Goal: Transaction & Acquisition: Purchase product/service

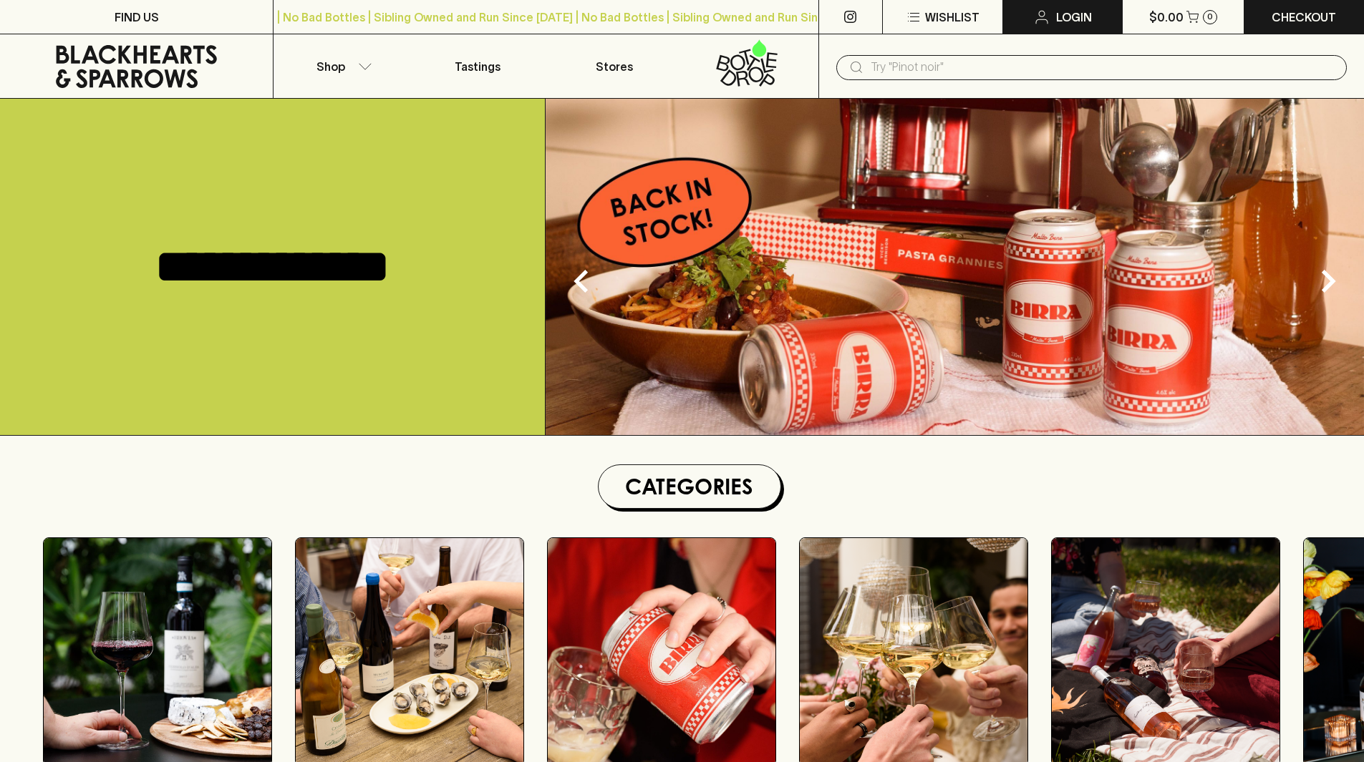
click at [1050, 12] on icon at bounding box center [1041, 17] width 17 height 17
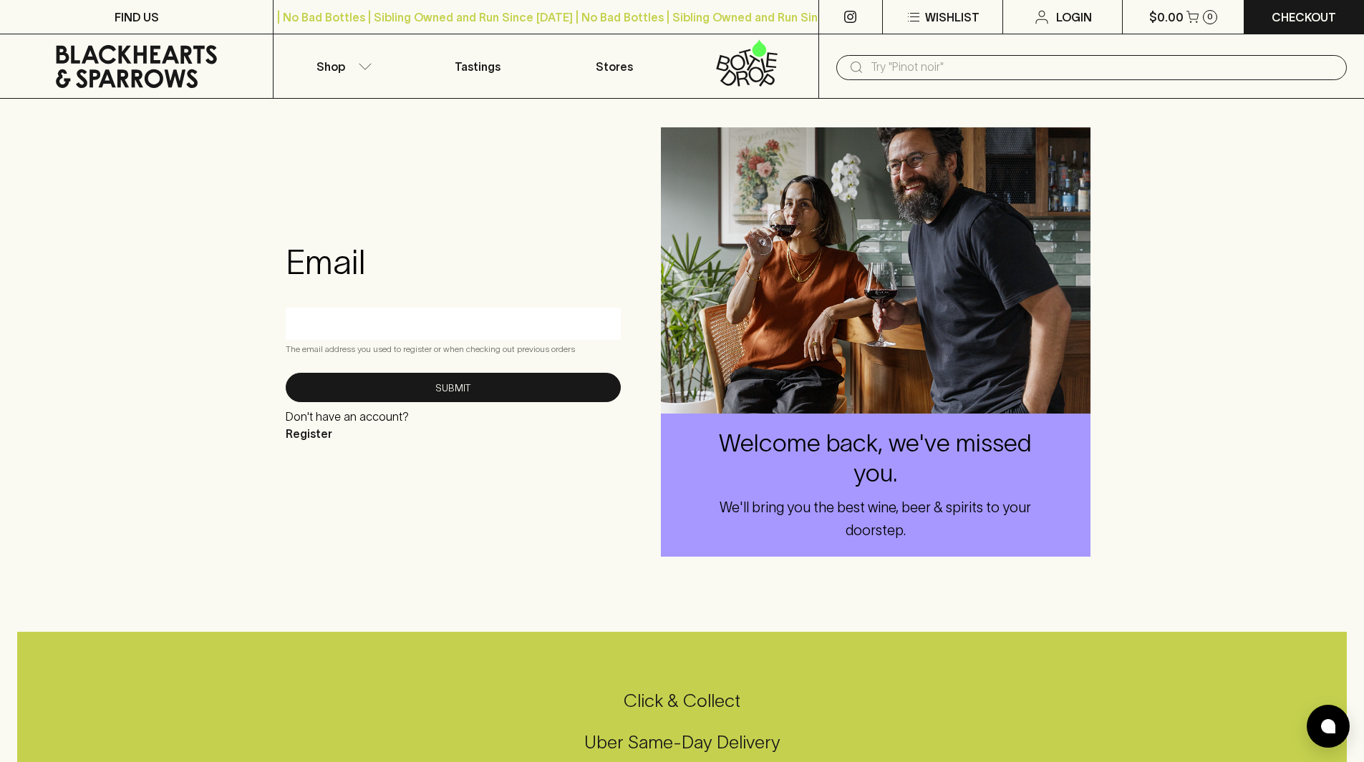
click at [409, 323] on input "text" at bounding box center [453, 323] width 314 height 23
type input "[PERSON_NAME][EMAIL_ADDRESS][PERSON_NAME][DOMAIN_NAME]"
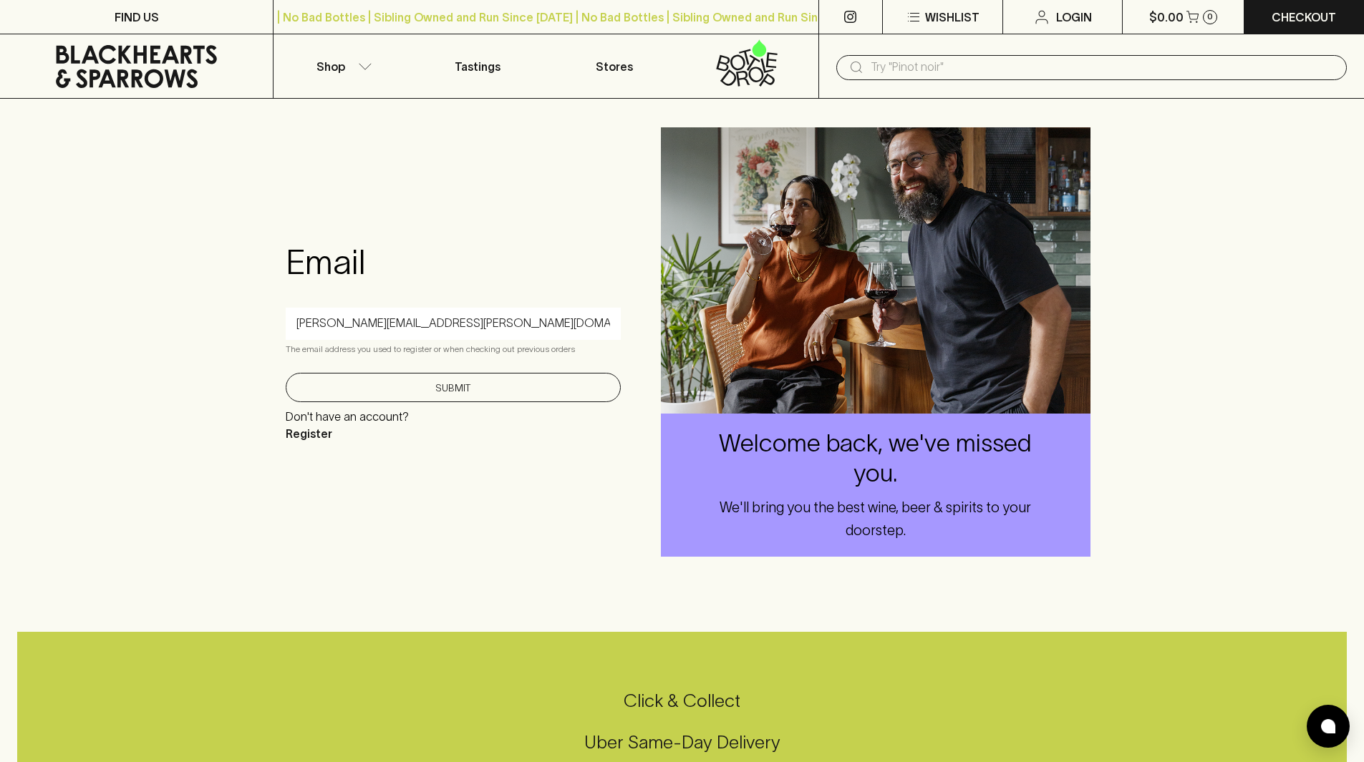
click at [439, 390] on button "Submit" at bounding box center [453, 387] width 335 height 29
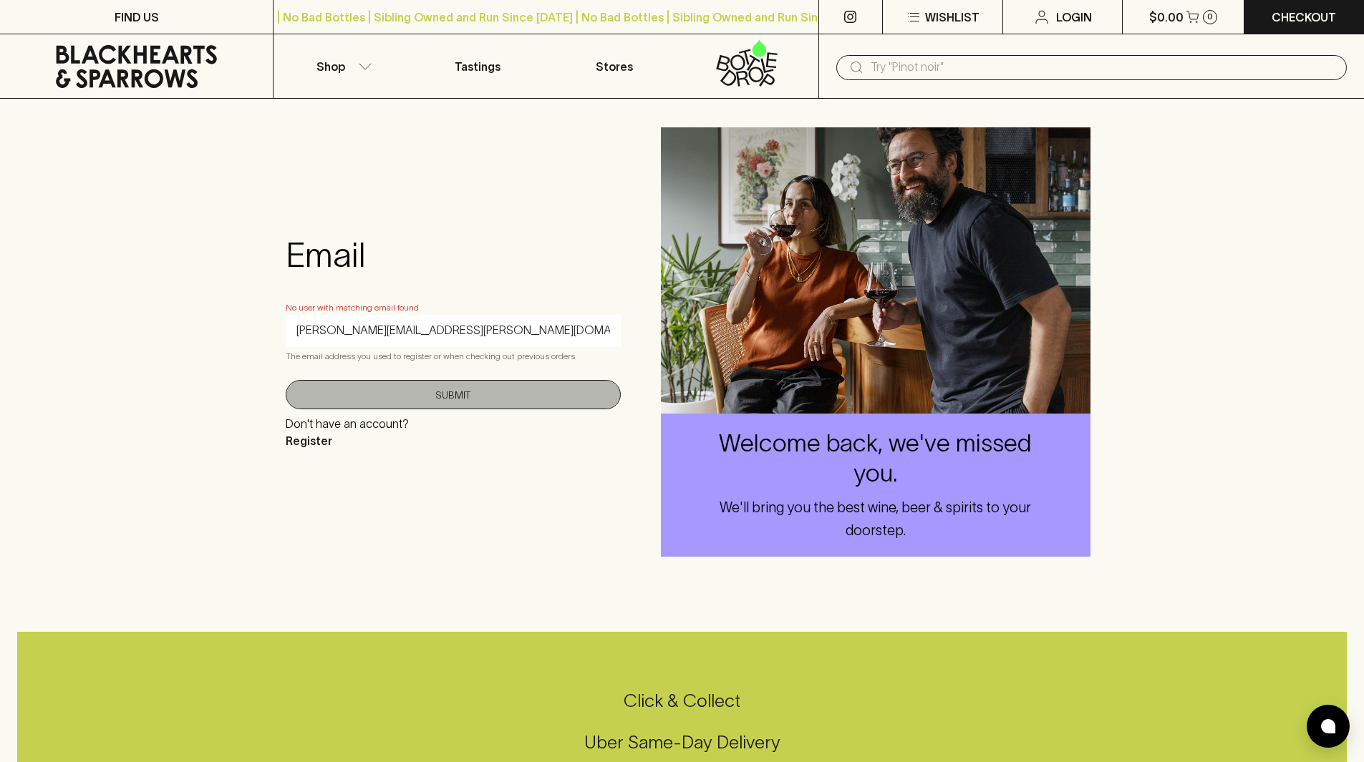
click at [462, 393] on button "Submit" at bounding box center [453, 394] width 335 height 29
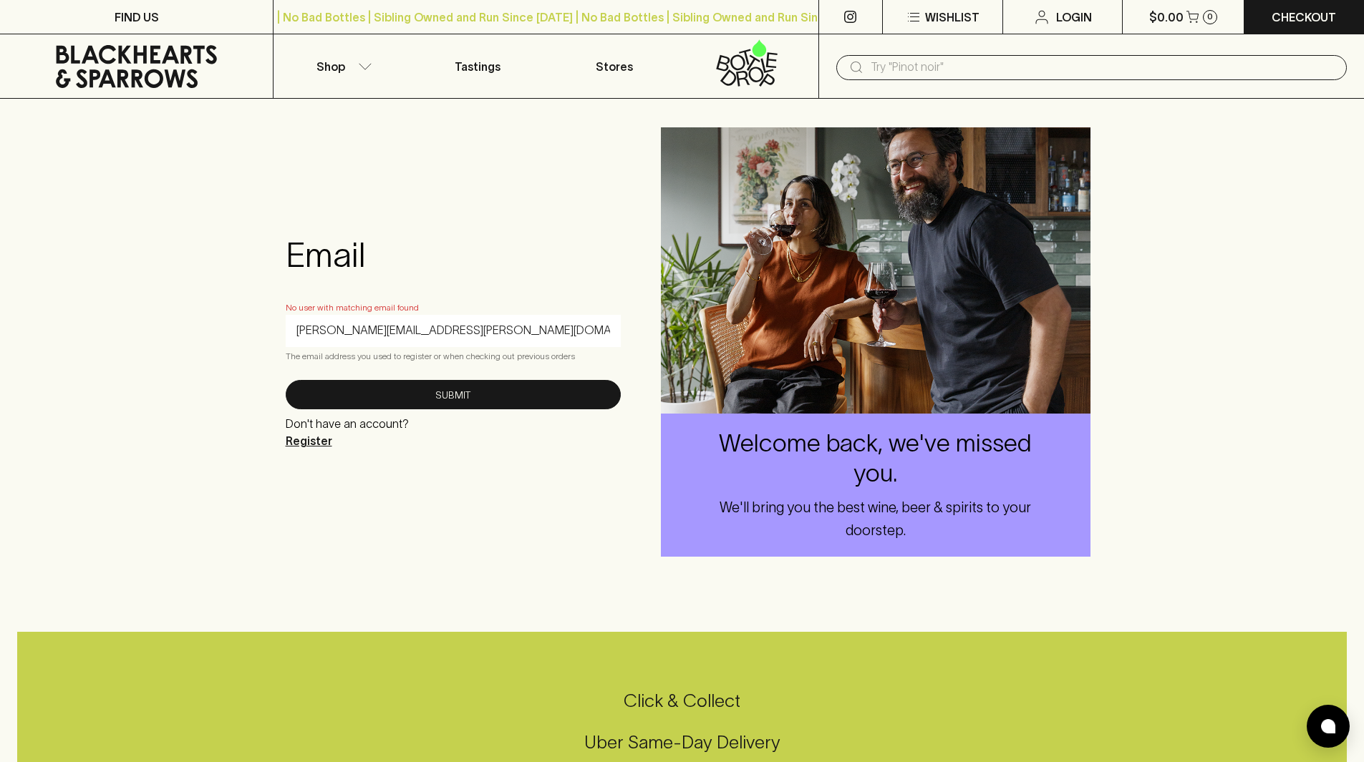
click at [304, 440] on p "Register" at bounding box center [347, 440] width 123 height 17
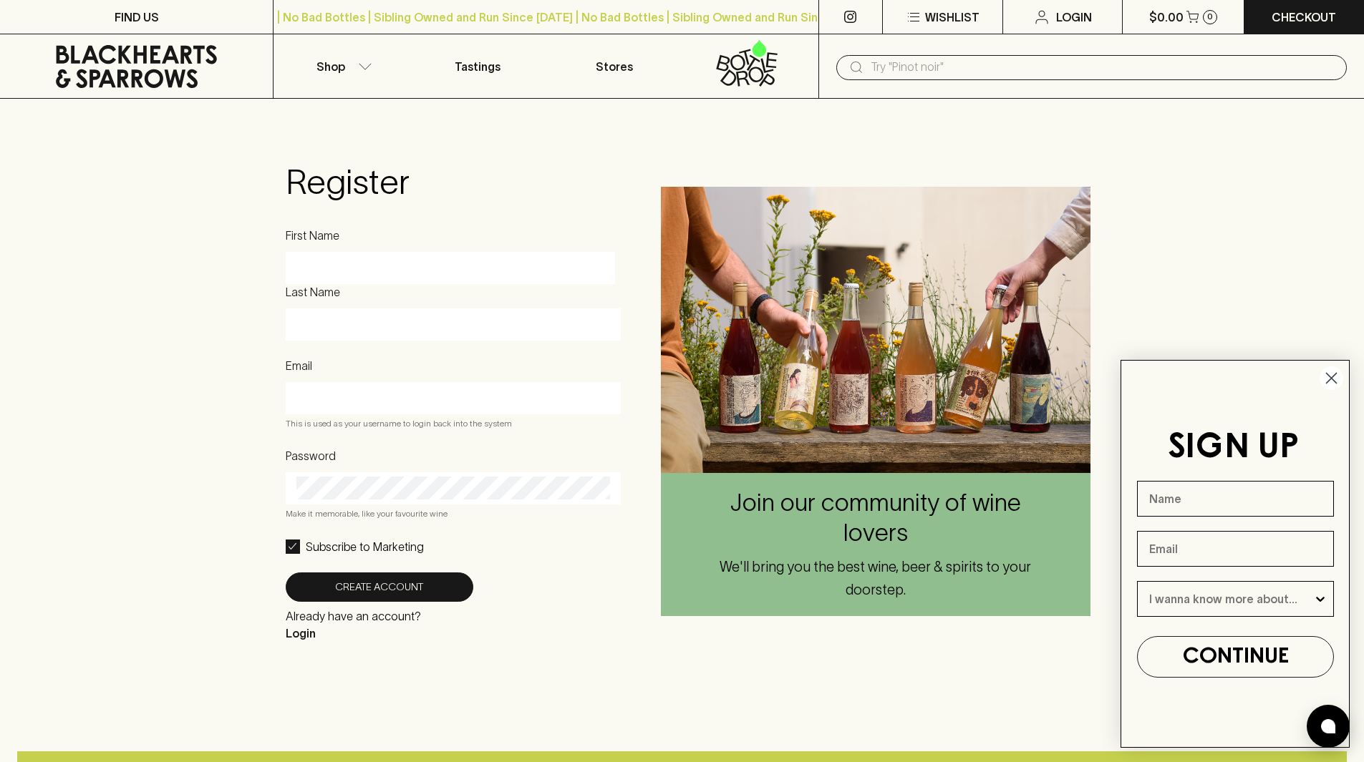
click at [369, 259] on input "First Name" at bounding box center [450, 268] width 308 height 23
type input "[PERSON_NAME]"
type input "[PERSON_NAME][EMAIL_ADDRESS][PERSON_NAME][DOMAIN_NAME]"
click at [331, 573] on form "Register First Name Jonathan Last Name Goldsmith Email goldsmith.j.a@gmail.com …" at bounding box center [453, 402] width 335 height 480
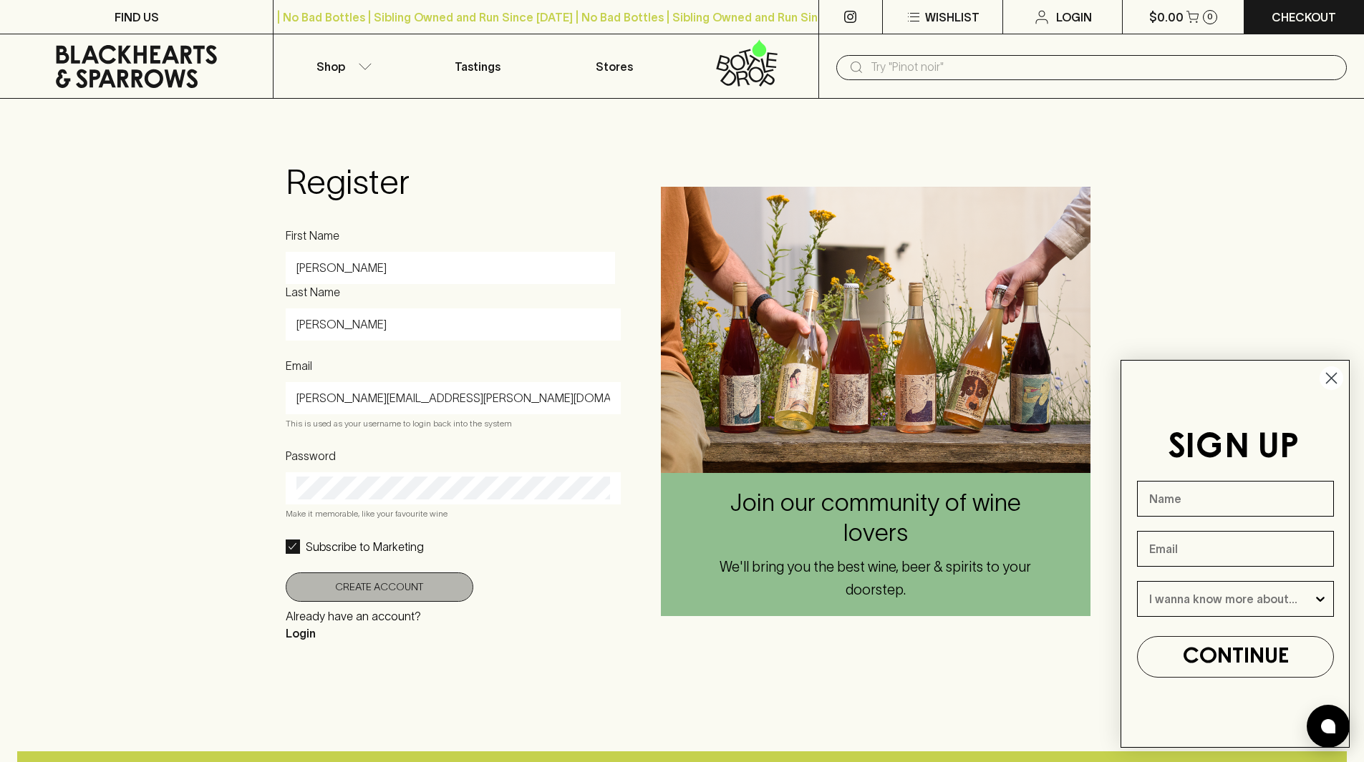
click at [335, 584] on button "Create Account" at bounding box center [380, 587] width 188 height 29
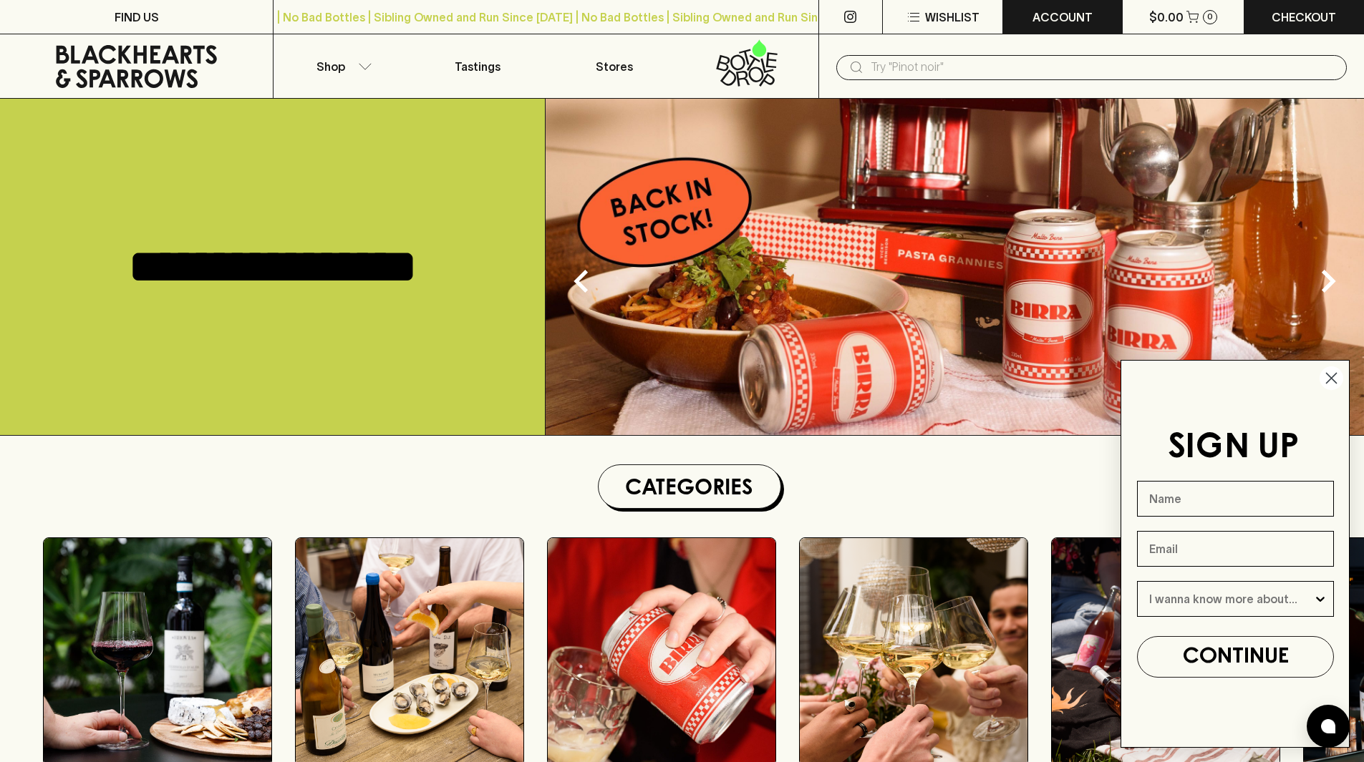
click at [1047, 12] on p "ACCOUNT" at bounding box center [1062, 17] width 60 height 17
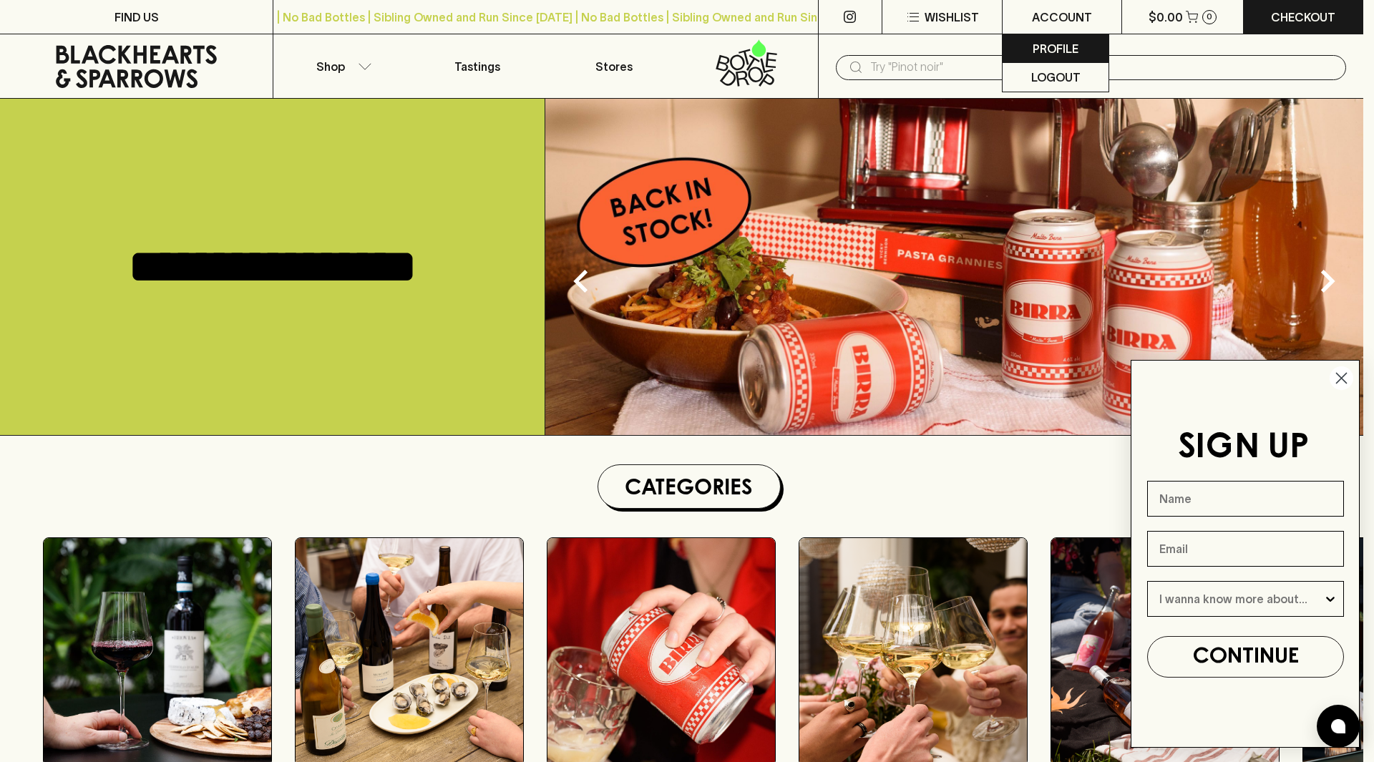
click at [1048, 48] on p "Profile" at bounding box center [1056, 48] width 46 height 17
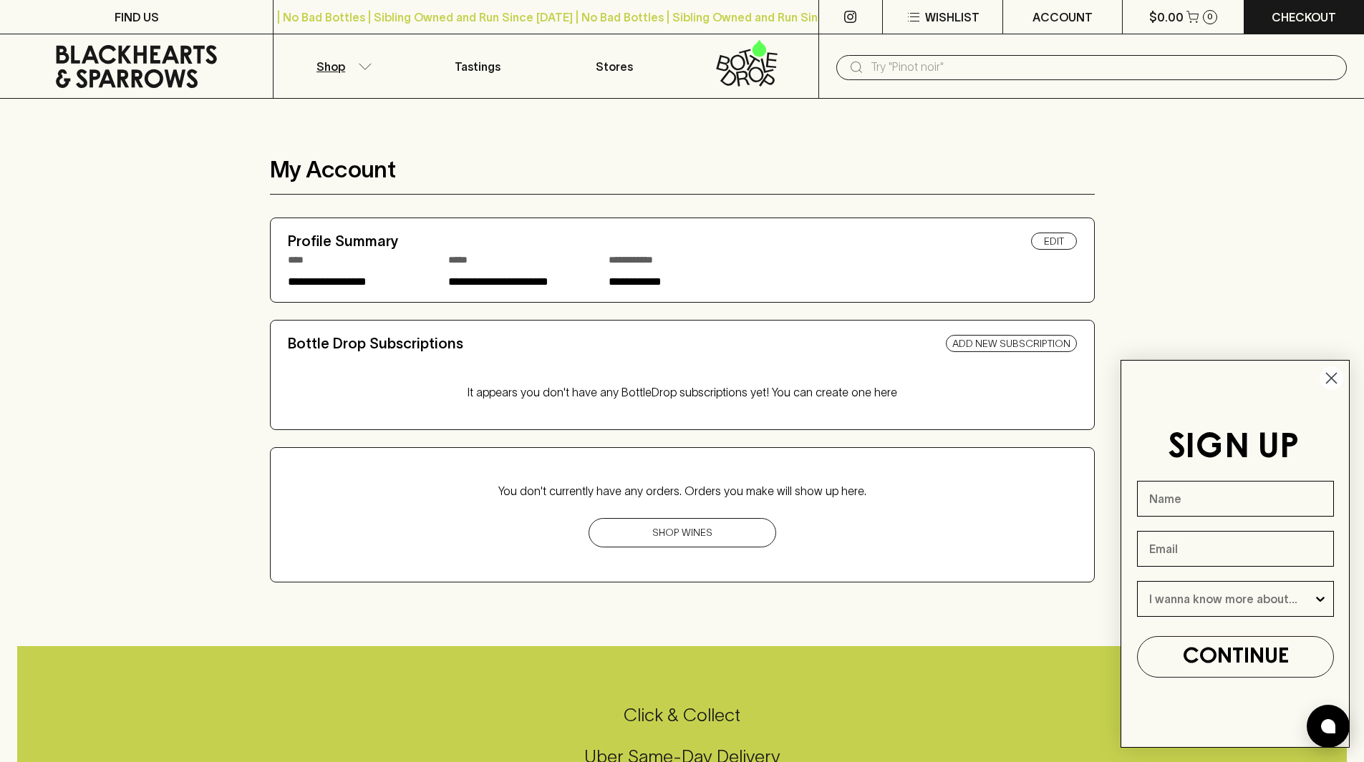
click at [369, 70] on button "Shop" at bounding box center [341, 66] width 136 height 64
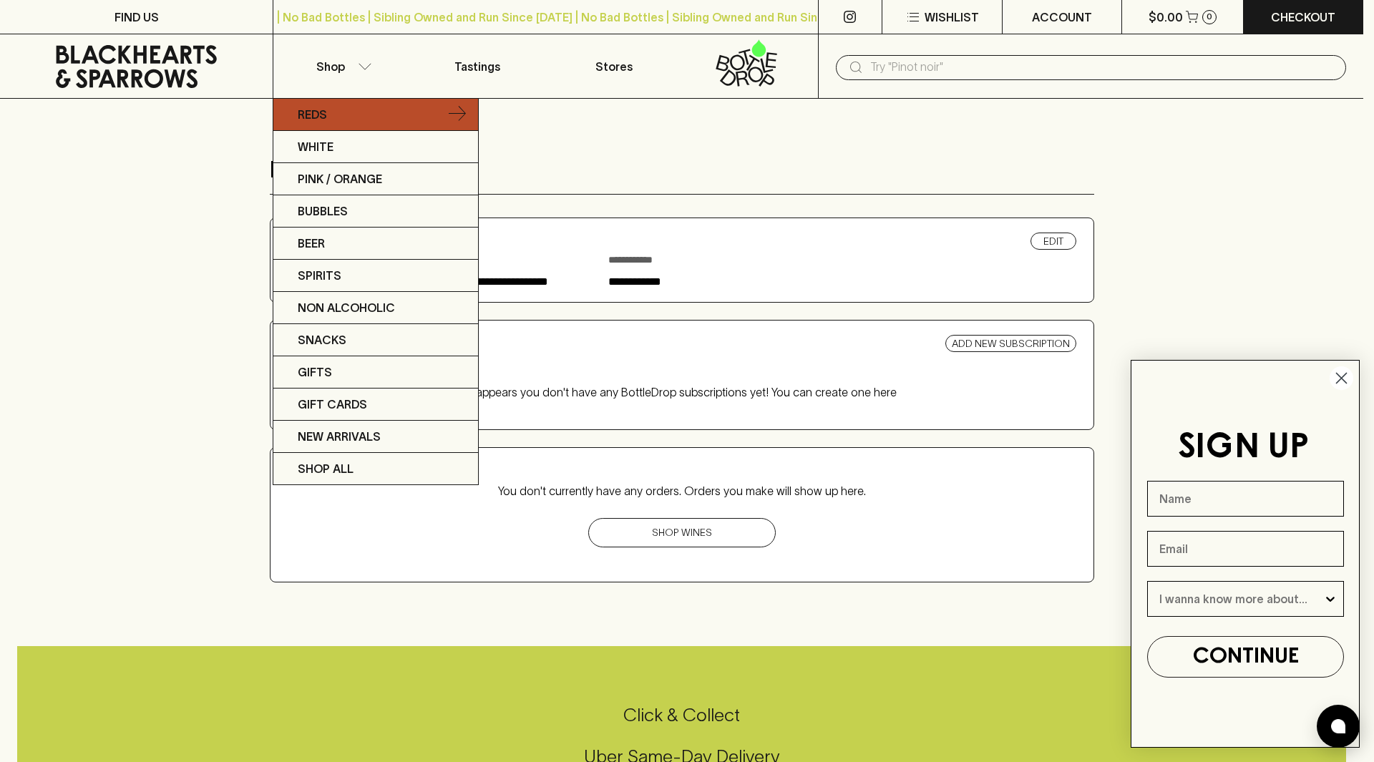
click at [455, 117] on icon at bounding box center [457, 114] width 17 height 17
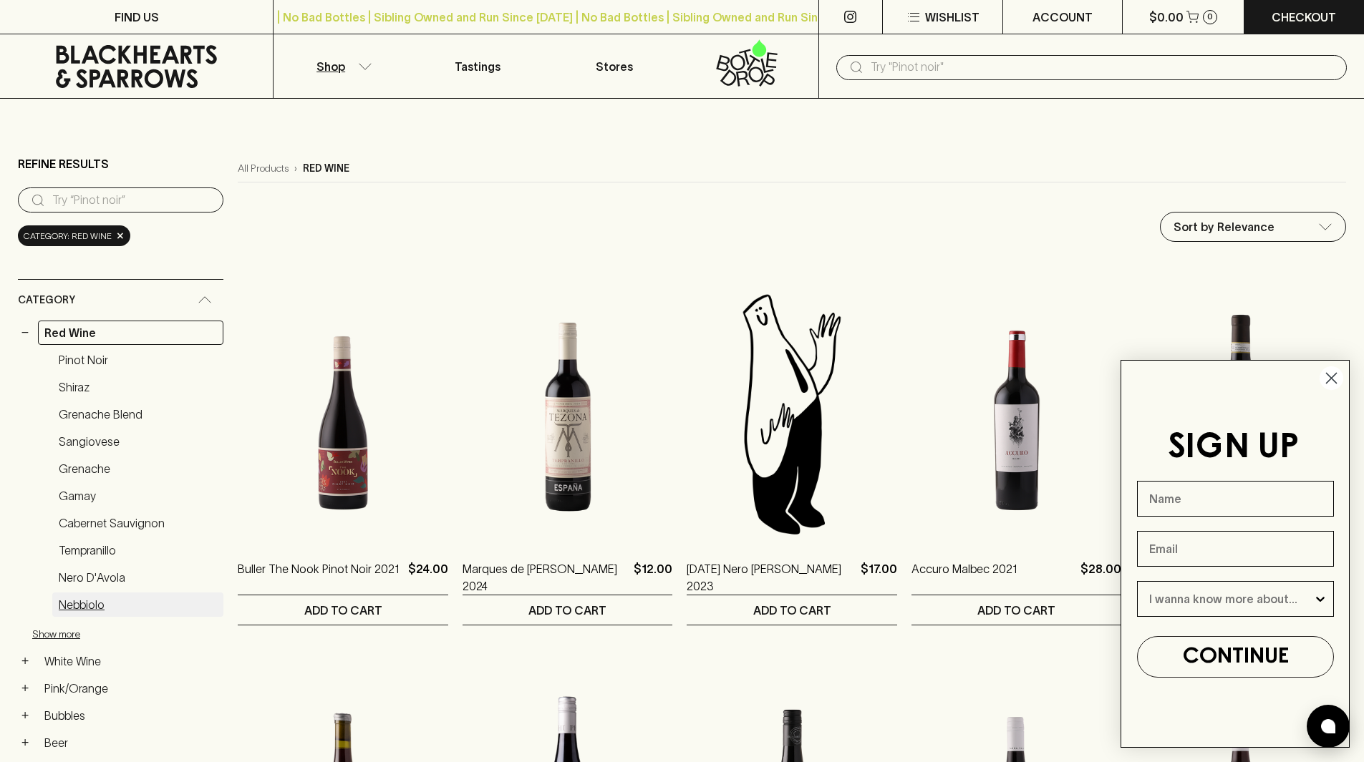
click at [82, 605] on link "Nebbiolo" at bounding box center [137, 605] width 171 height 24
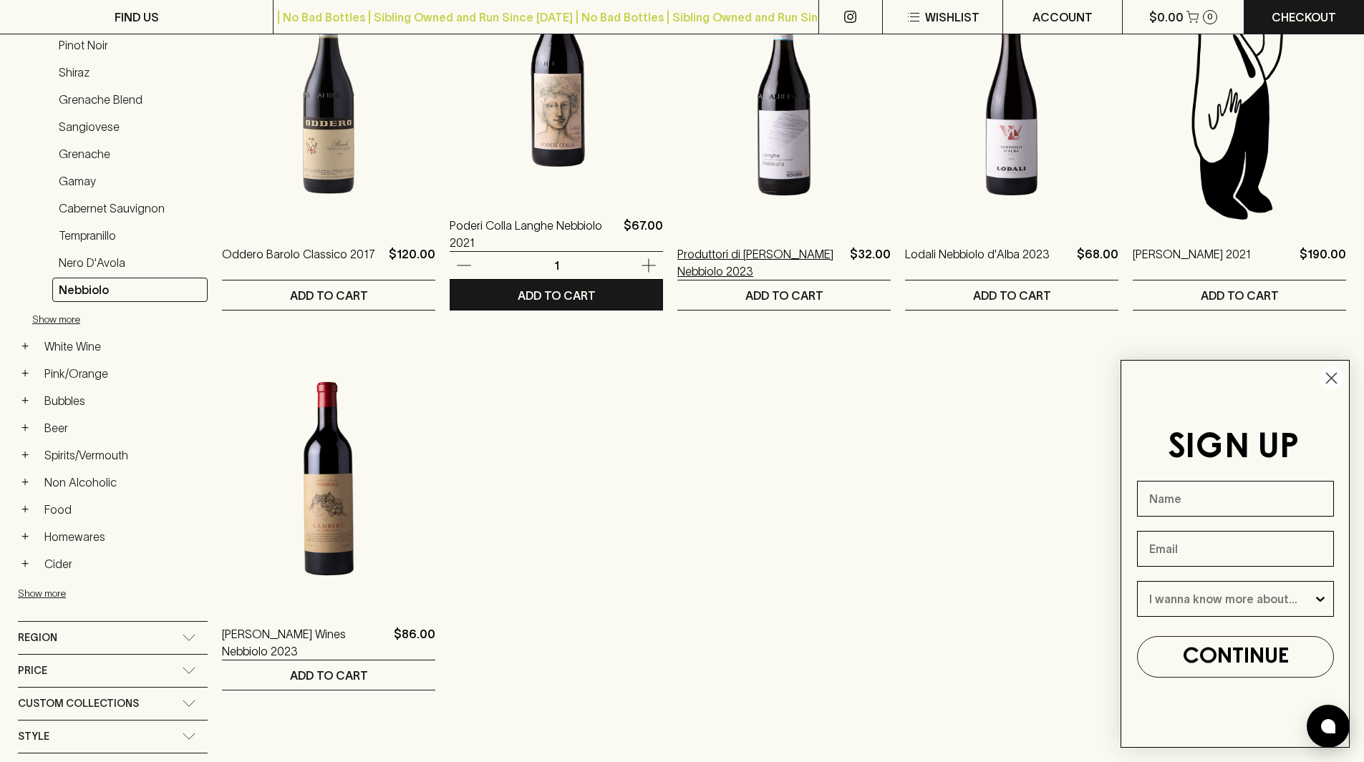
scroll to position [358, 0]
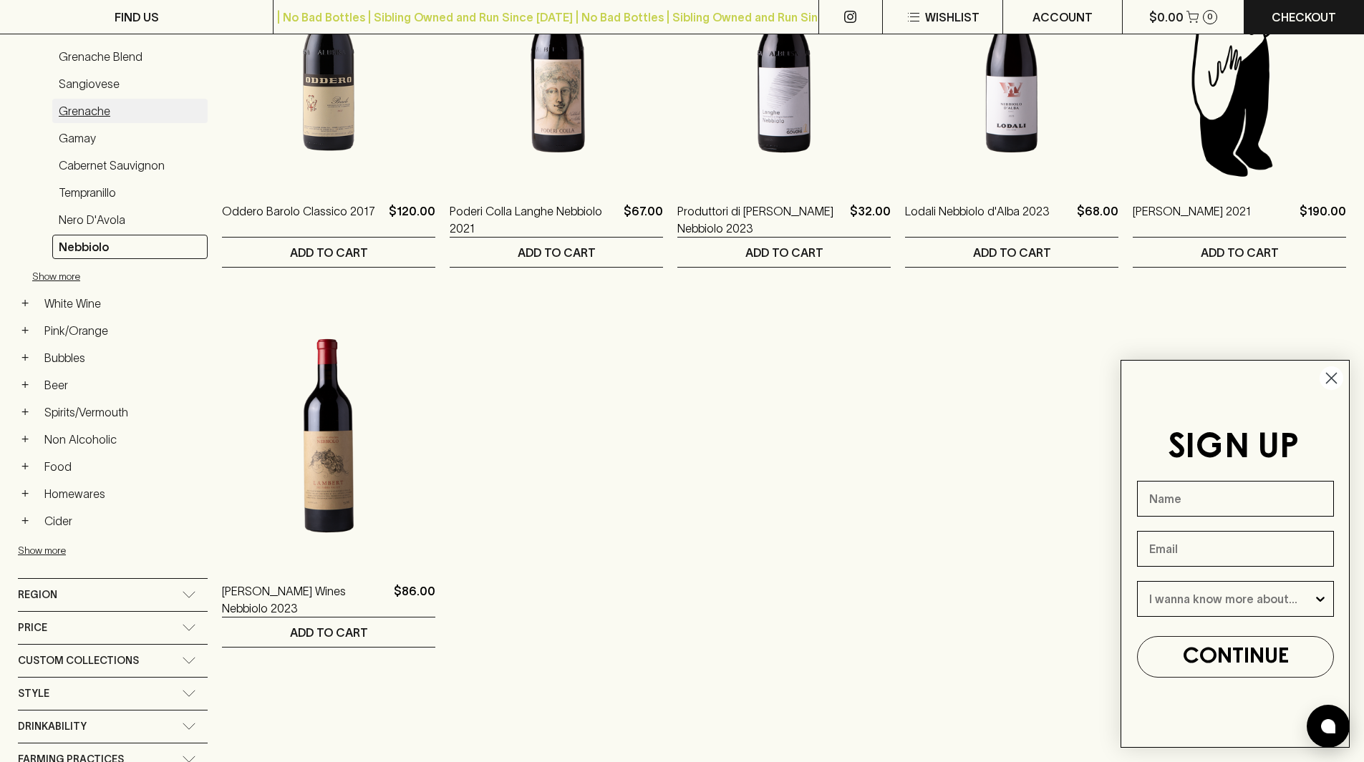
click at [100, 122] on link "Grenache" at bounding box center [129, 111] width 155 height 24
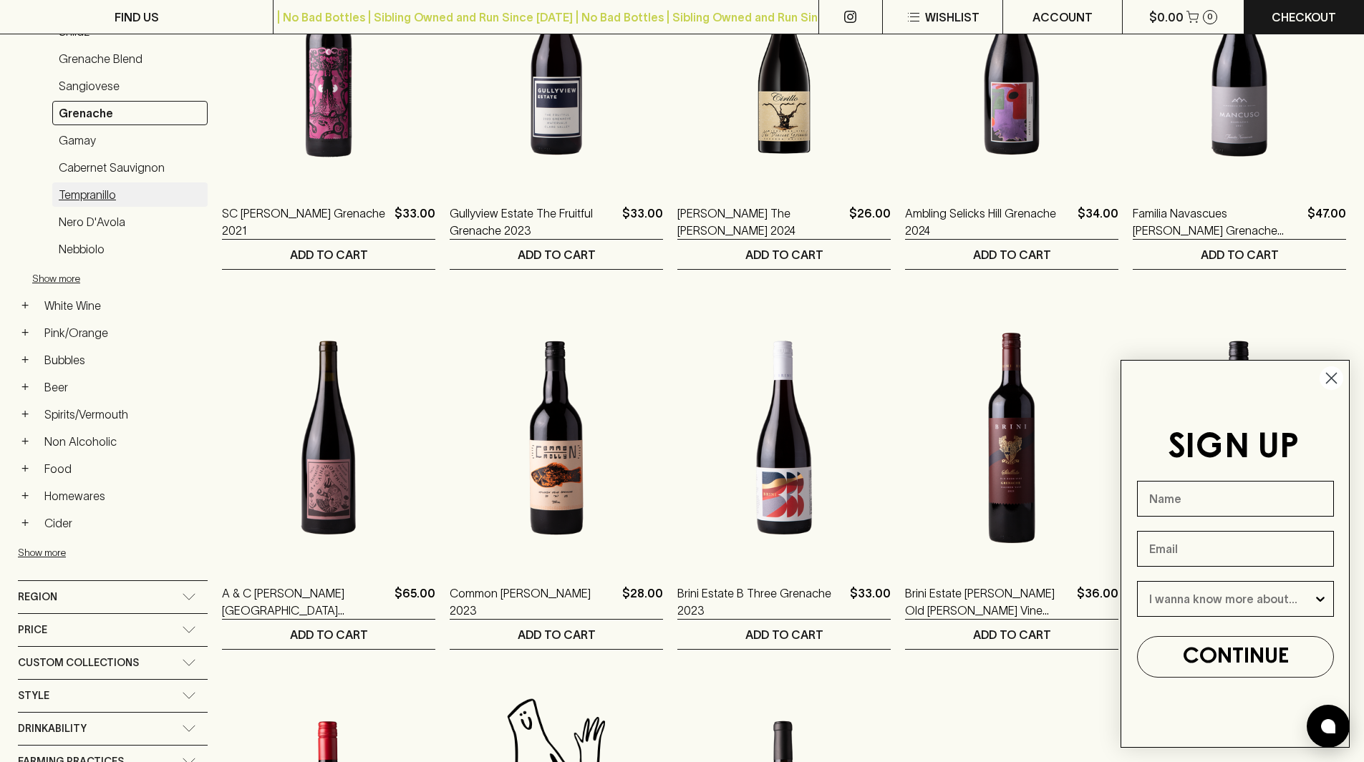
scroll to position [215, 0]
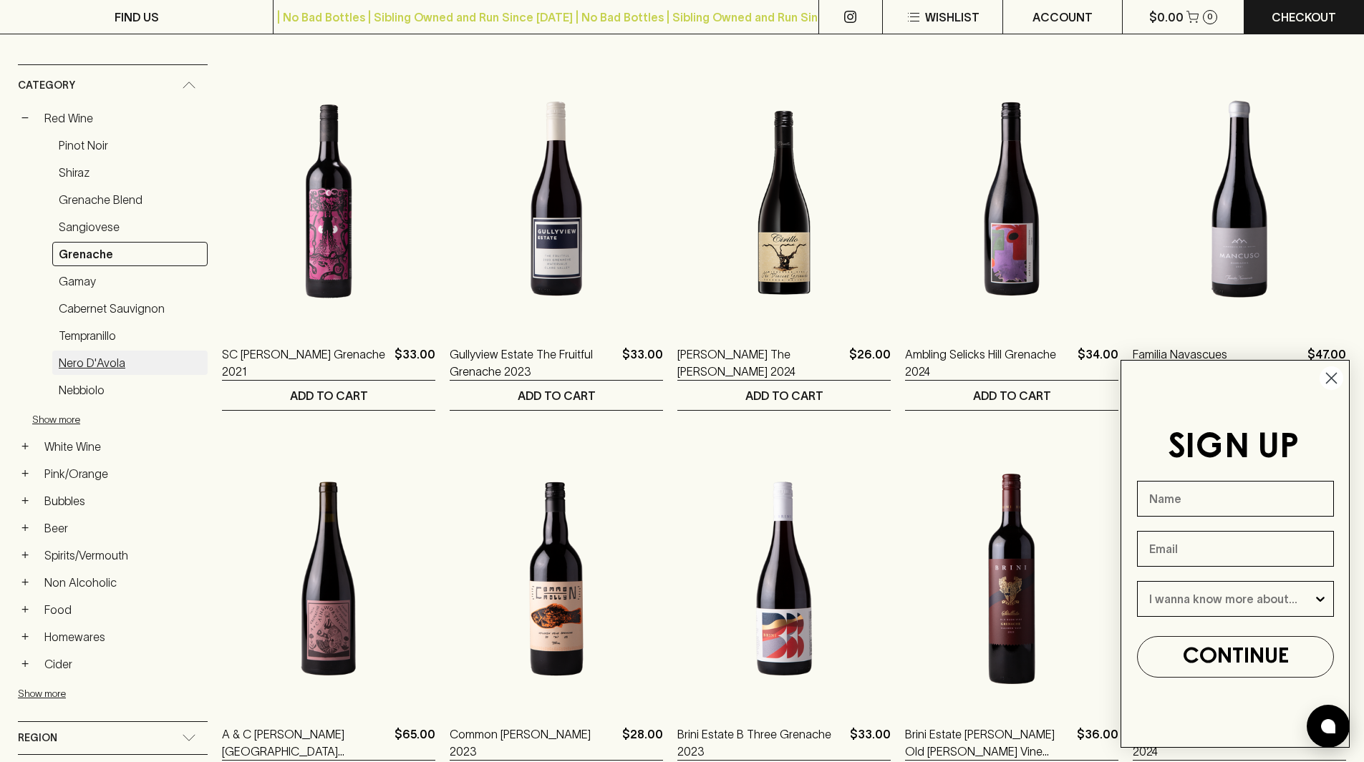
click at [84, 367] on link "Nero d'Avola" at bounding box center [129, 363] width 155 height 24
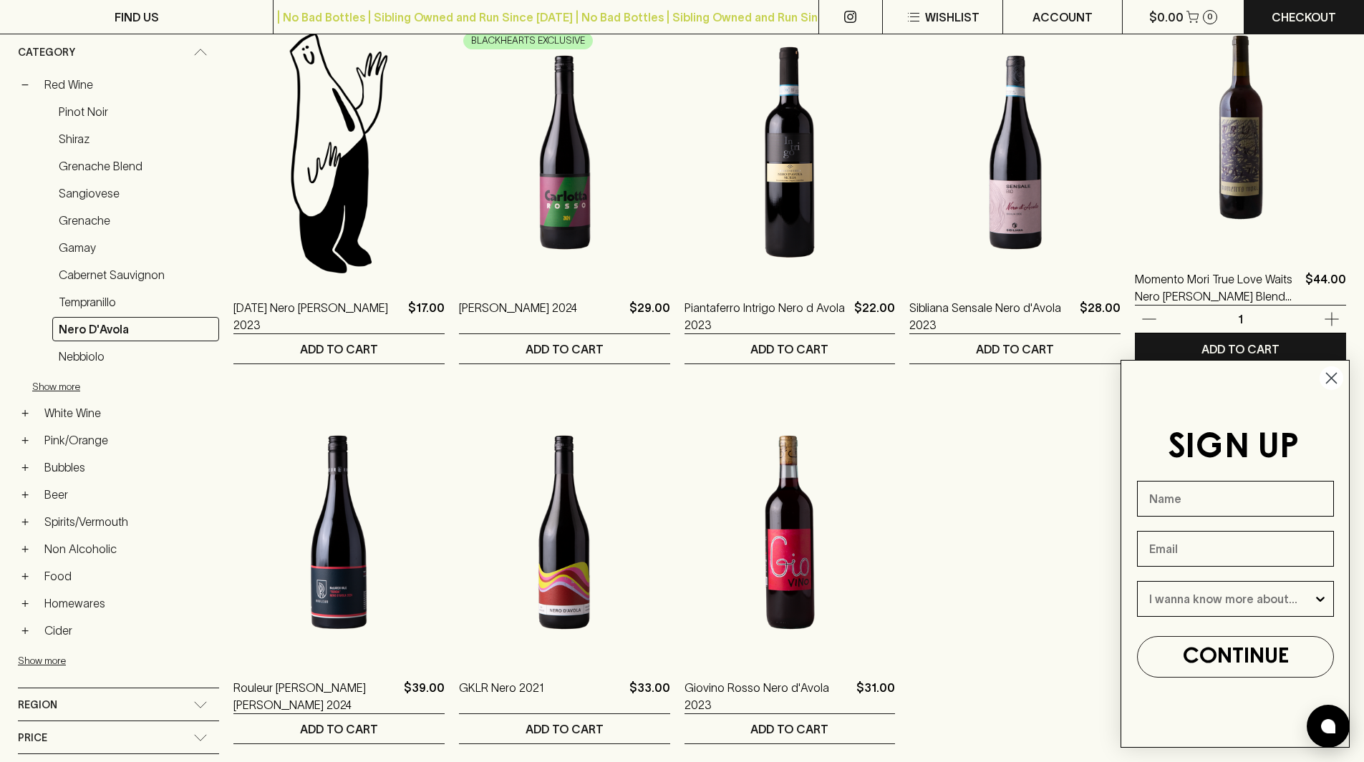
scroll to position [286, 0]
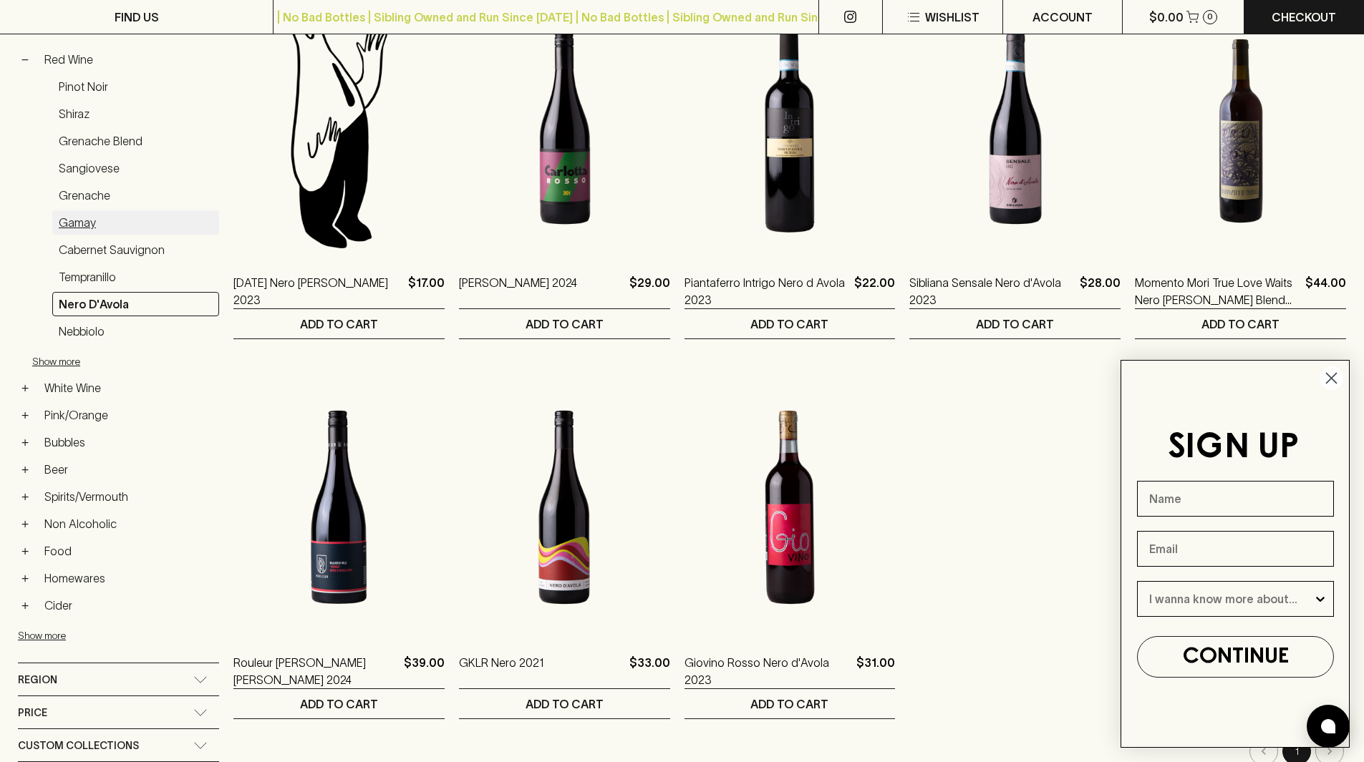
click at [87, 214] on link "Gamay" at bounding box center [135, 222] width 167 height 24
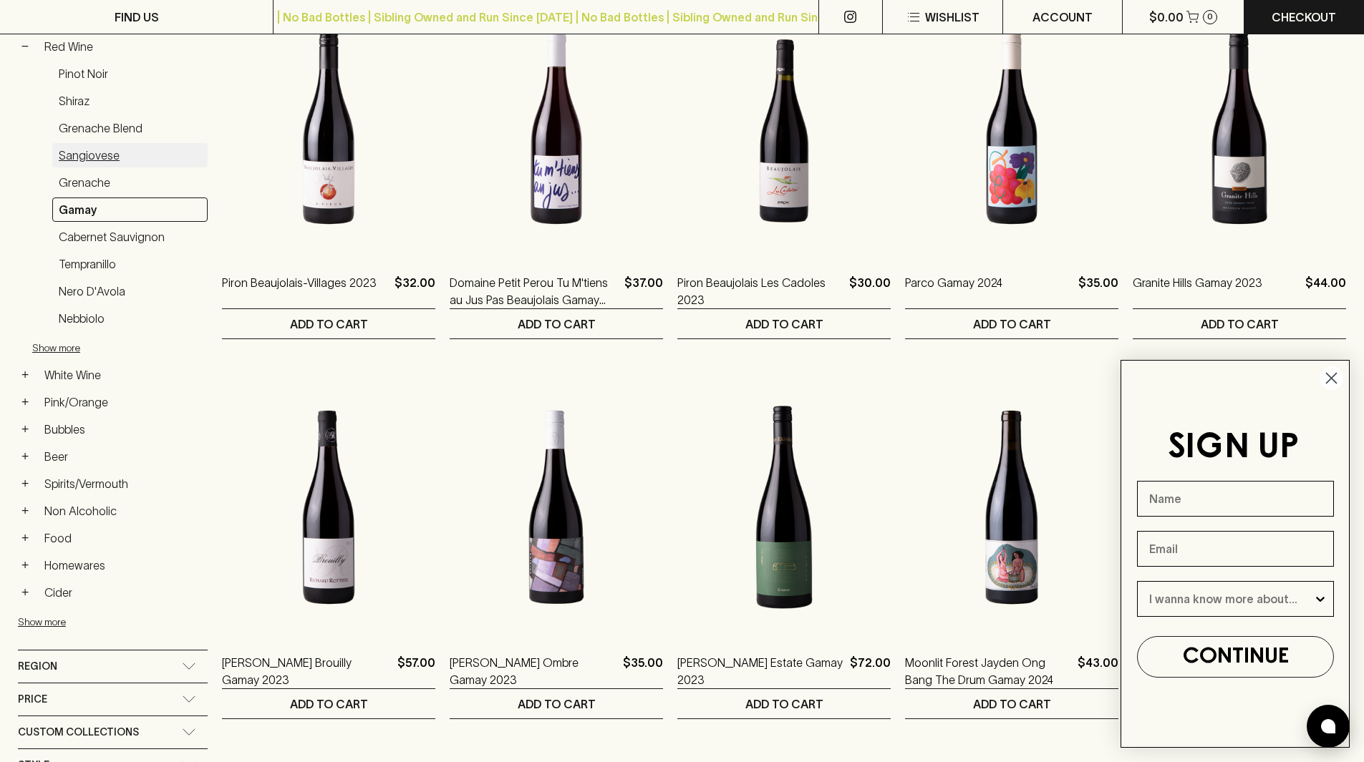
click at [84, 160] on link "Sangiovese" at bounding box center [129, 155] width 155 height 24
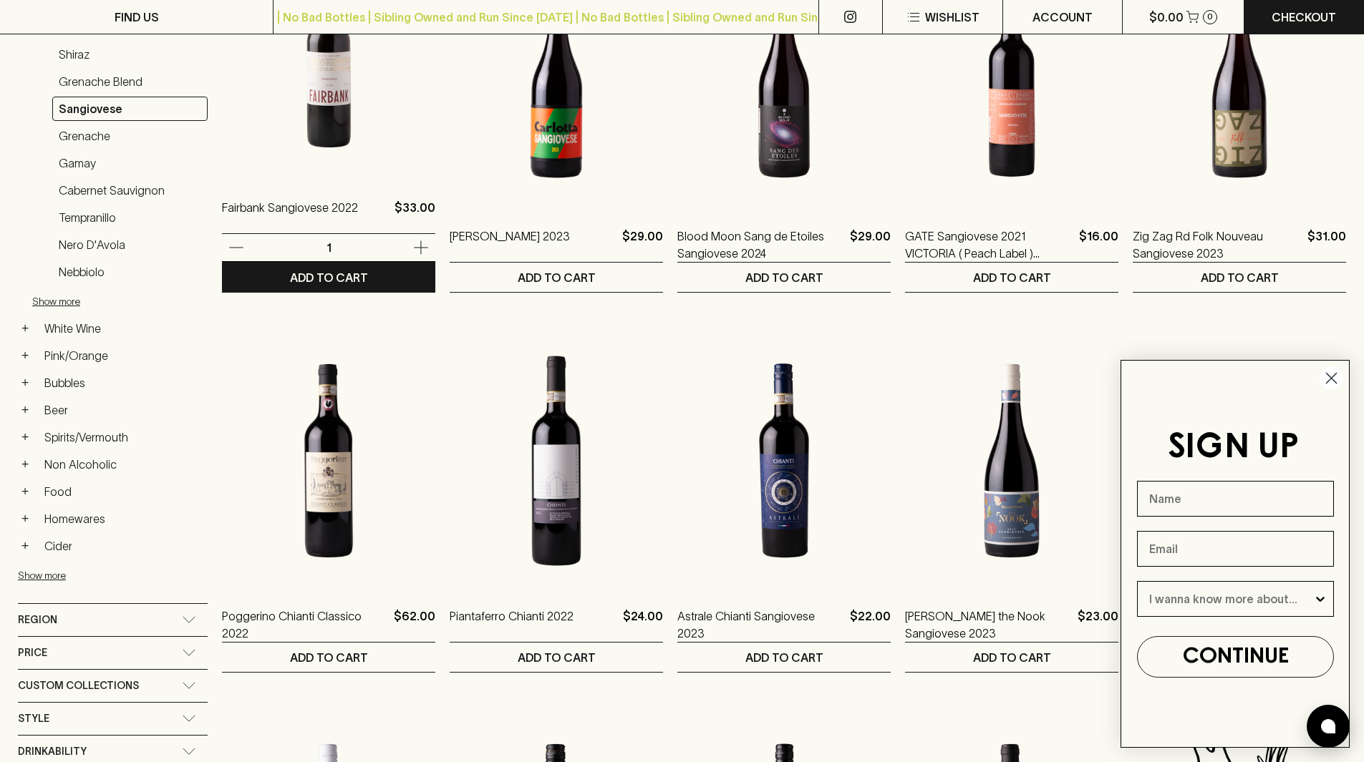
scroll to position [430, 0]
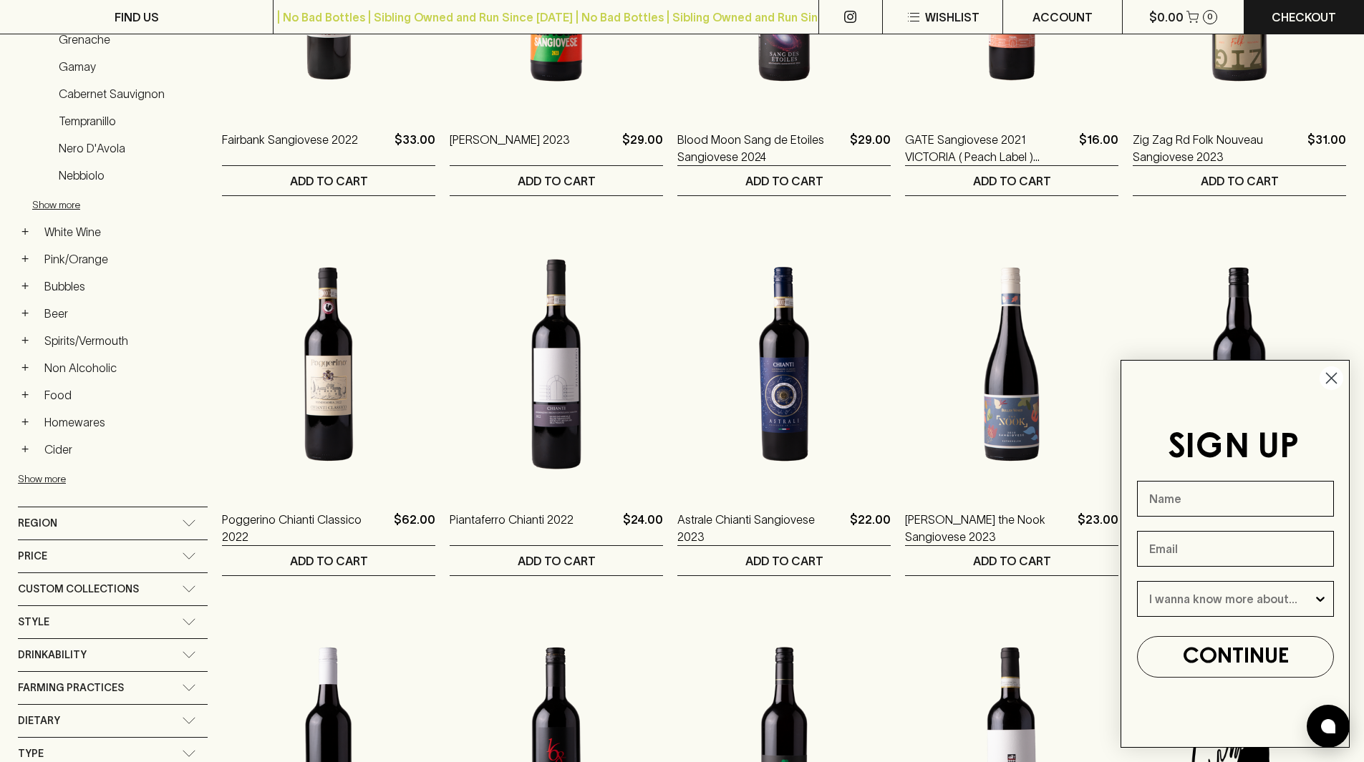
click at [1324, 373] on circle "Close dialog" at bounding box center [1331, 379] width 24 height 24
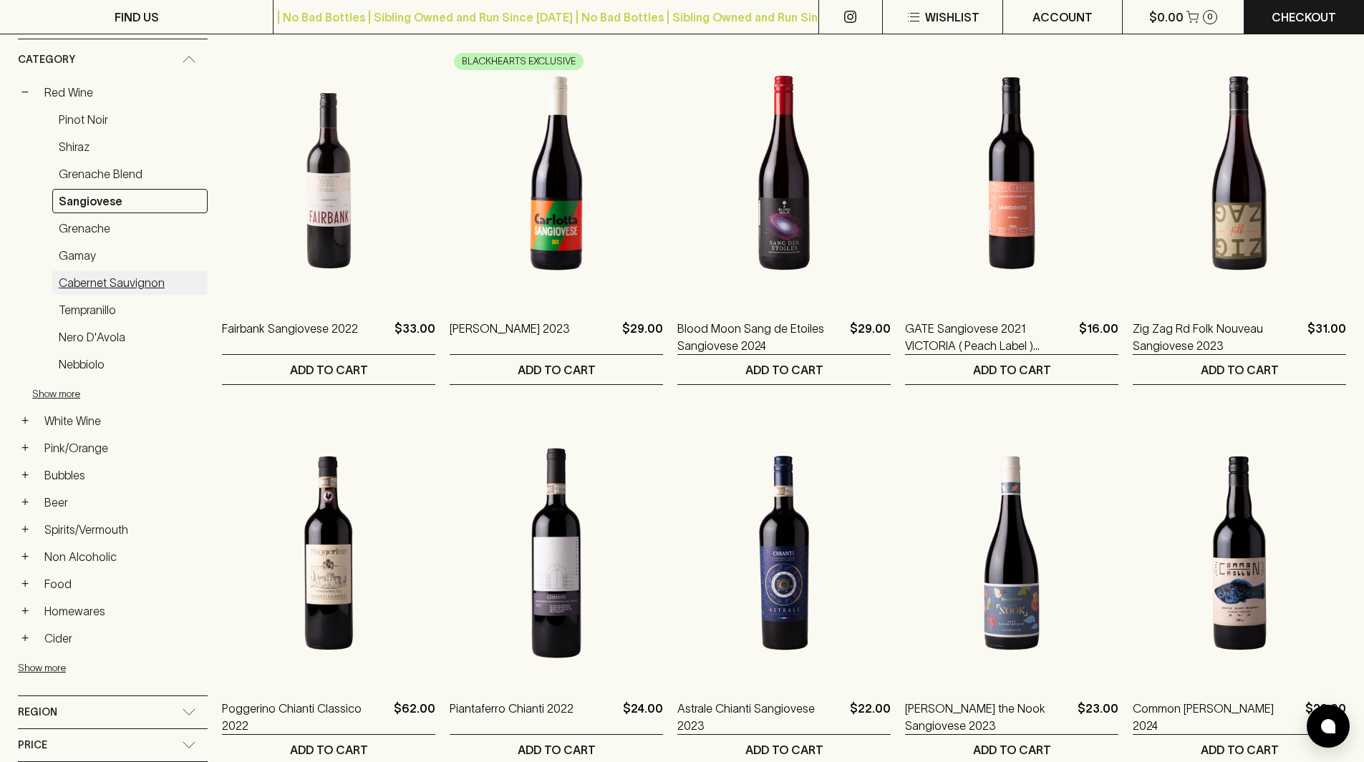
scroll to position [215, 0]
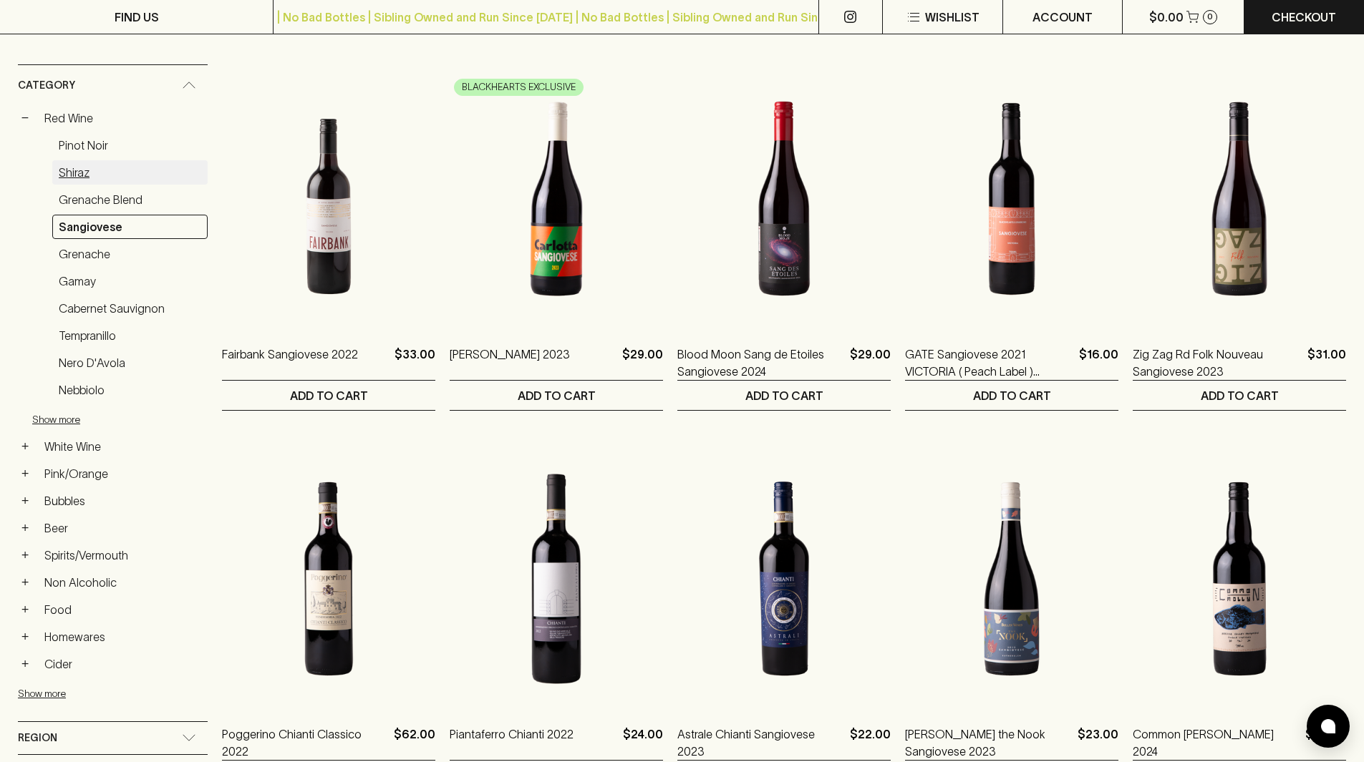
click at [82, 171] on link "Shiraz" at bounding box center [129, 172] width 155 height 24
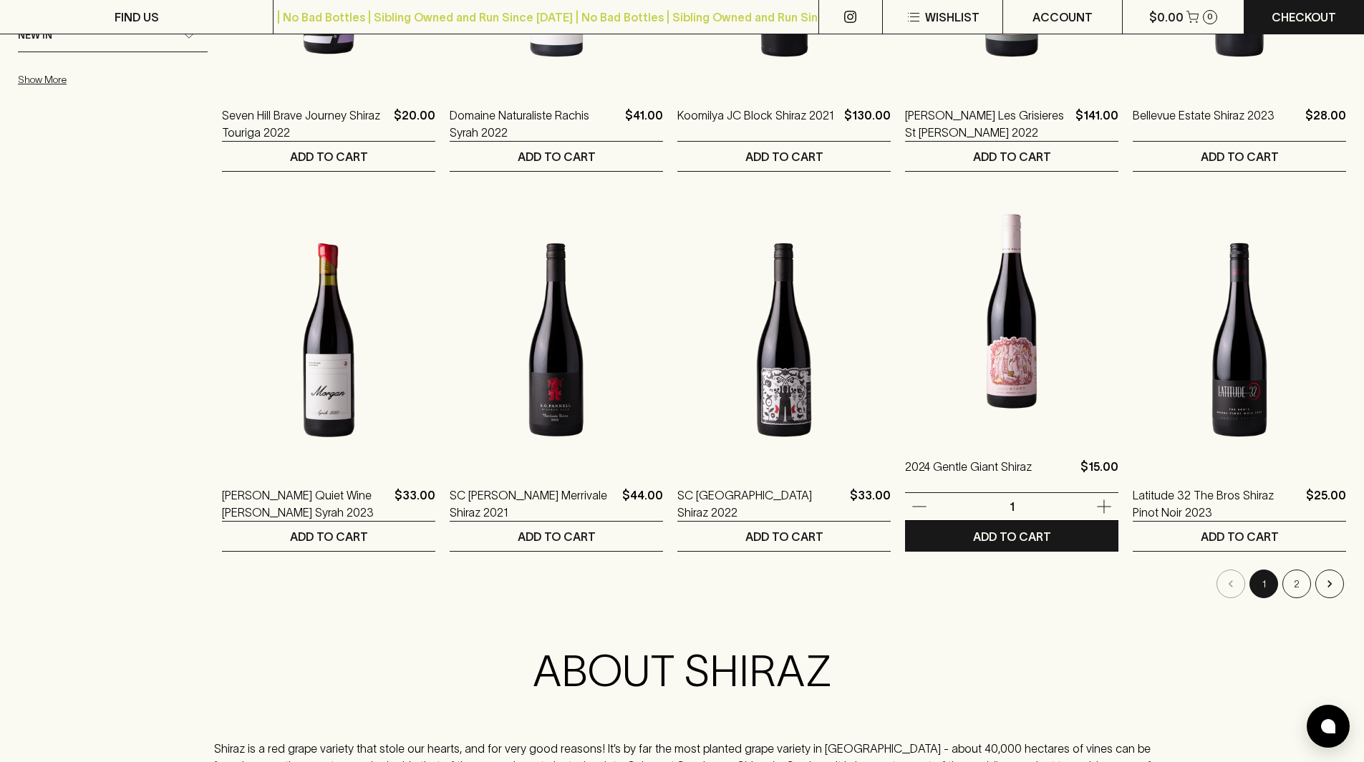
scroll to position [1217, 0]
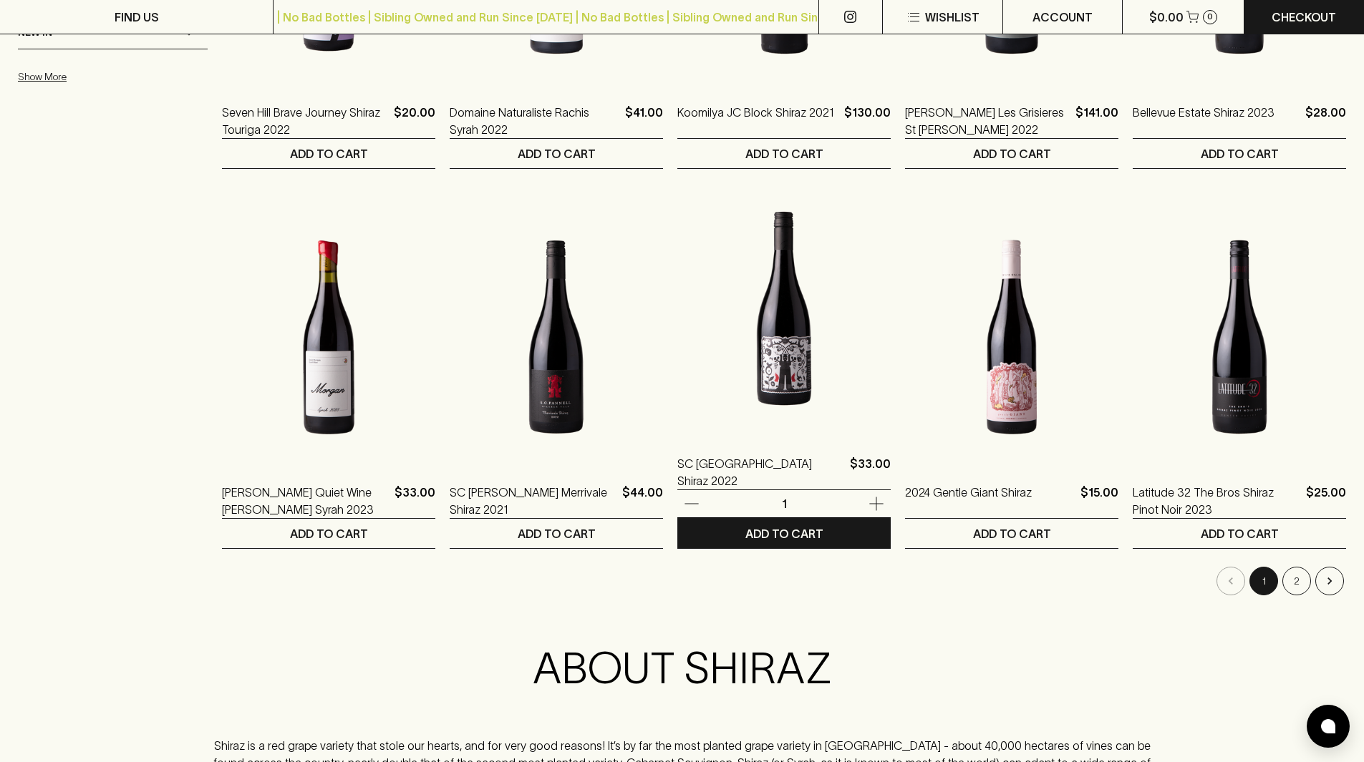
click at [736, 398] on img at bounding box center [783, 308] width 213 height 251
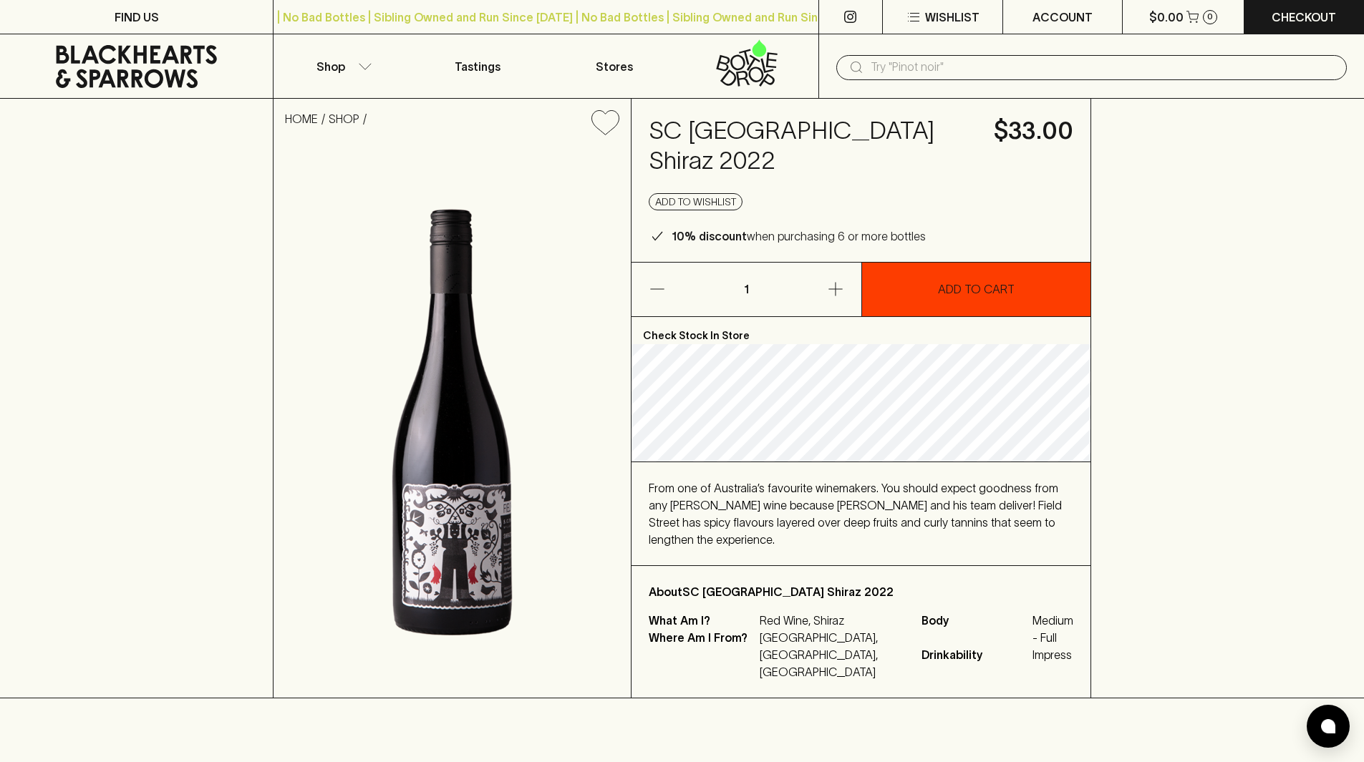
click at [972, 291] on p "ADD TO CART" at bounding box center [976, 289] width 77 height 17
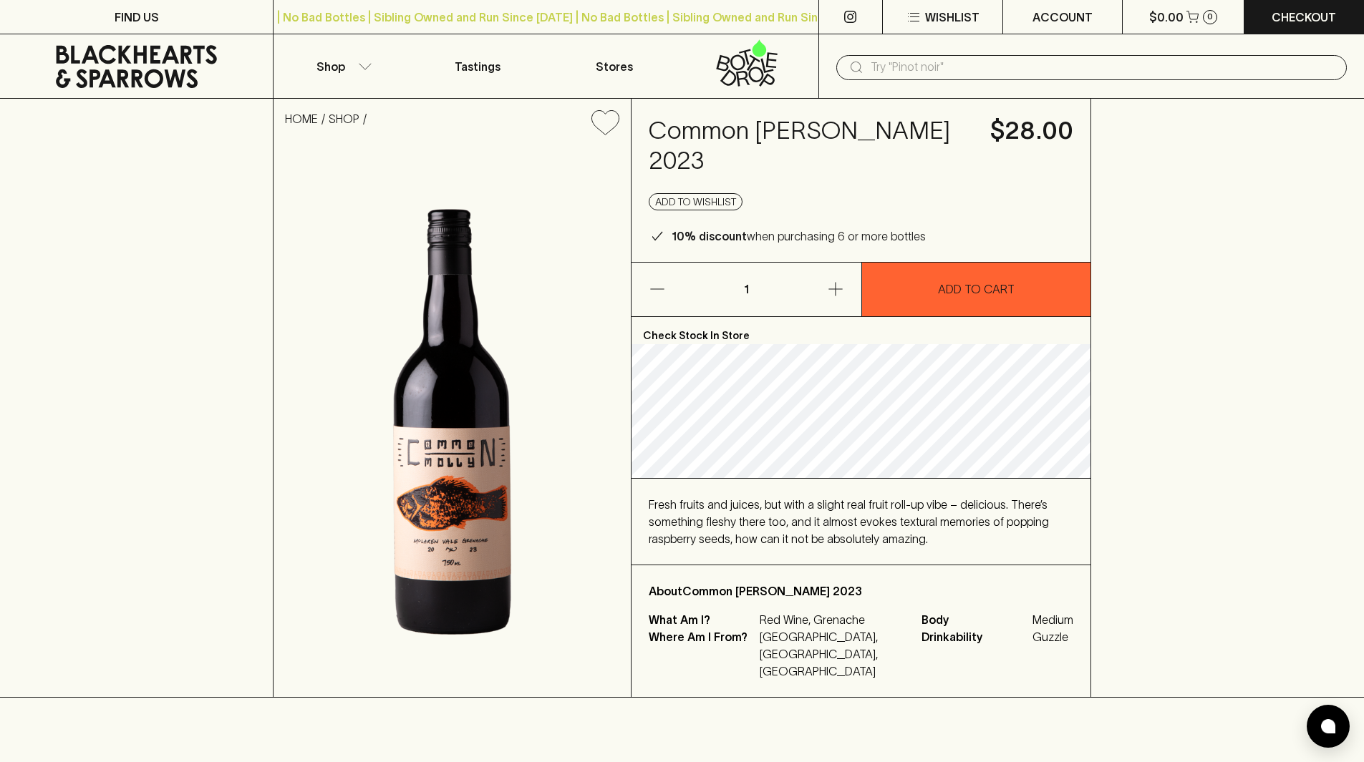
click at [833, 299] on button "button" at bounding box center [811, 290] width 97 height 54
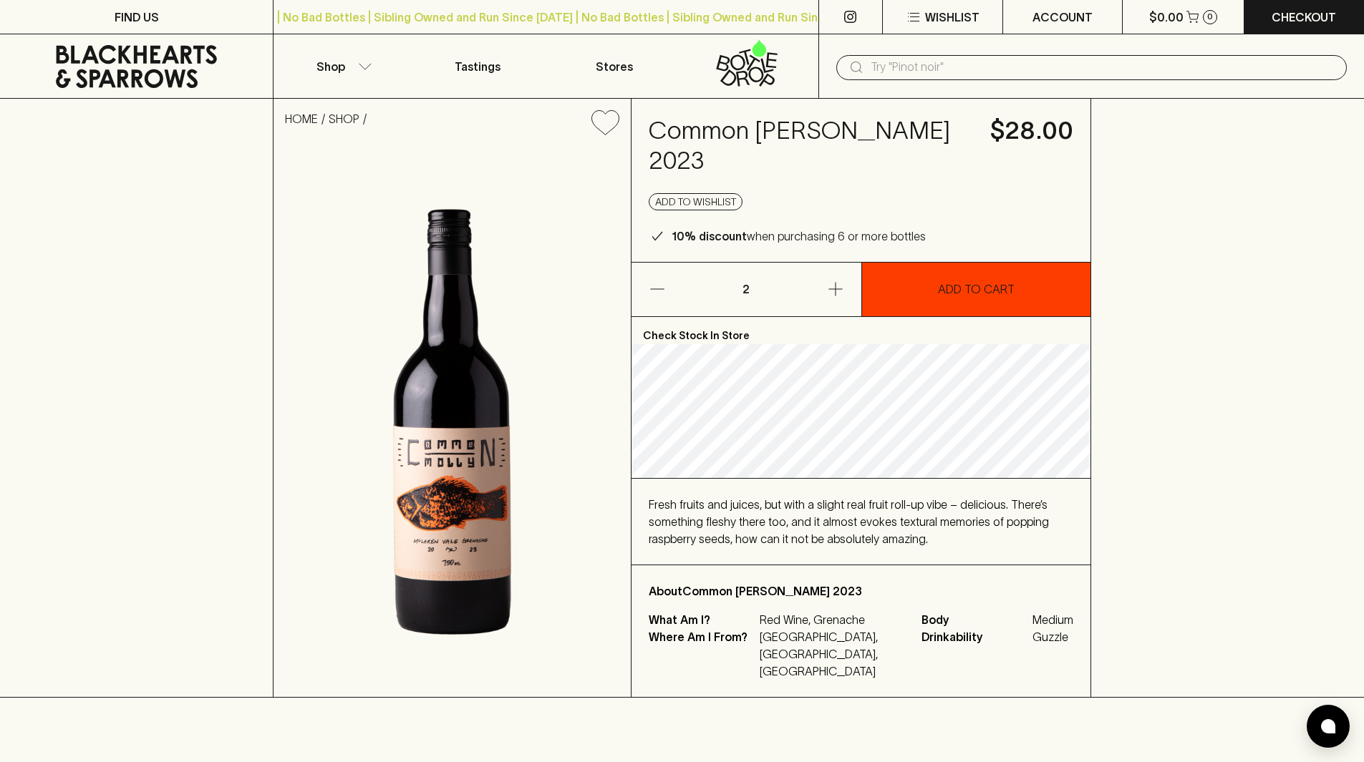
click at [950, 301] on button "ADD TO CART" at bounding box center [976, 290] width 229 height 54
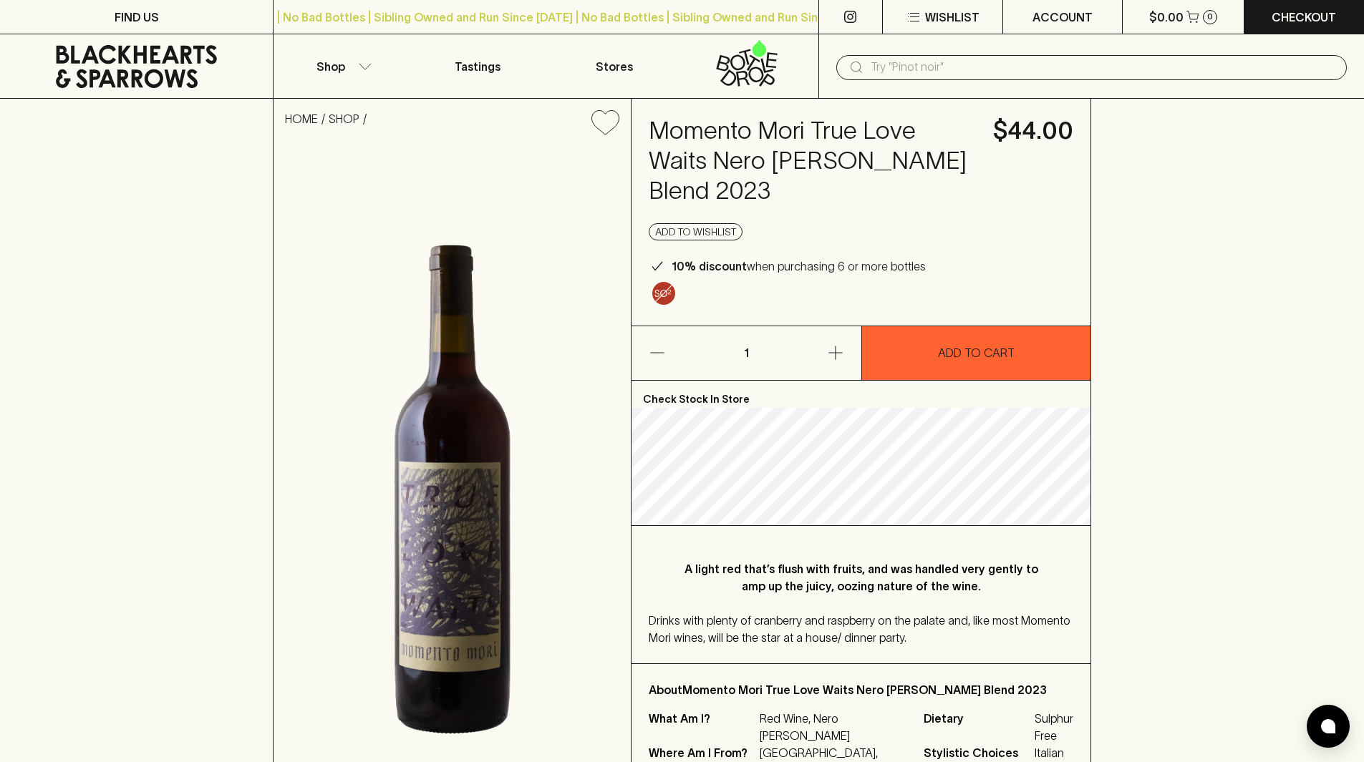
drag, startPoint x: 833, startPoint y: 329, endPoint x: 961, endPoint y: 321, distance: 127.7
click at [838, 344] on icon "button" at bounding box center [835, 352] width 17 height 17
click at [961, 344] on p "ADD TO CART" at bounding box center [976, 352] width 77 height 17
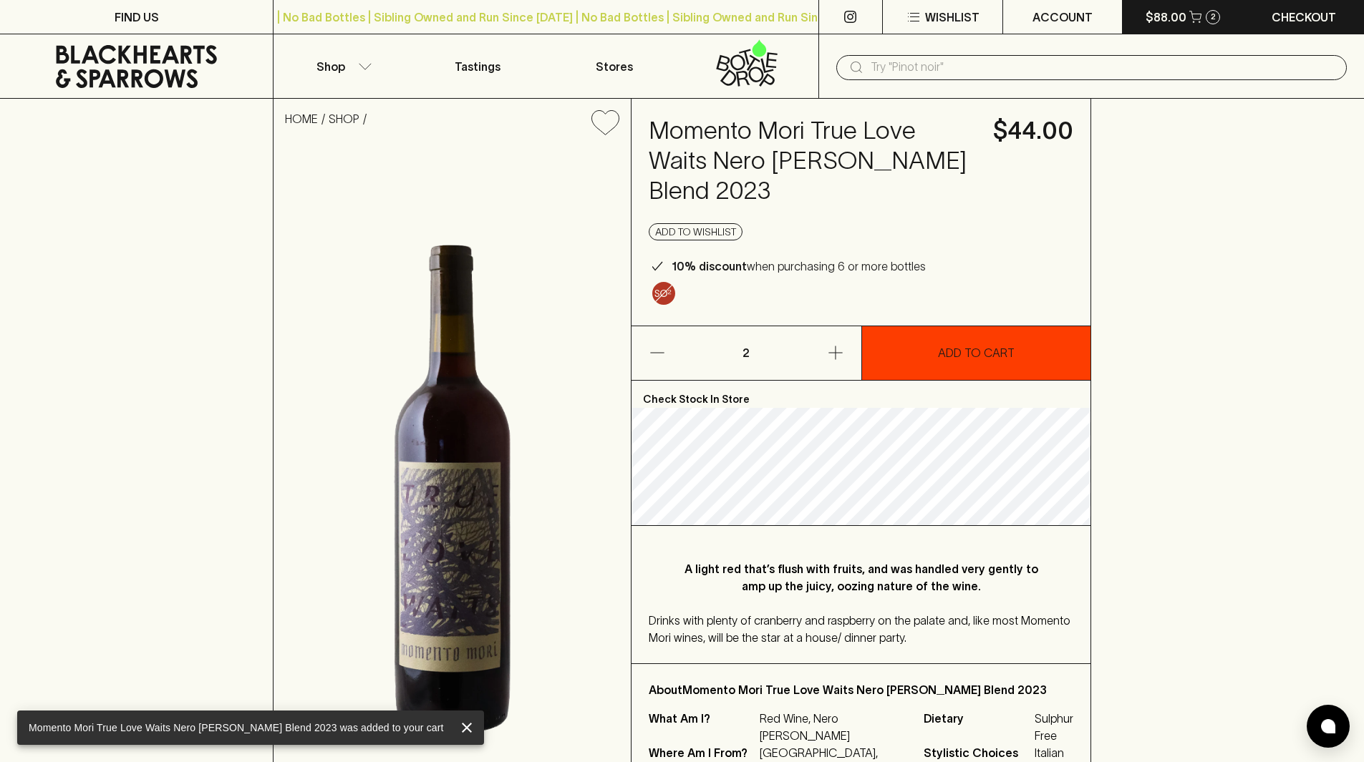
click at [1161, 6] on button "$88.00 2" at bounding box center [1182, 17] width 120 height 34
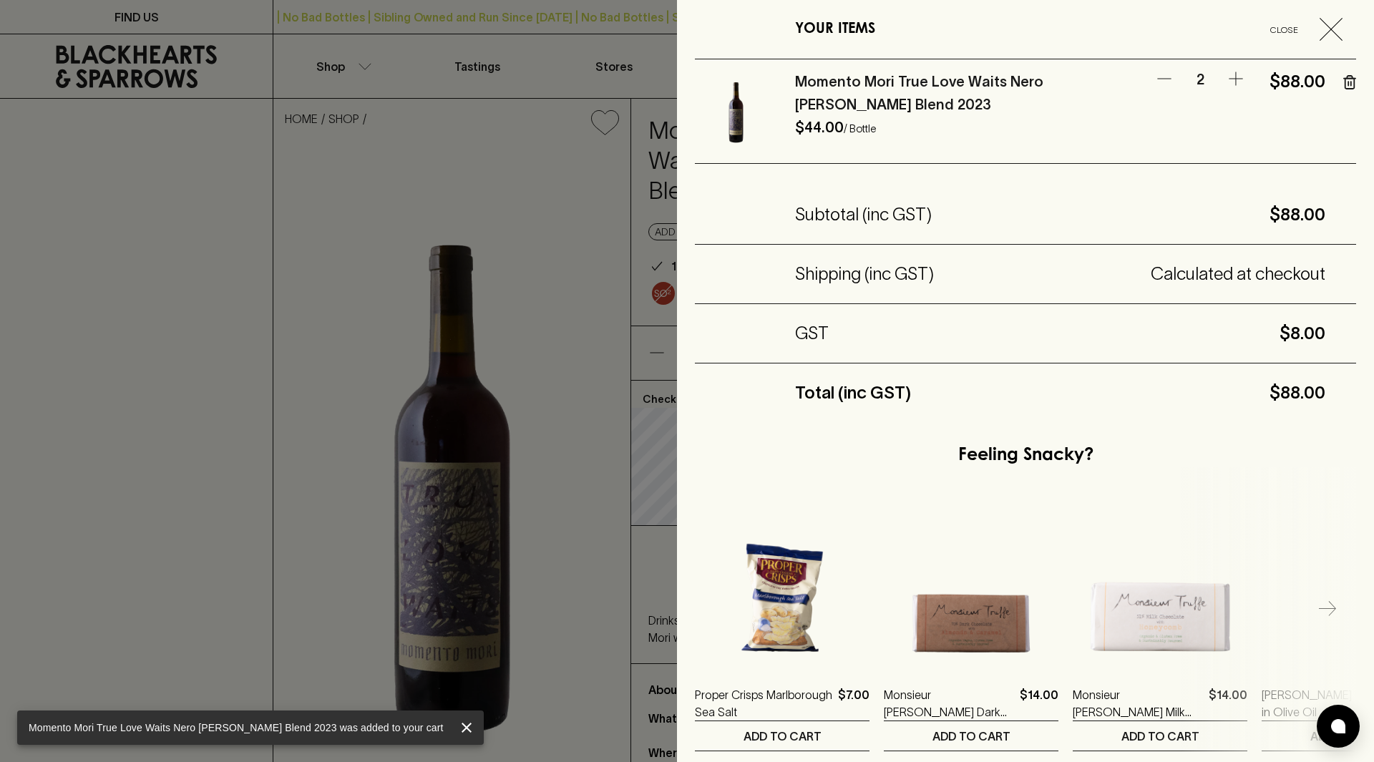
click at [1335, 24] on span "button" at bounding box center [1338, 29] width 37 height 23
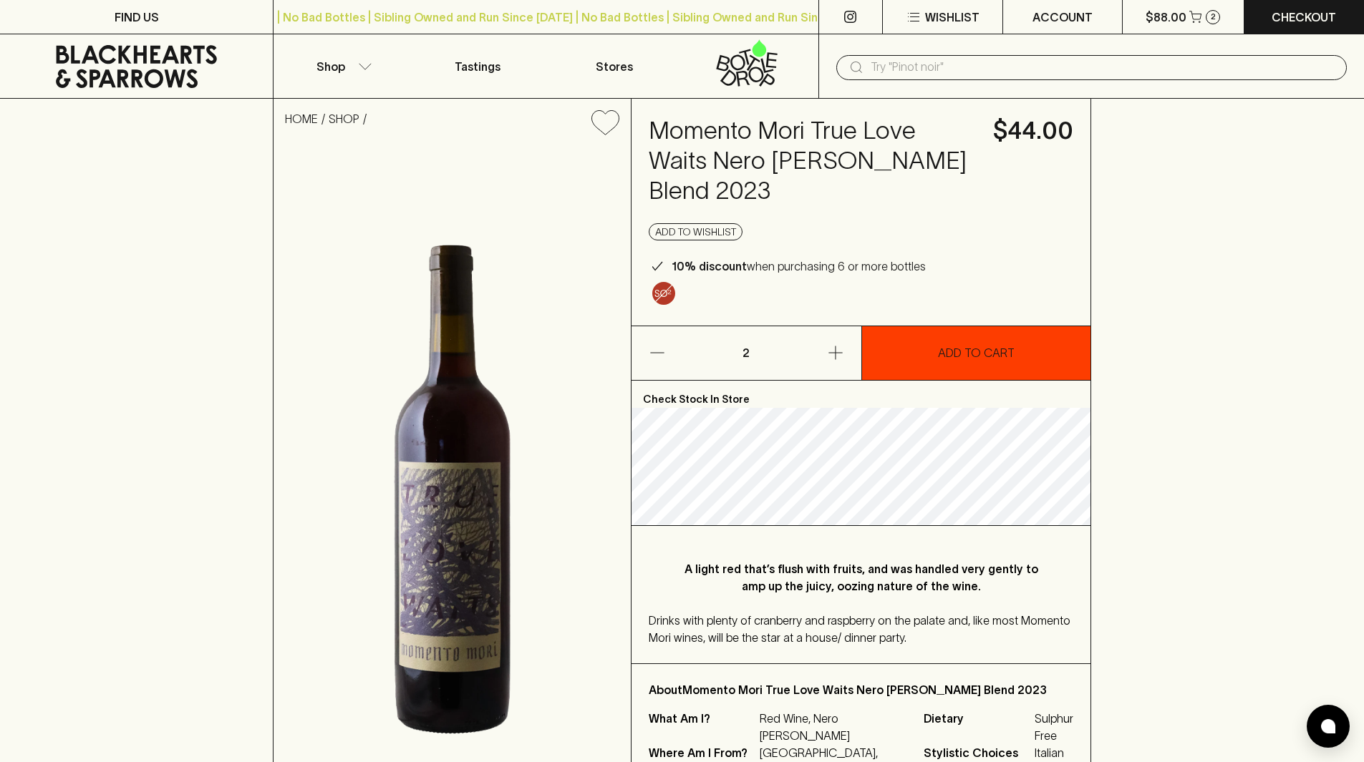
click at [124, 70] on icon at bounding box center [136, 66] width 161 height 43
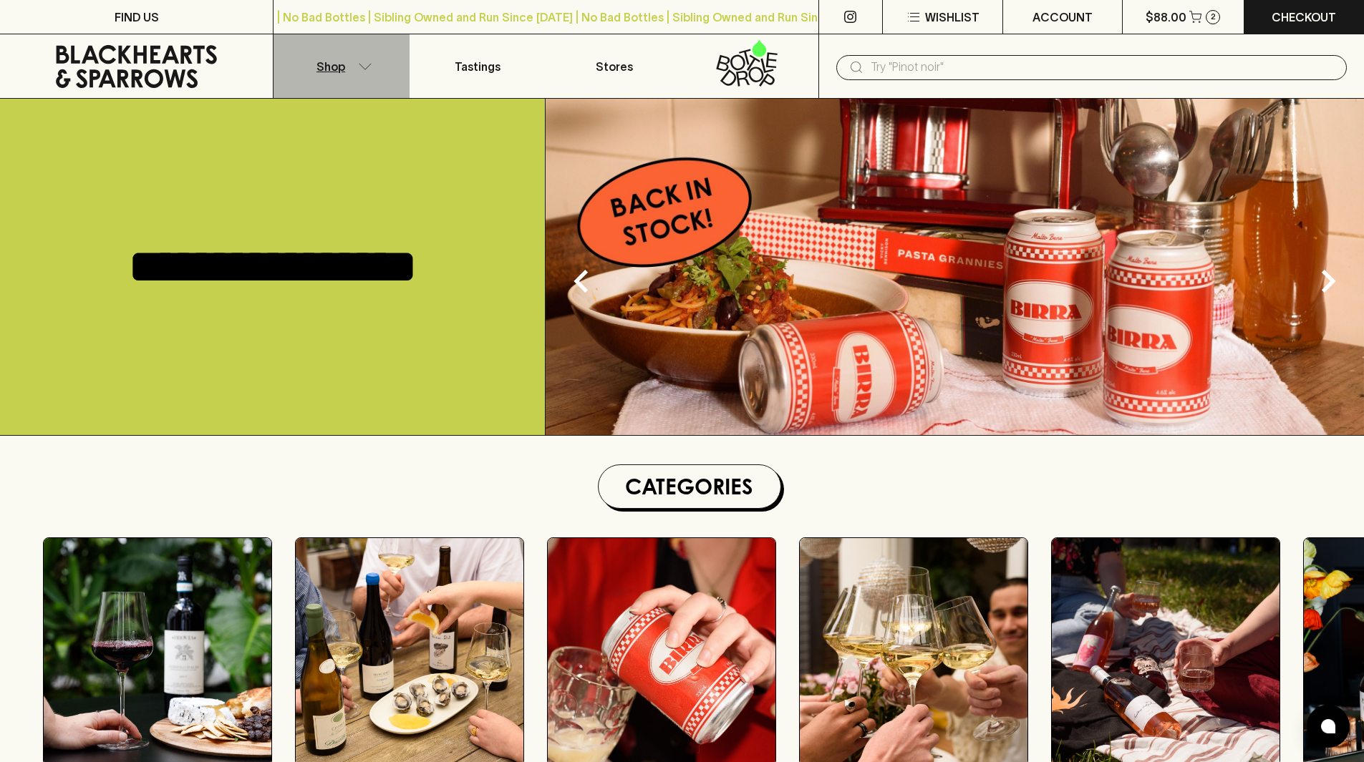
click at [361, 68] on icon "button" at bounding box center [365, 66] width 14 height 7
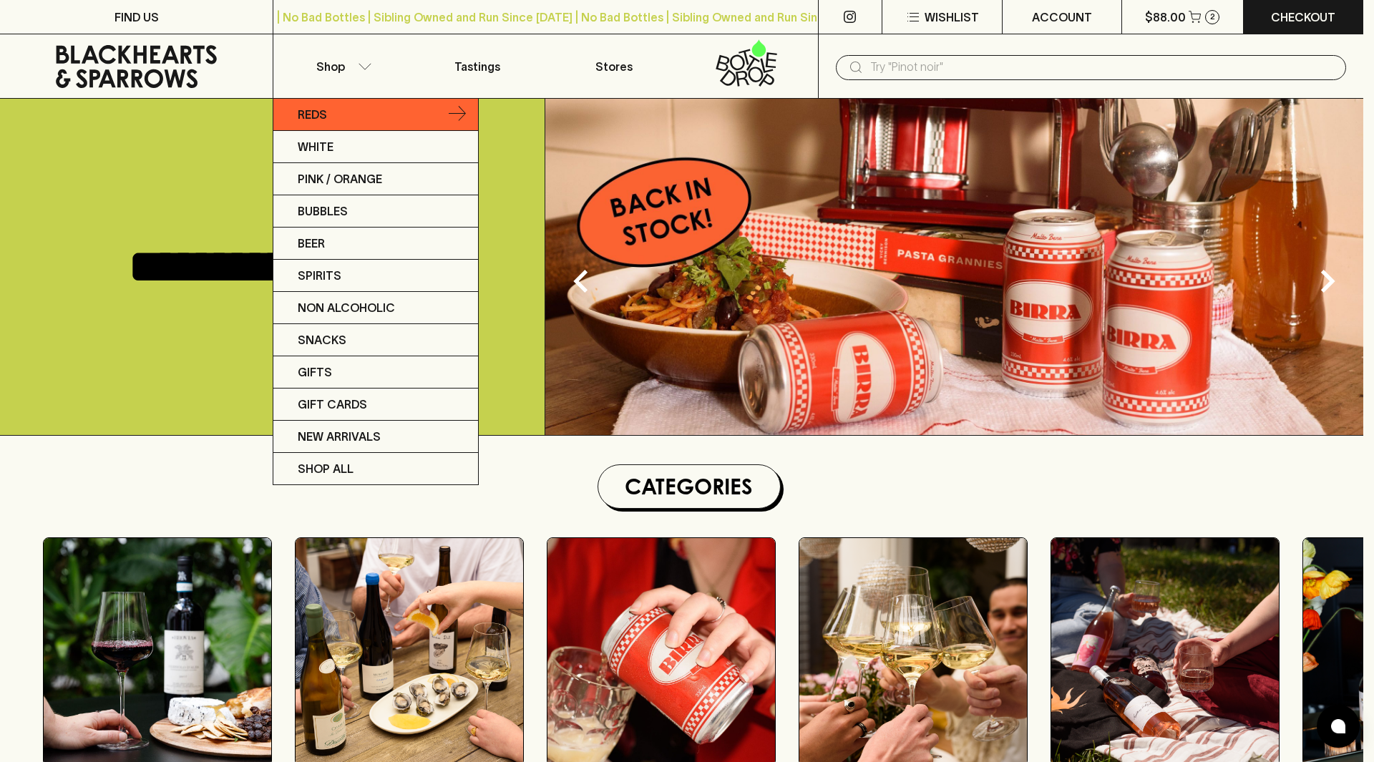
click at [367, 113] on link "Reds" at bounding box center [375, 115] width 205 height 32
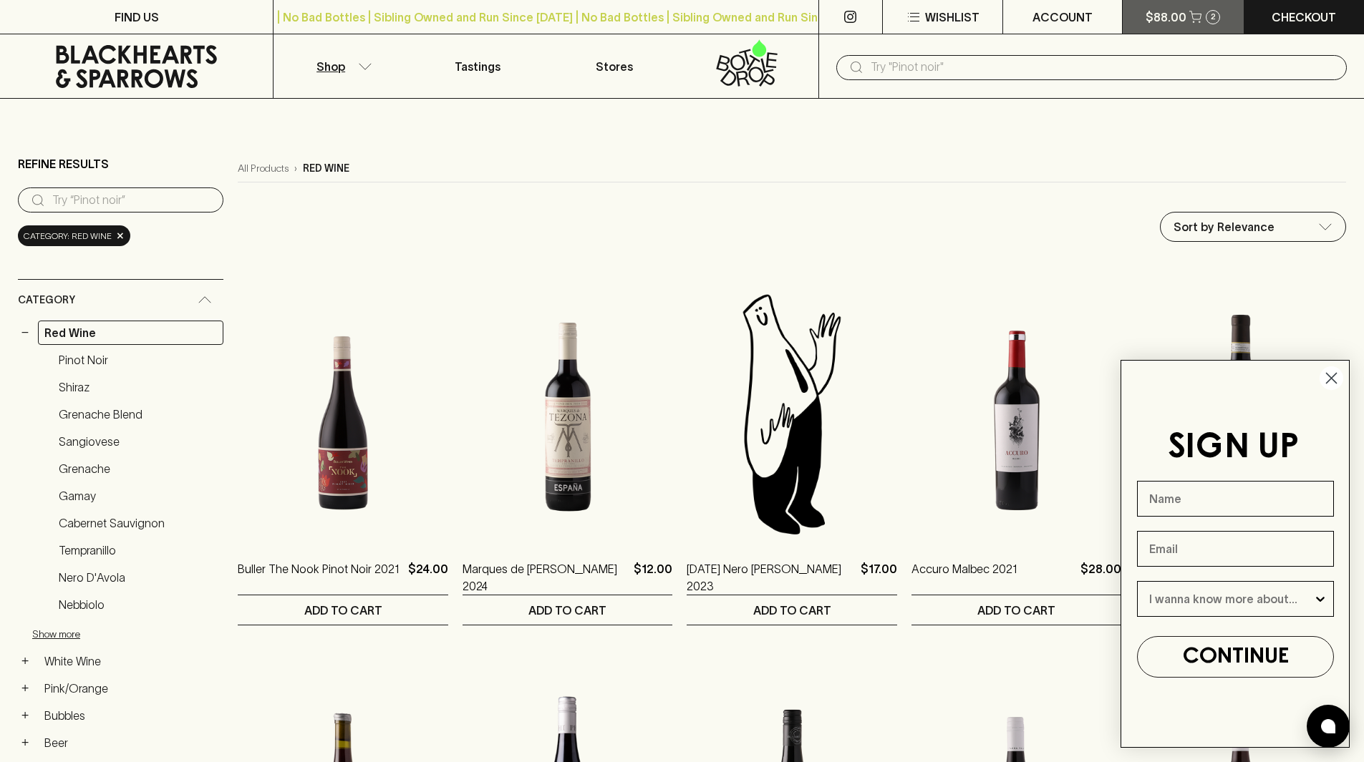
click at [1157, 12] on p "$88.00" at bounding box center [1165, 17] width 41 height 17
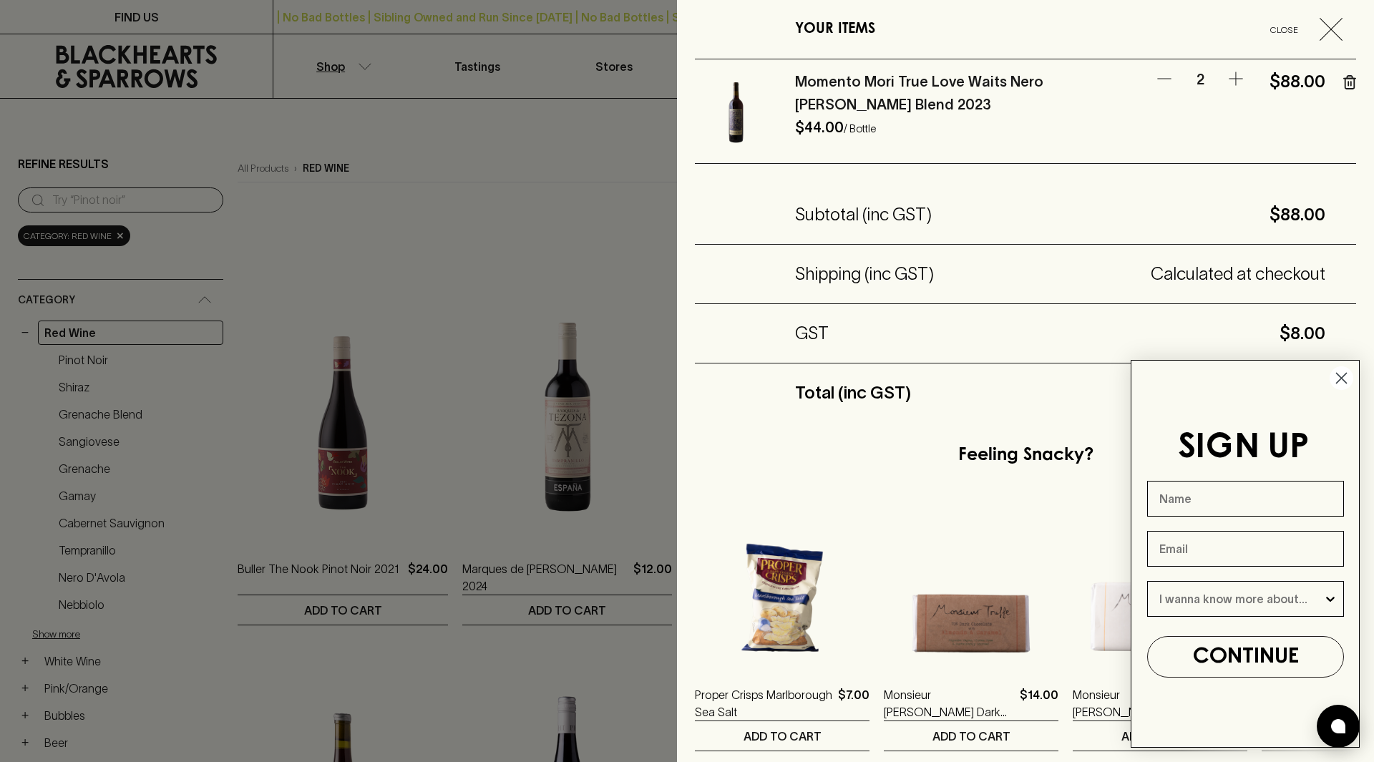
click at [616, 233] on div at bounding box center [687, 381] width 1374 height 762
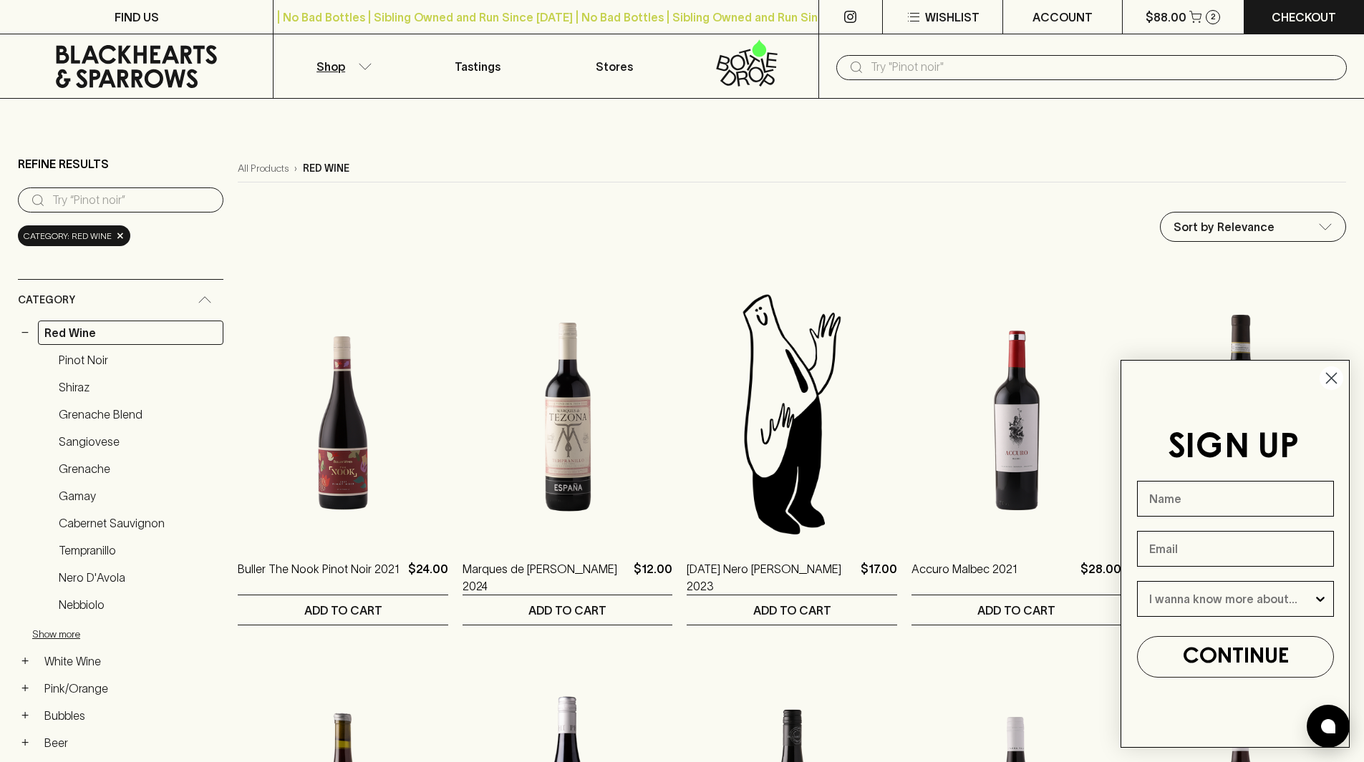
scroll to position [72, 0]
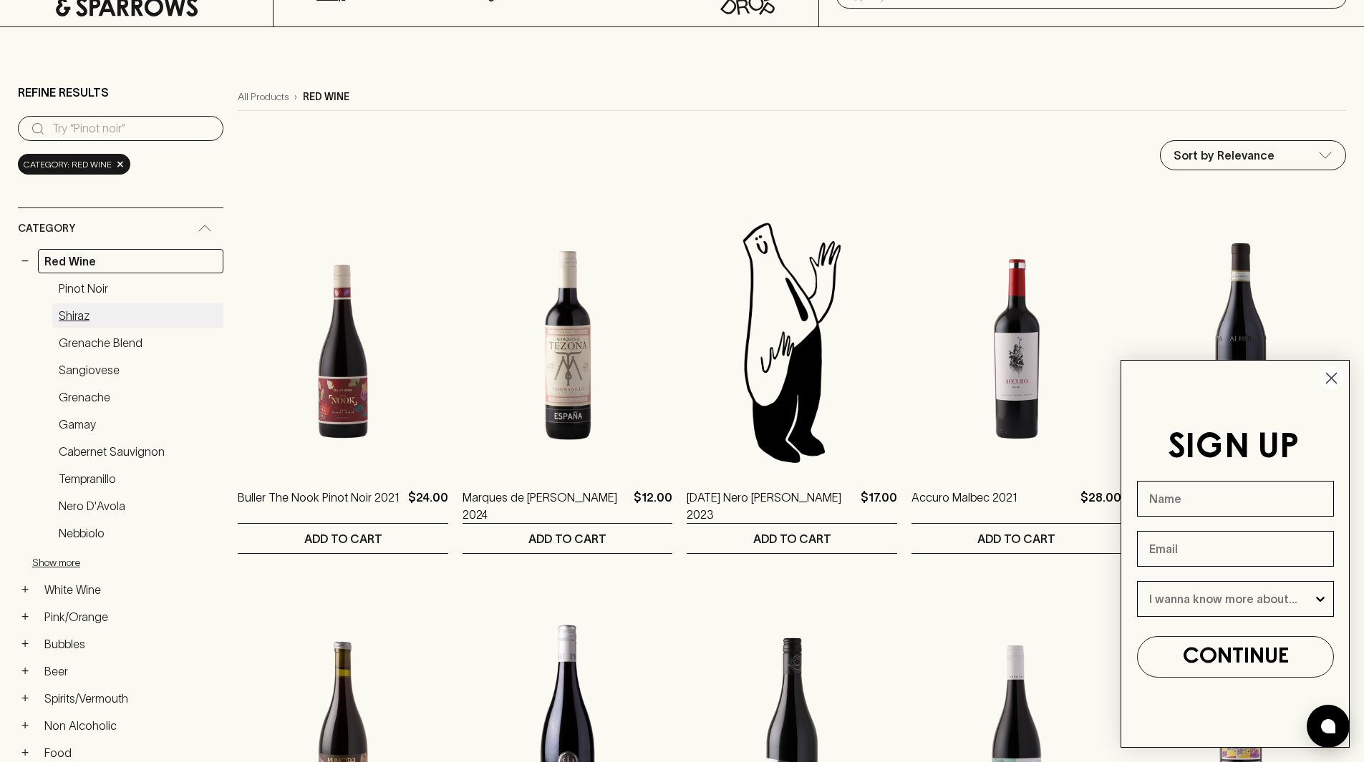
click at [95, 319] on link "Shiraz" at bounding box center [137, 316] width 171 height 24
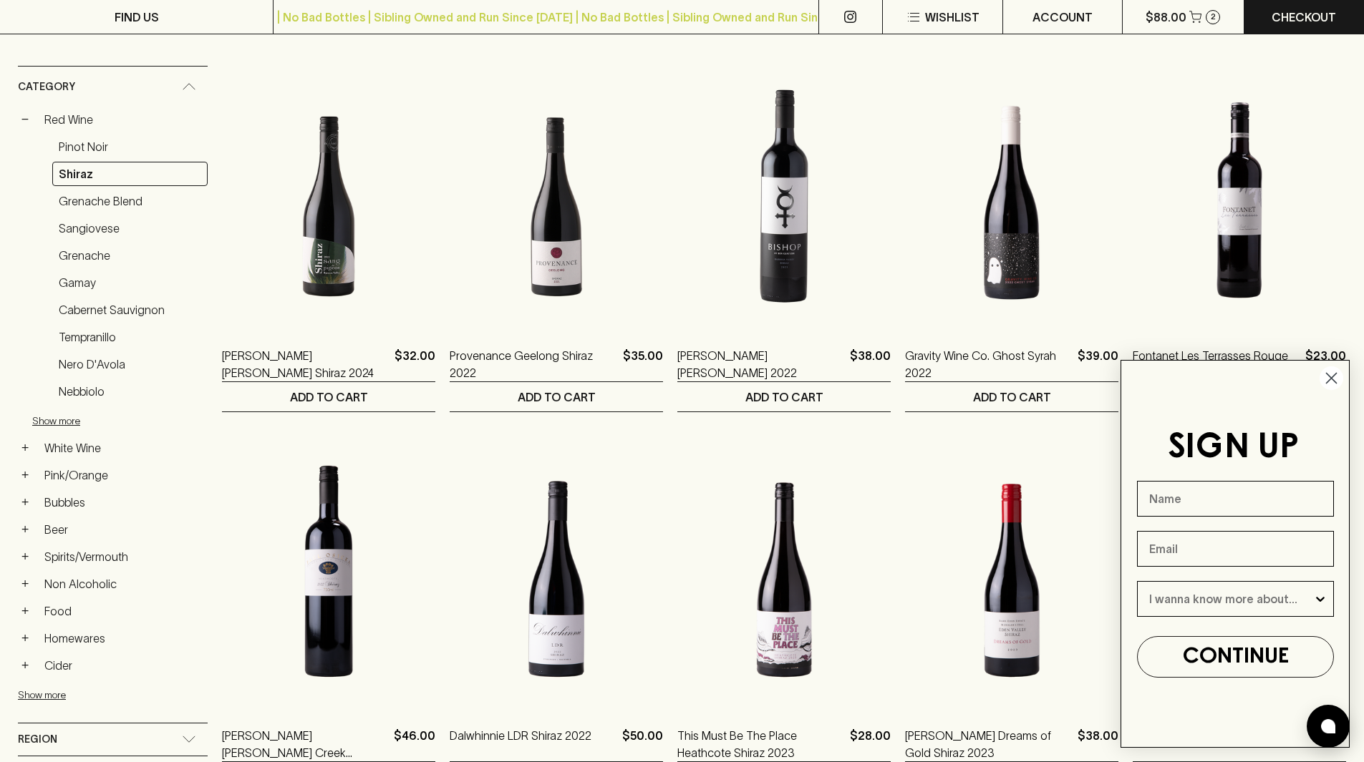
scroll to position [215, 0]
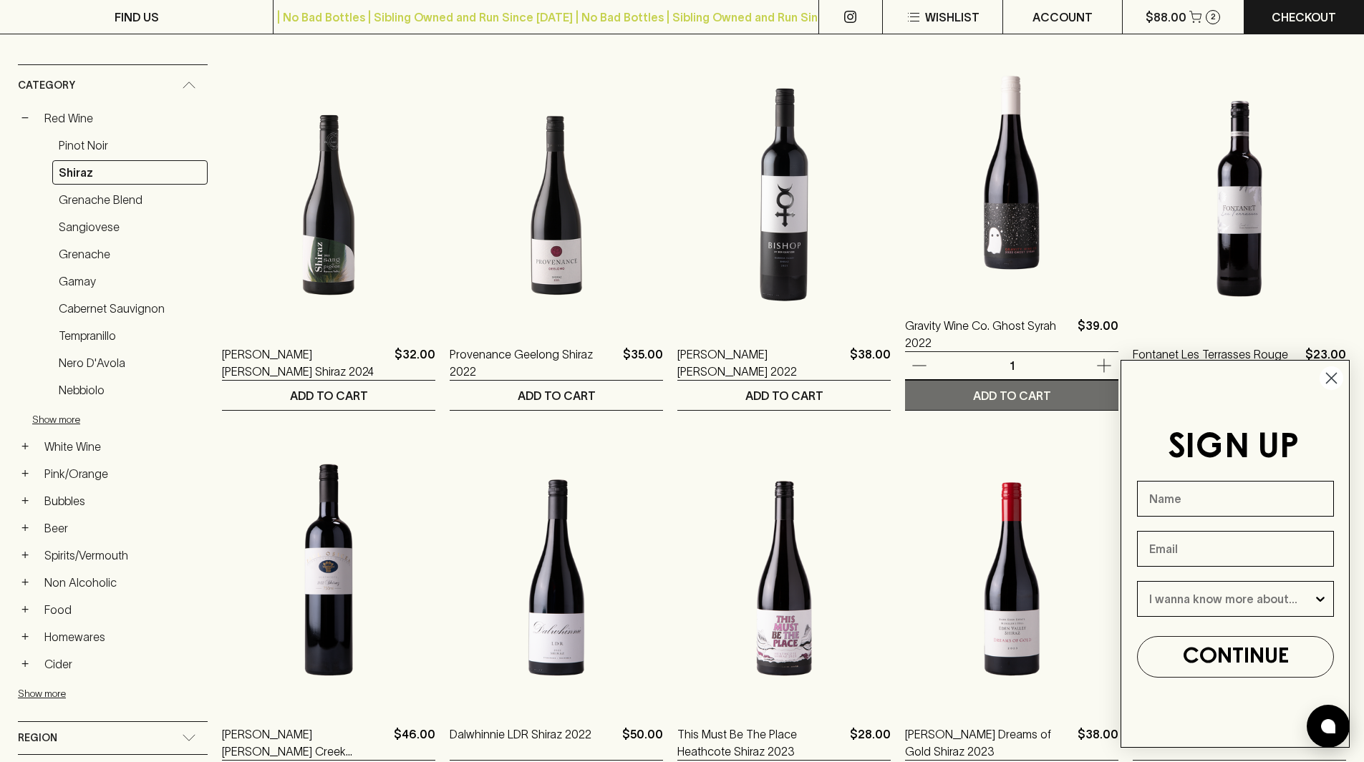
click at [1064, 394] on button "ADD TO CART" at bounding box center [1011, 395] width 213 height 29
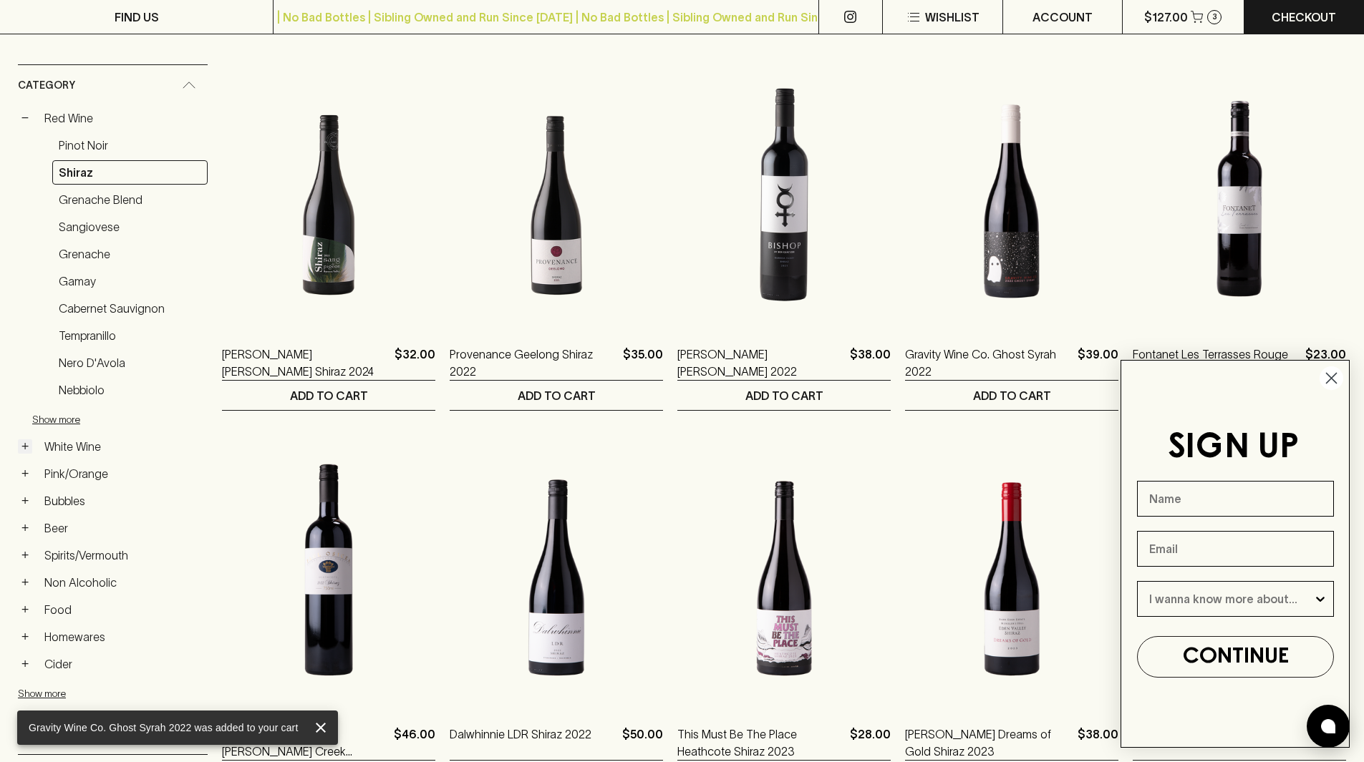
click at [29, 445] on button "+" at bounding box center [25, 447] width 14 height 14
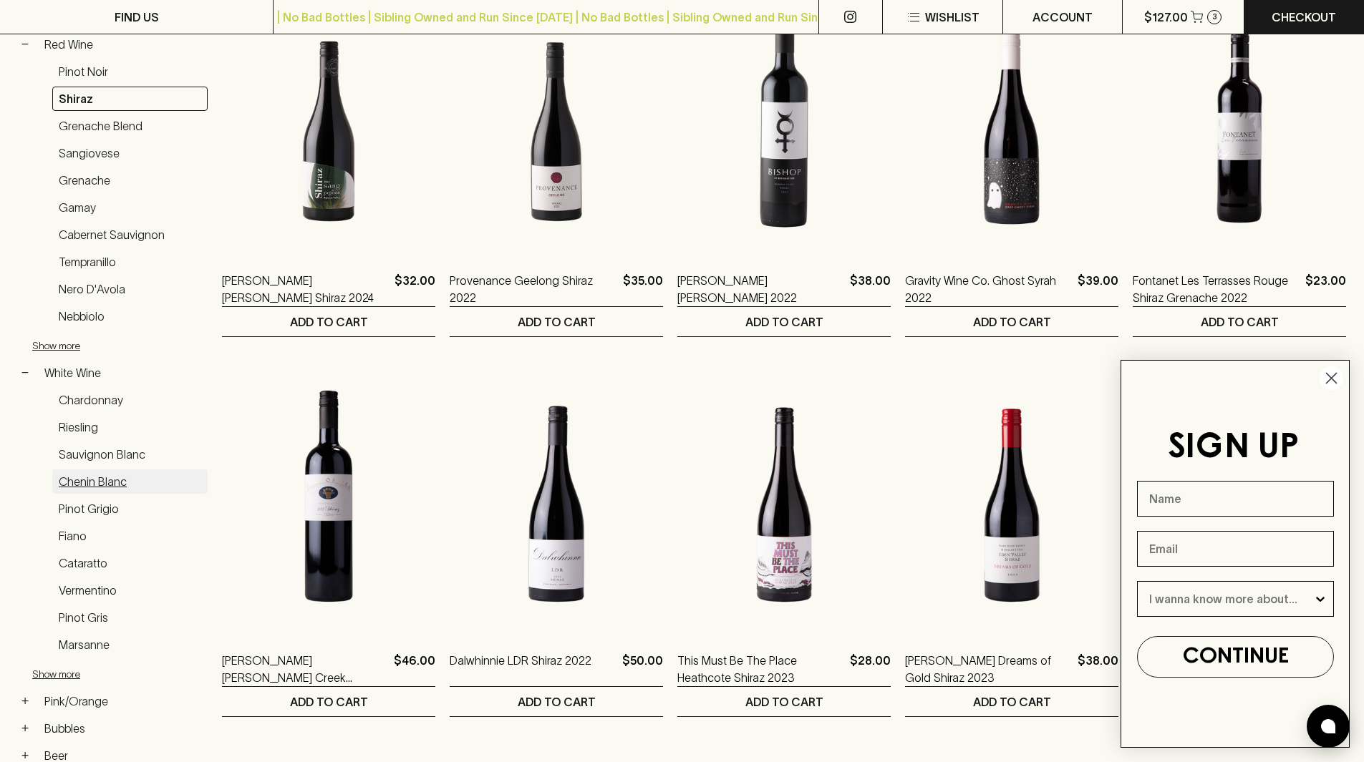
scroll to position [358, 0]
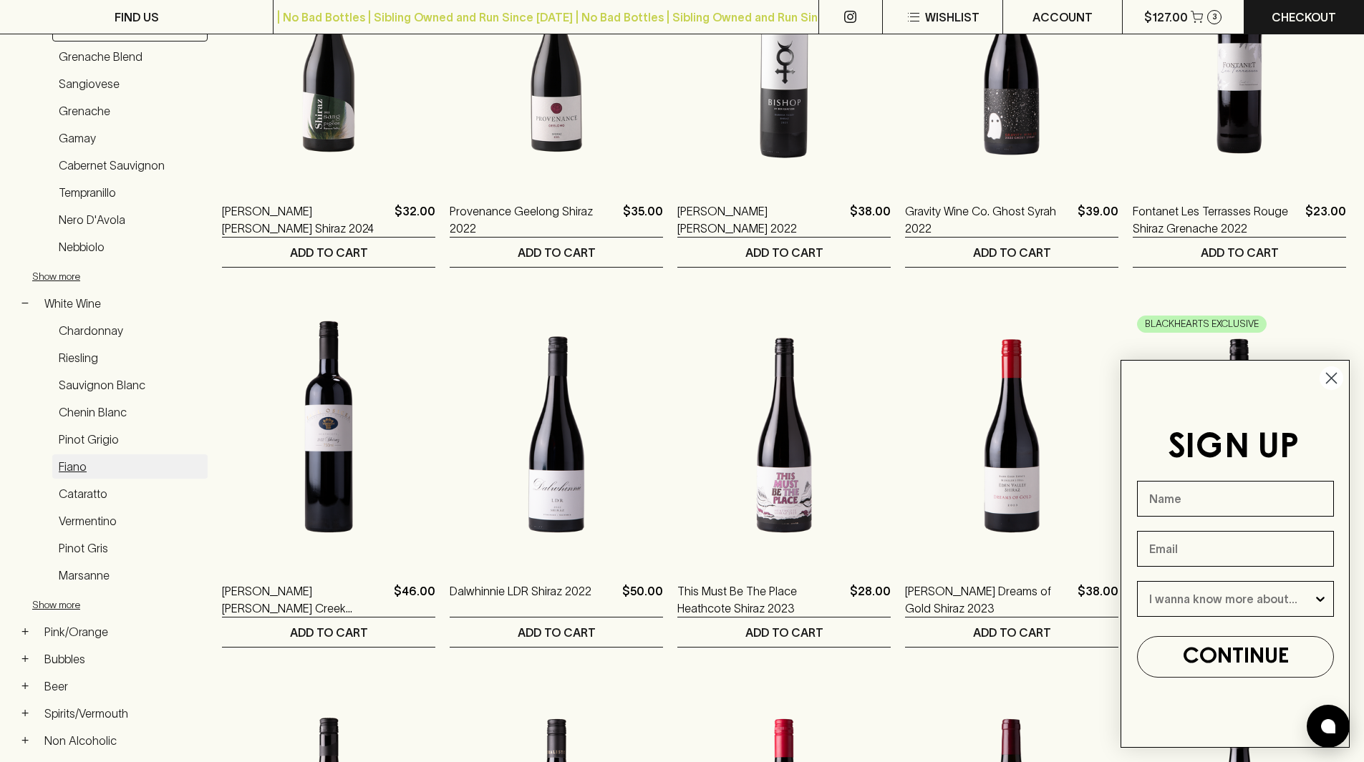
click at [79, 469] on link "Fiano" at bounding box center [129, 467] width 155 height 24
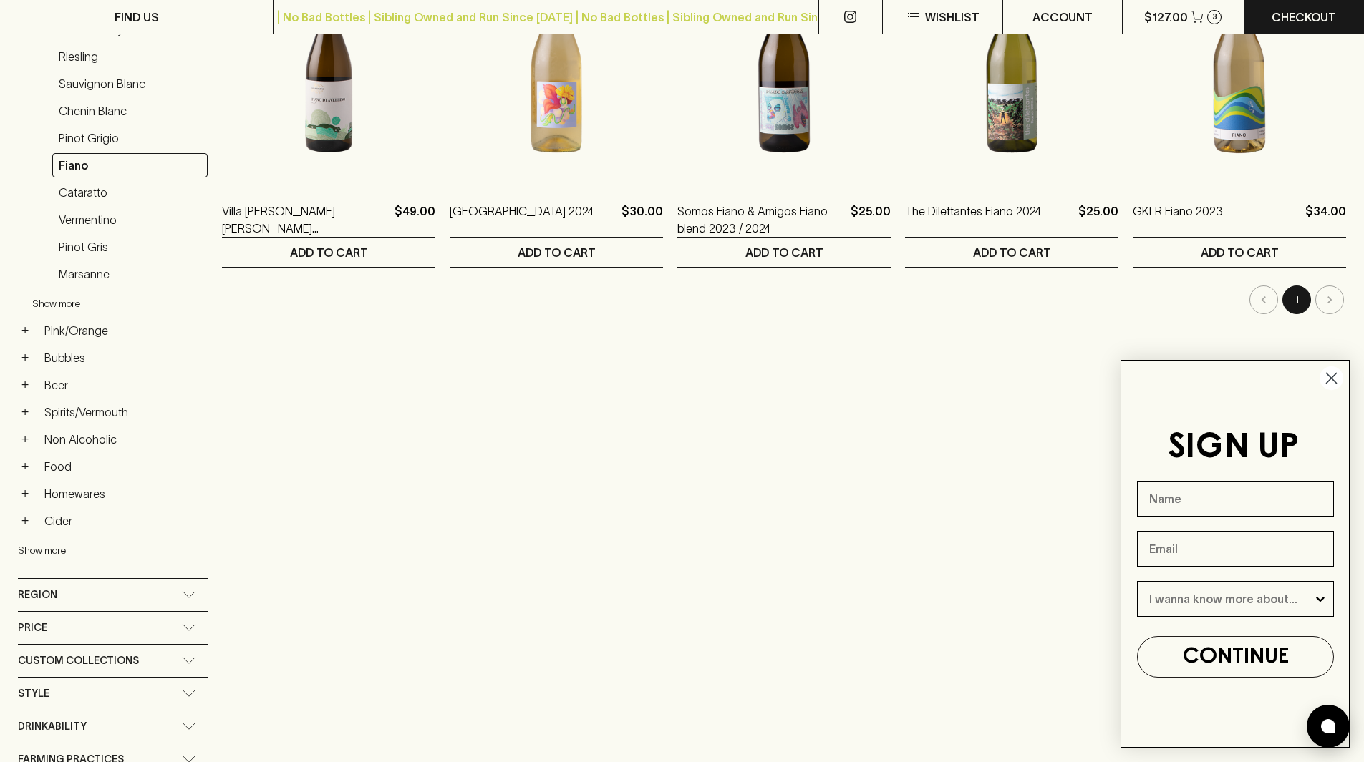
scroll to position [286, 0]
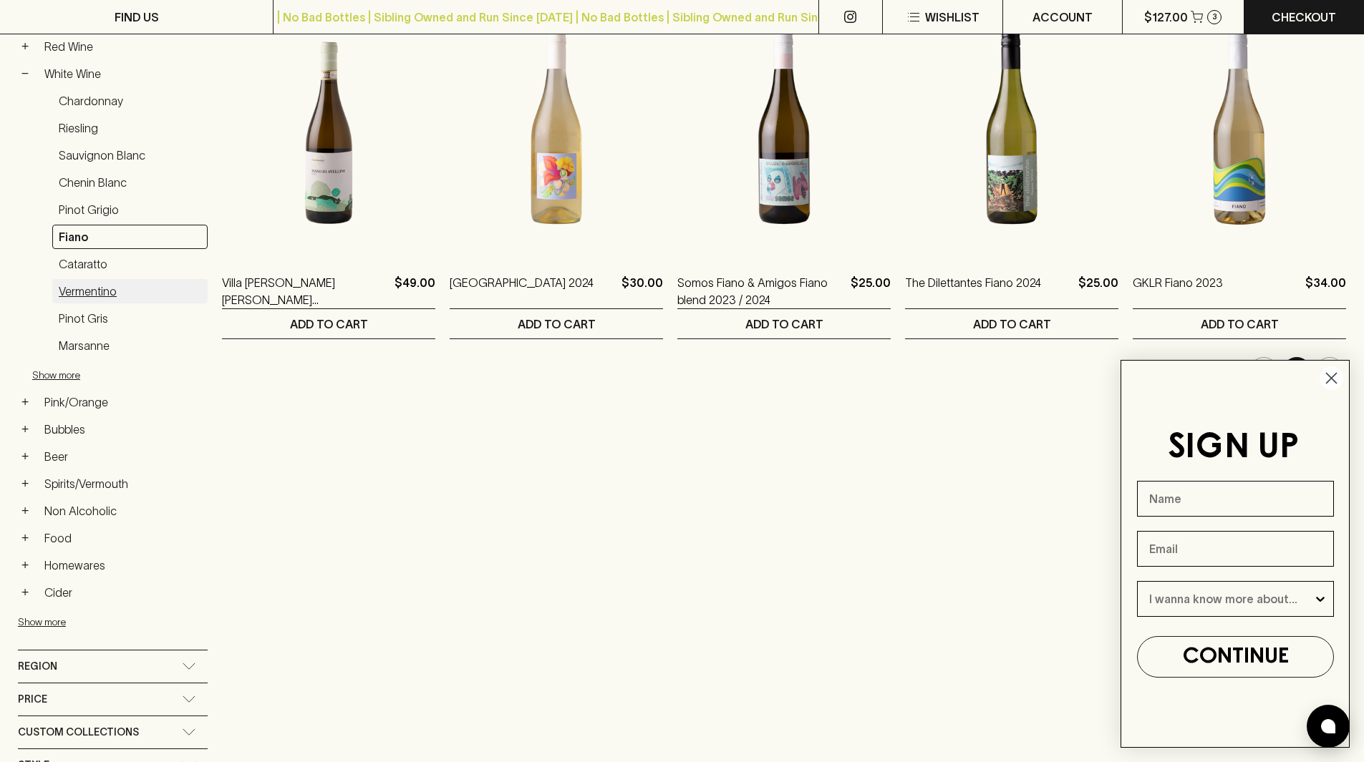
click at [86, 297] on link "Vermentino" at bounding box center [129, 291] width 155 height 24
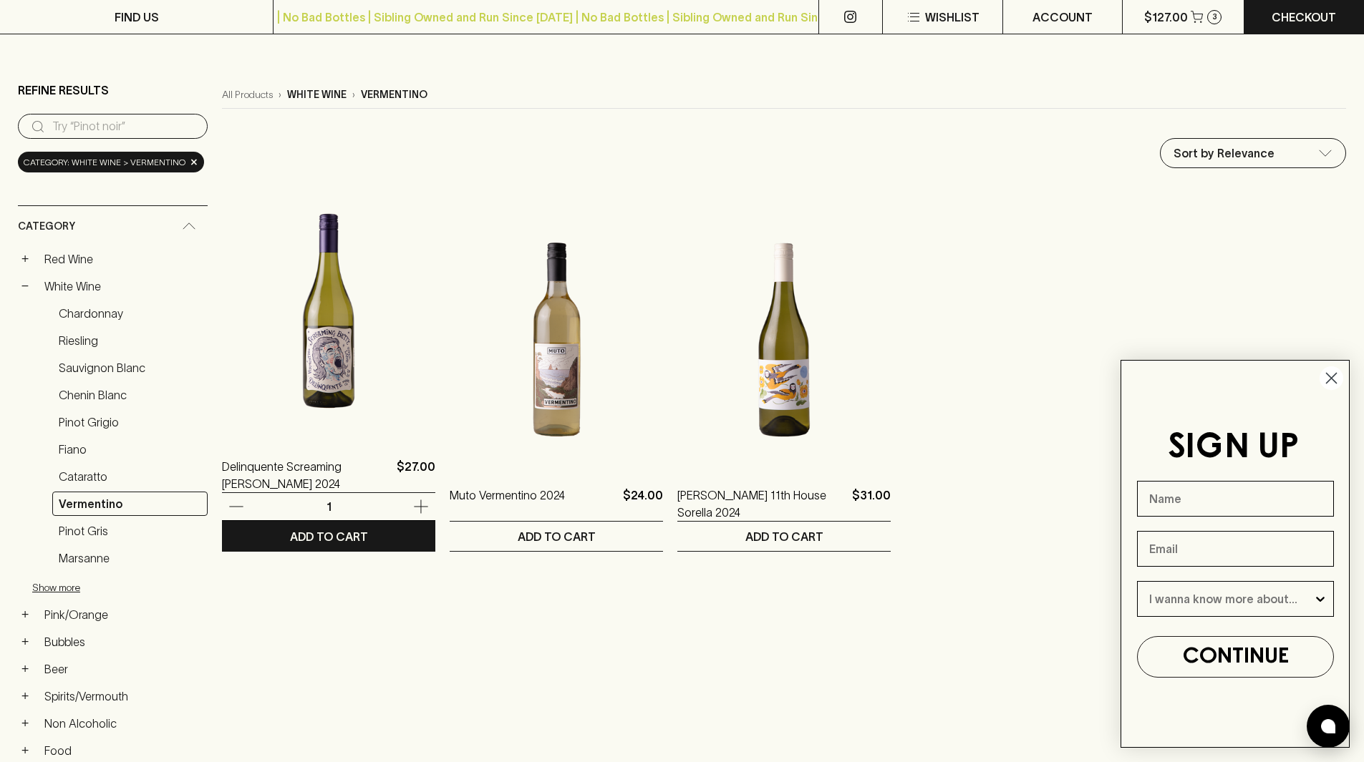
scroll to position [72, 0]
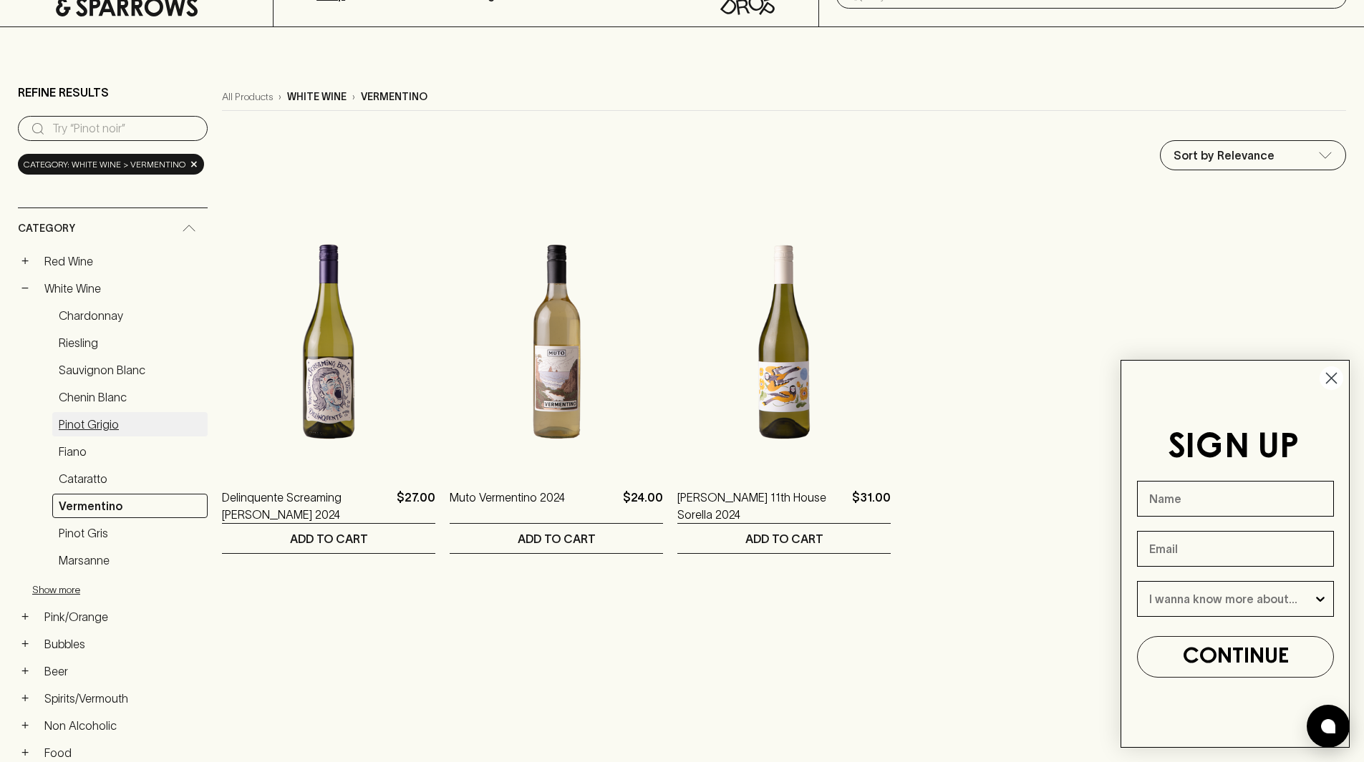
click at [97, 419] on link "Pinot Grigio" at bounding box center [129, 424] width 155 height 24
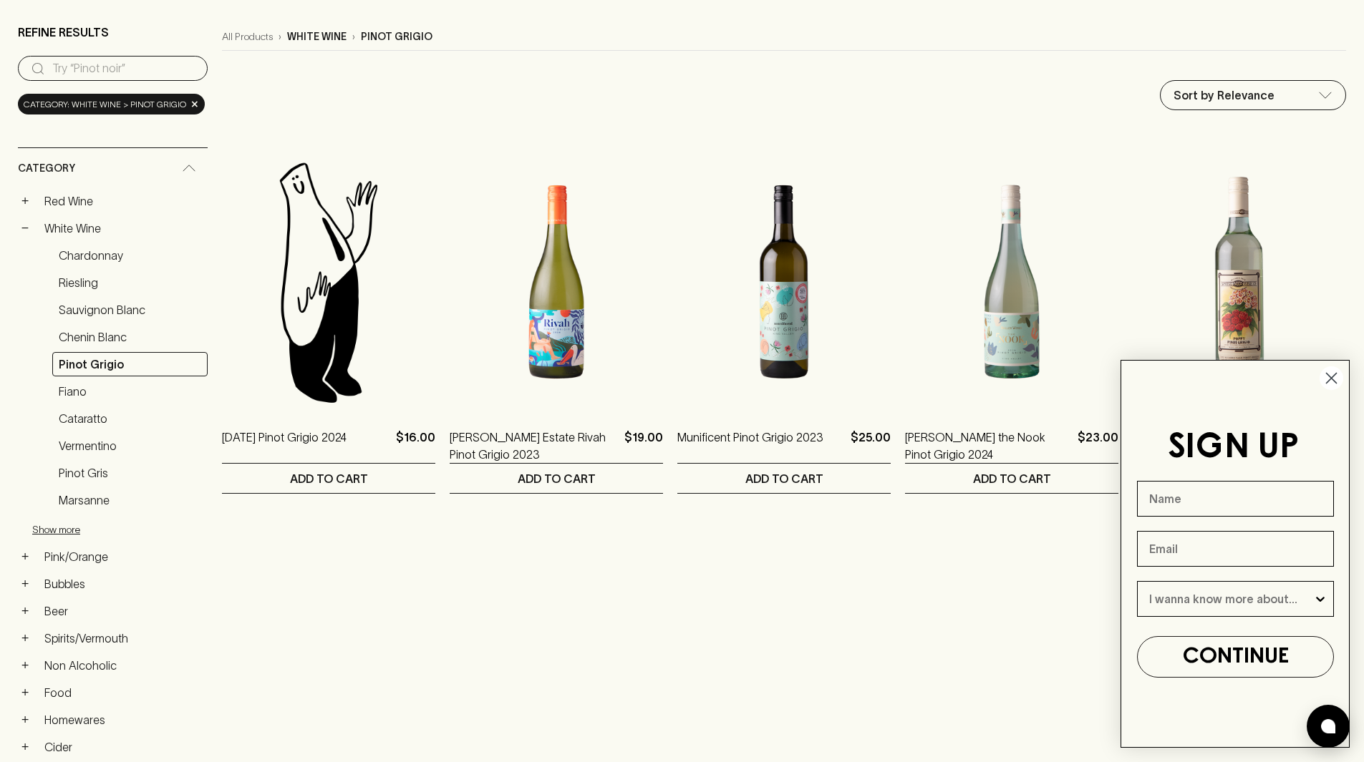
scroll to position [215, 0]
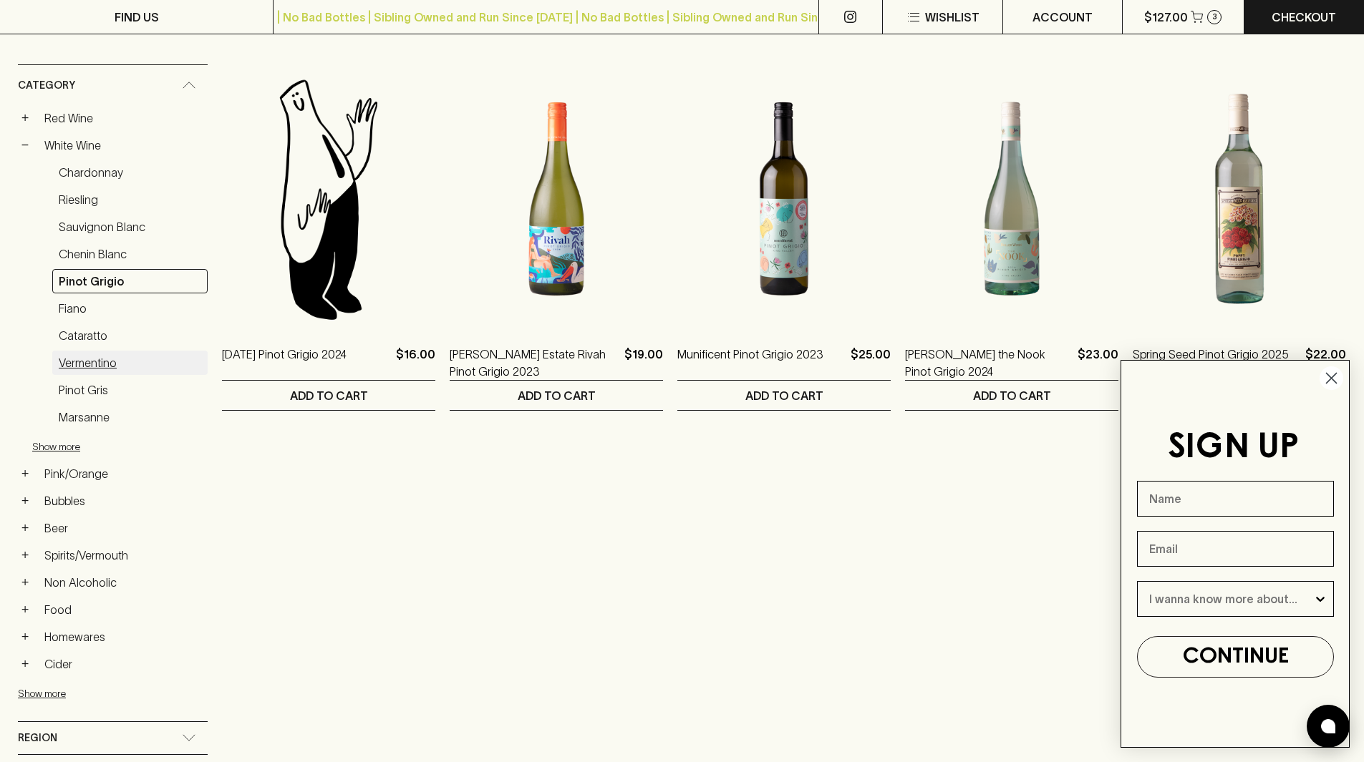
click at [88, 357] on link "Vermentino" at bounding box center [129, 363] width 155 height 24
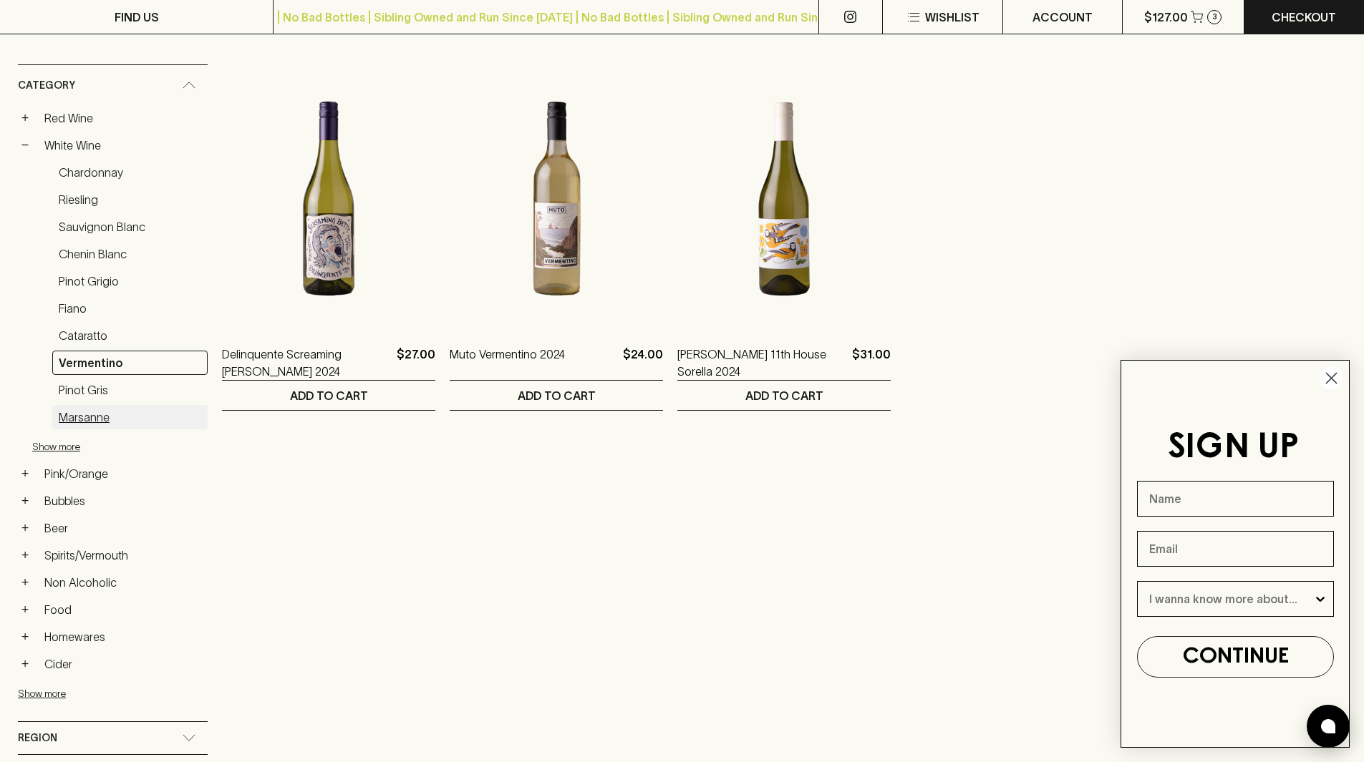
click at [98, 420] on link "Marsanne" at bounding box center [129, 417] width 155 height 24
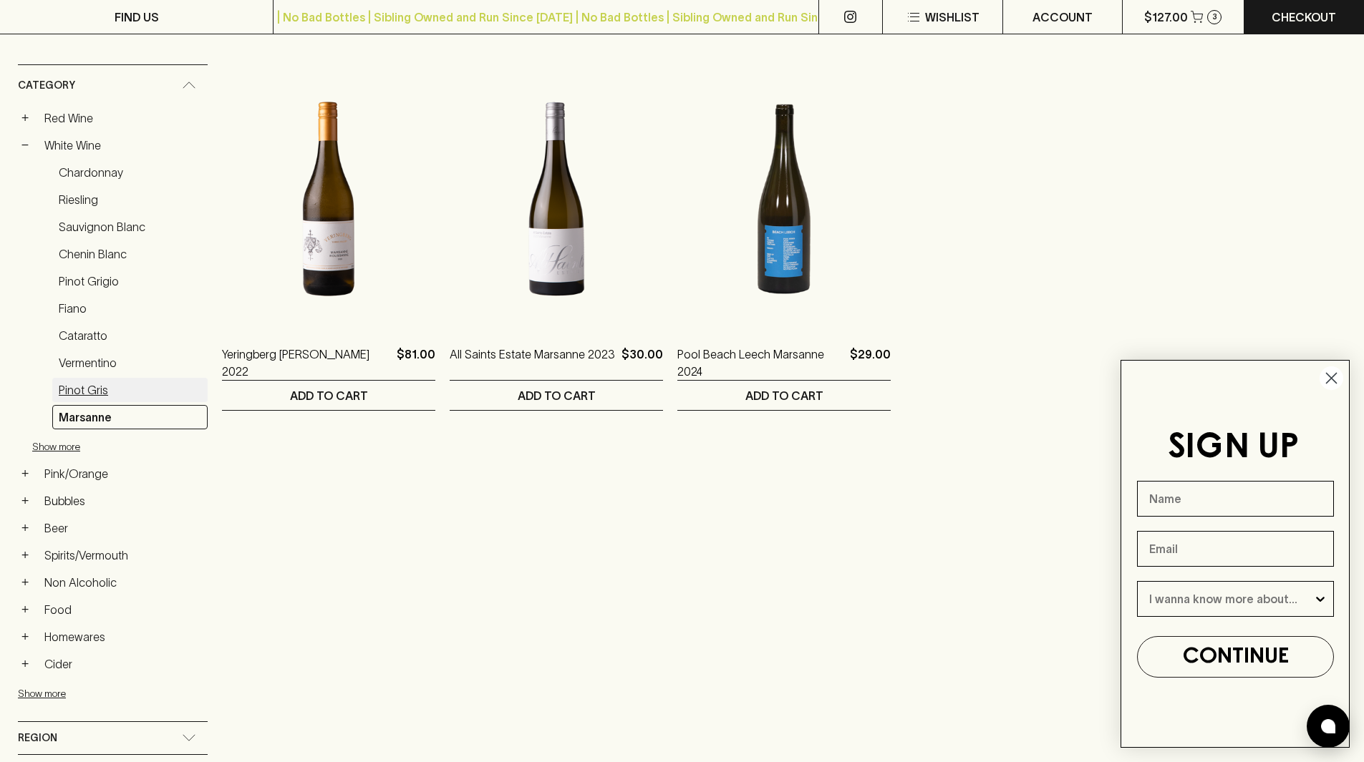
click at [106, 397] on link "Pinot Gris" at bounding box center [129, 390] width 155 height 24
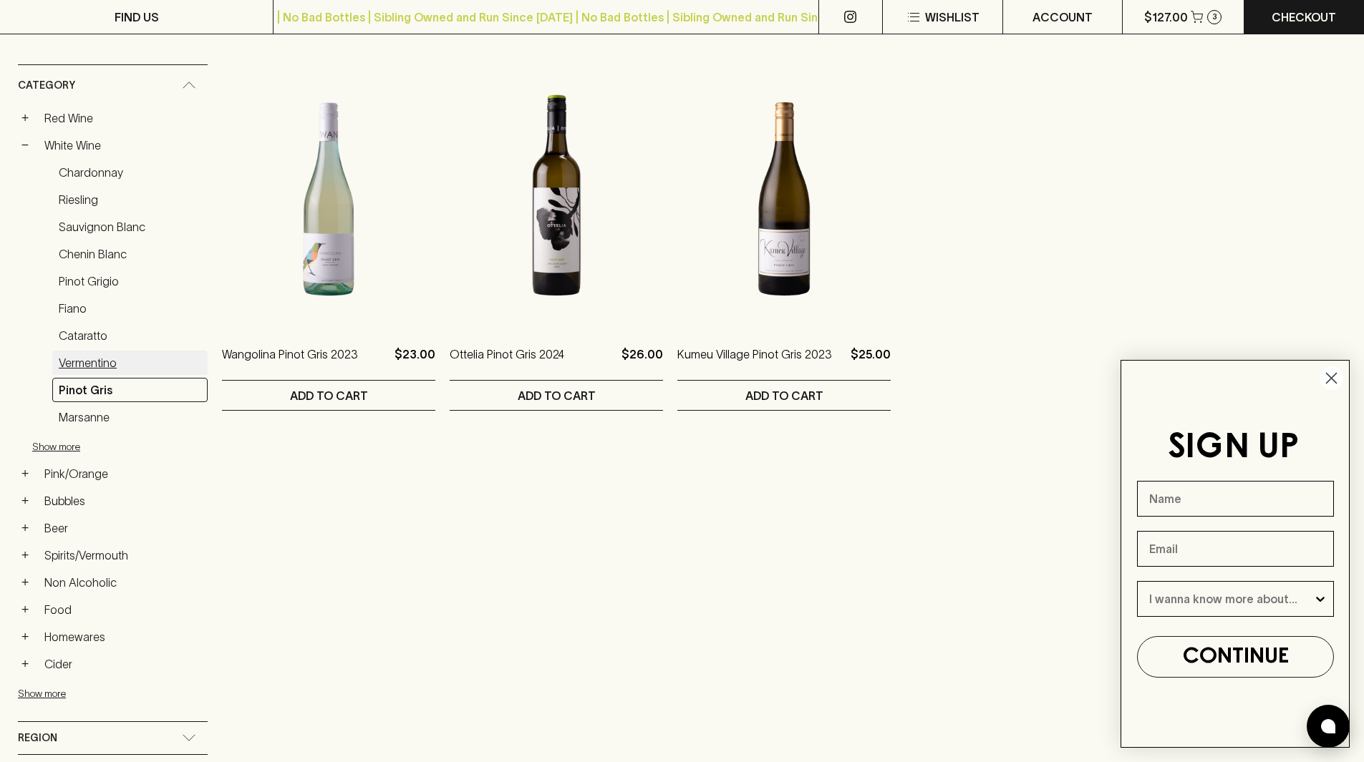
click at [107, 356] on link "Vermentino" at bounding box center [129, 363] width 155 height 24
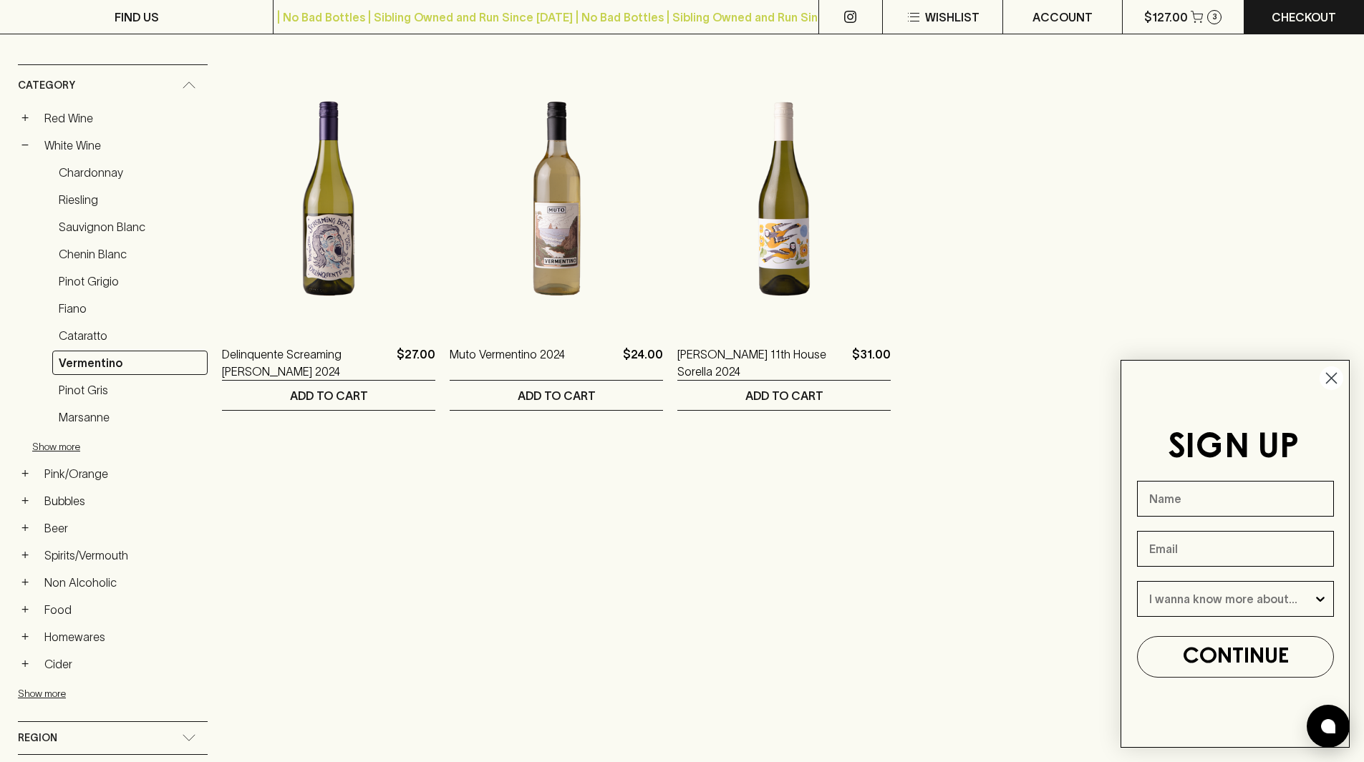
click at [99, 342] on link "Cataratto" at bounding box center [129, 336] width 155 height 24
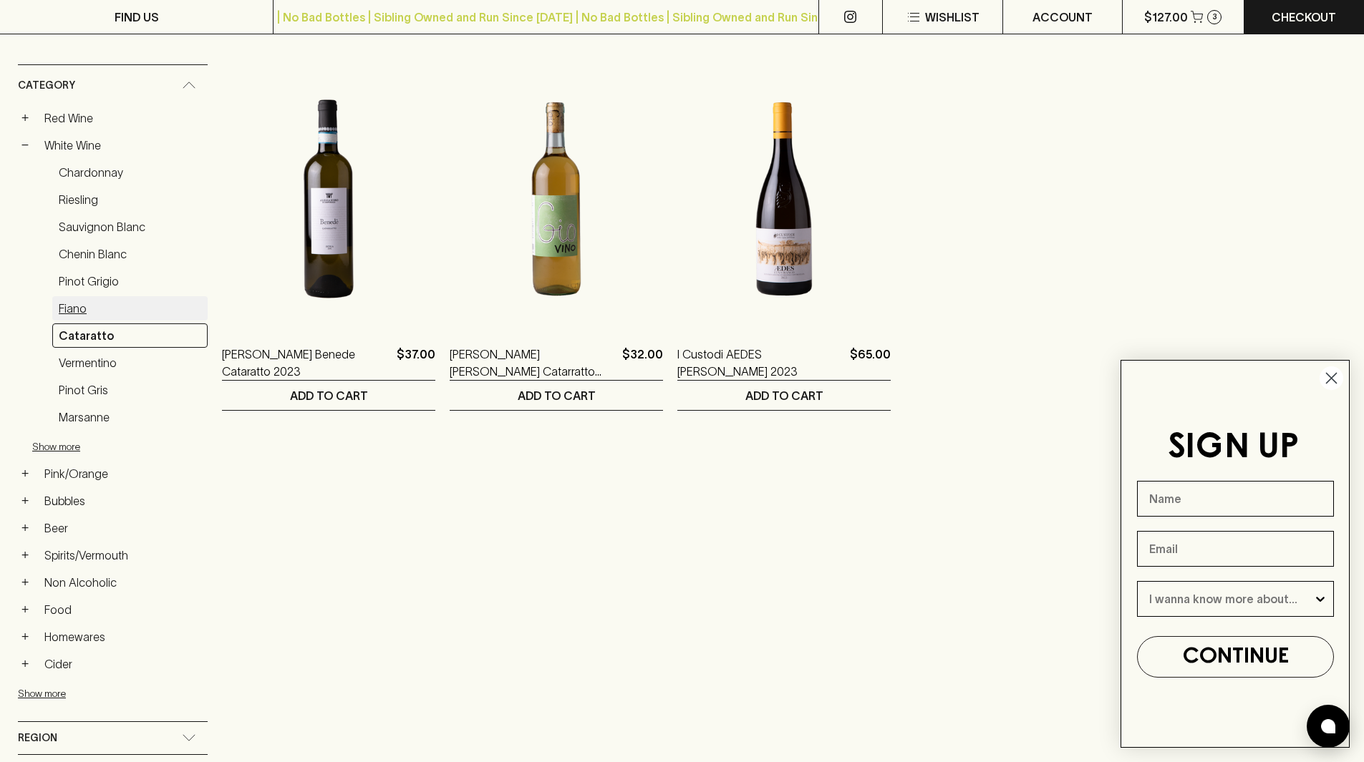
click at [79, 308] on link "Fiano" at bounding box center [129, 308] width 155 height 24
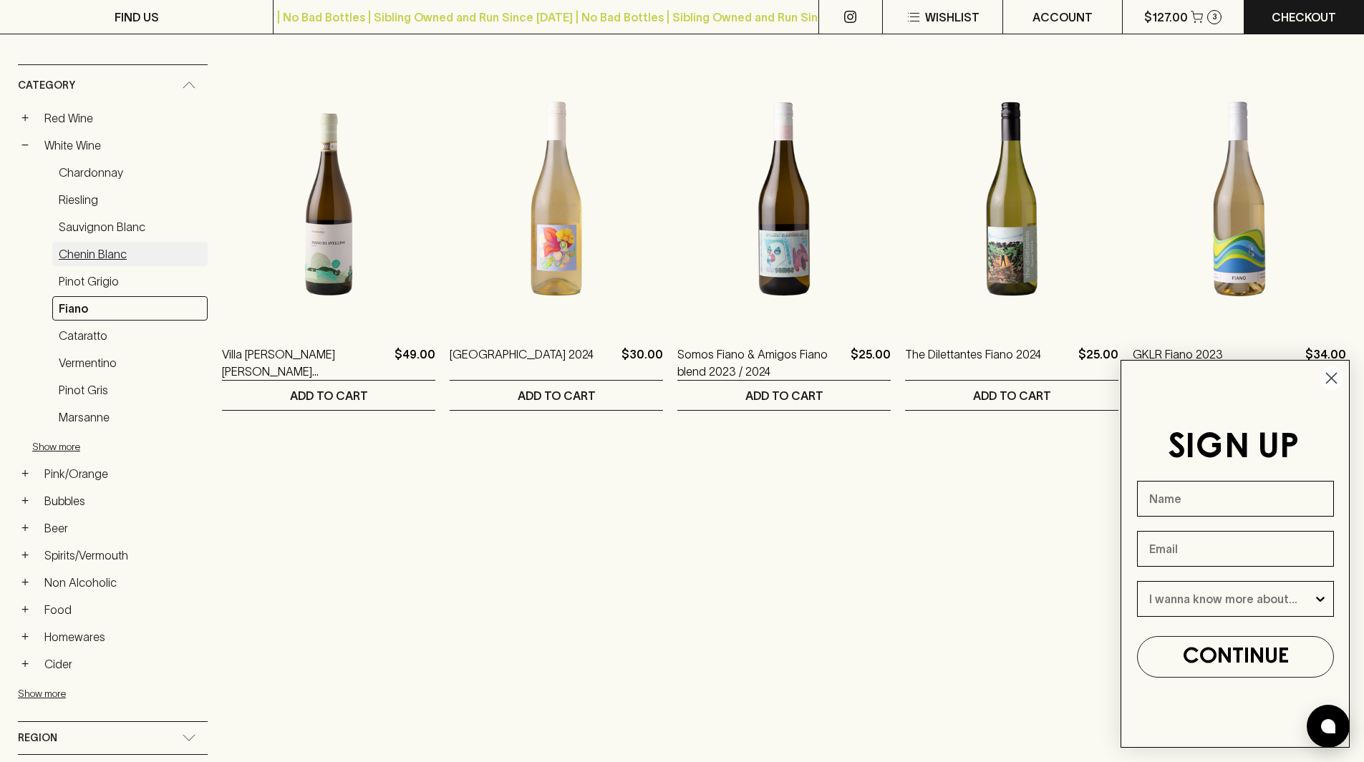
click at [98, 259] on link "Chenin Blanc" at bounding box center [129, 254] width 155 height 24
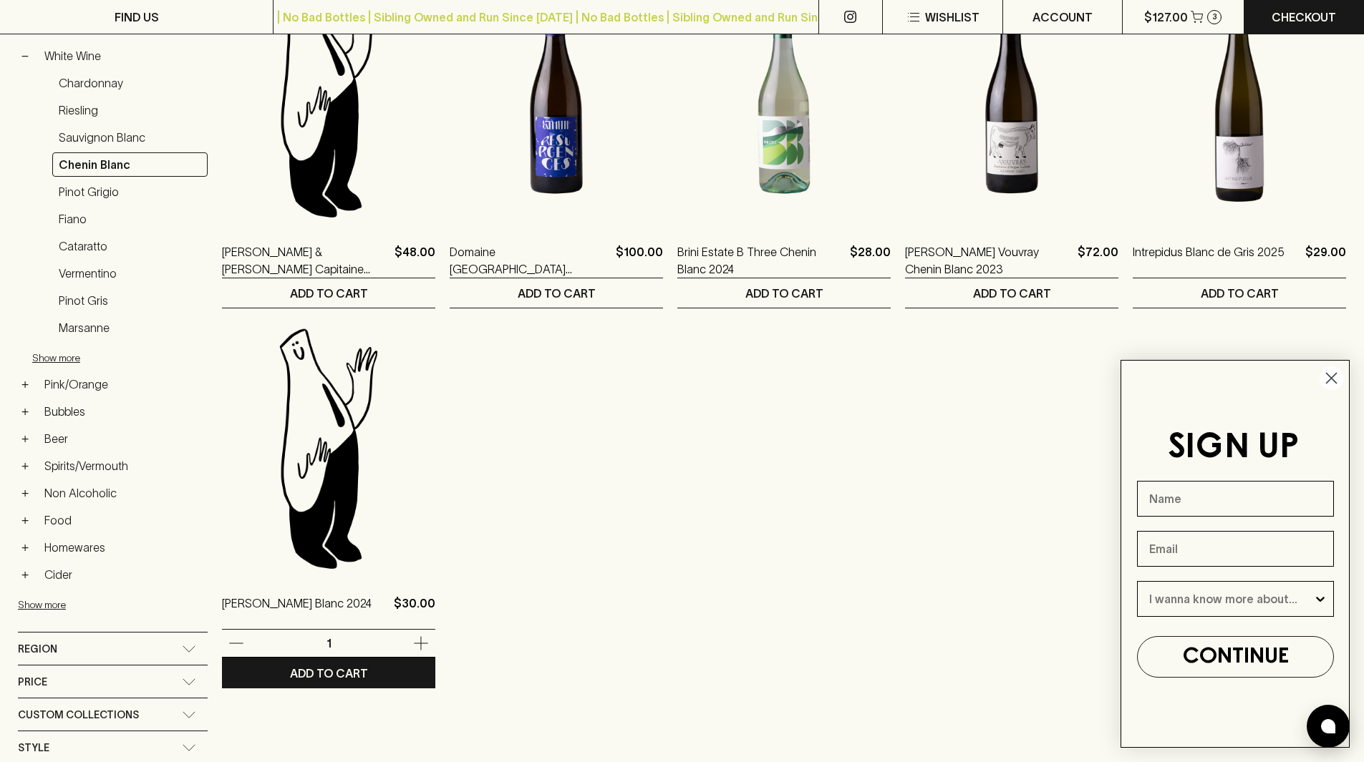
scroll to position [358, 0]
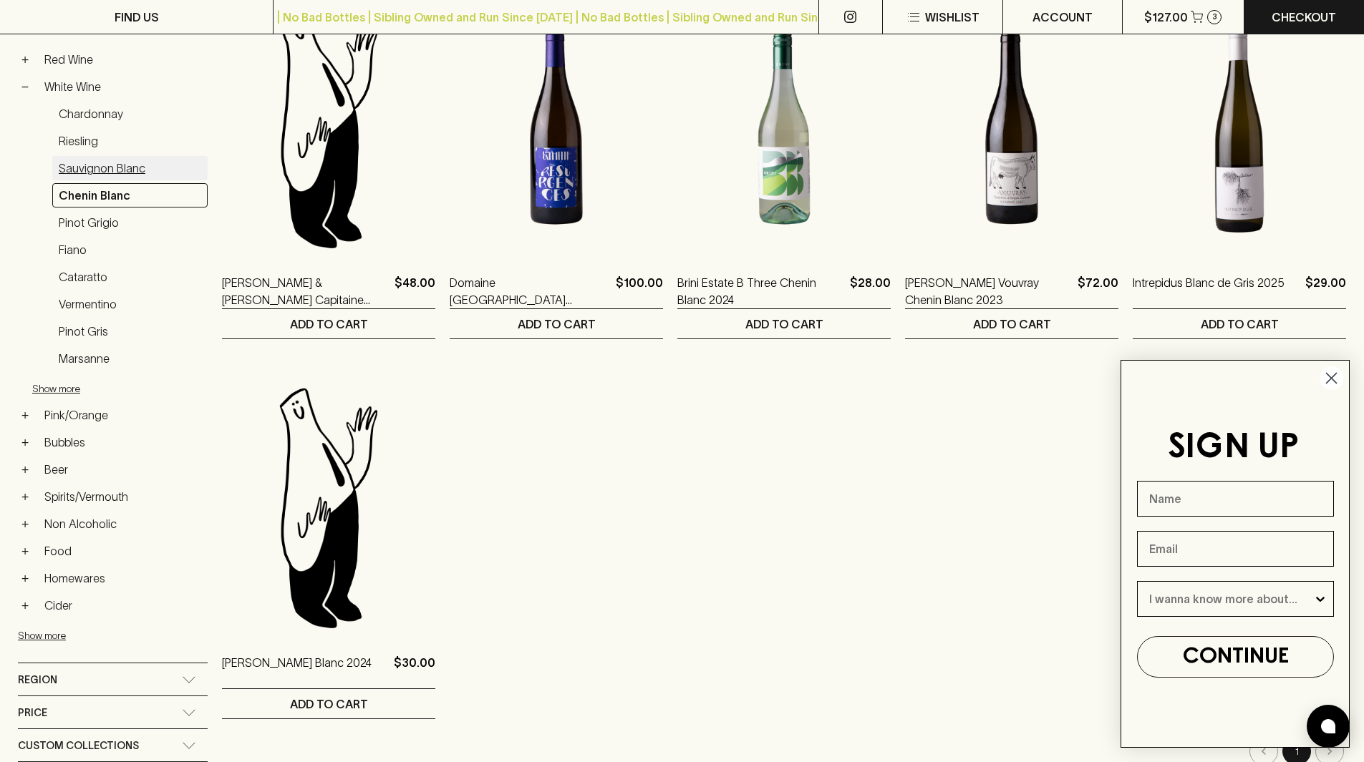
click at [100, 156] on link "Sauvignon Blanc" at bounding box center [129, 168] width 155 height 24
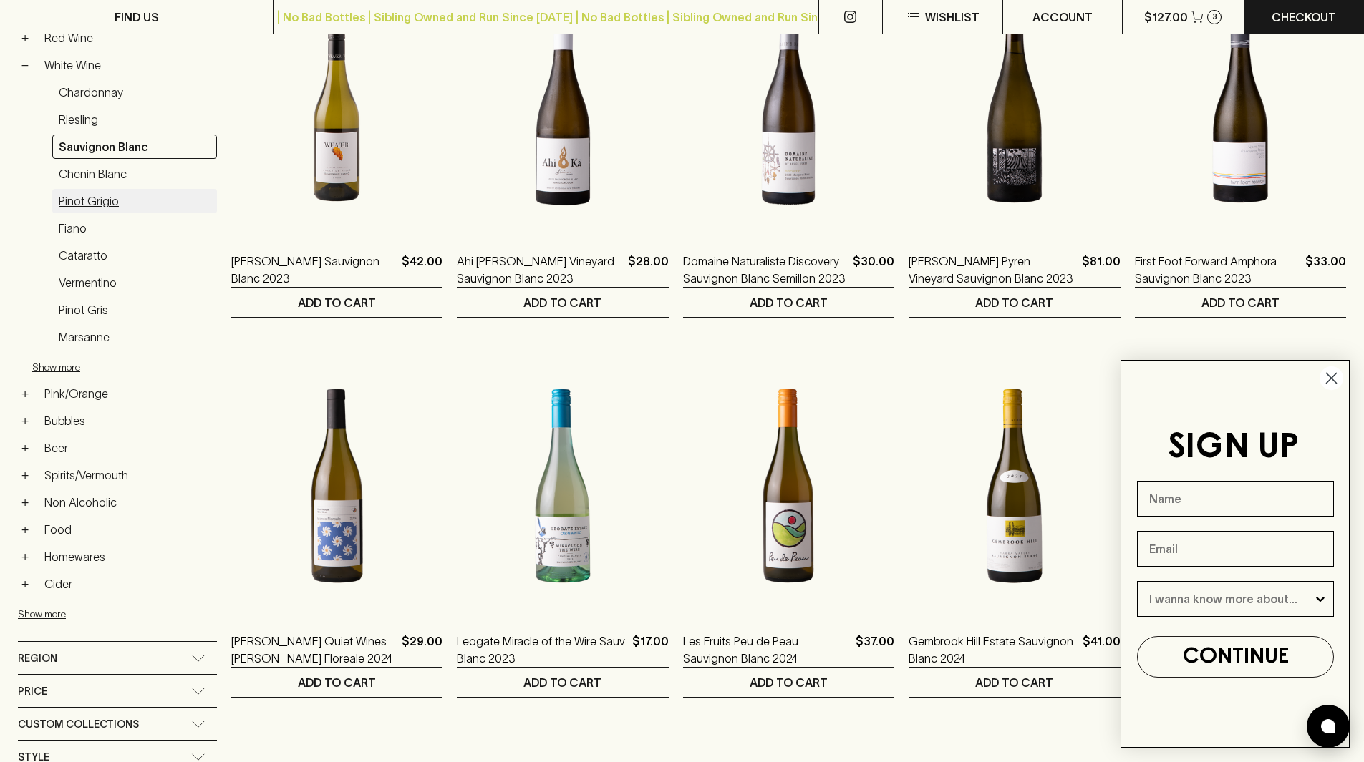
scroll to position [300, 0]
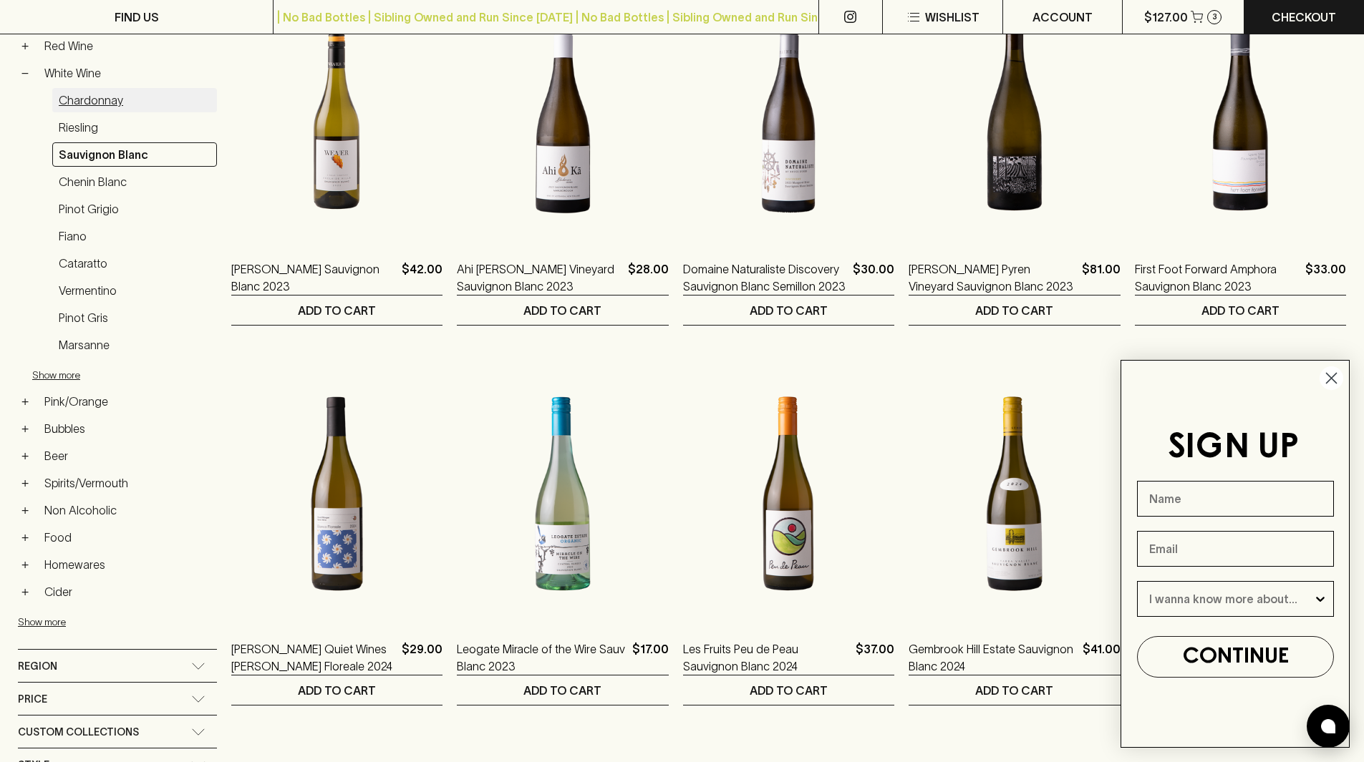
click at [99, 102] on link "Chardonnay" at bounding box center [134, 100] width 165 height 24
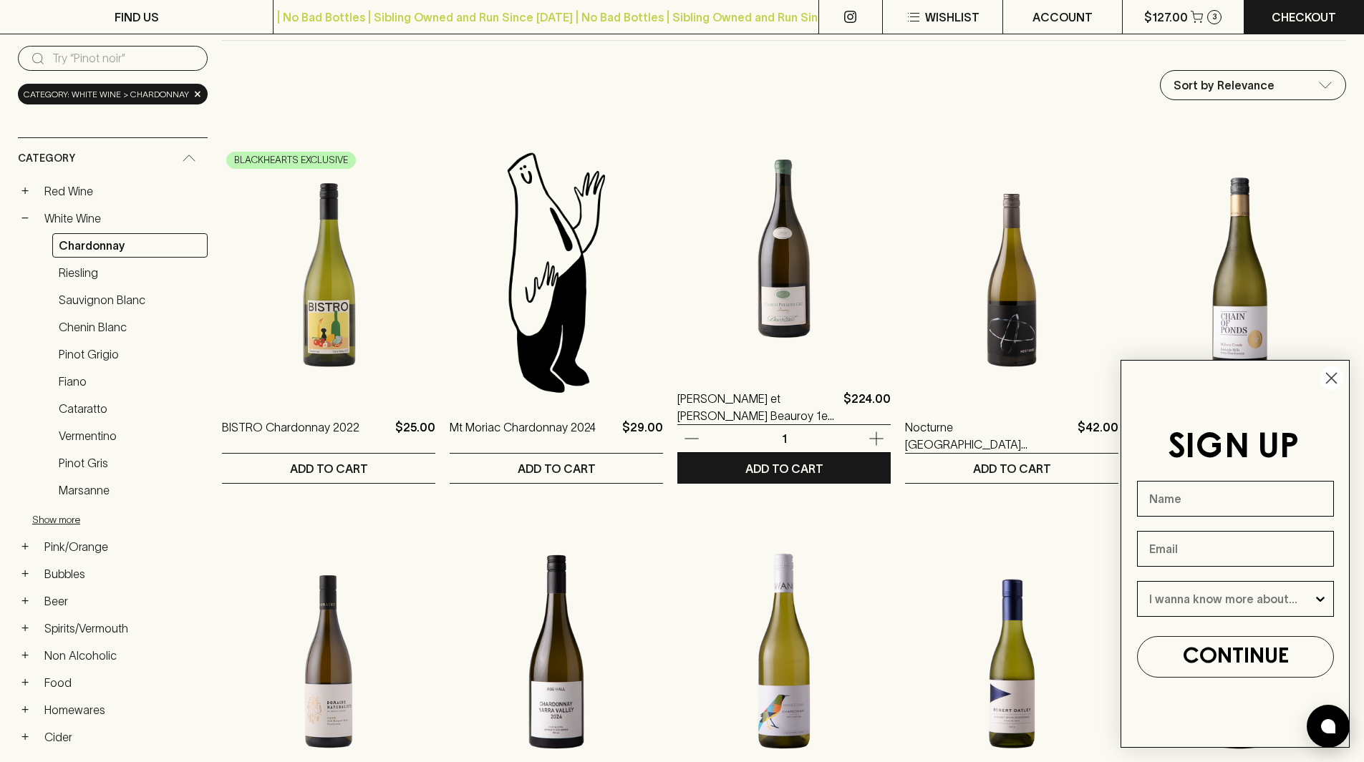
scroll to position [143, 0]
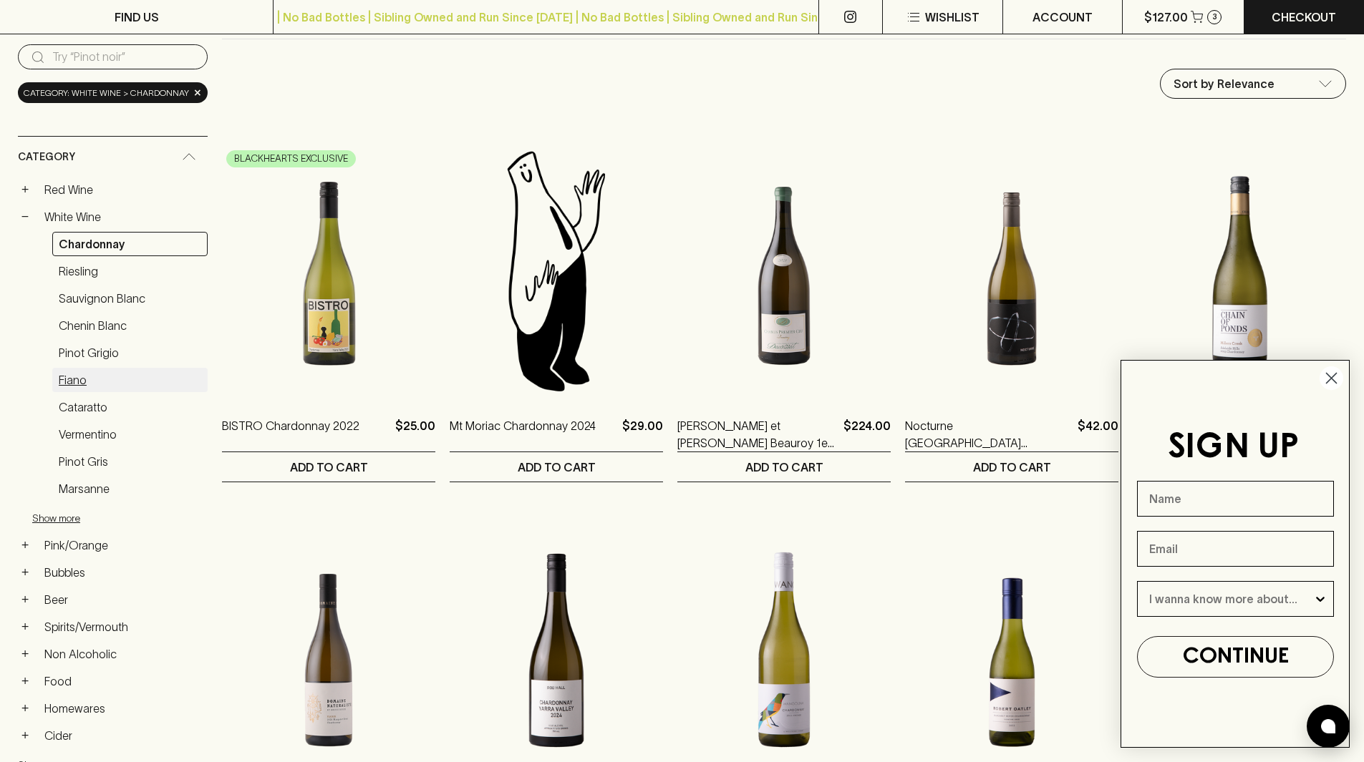
click at [75, 385] on link "Fiano" at bounding box center [129, 380] width 155 height 24
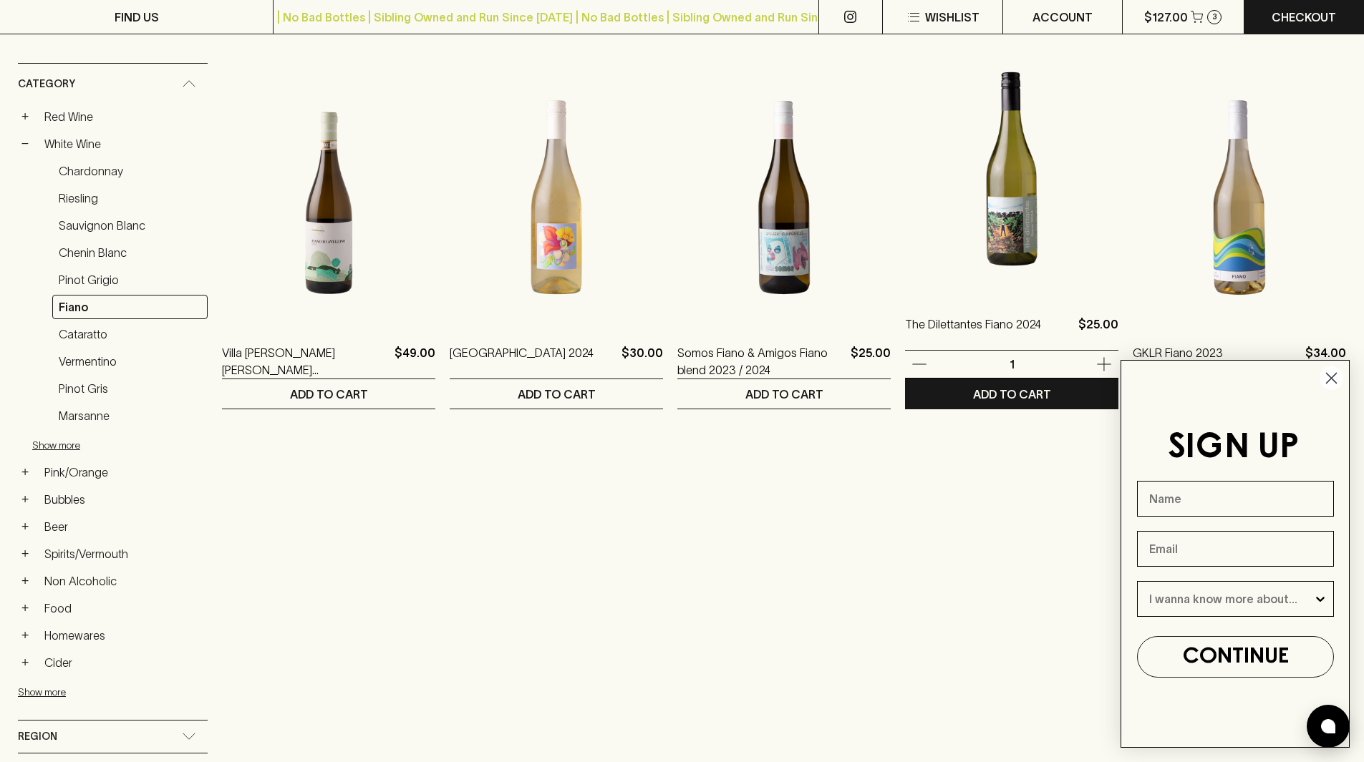
scroll to position [286, 0]
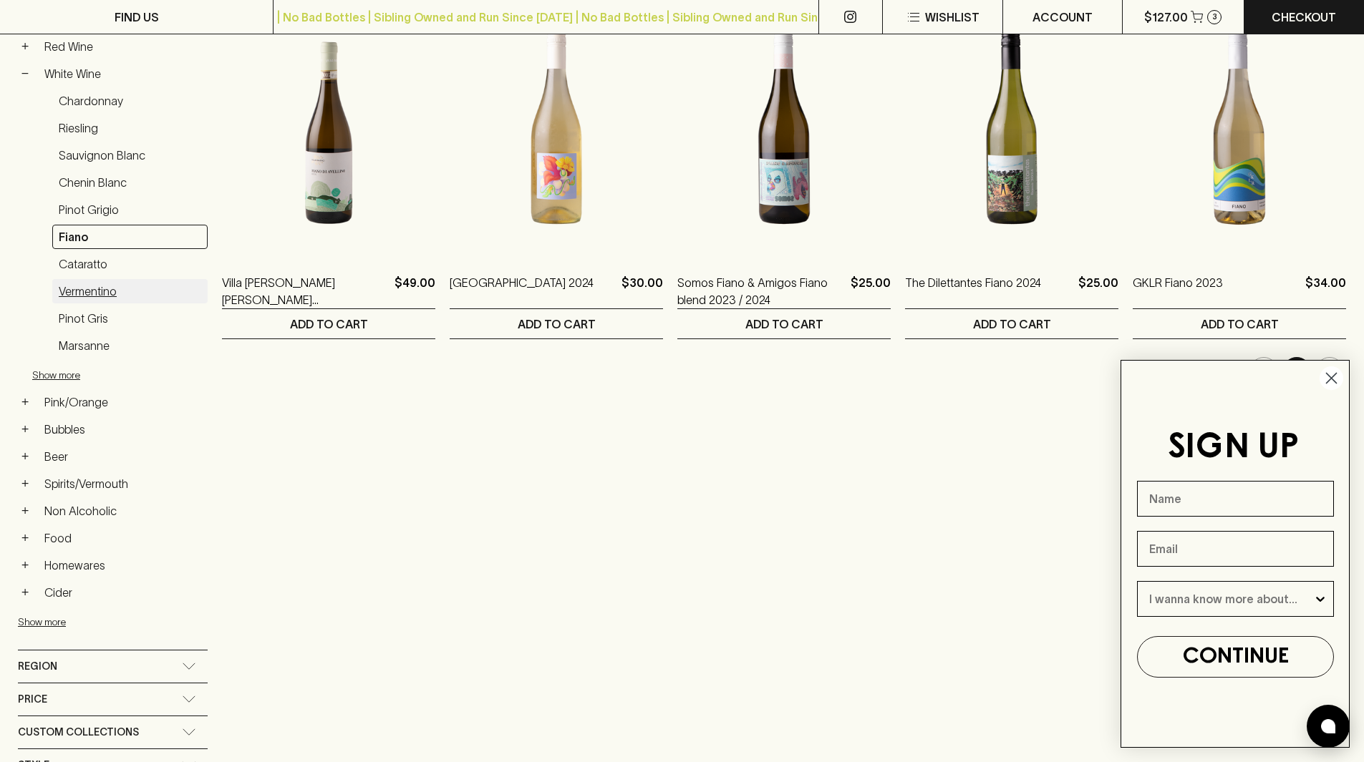
click at [90, 291] on link "Vermentino" at bounding box center [129, 291] width 155 height 24
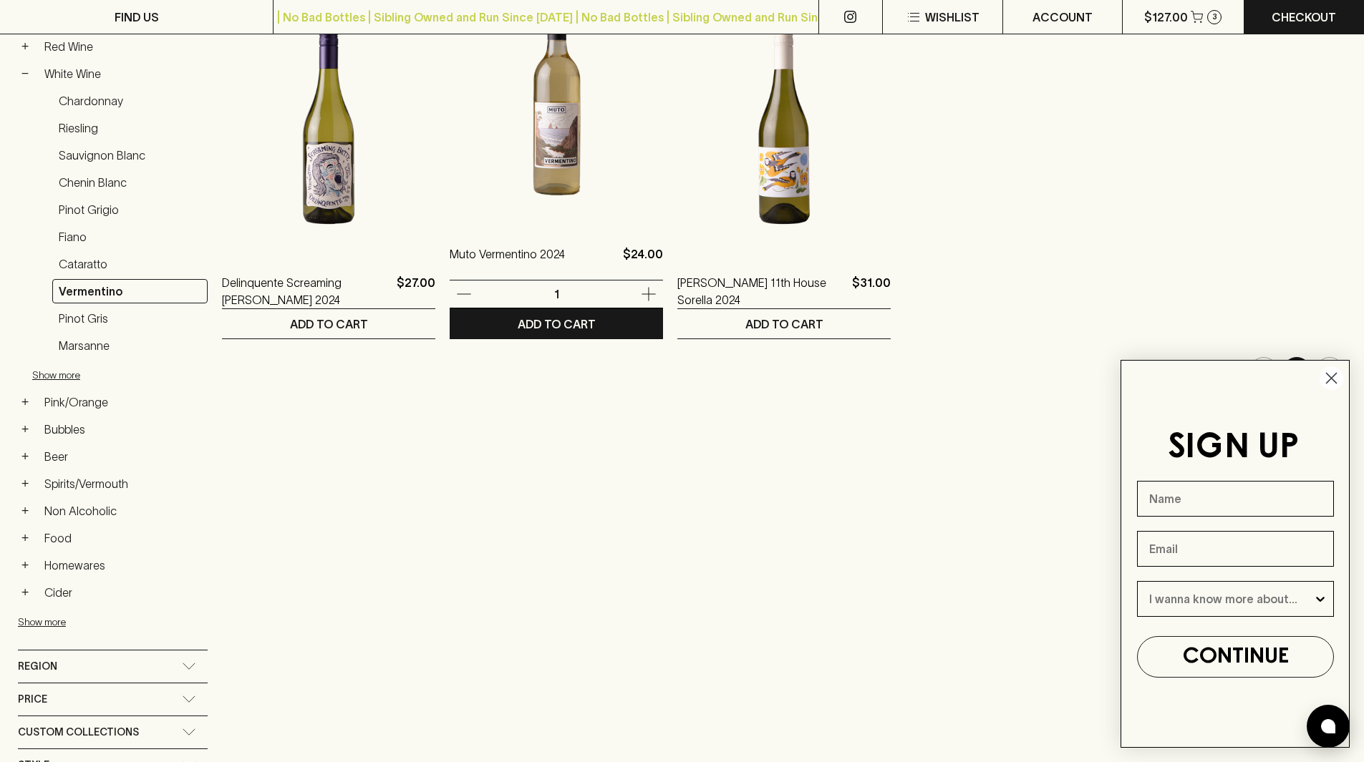
click at [644, 296] on icon "button" at bounding box center [648, 294] width 17 height 17
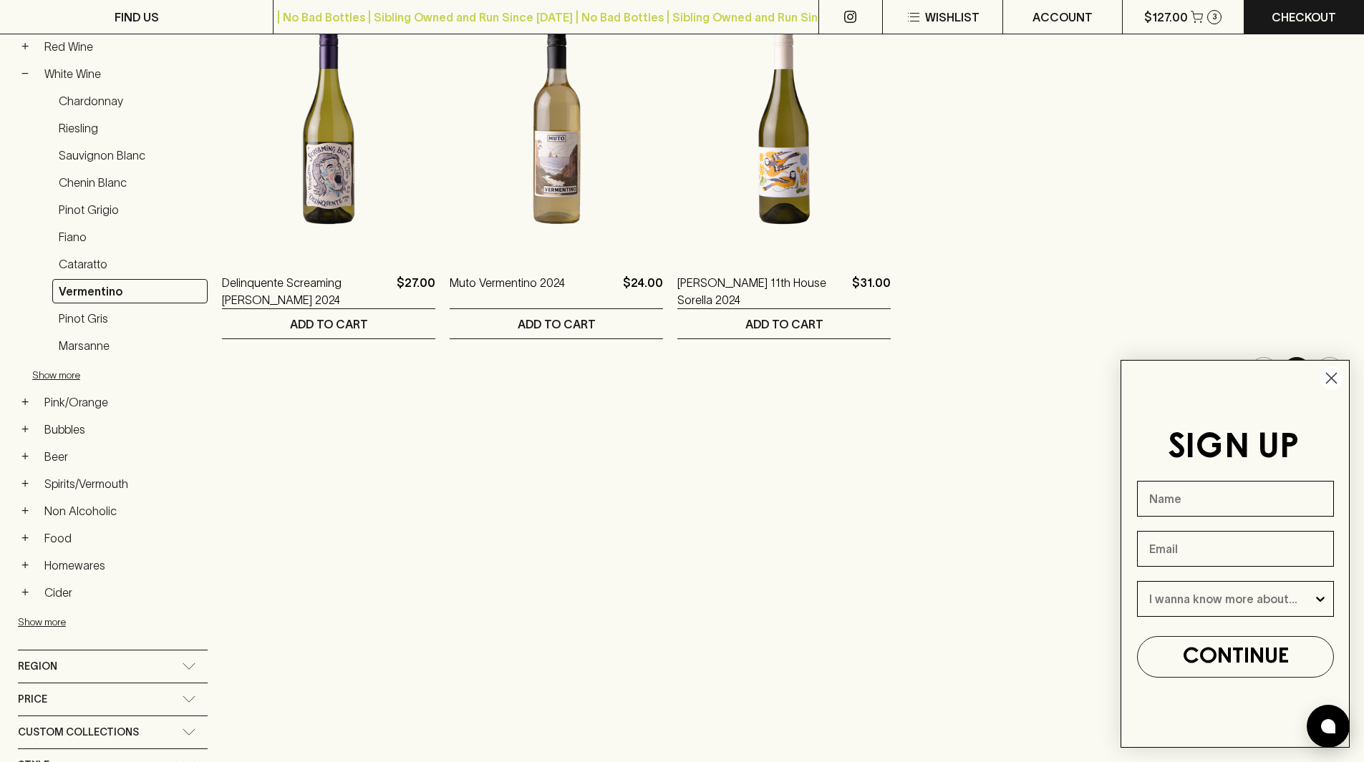
click at [435, 532] on div "All Products › white wine › vermentino Sort by Relevance default ​ Delinquente …" at bounding box center [784, 445] width 1124 height 1153
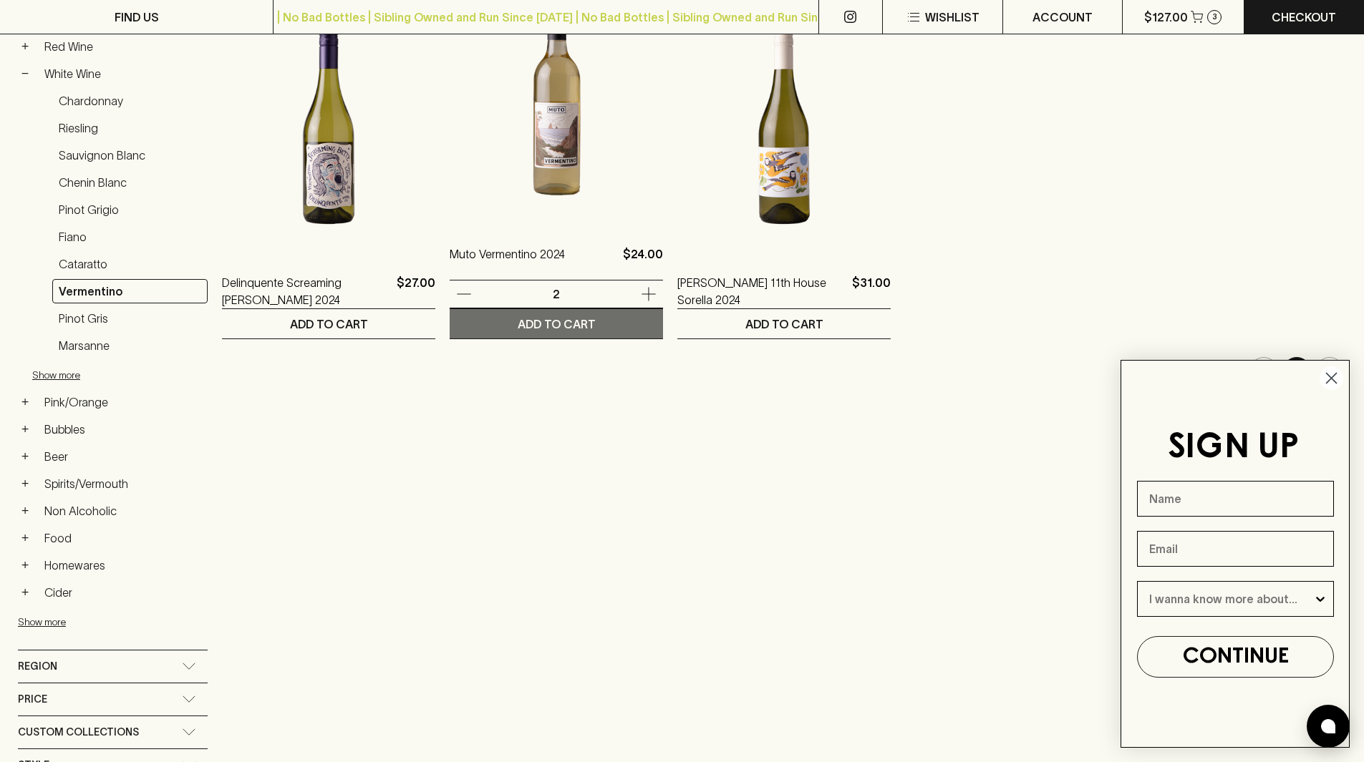
click at [548, 325] on p "ADD TO CART" at bounding box center [557, 324] width 78 height 17
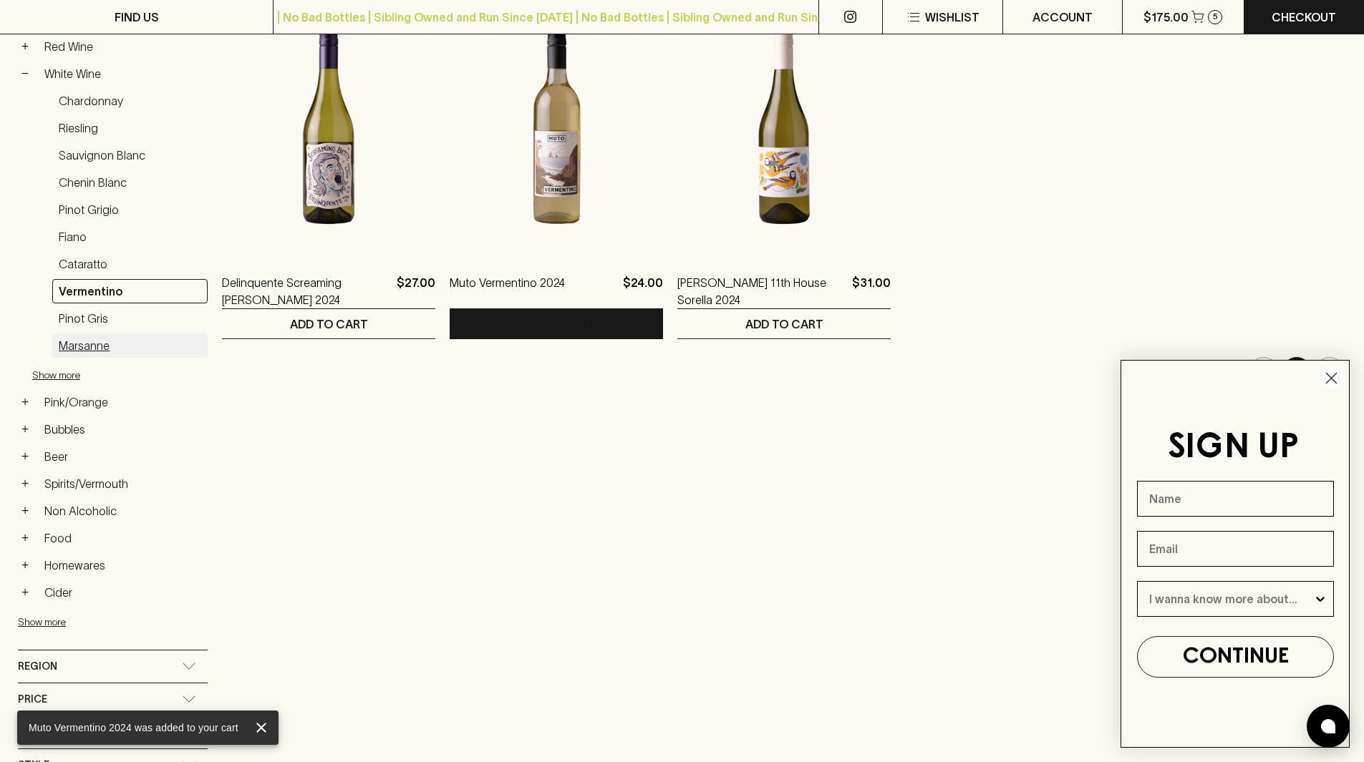
click at [88, 348] on link "Marsanne" at bounding box center [129, 346] width 155 height 24
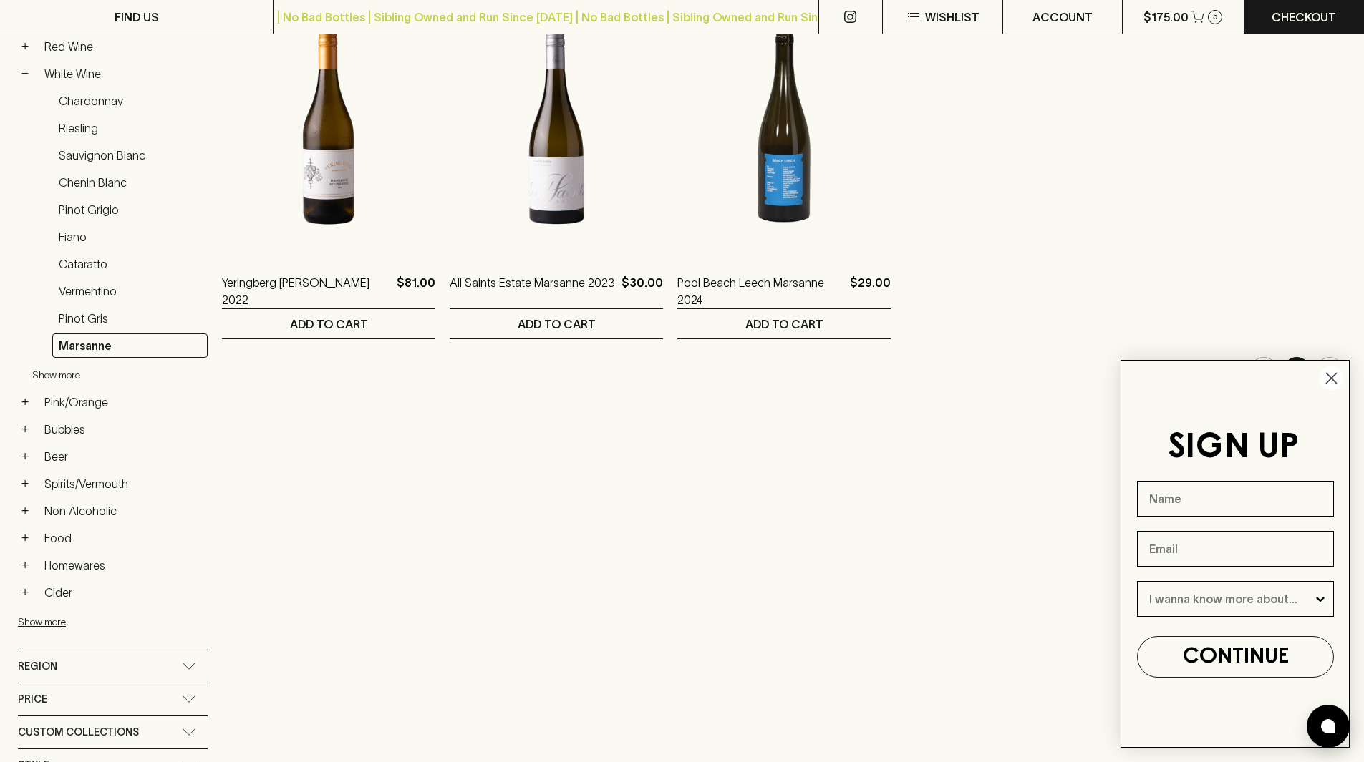
click at [49, 383] on button "Show more" at bounding box center [126, 375] width 188 height 29
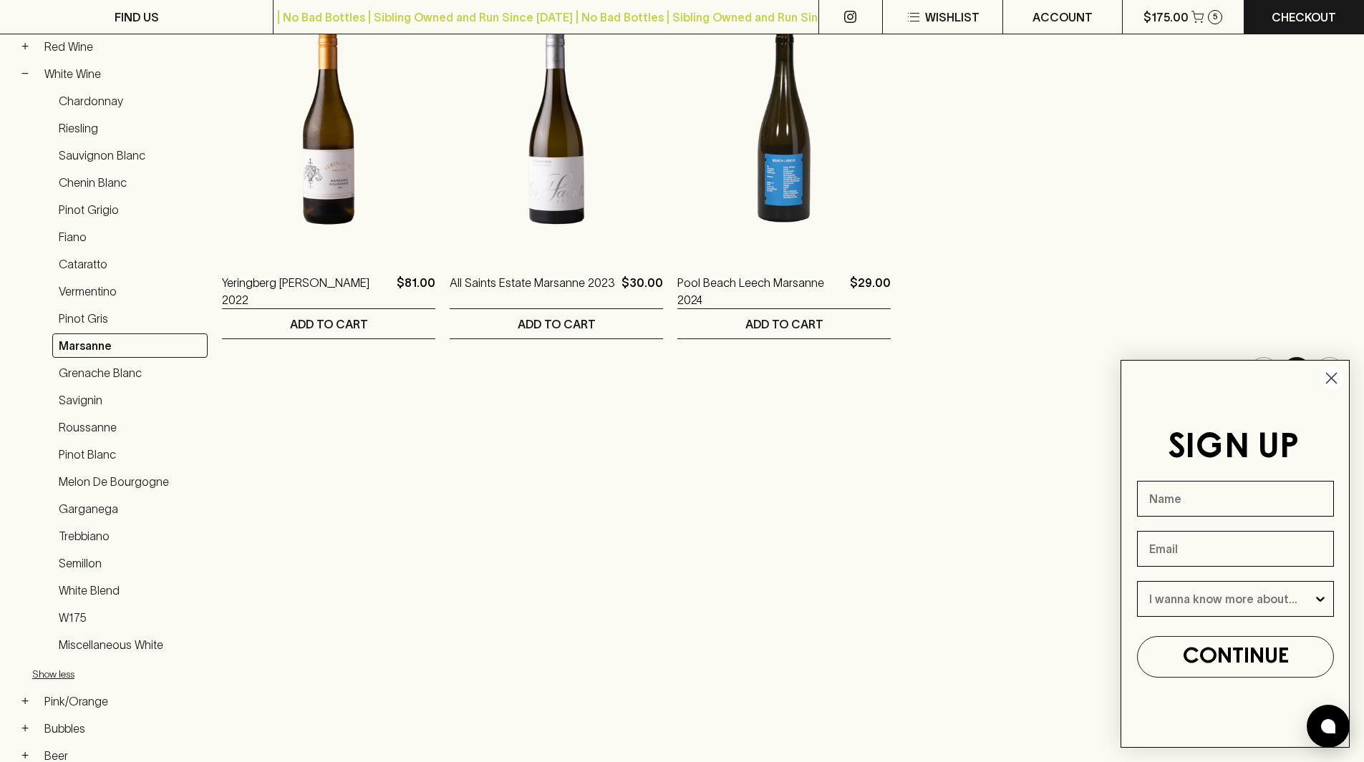
click at [97, 541] on link "Trebbiano" at bounding box center [129, 536] width 155 height 24
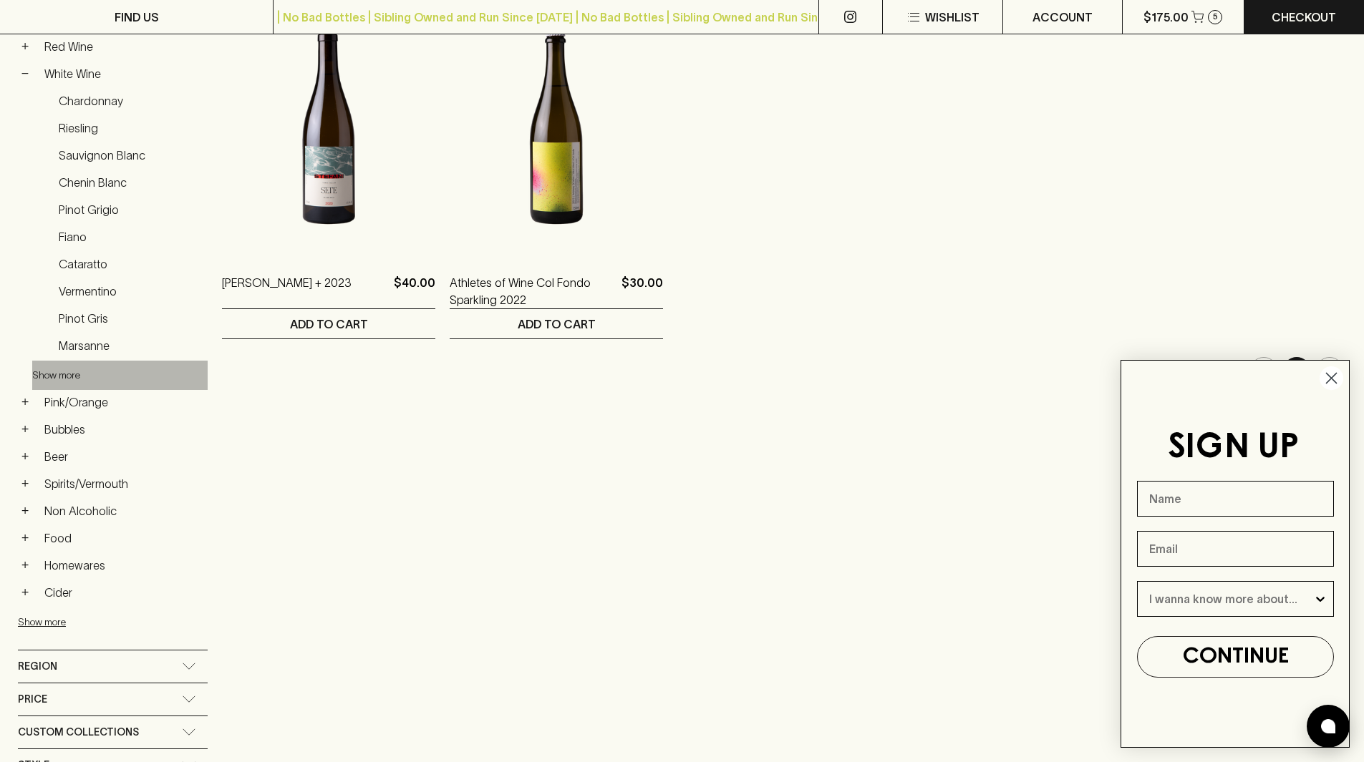
click at [68, 374] on button "Show more" at bounding box center [126, 375] width 188 height 29
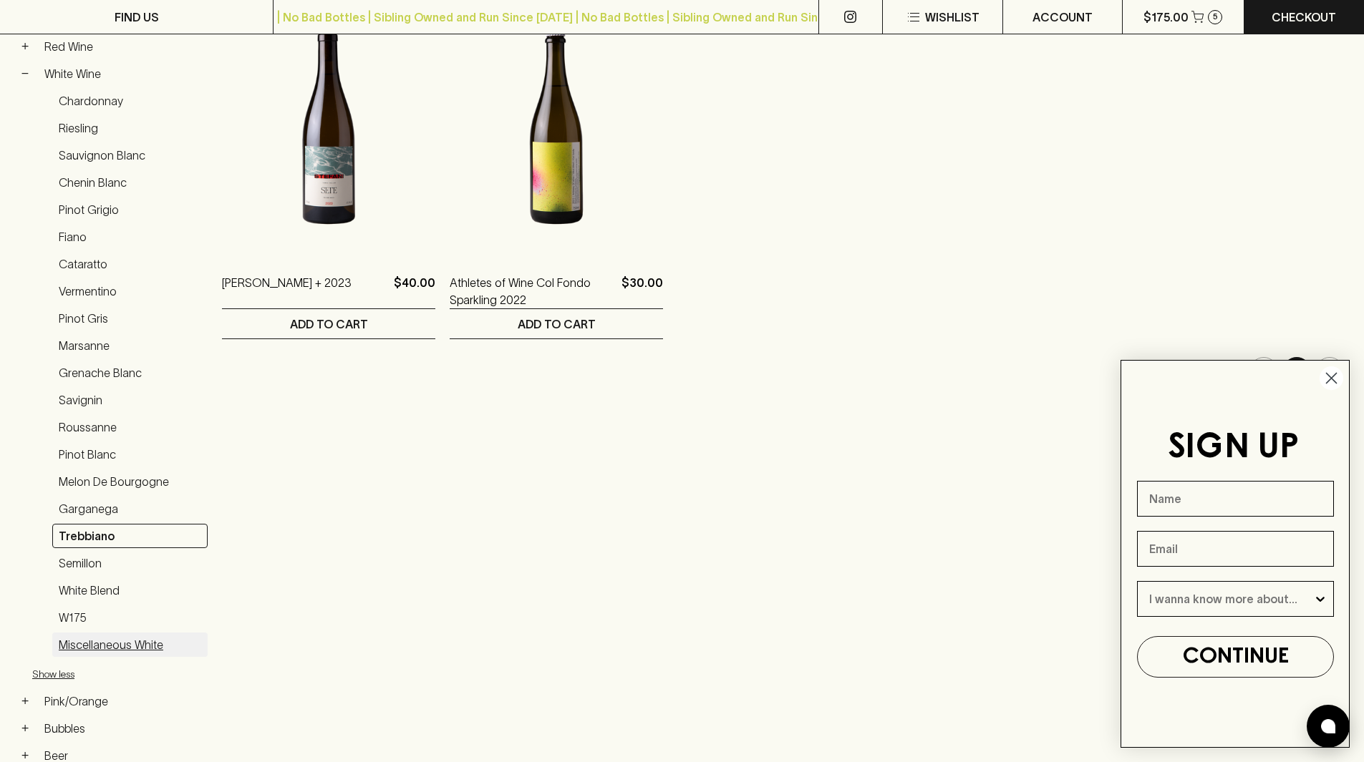
click at [92, 643] on link "Miscellaneous White" at bounding box center [129, 645] width 155 height 24
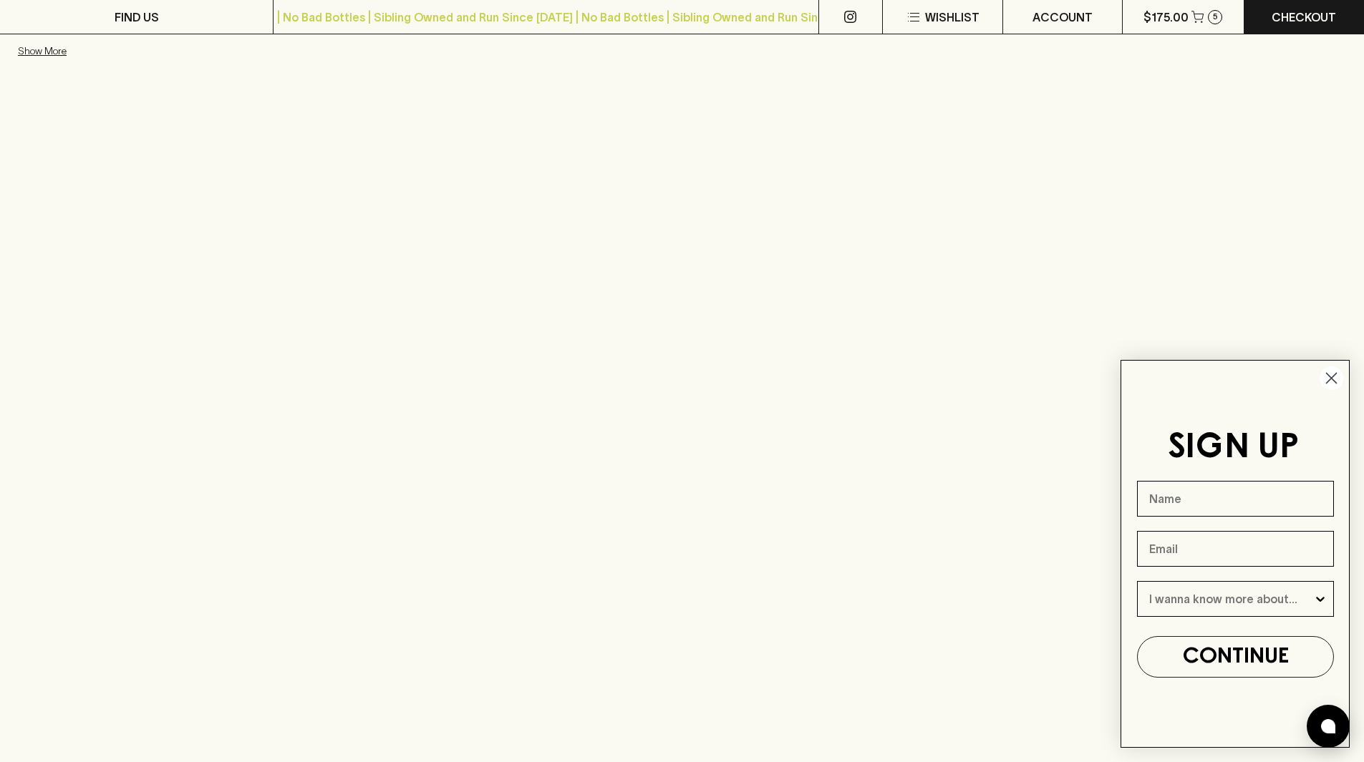
scroll to position [300, 0]
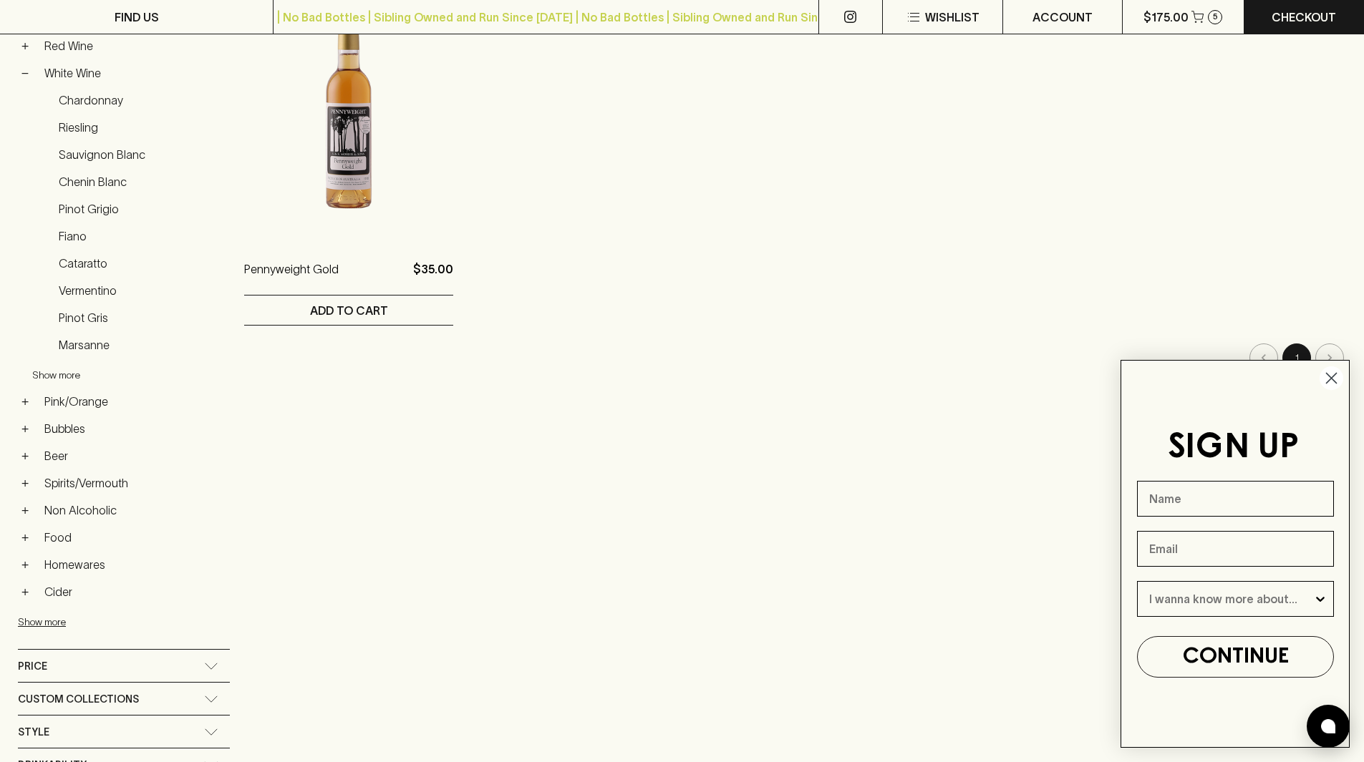
click at [75, 377] on button "Show more" at bounding box center [126, 374] width 188 height 29
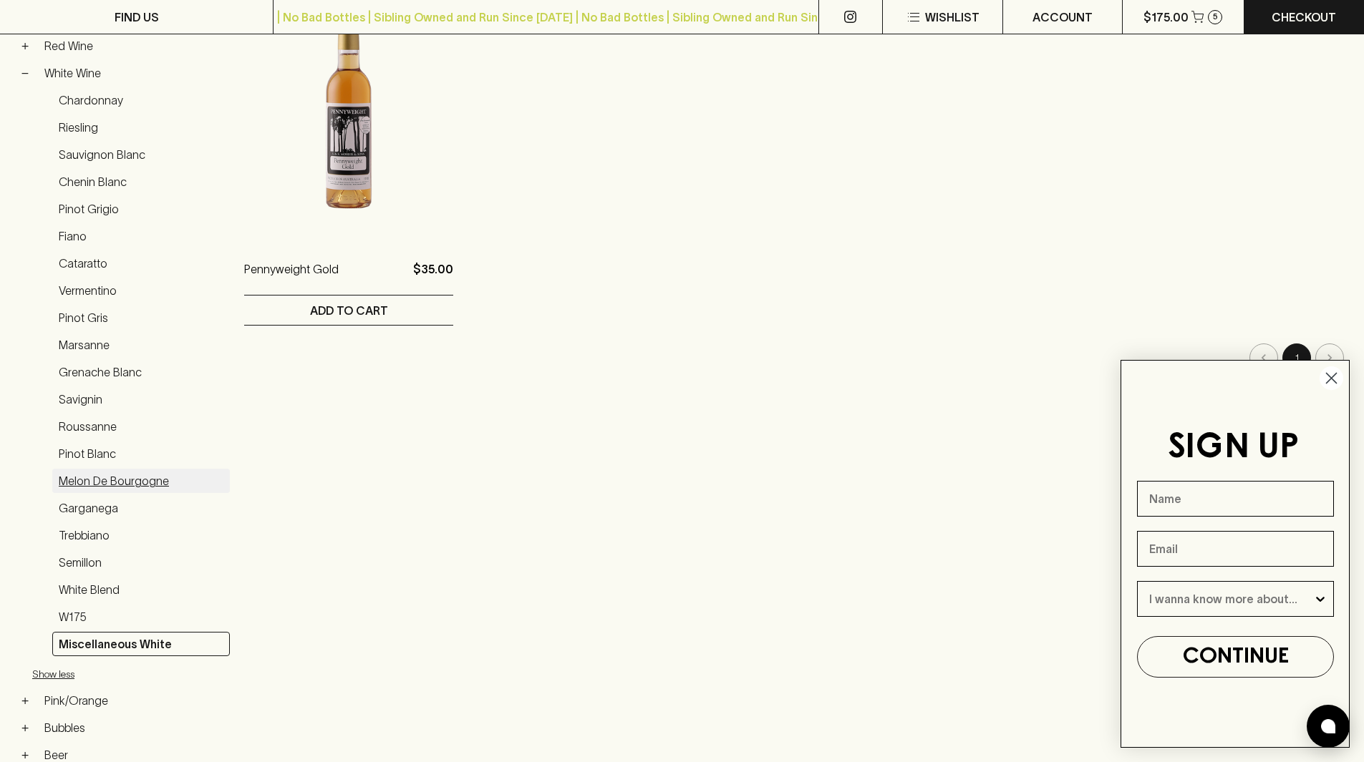
click at [139, 483] on link "Melon de Bourgogne" at bounding box center [141, 481] width 178 height 24
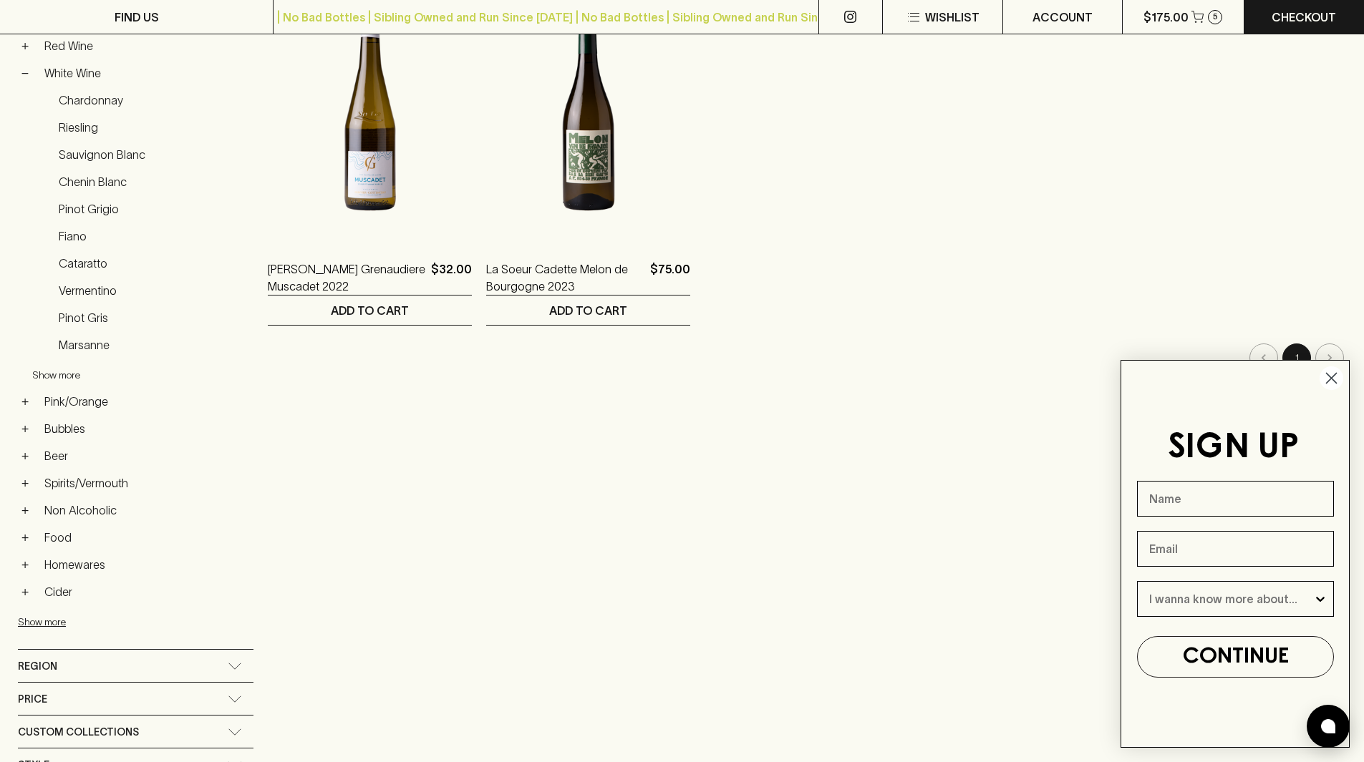
click at [69, 379] on button "Show more" at bounding box center [126, 374] width 188 height 29
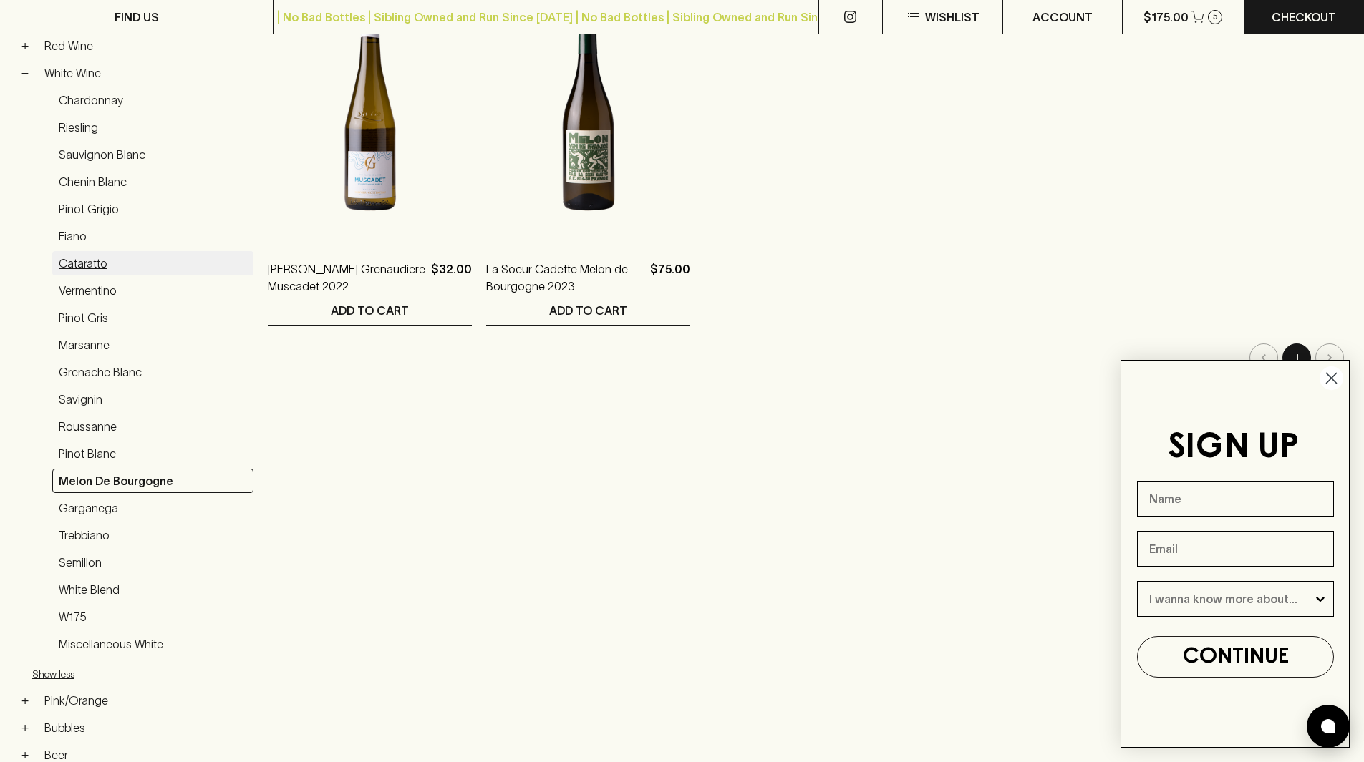
click at [82, 268] on link "Cataratto" at bounding box center [152, 263] width 201 height 24
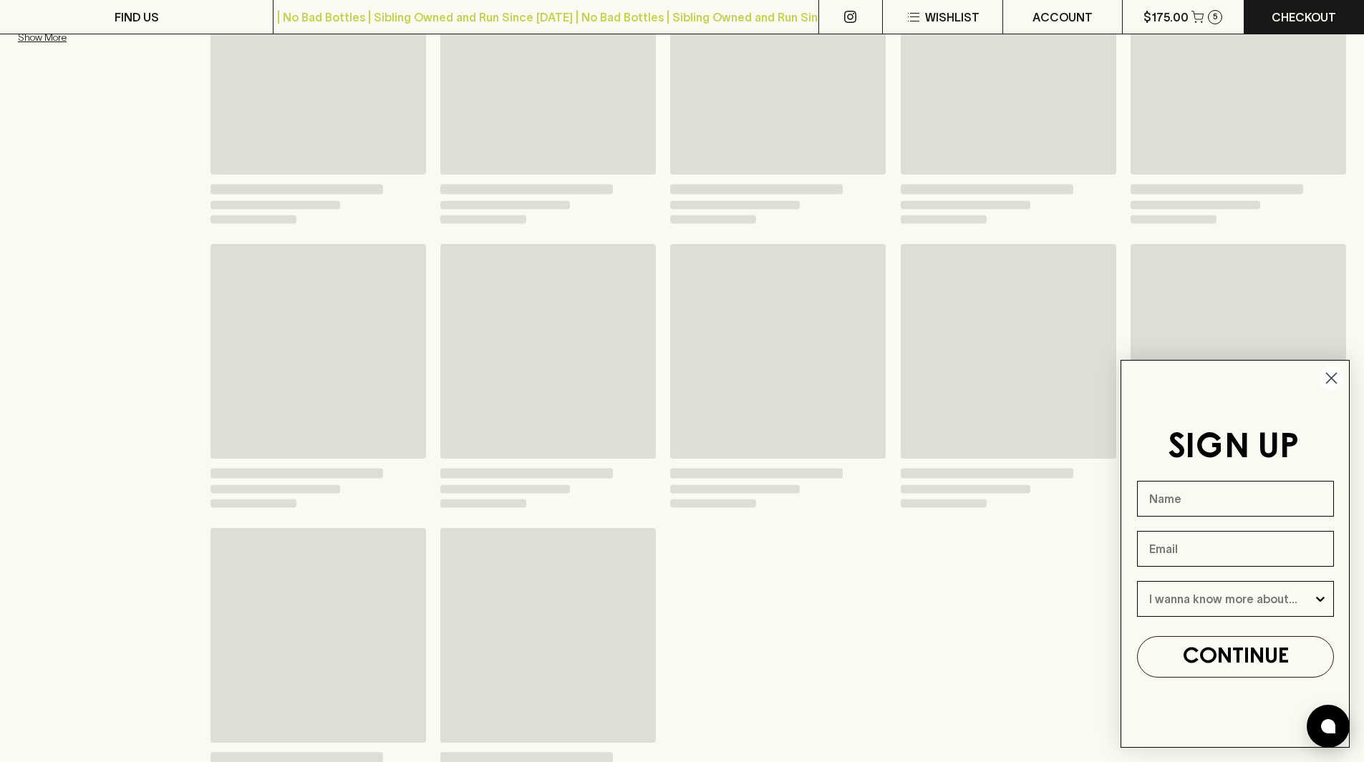
scroll to position [286, 0]
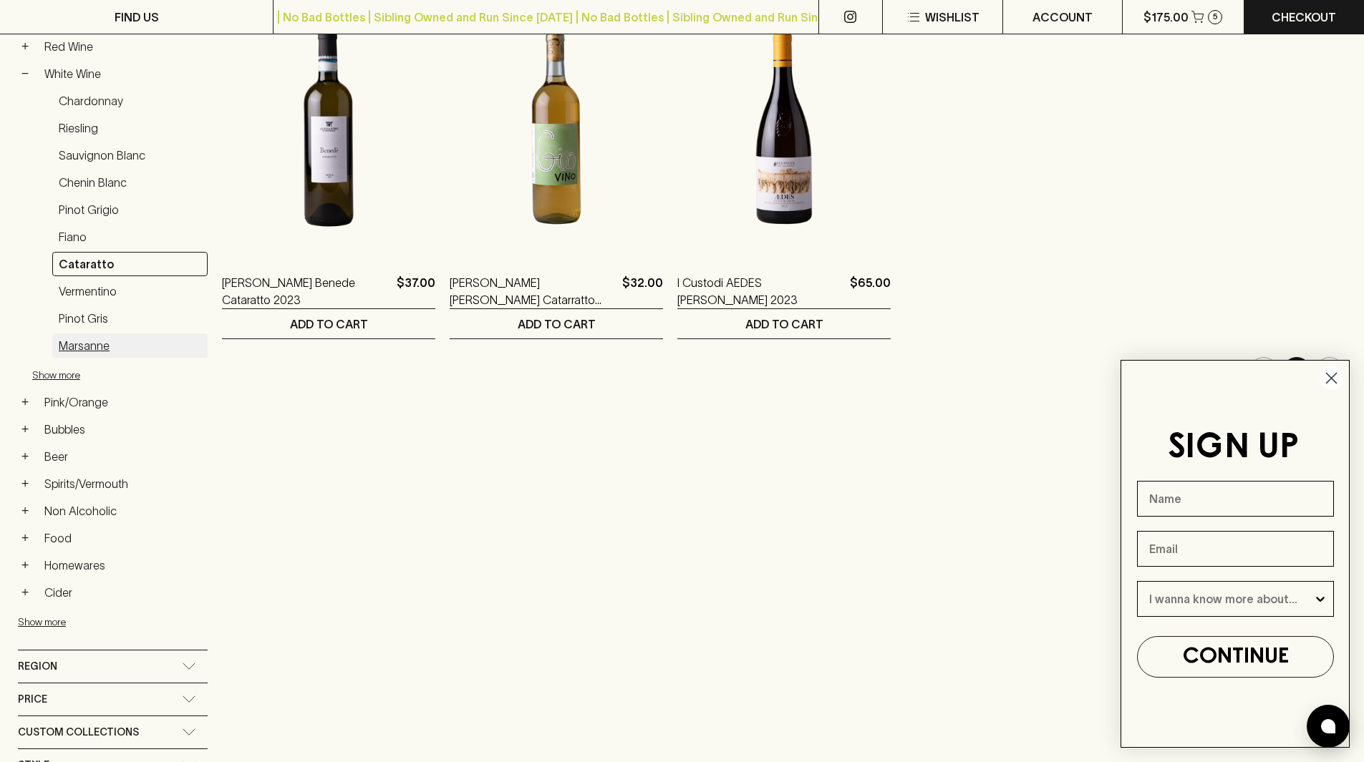
click at [79, 348] on link "Marsanne" at bounding box center [129, 346] width 155 height 24
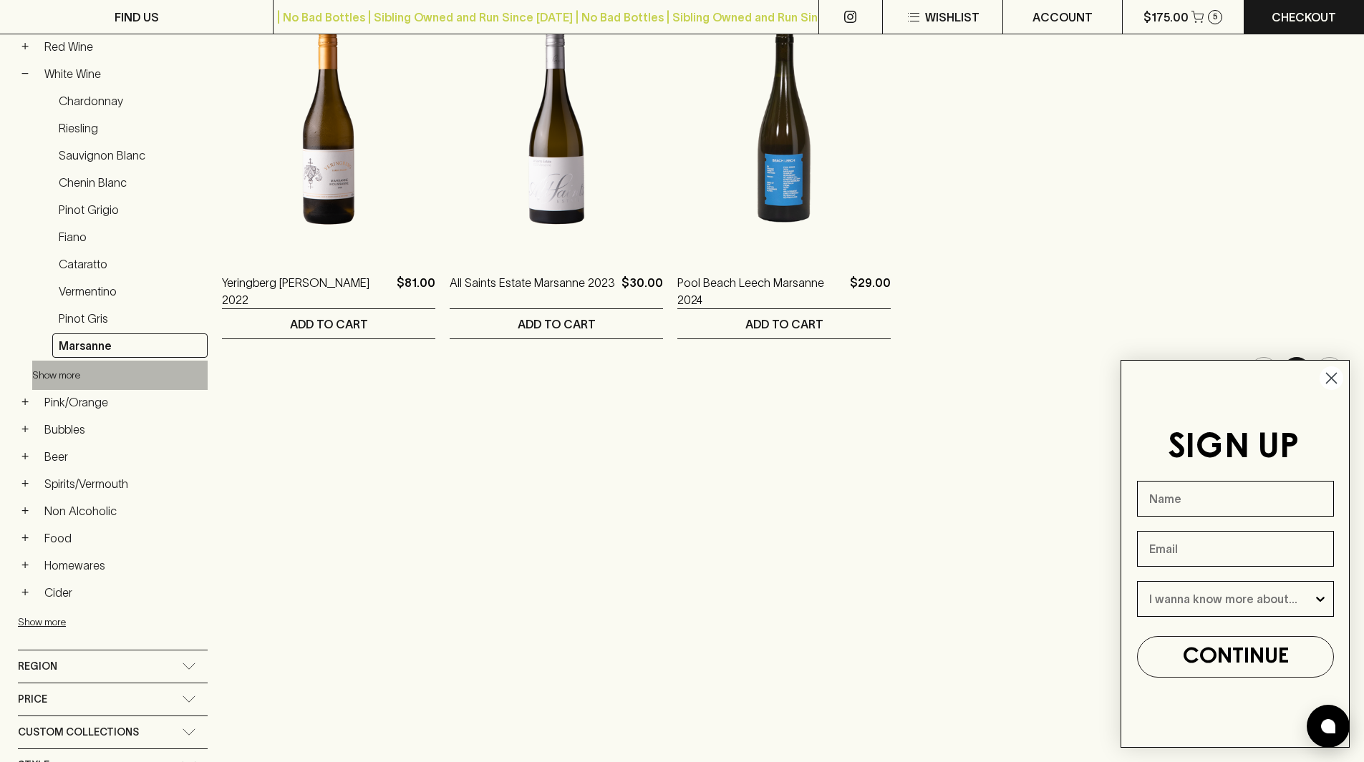
click at [82, 369] on button "Show more" at bounding box center [126, 375] width 188 height 29
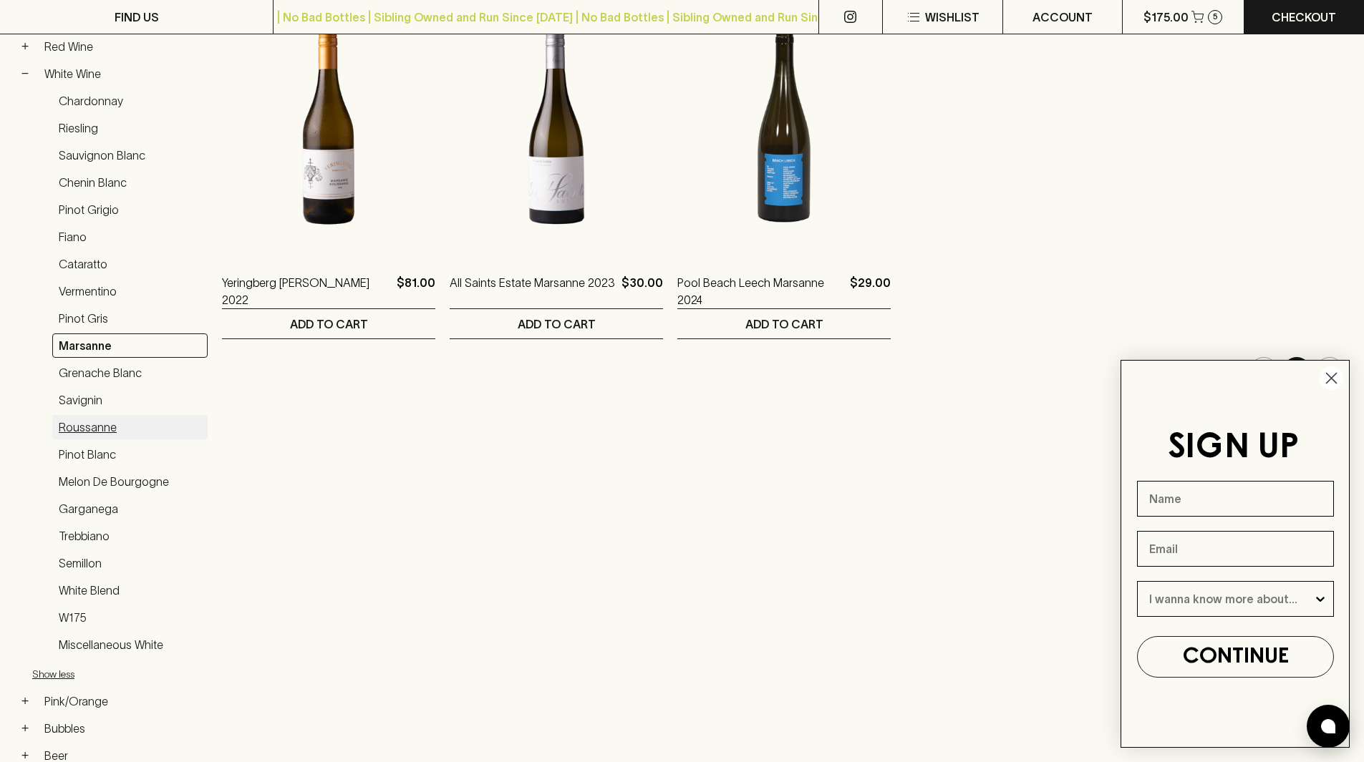
click at [101, 422] on link "Roussanne" at bounding box center [129, 427] width 155 height 24
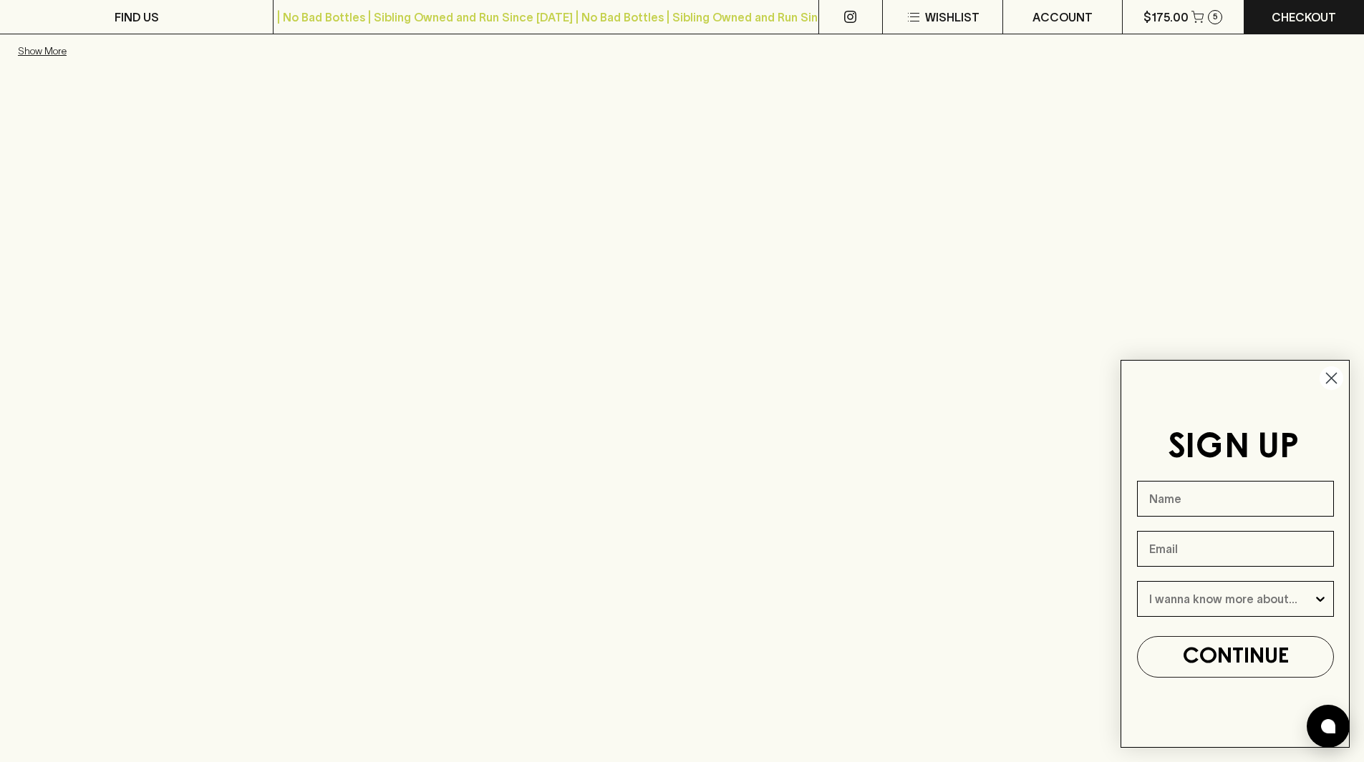
scroll to position [286, 0]
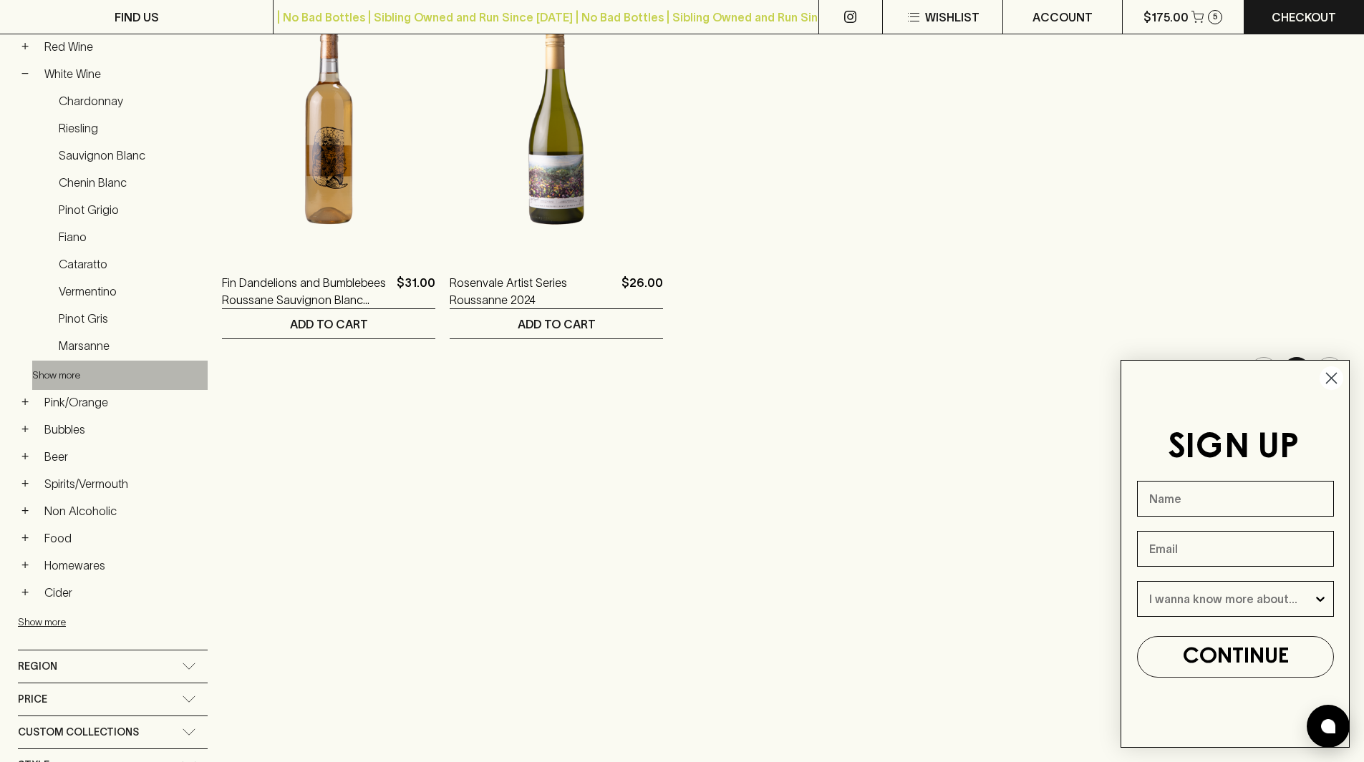
click at [69, 372] on button "Show more" at bounding box center [126, 375] width 188 height 29
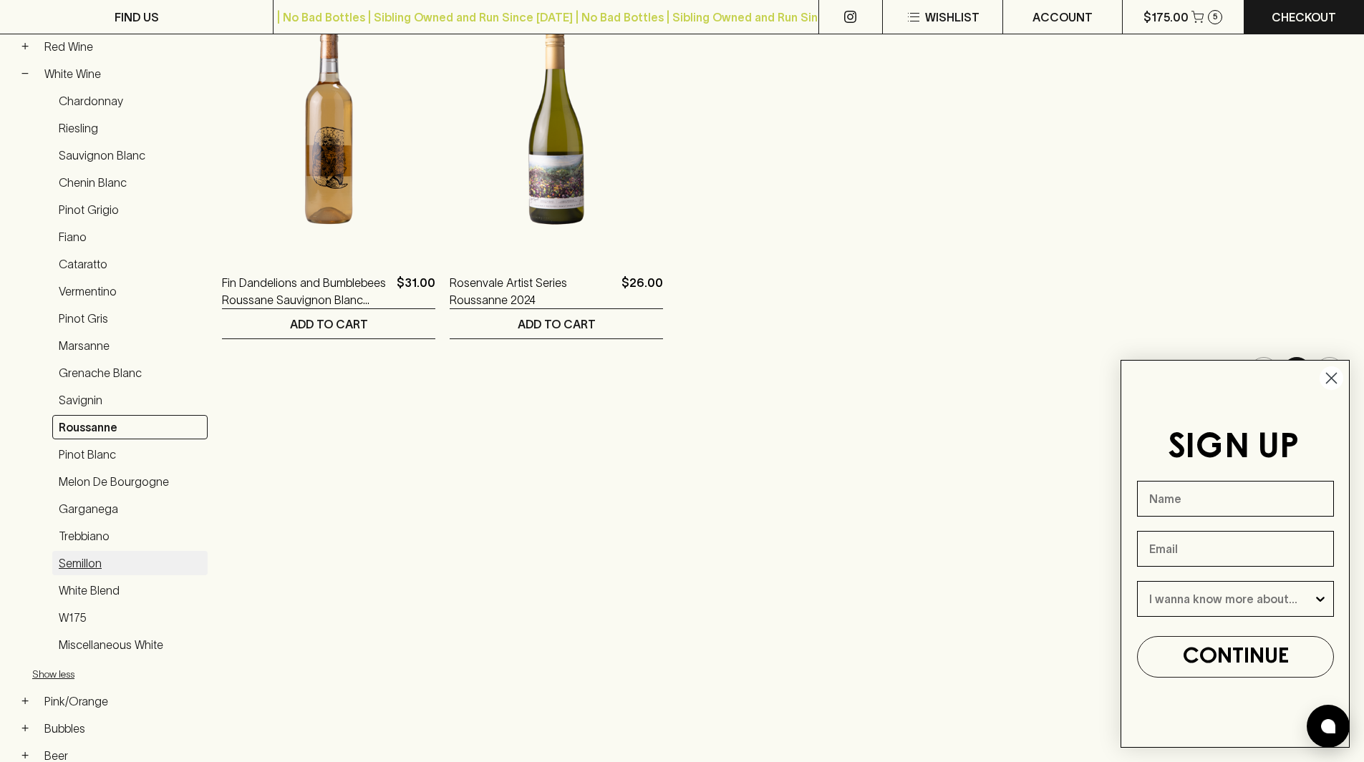
click at [94, 562] on link "Semillon" at bounding box center [129, 563] width 155 height 24
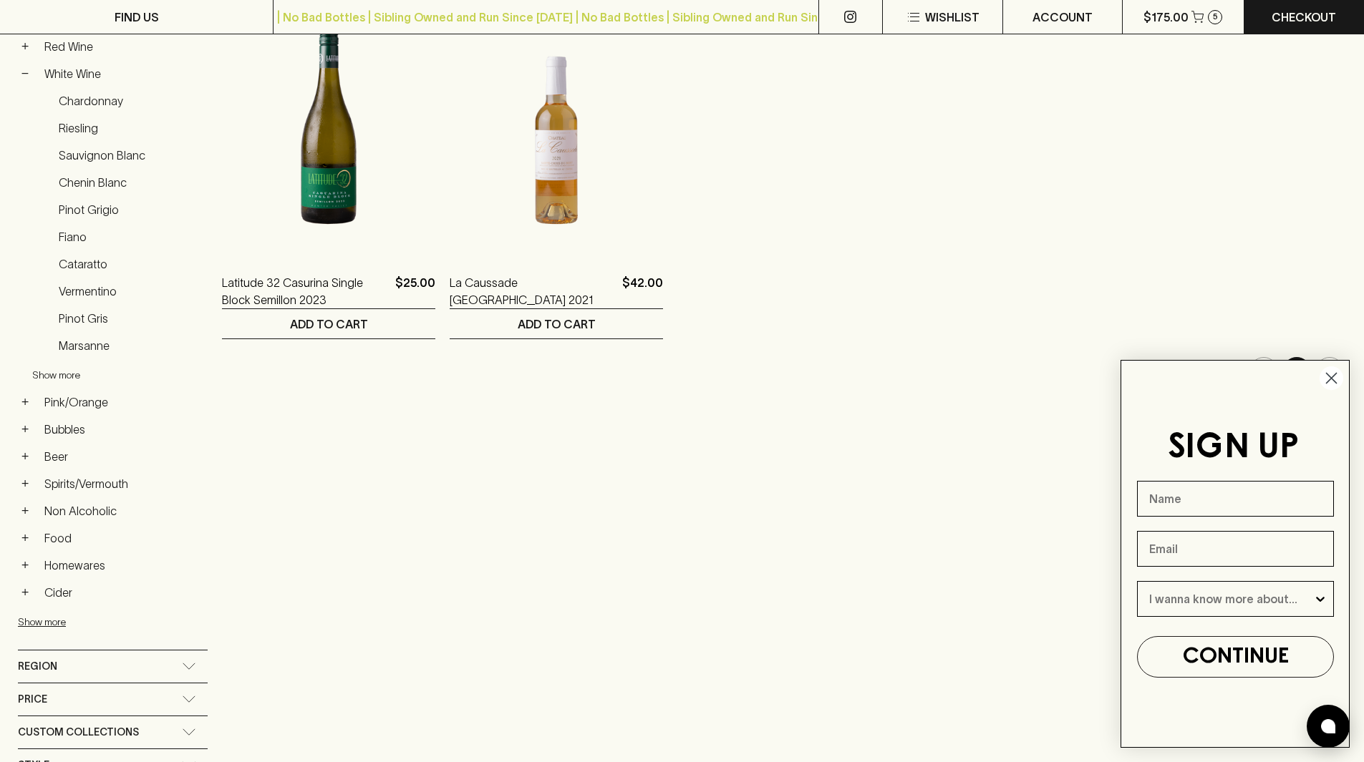
click at [69, 374] on button "Show more" at bounding box center [126, 375] width 188 height 29
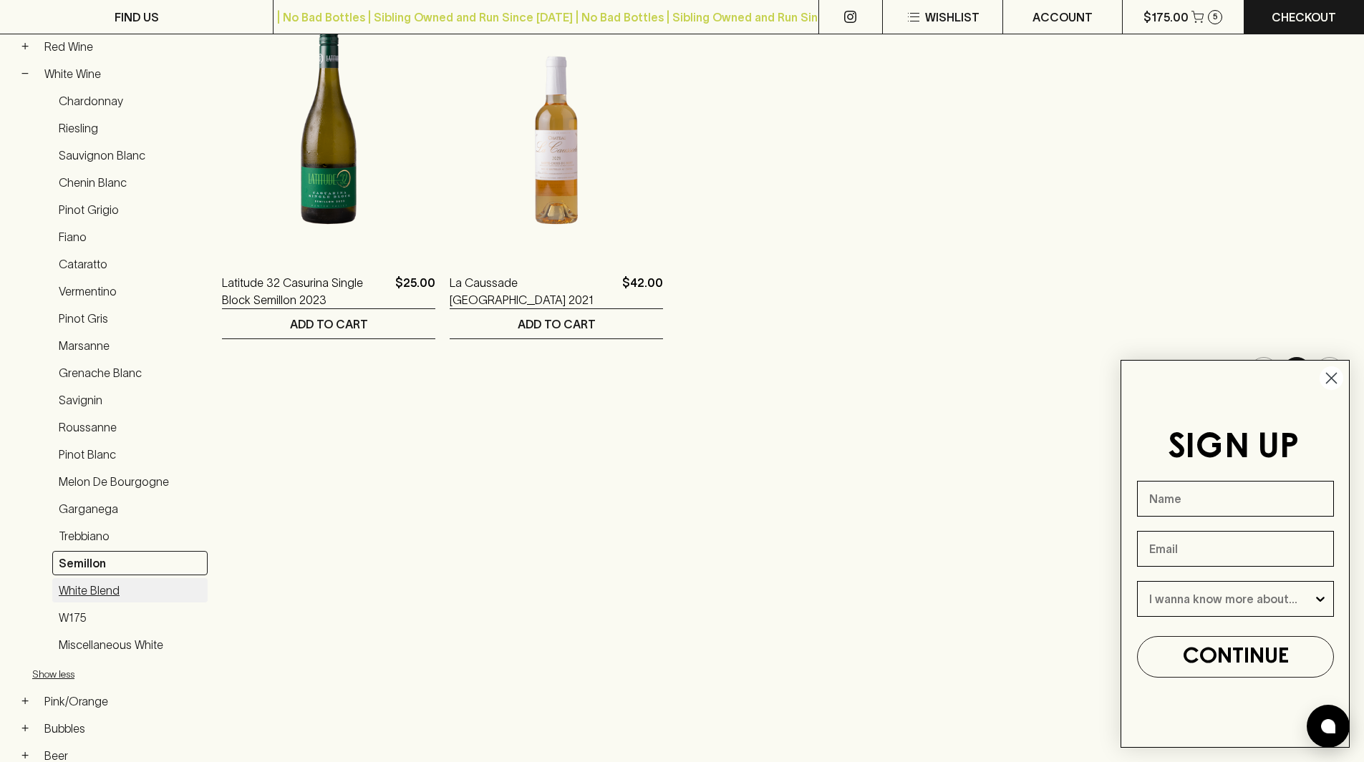
click at [85, 590] on link "White Blend" at bounding box center [129, 590] width 155 height 24
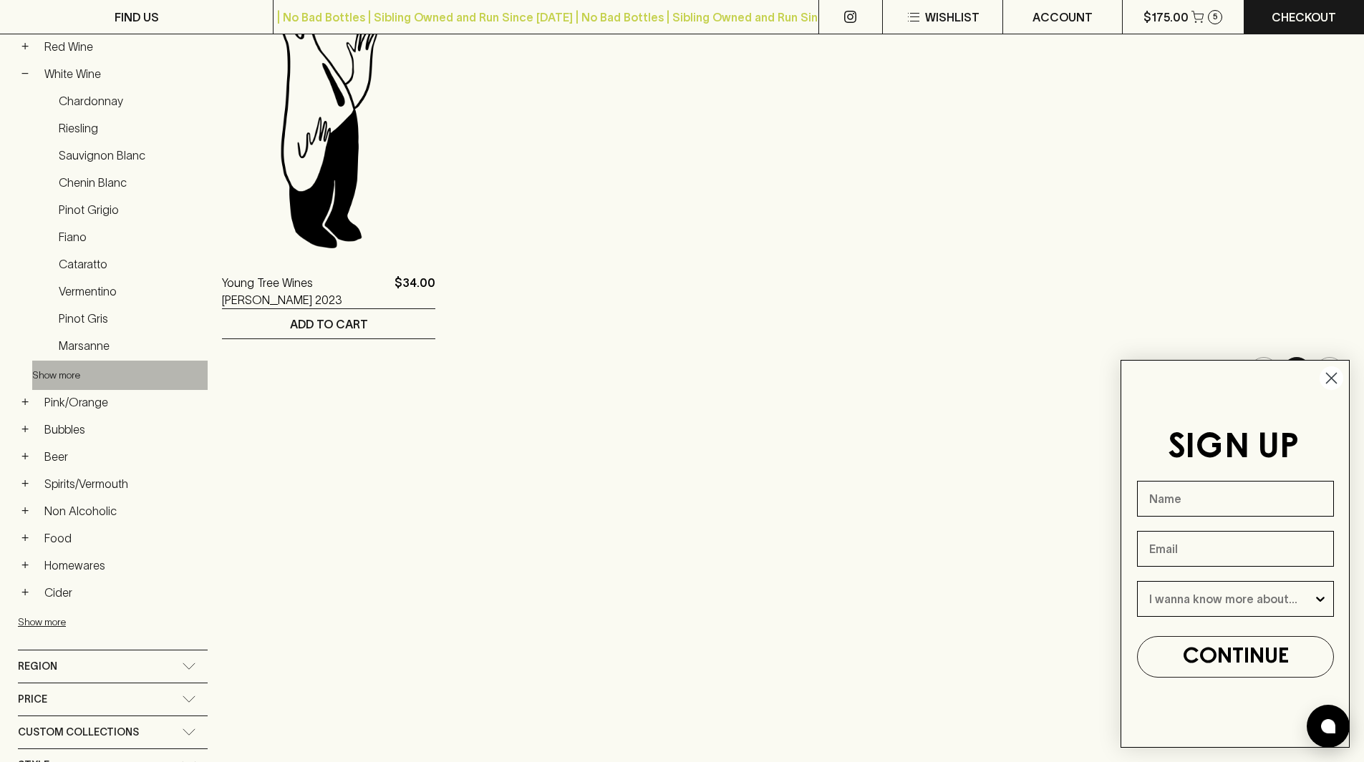
click at [68, 374] on button "Show more" at bounding box center [126, 375] width 188 height 29
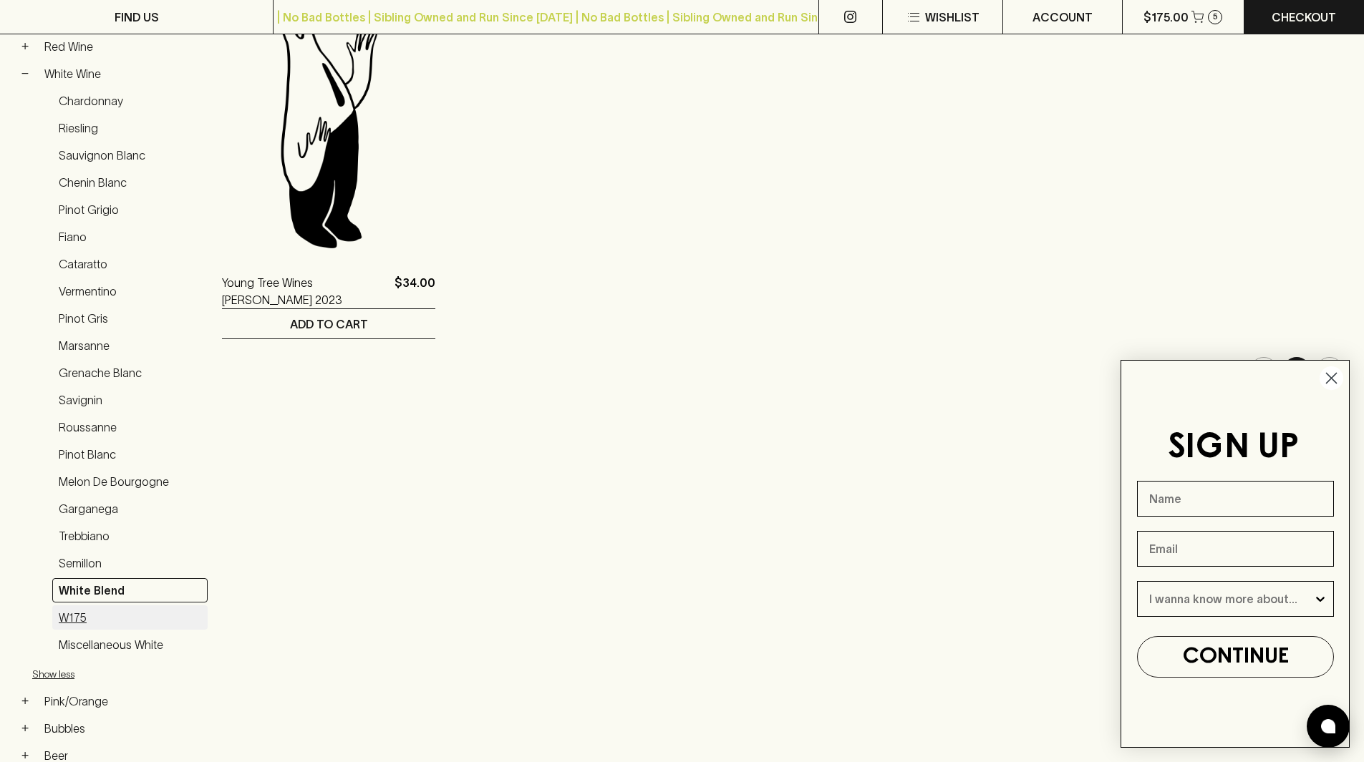
click at [84, 622] on link "W175" at bounding box center [129, 618] width 155 height 24
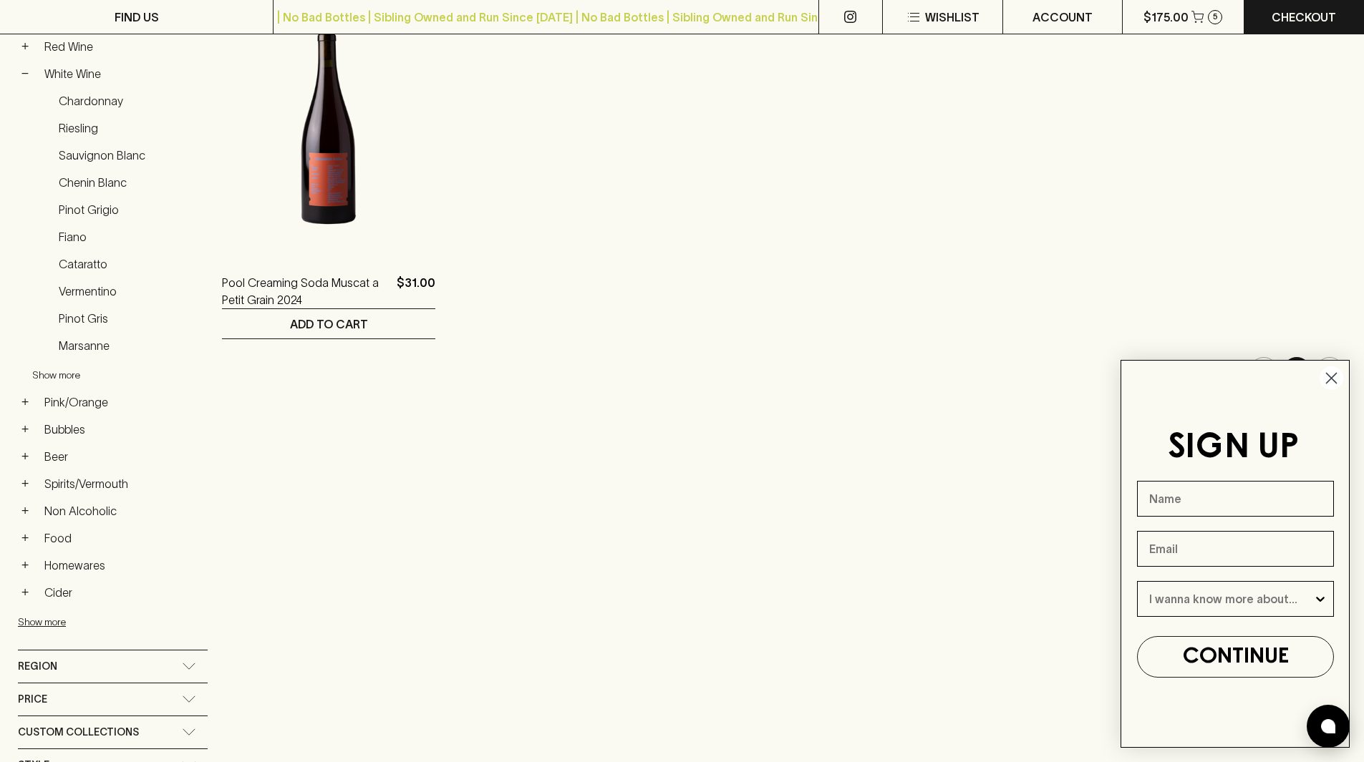
click at [67, 373] on button "Show more" at bounding box center [126, 375] width 188 height 29
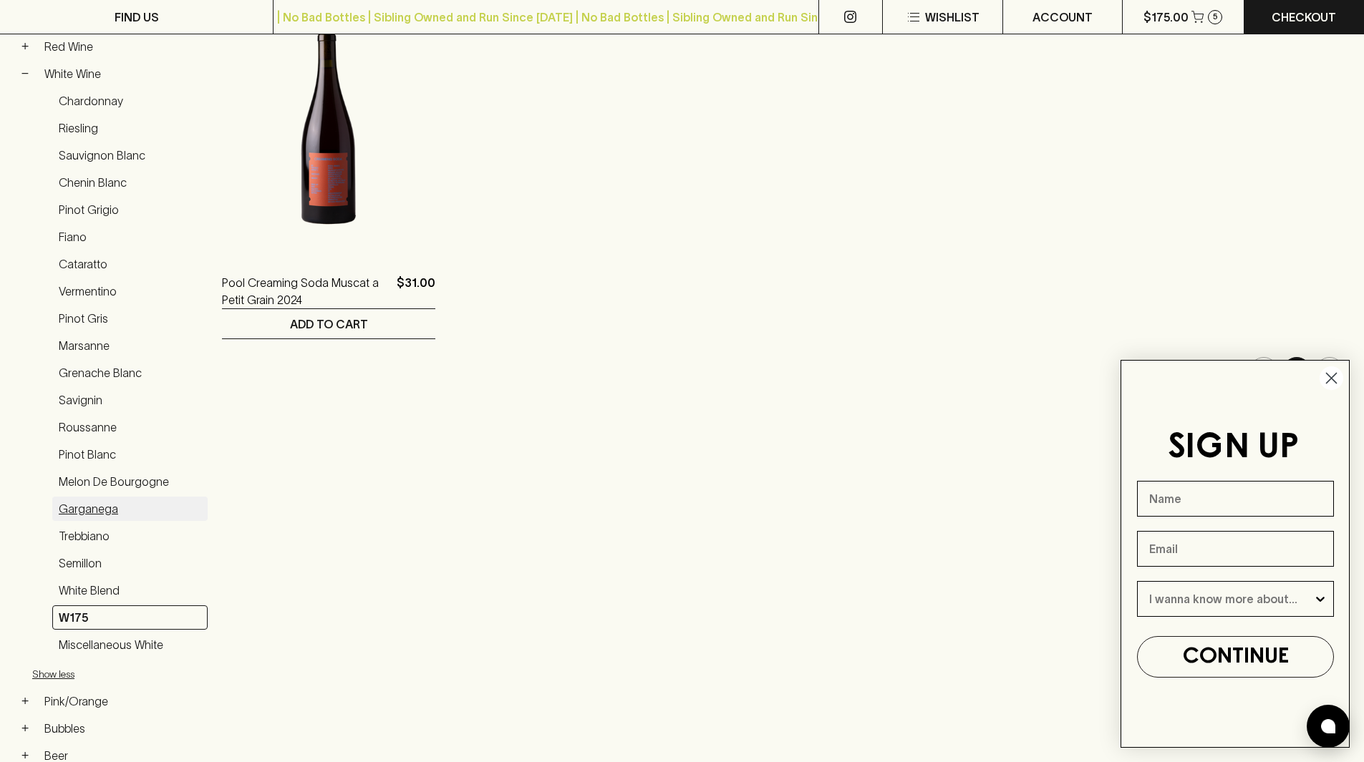
click at [94, 512] on link "Garganega" at bounding box center [129, 509] width 155 height 24
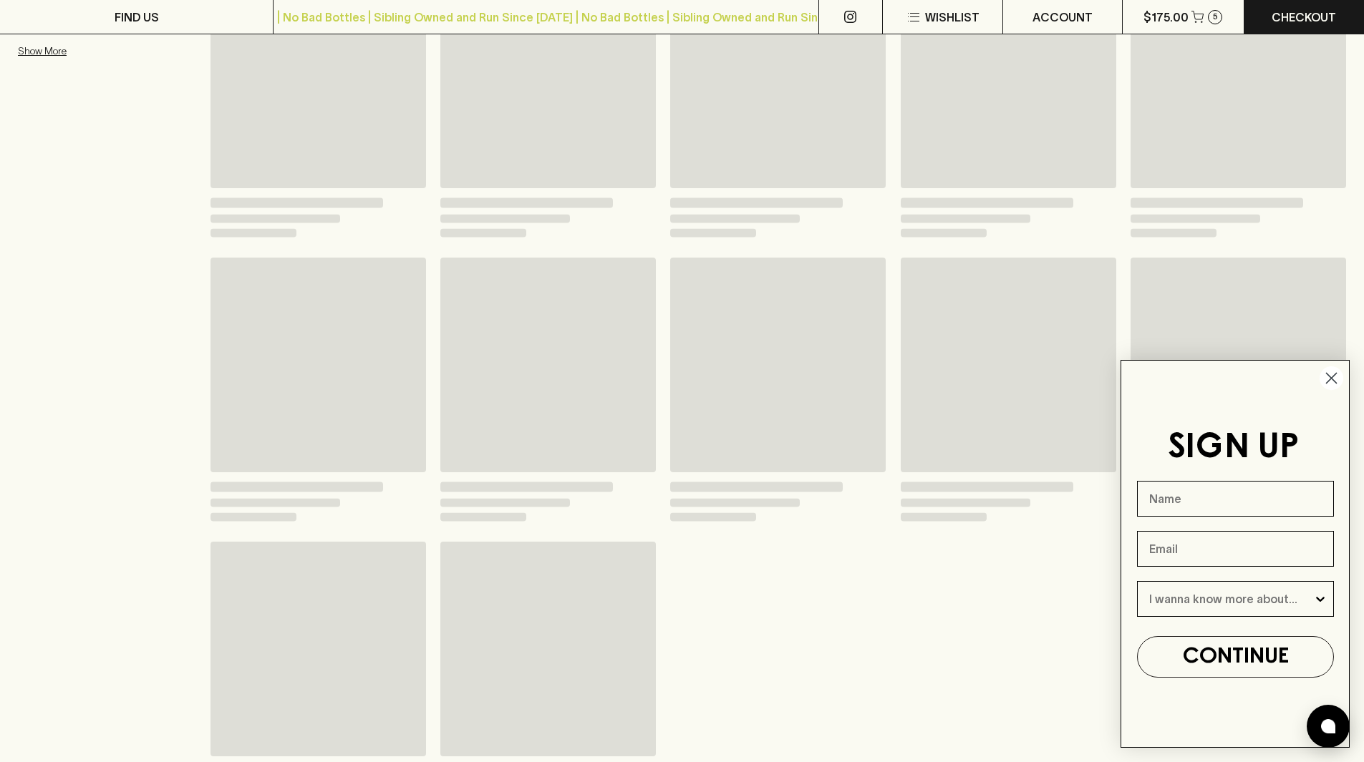
scroll to position [286, 0]
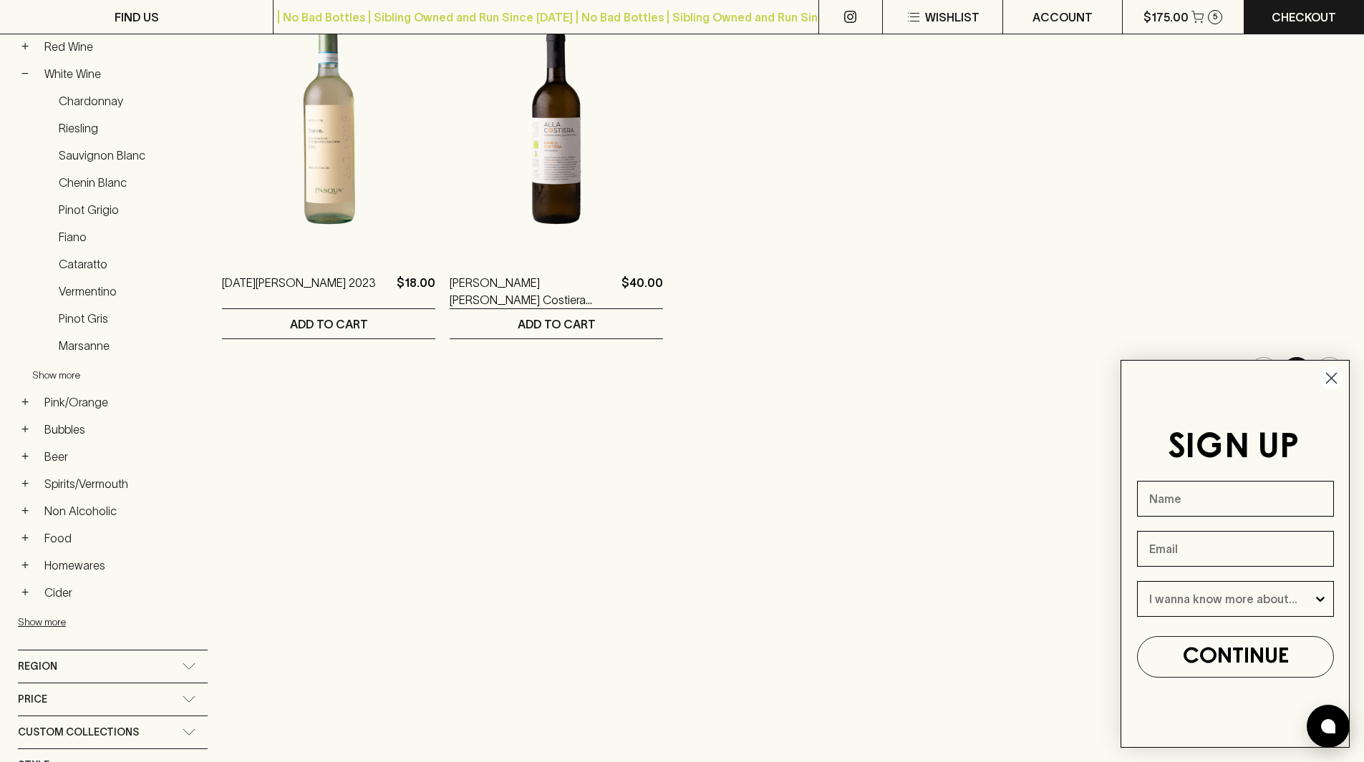
click at [72, 374] on button "Show more" at bounding box center [126, 375] width 188 height 29
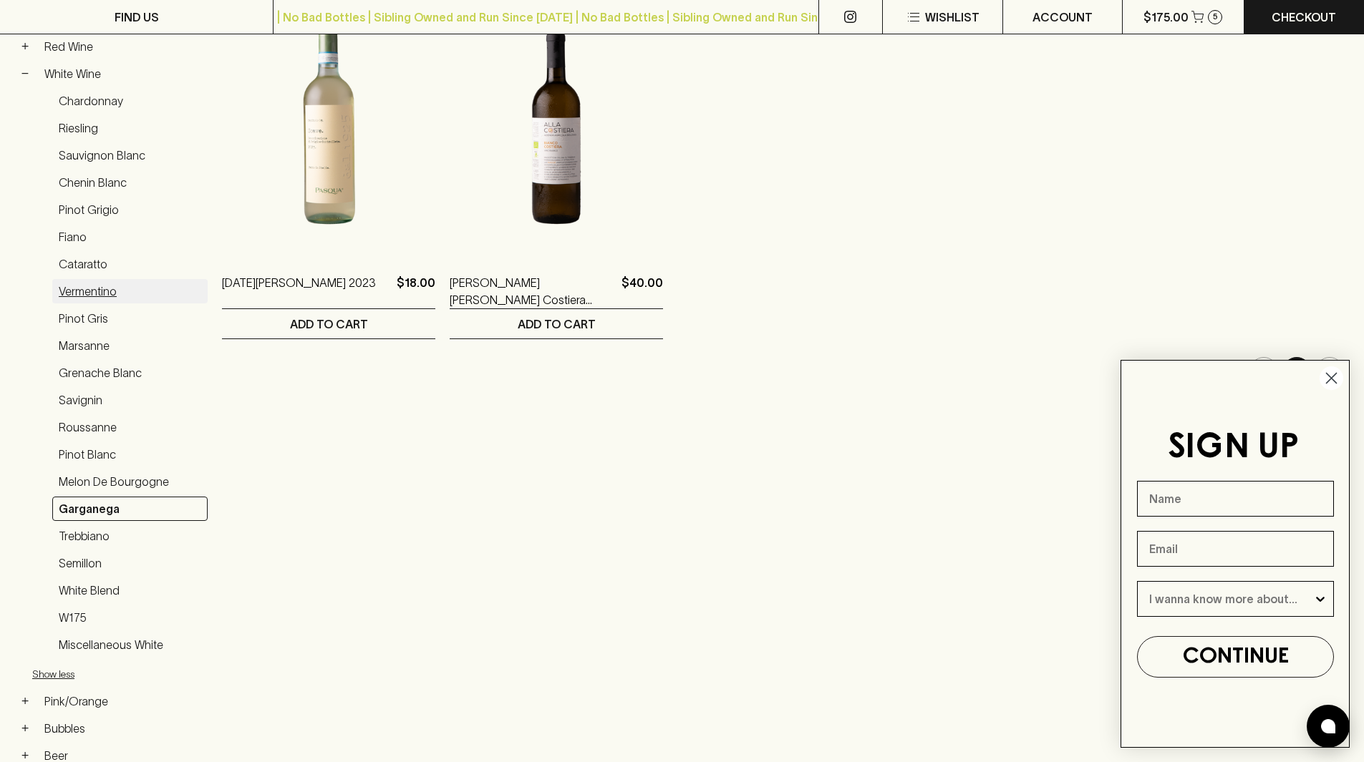
click at [103, 296] on link "Vermentino" at bounding box center [129, 291] width 155 height 24
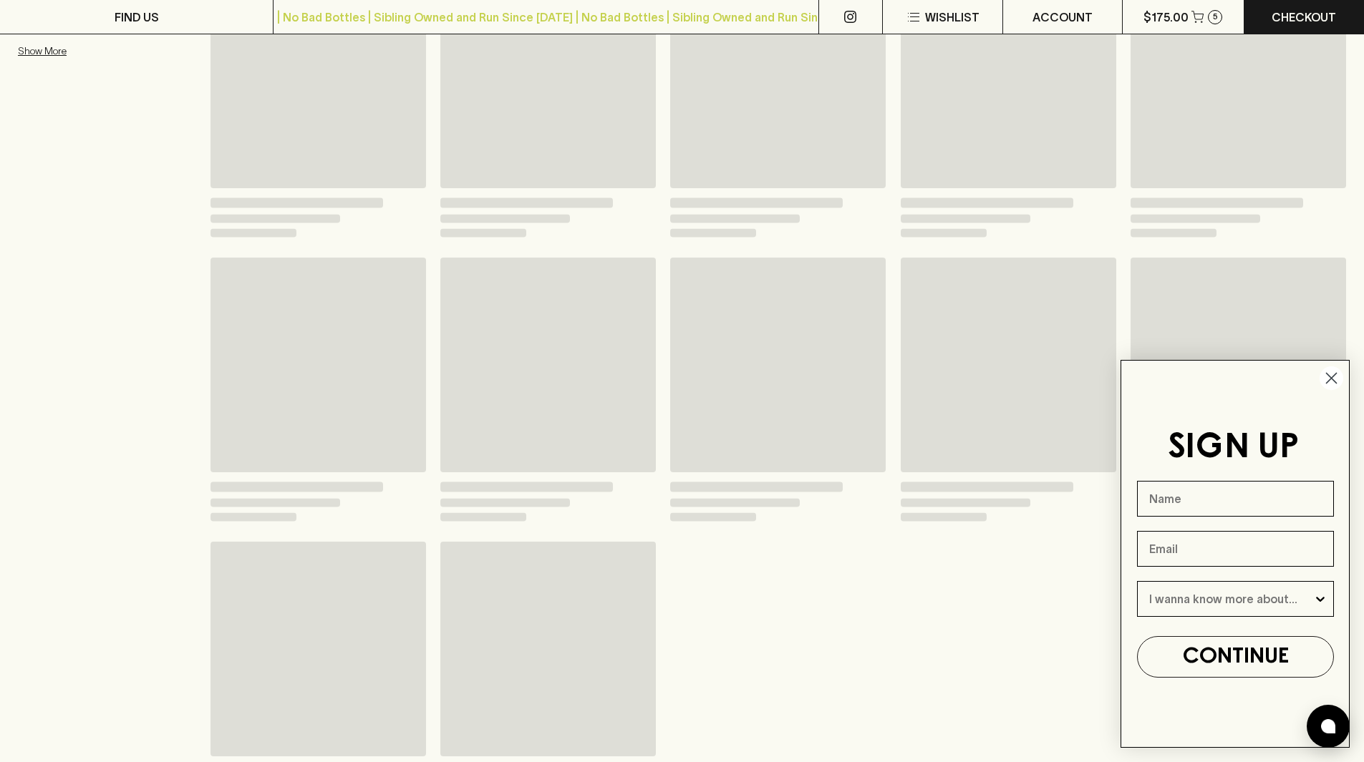
scroll to position [286, 0]
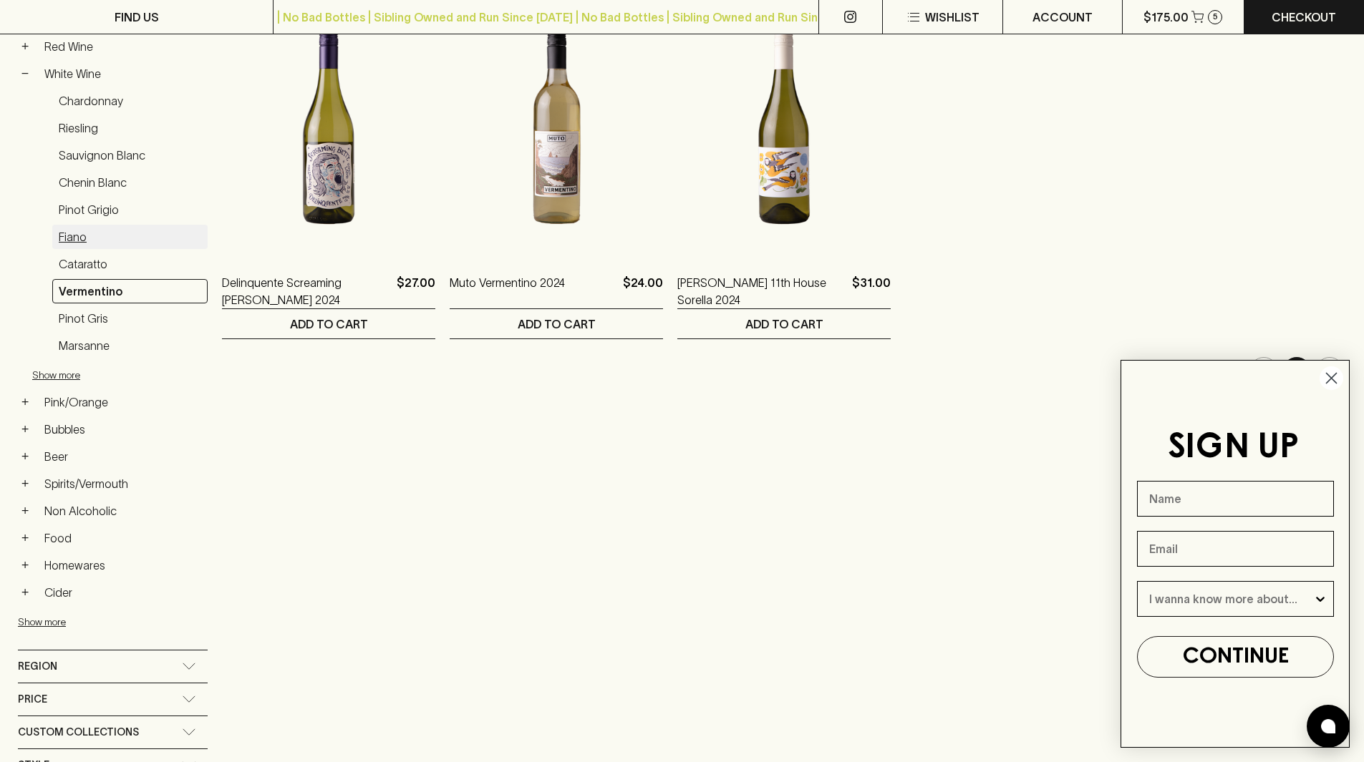
click at [86, 236] on link "Fiano" at bounding box center [129, 237] width 155 height 24
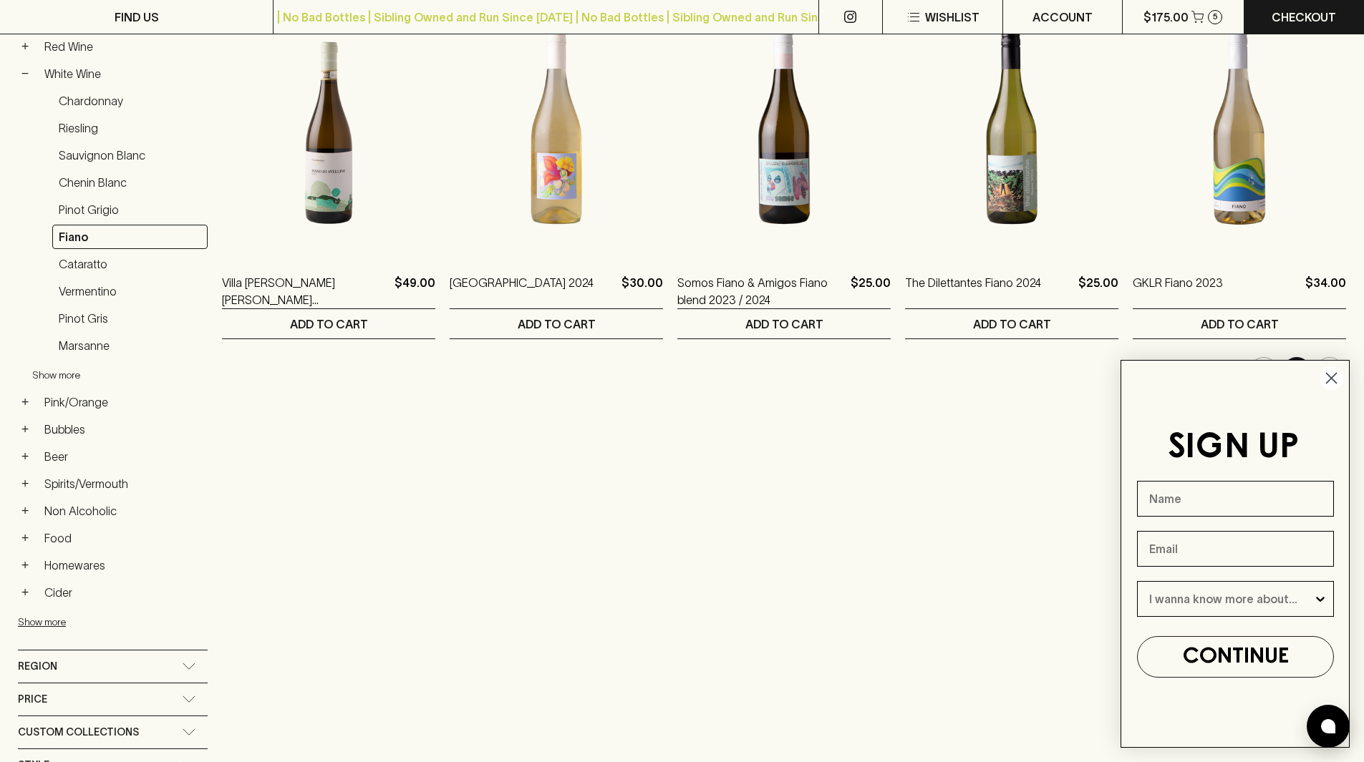
click at [64, 372] on button "Show more" at bounding box center [126, 375] width 188 height 29
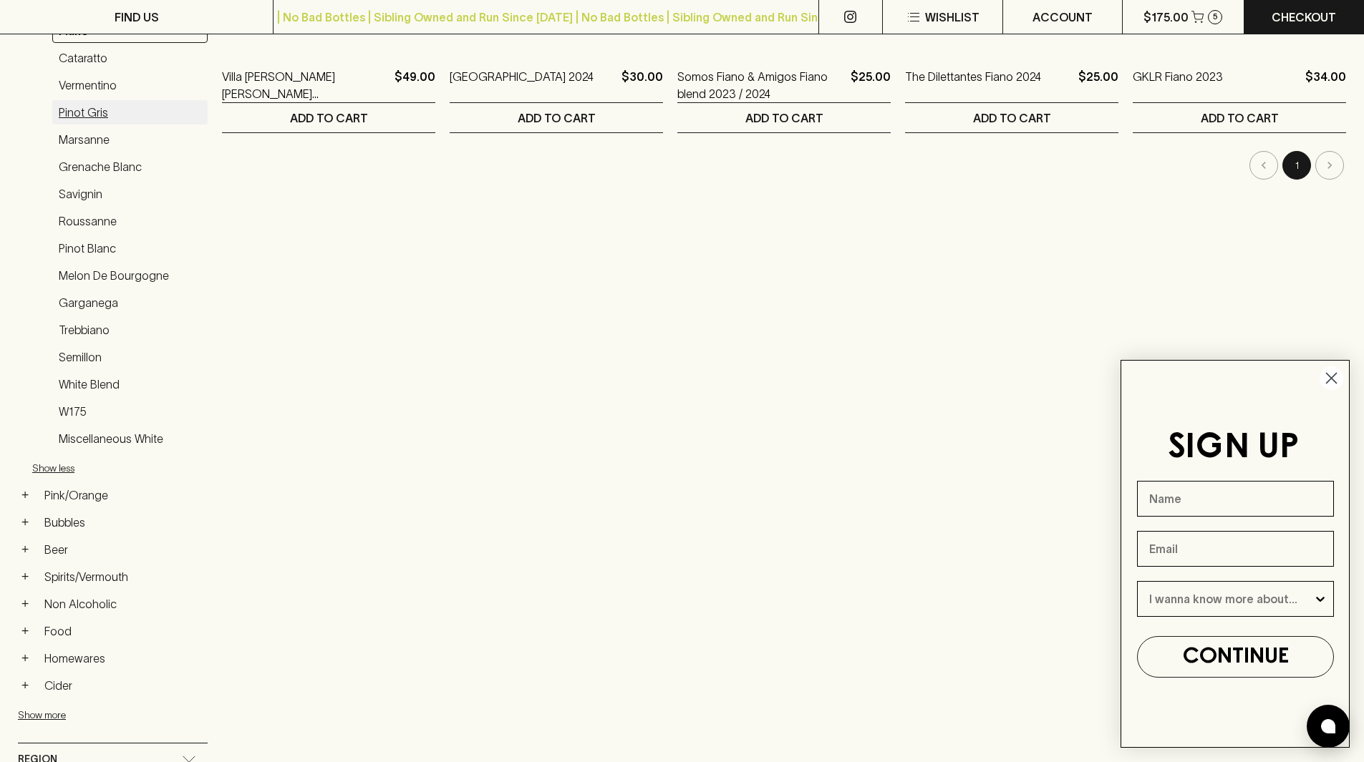
scroll to position [501, 0]
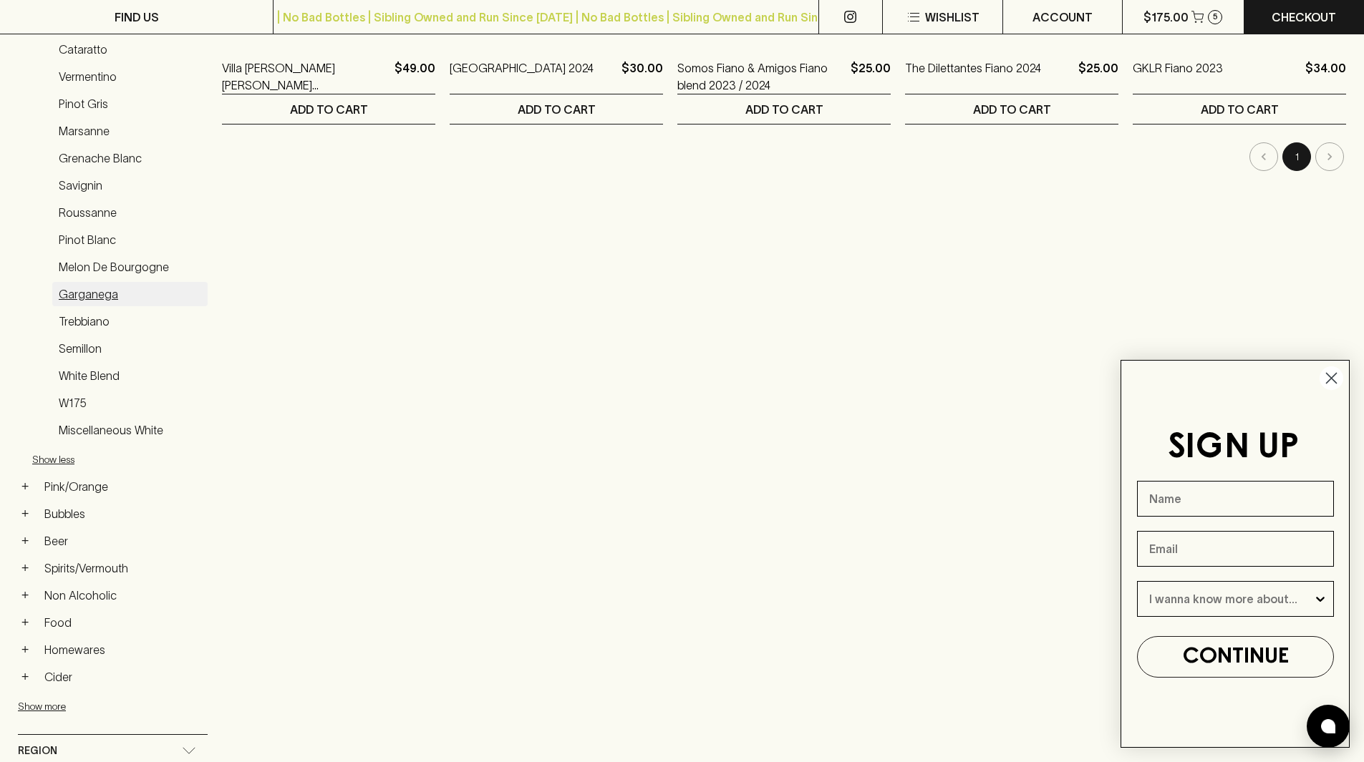
click at [112, 292] on link "Garganega" at bounding box center [129, 294] width 155 height 24
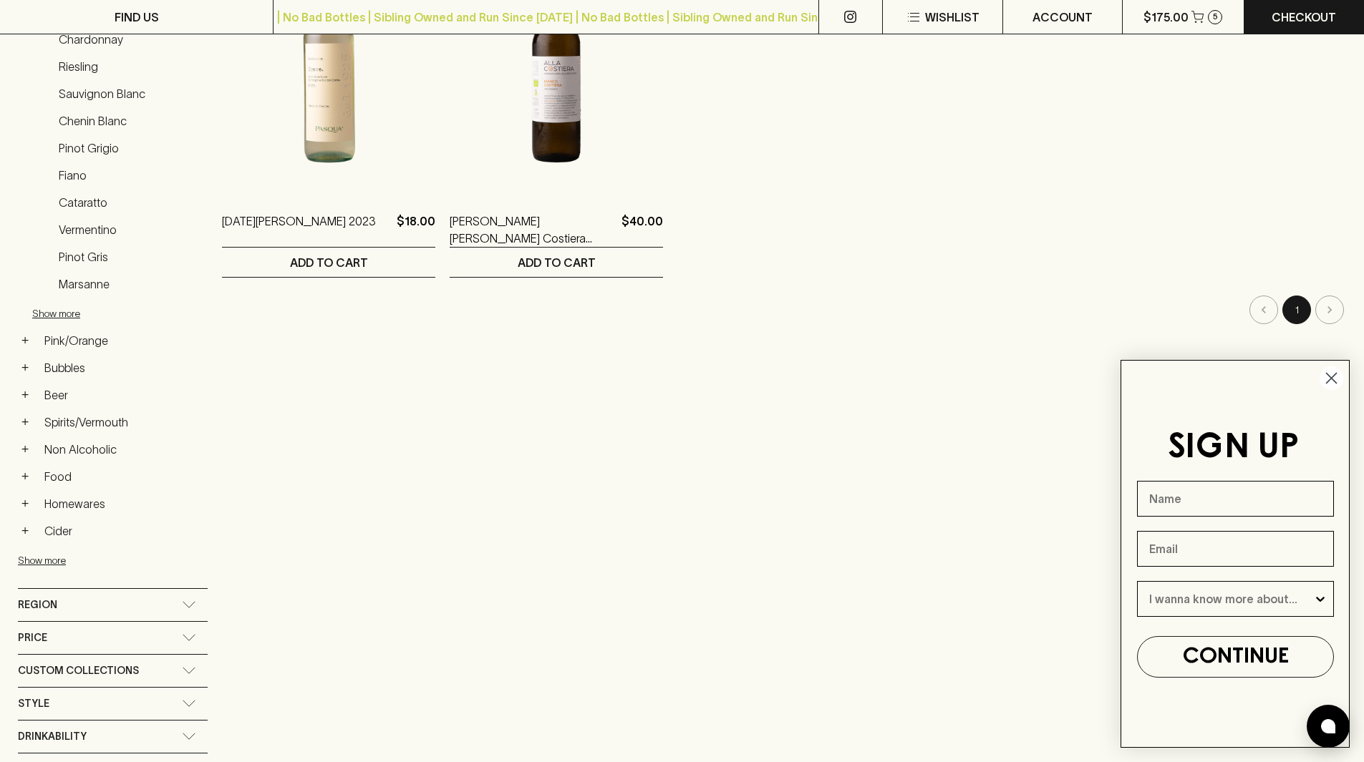
scroll to position [215, 0]
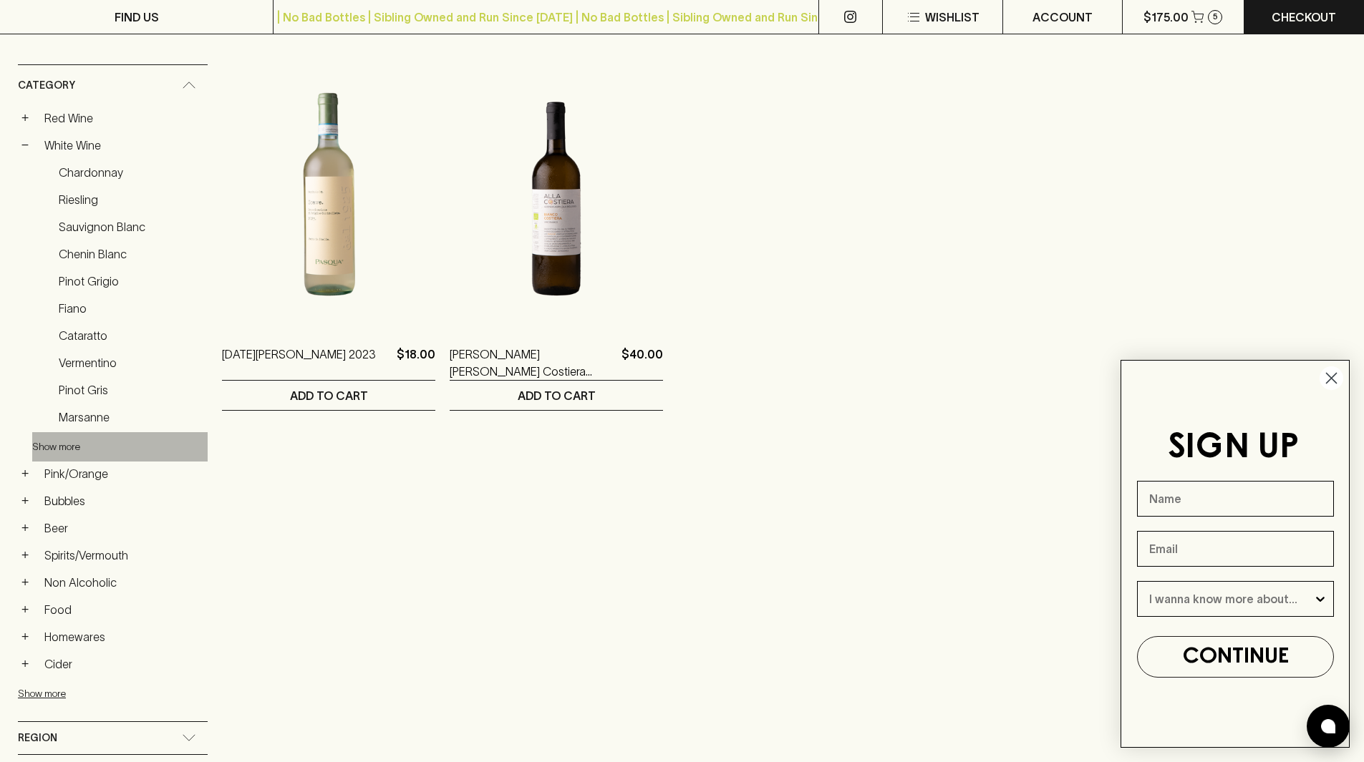
click at [37, 436] on button "Show more" at bounding box center [126, 446] width 188 height 29
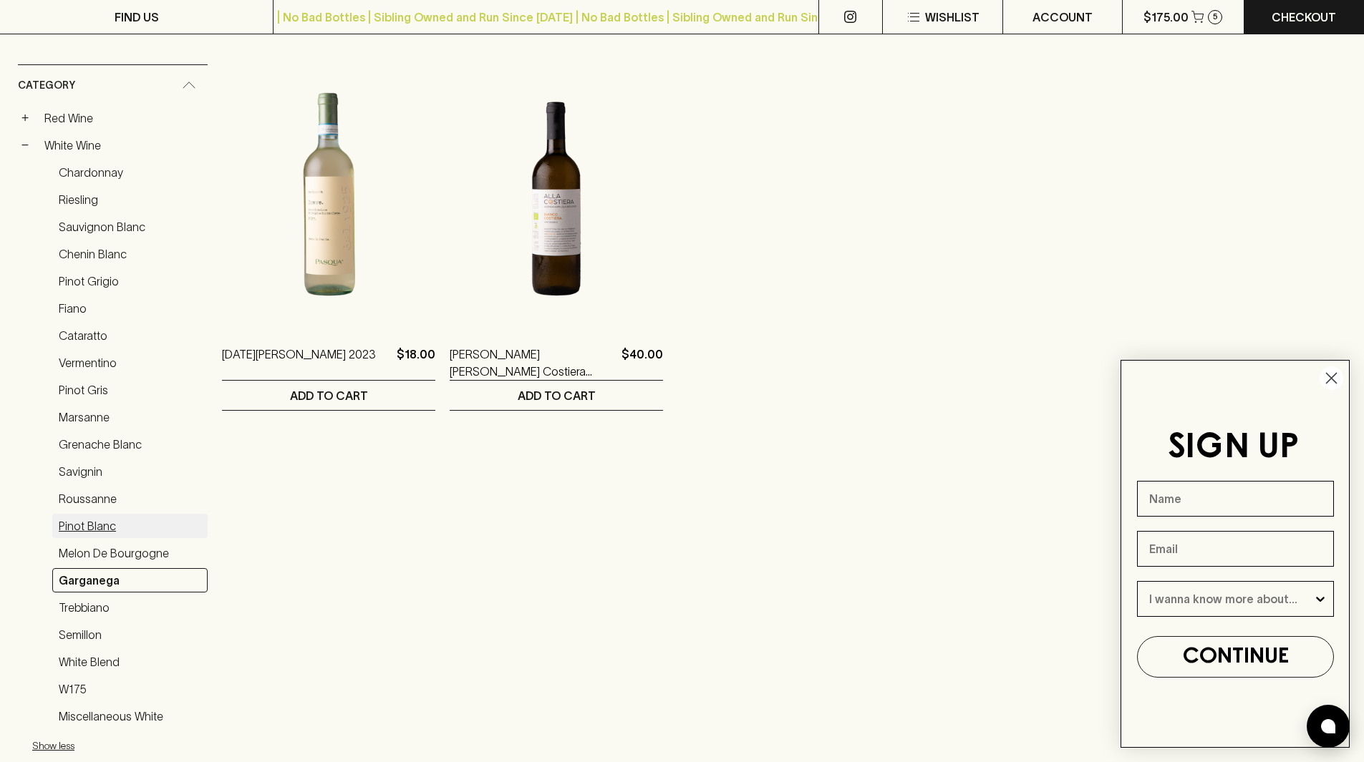
click at [97, 530] on link "Pinot Blanc" at bounding box center [129, 526] width 155 height 24
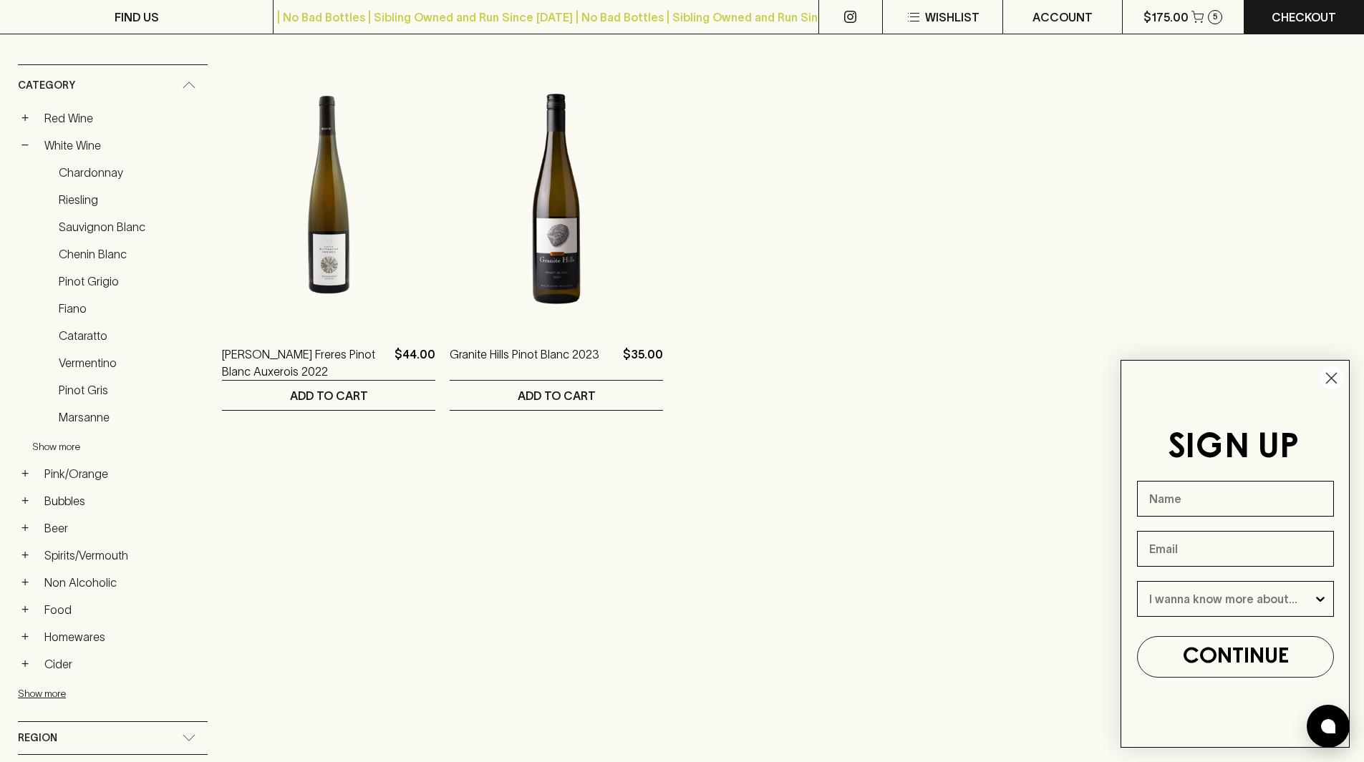
click at [47, 439] on button "Show more" at bounding box center [126, 446] width 188 height 29
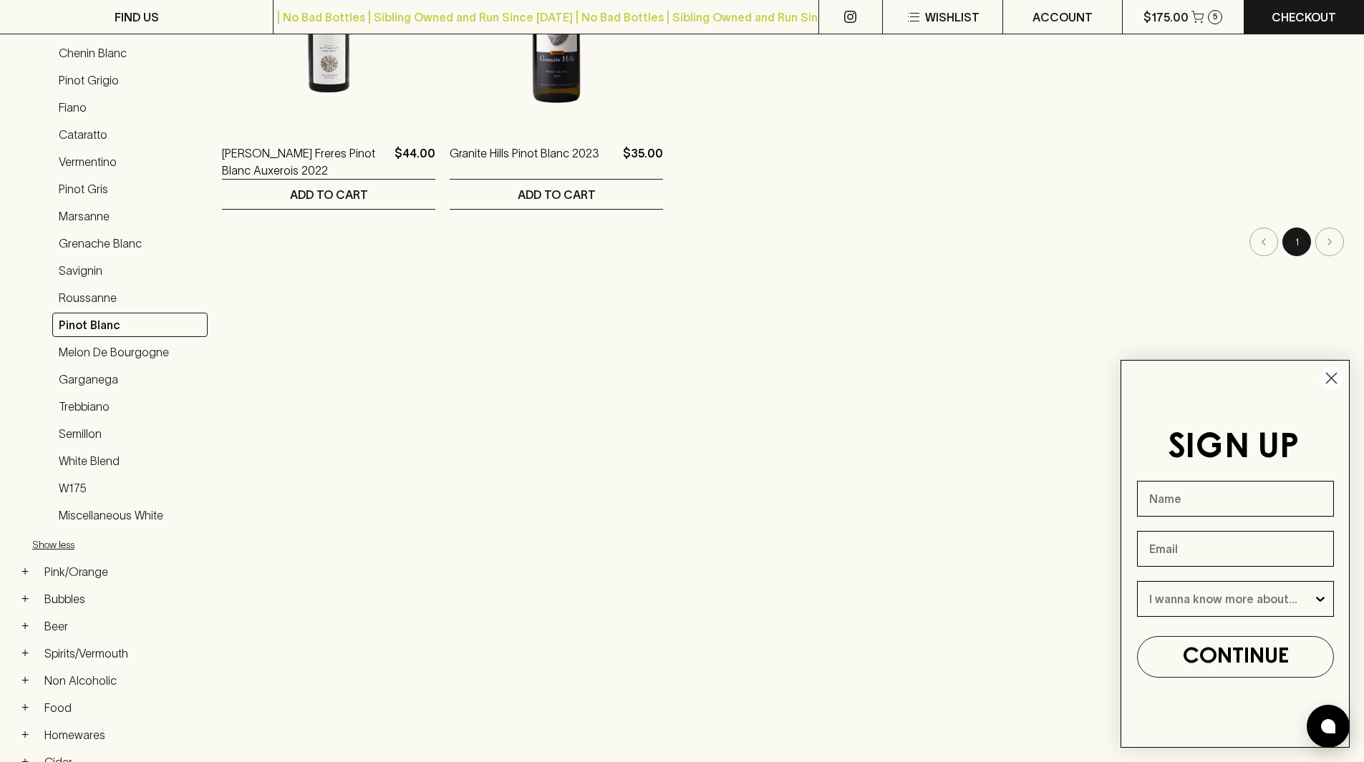
scroll to position [430, 0]
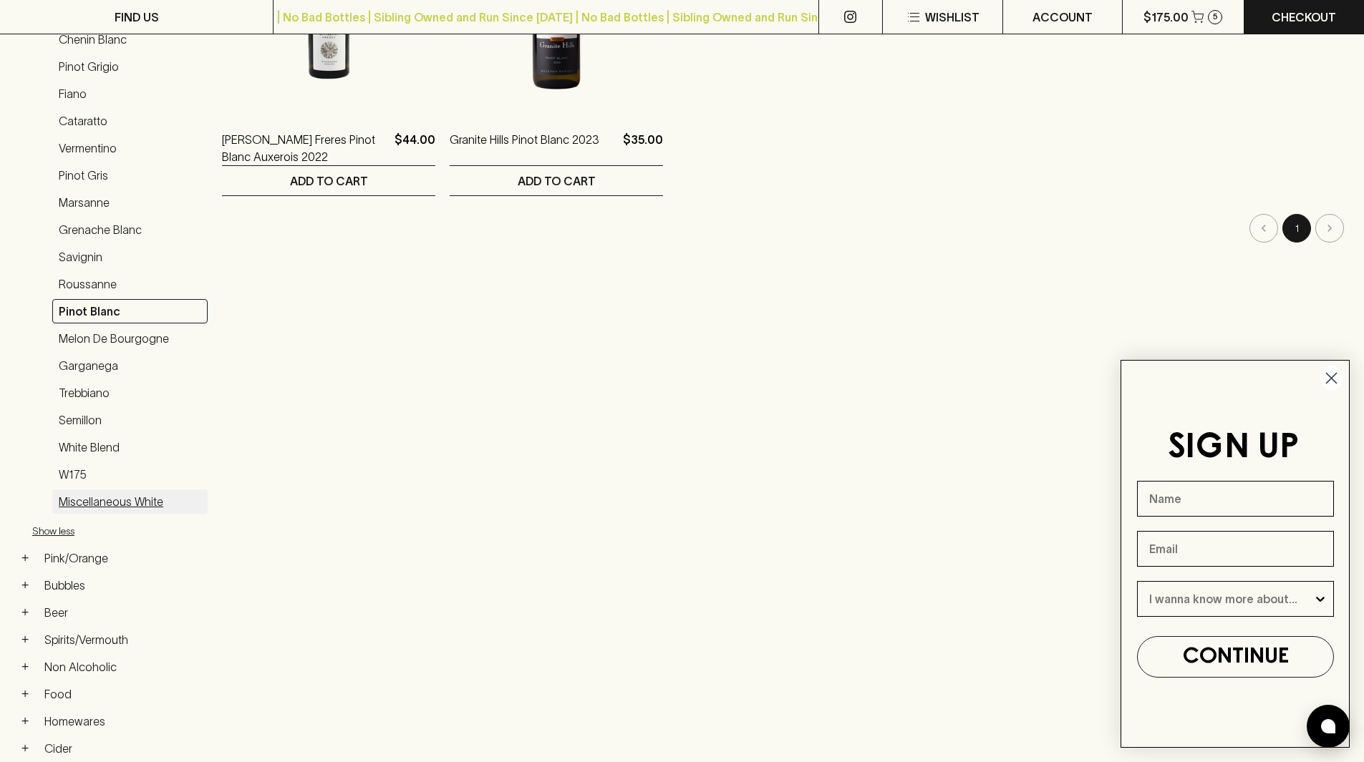
click at [136, 509] on link "Miscellaneous White" at bounding box center [129, 502] width 155 height 24
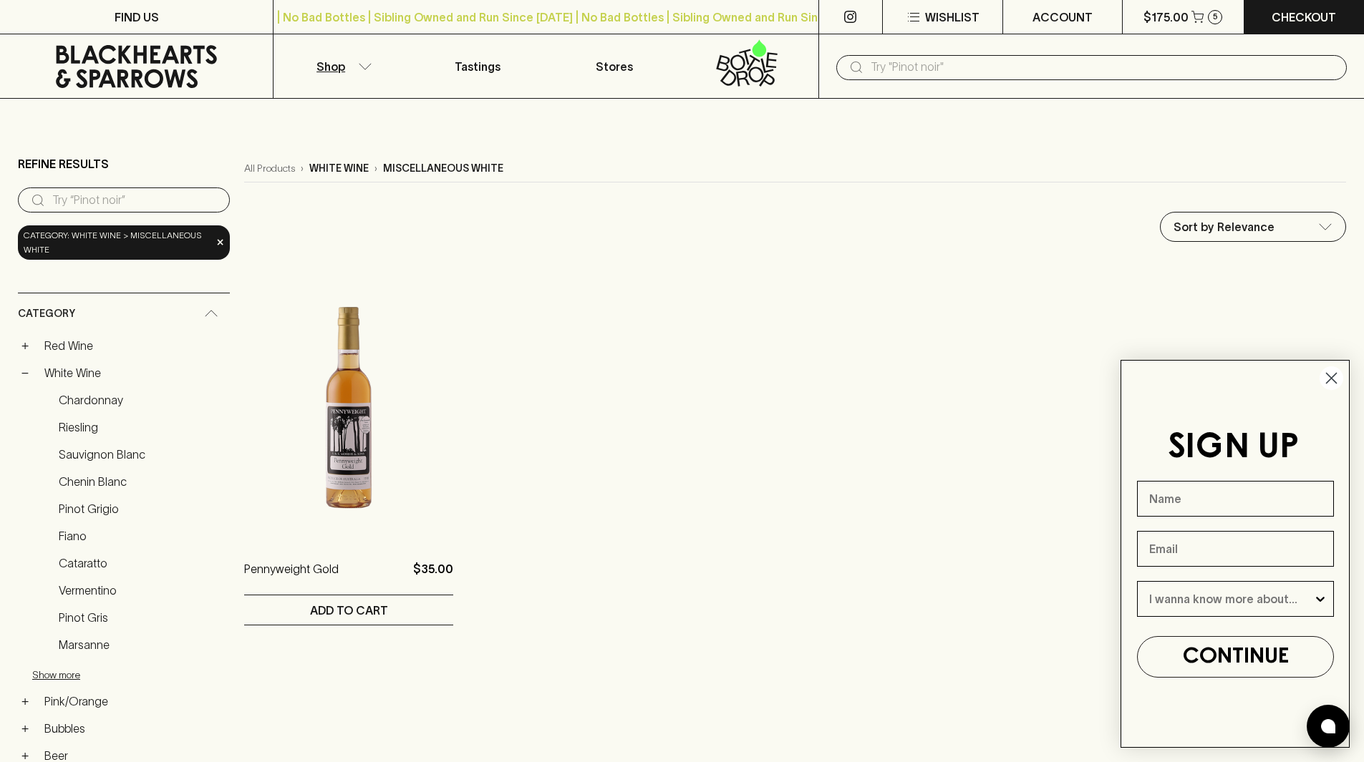
click at [115, 199] on input "search" at bounding box center [135, 200] width 166 height 23
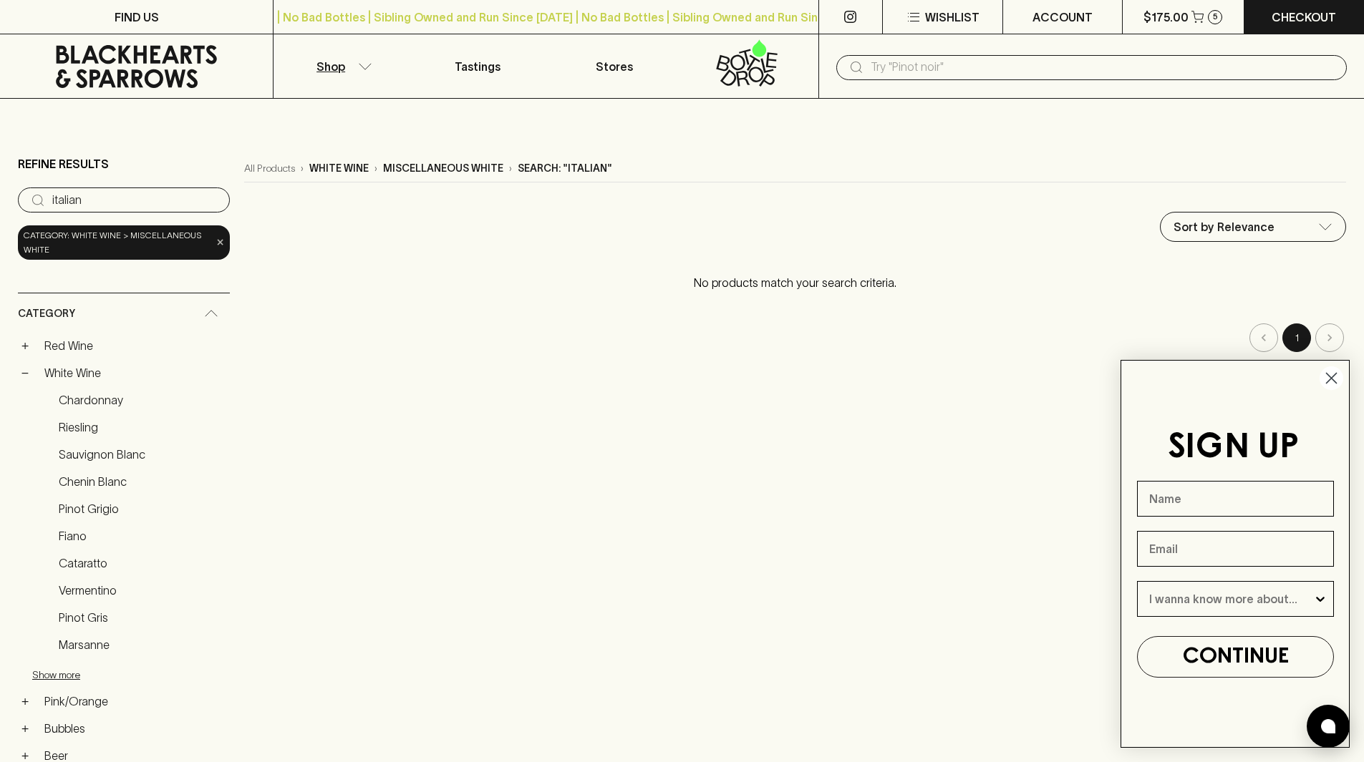
click at [216, 244] on span "×" at bounding box center [220, 242] width 9 height 15
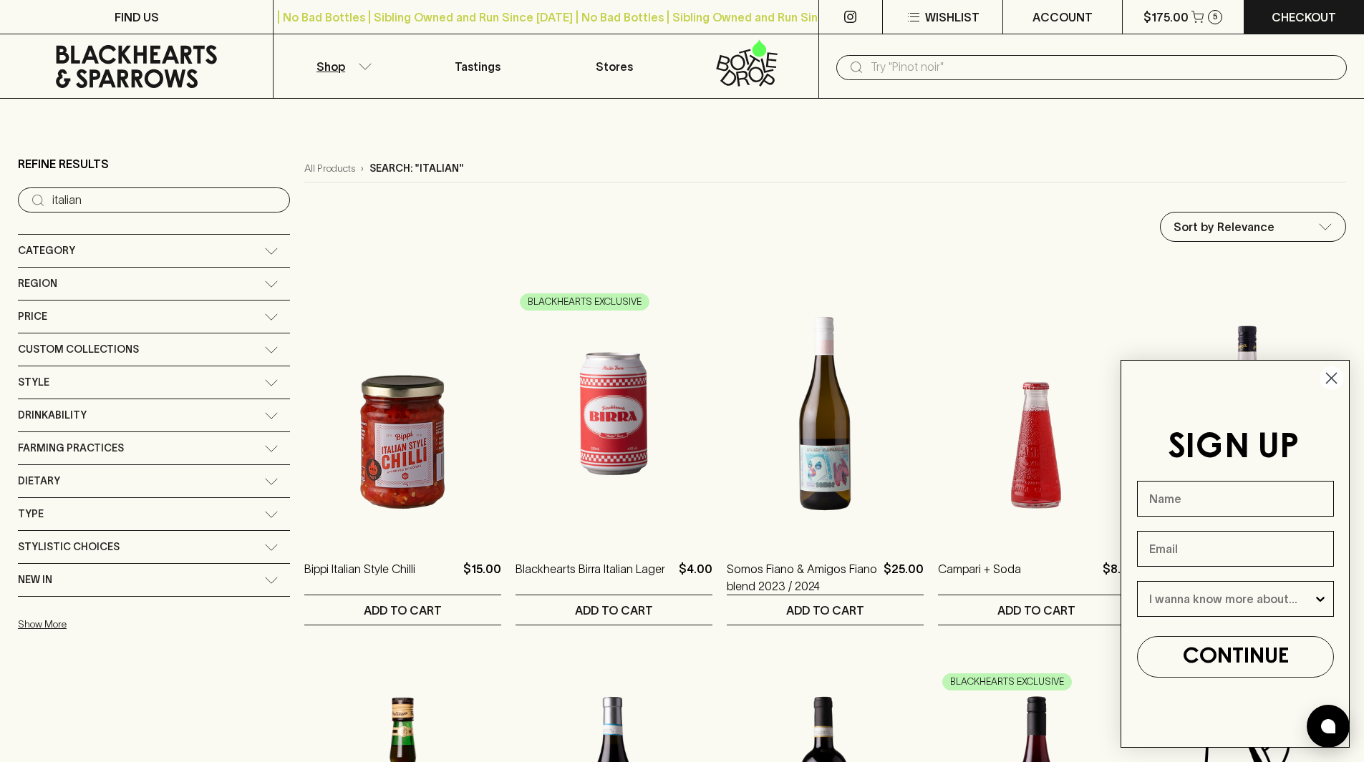
click at [134, 199] on input "italian" at bounding box center [165, 200] width 226 height 23
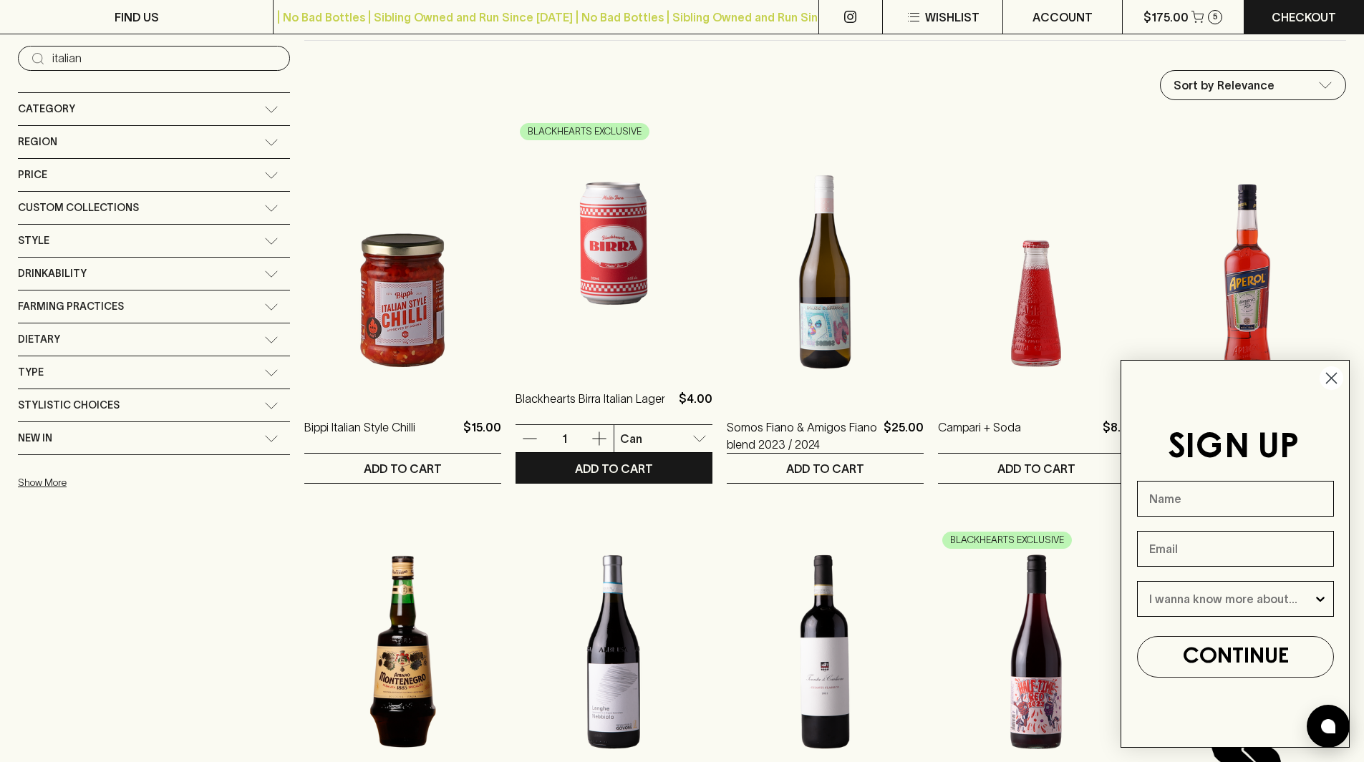
scroll to position [143, 0]
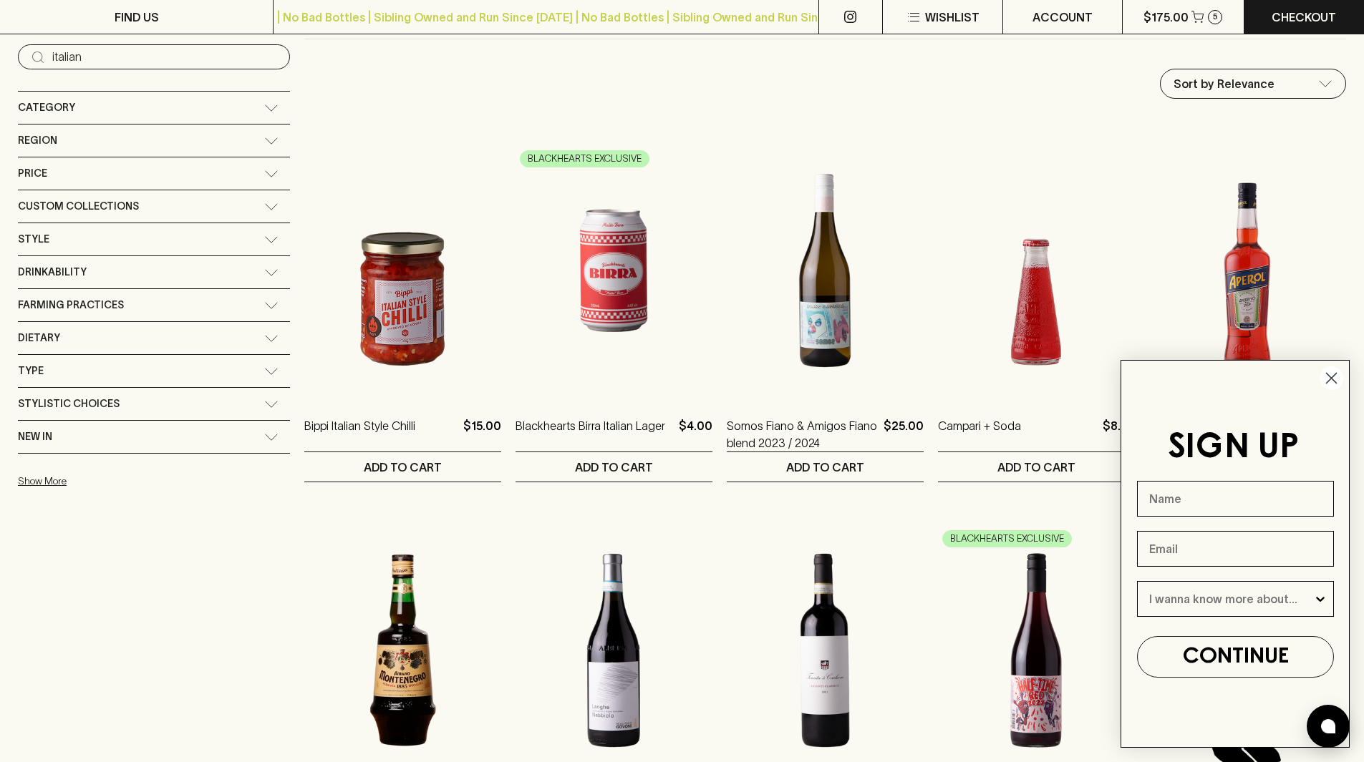
click at [126, 61] on input "italian" at bounding box center [165, 57] width 226 height 23
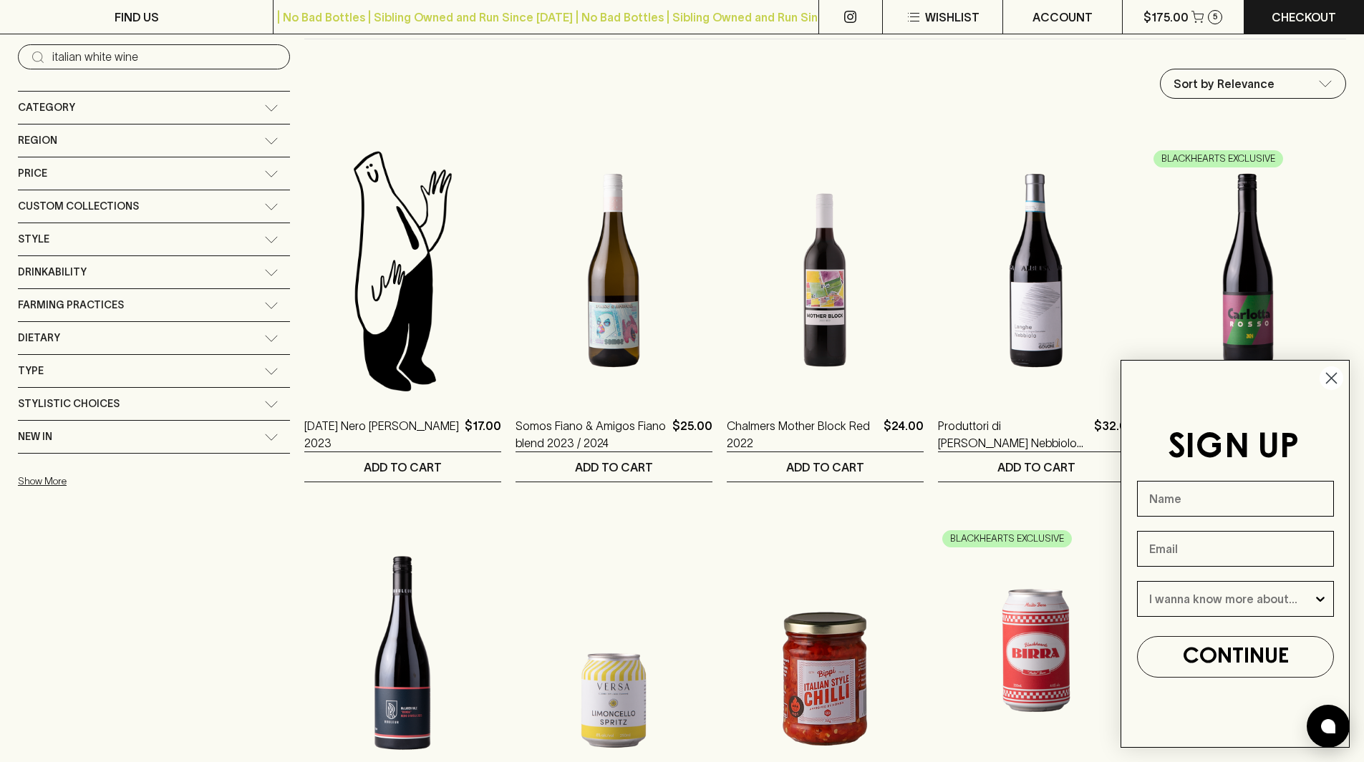
type input "italian white wine"
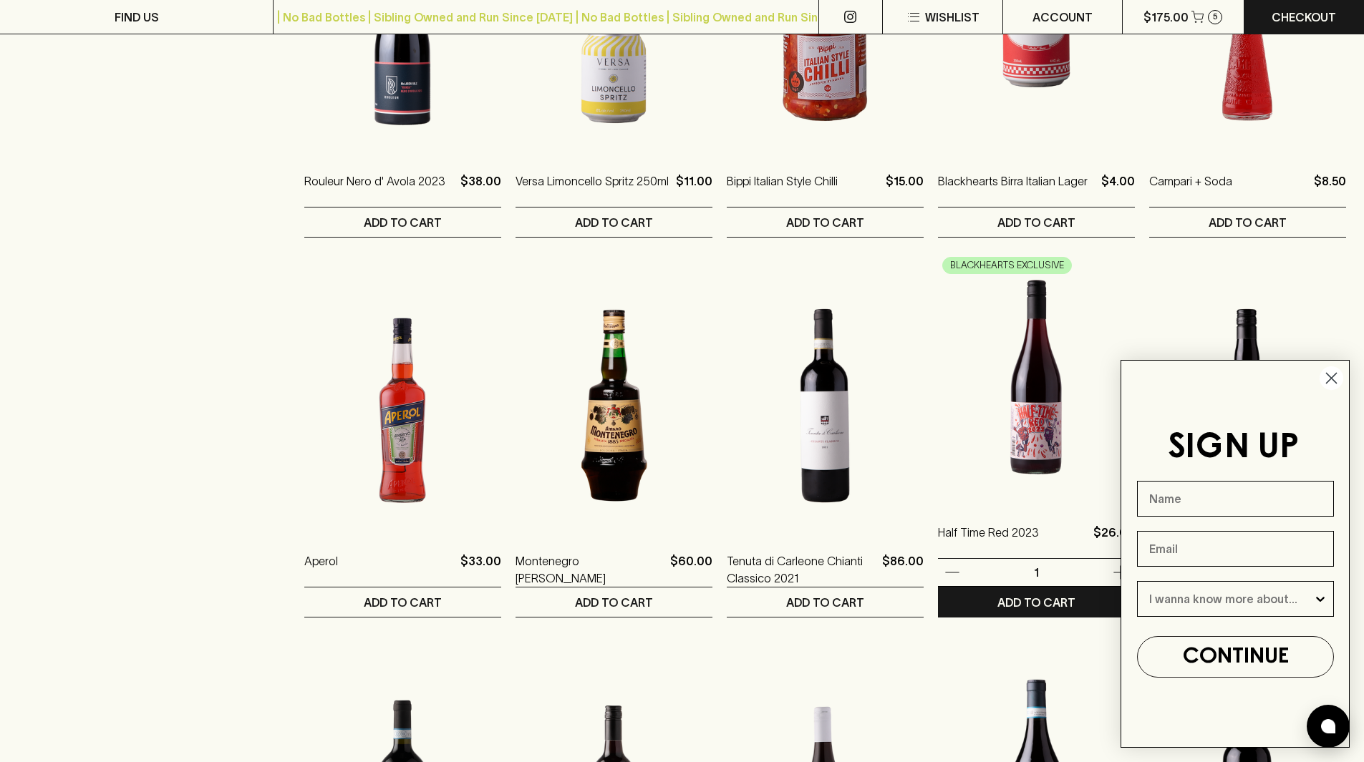
scroll to position [787, 0]
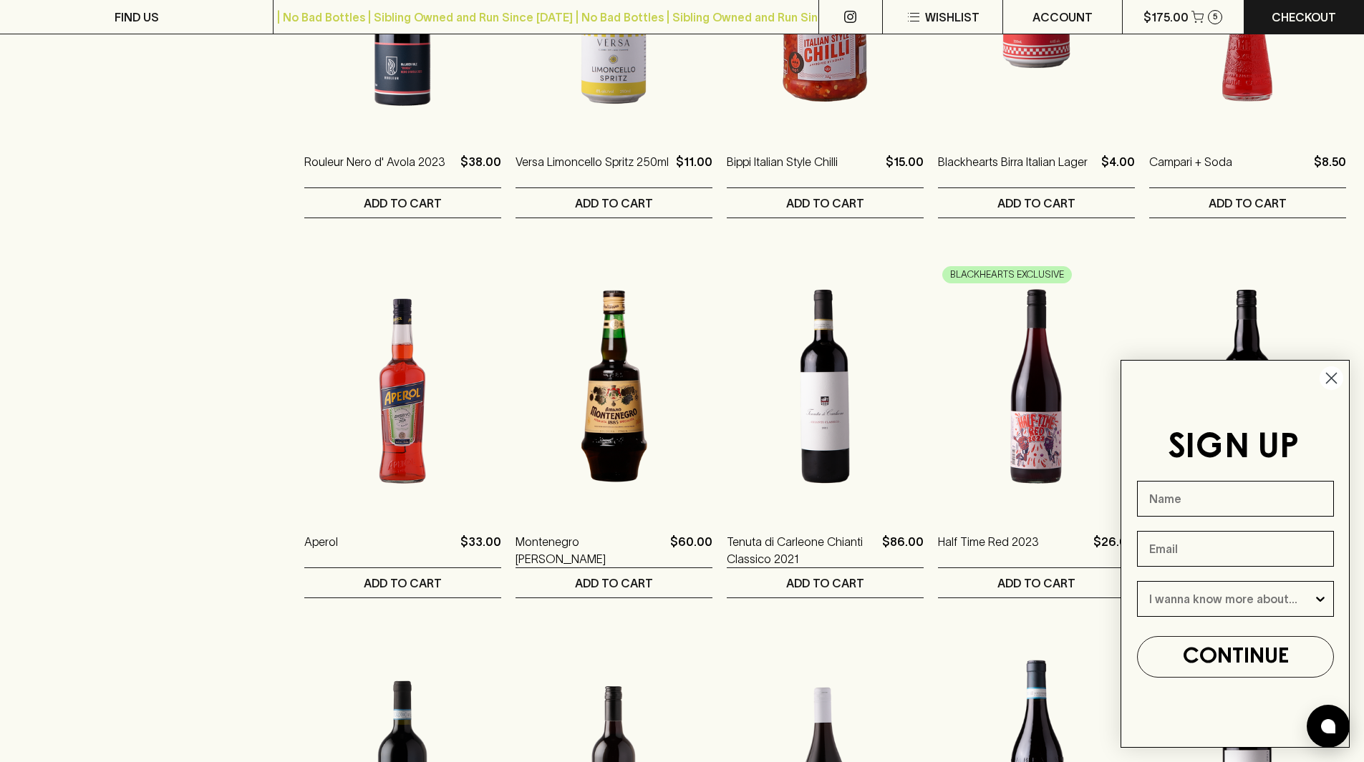
click at [1339, 378] on circle "Close dialog" at bounding box center [1331, 379] width 24 height 24
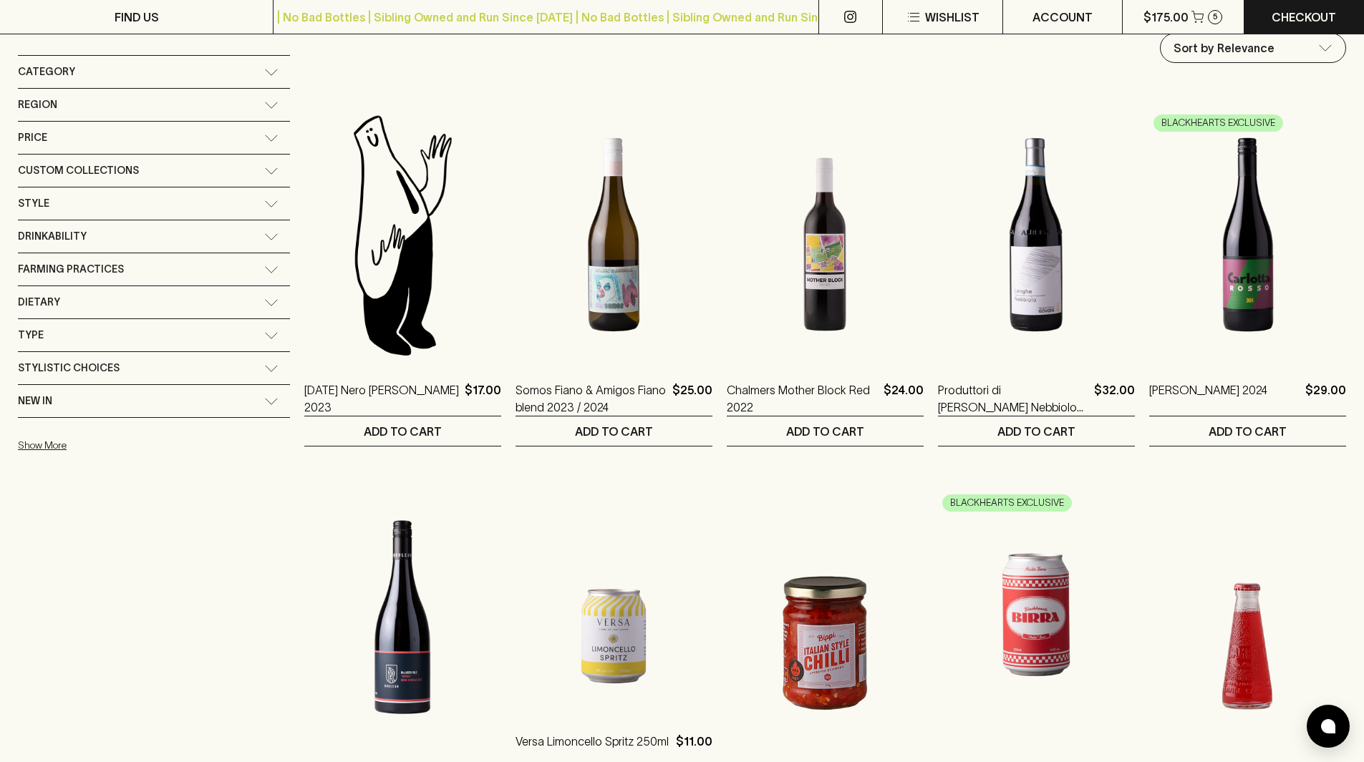
scroll to position [0, 0]
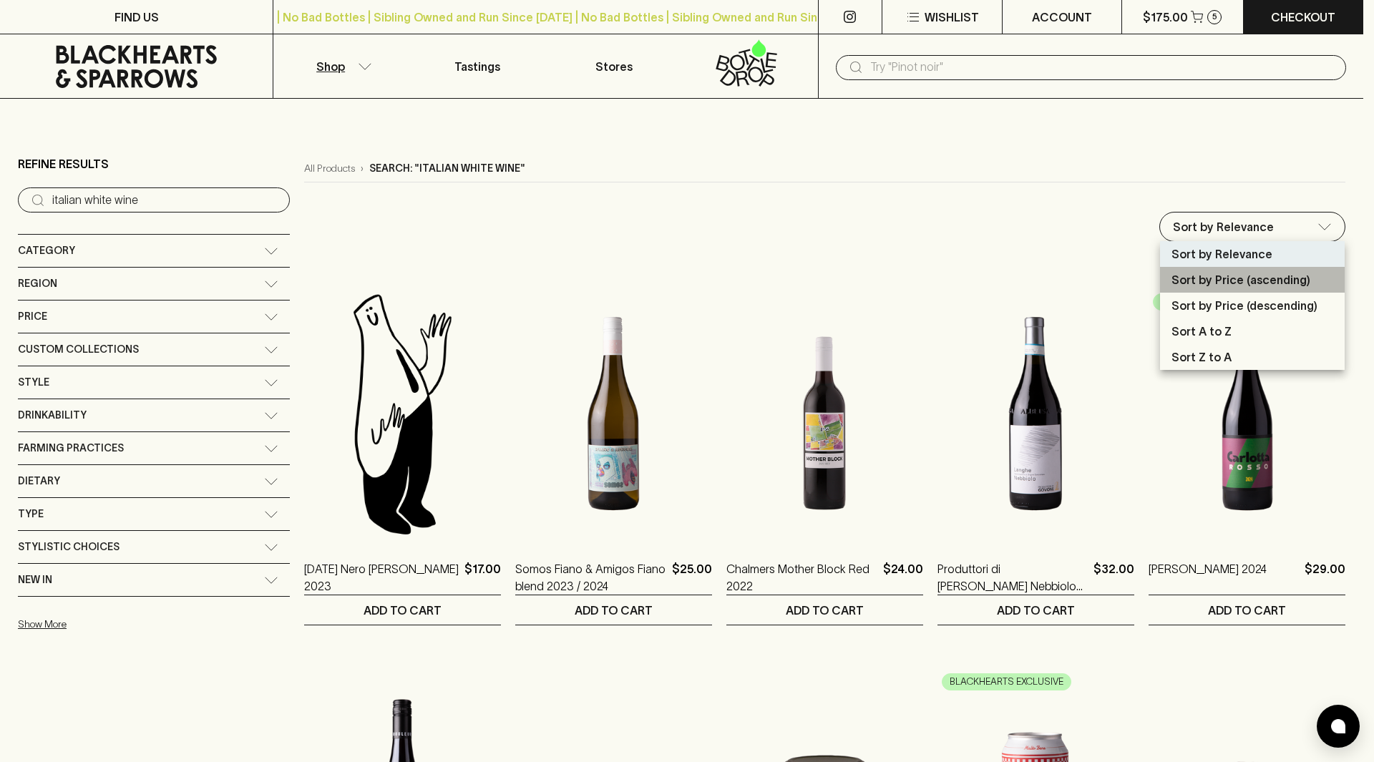
click at [1225, 285] on p "Sort by Price (ascending)" at bounding box center [1241, 279] width 139 height 17
type input "price:asc"
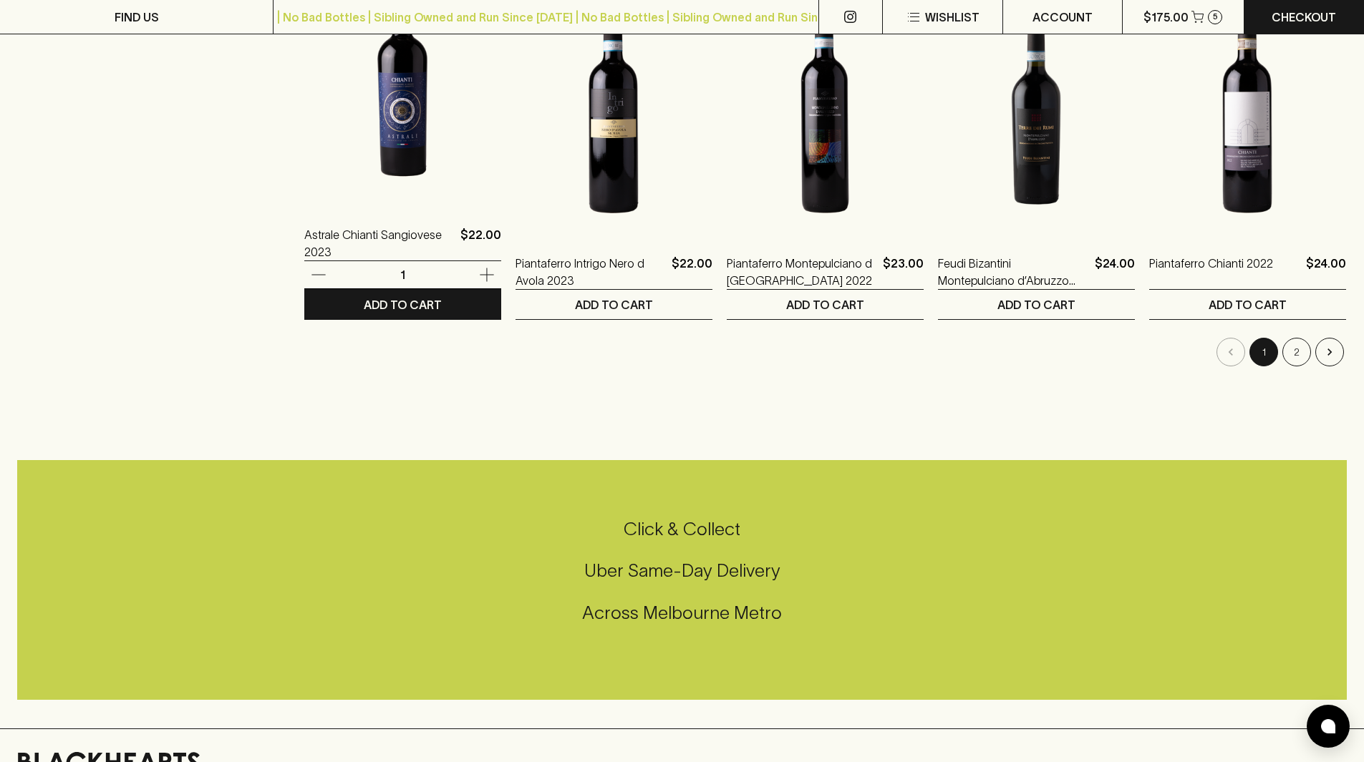
scroll to position [1503, 0]
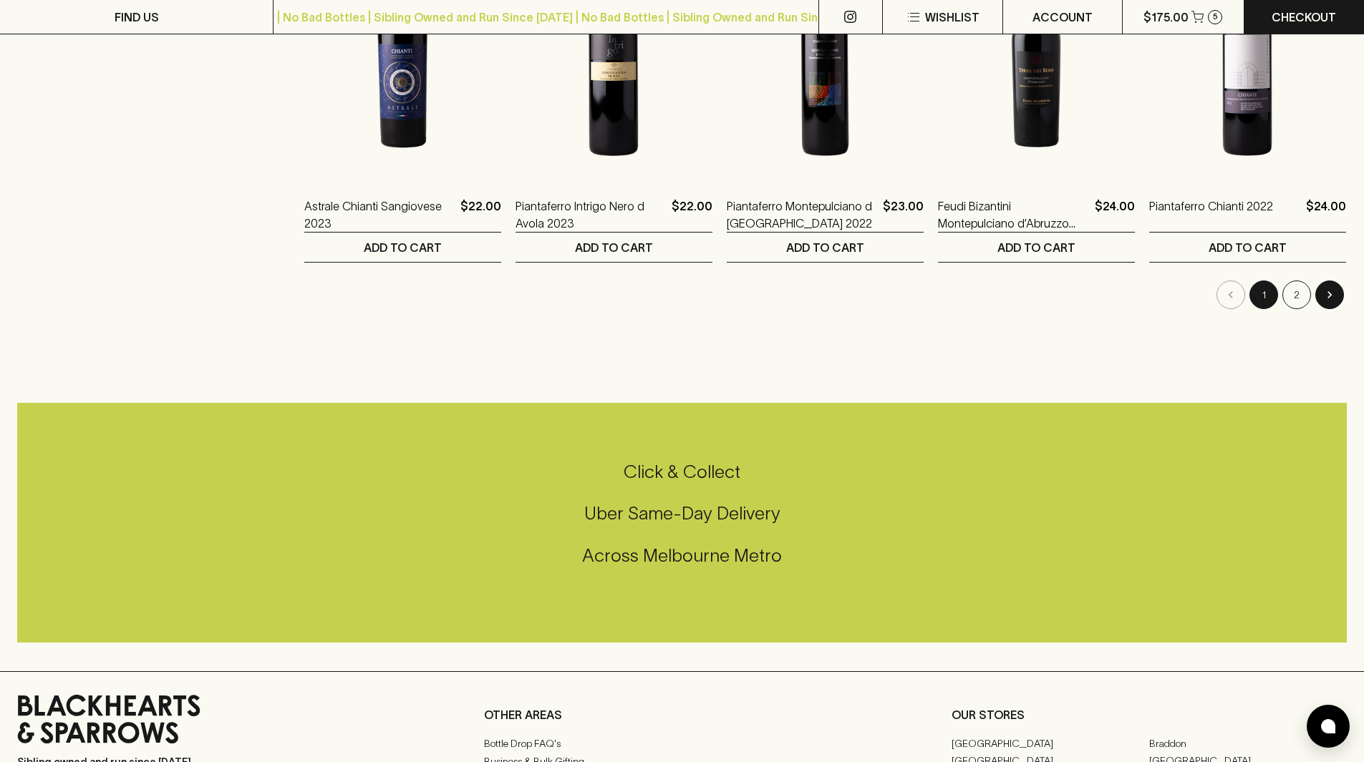
click at [1328, 293] on icon "Go to next page" at bounding box center [1329, 294] width 4 height 7
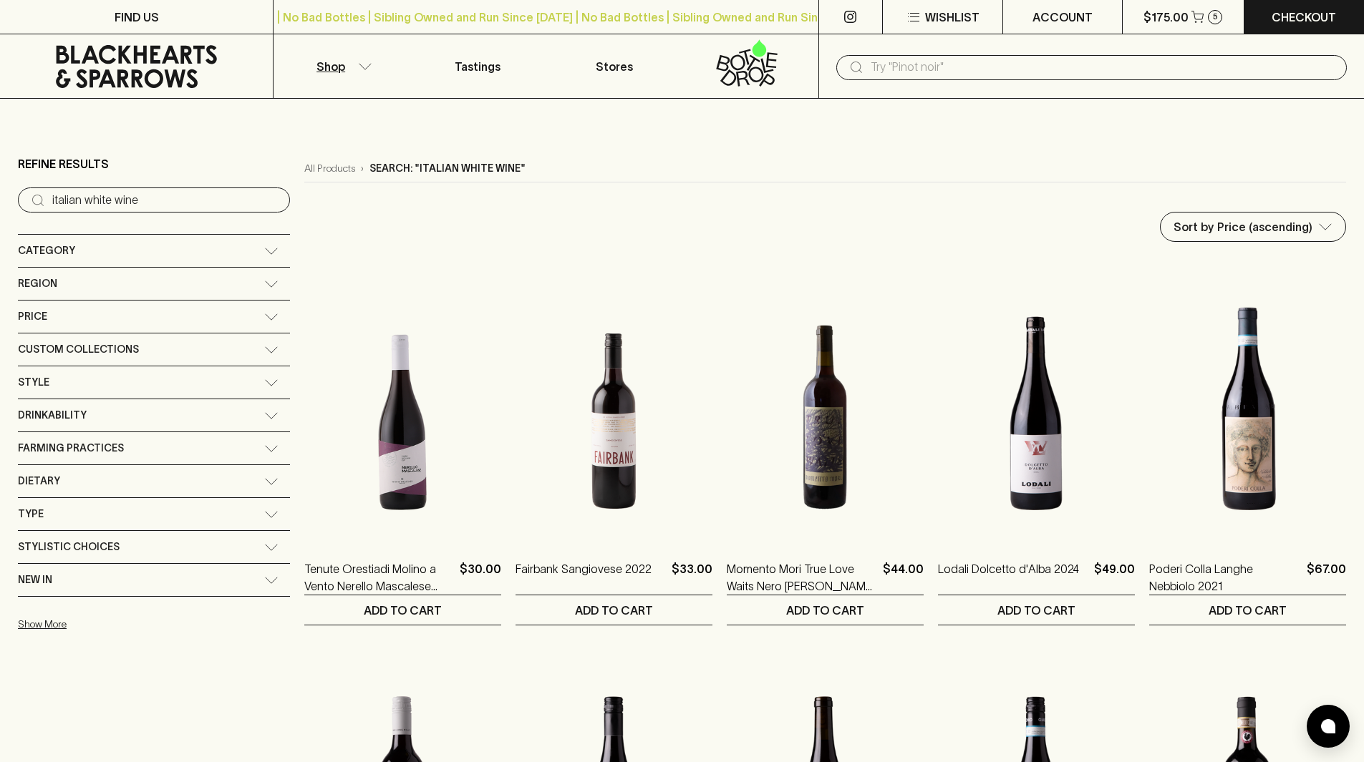
drag, startPoint x: 85, startPoint y: 197, endPoint x: 271, endPoint y: 210, distance: 185.9
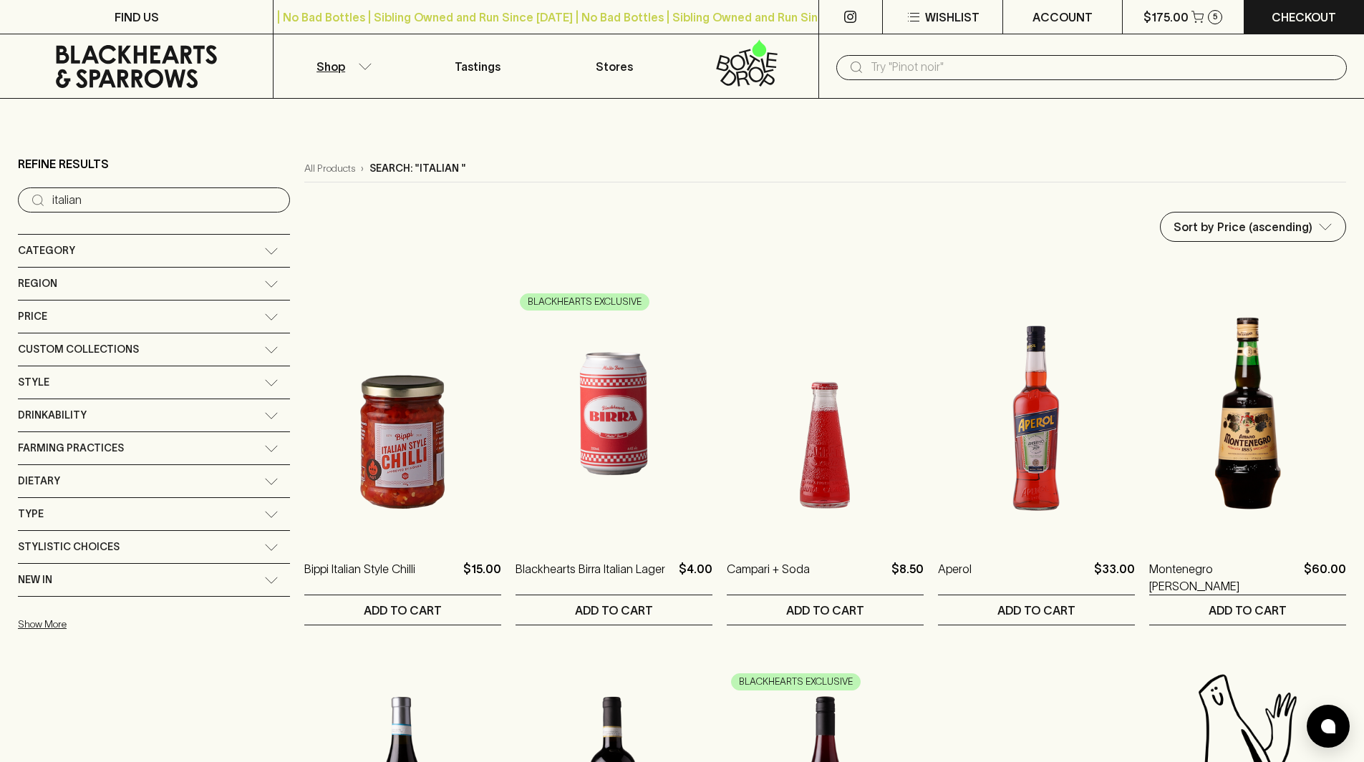
type input "Italian"
click at [182, 200] on input "Italian" at bounding box center [165, 200] width 226 height 23
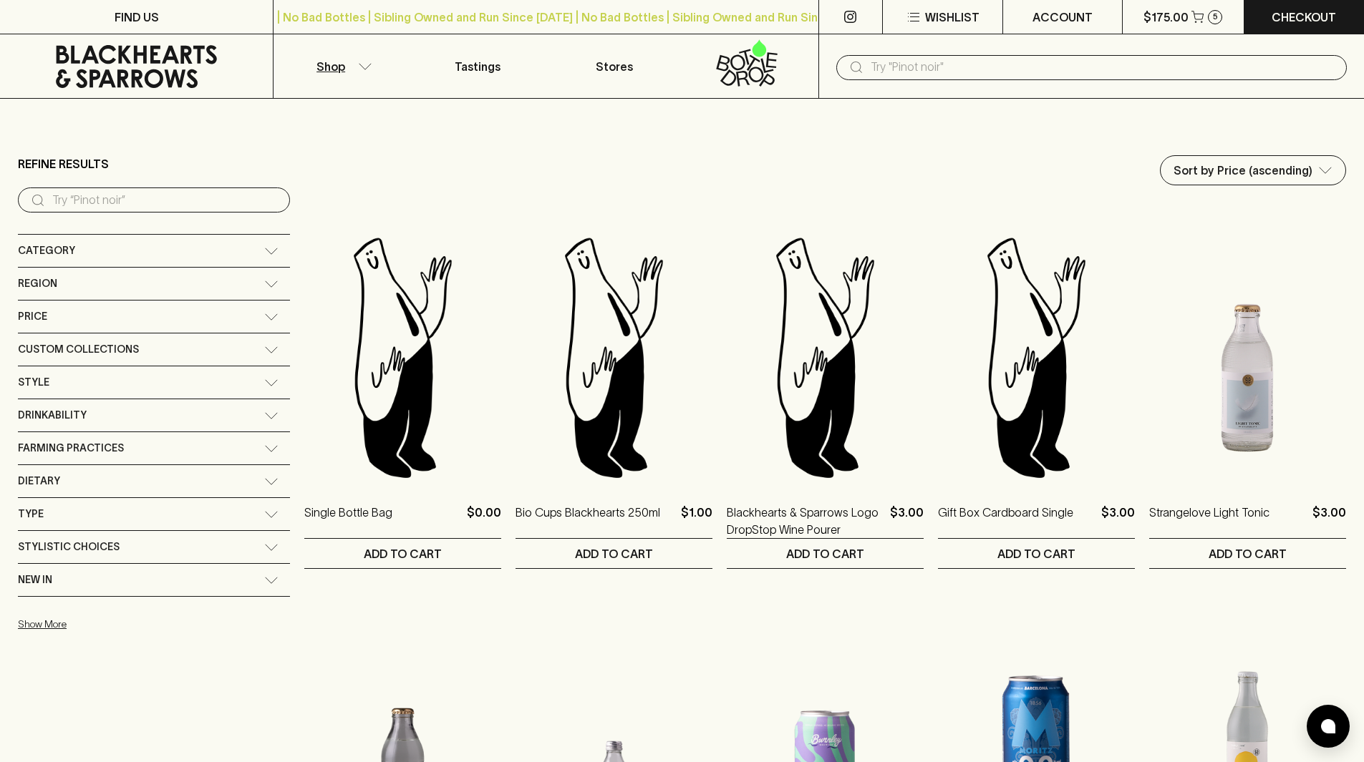
click at [176, 278] on div "Region" at bounding box center [141, 284] width 246 height 18
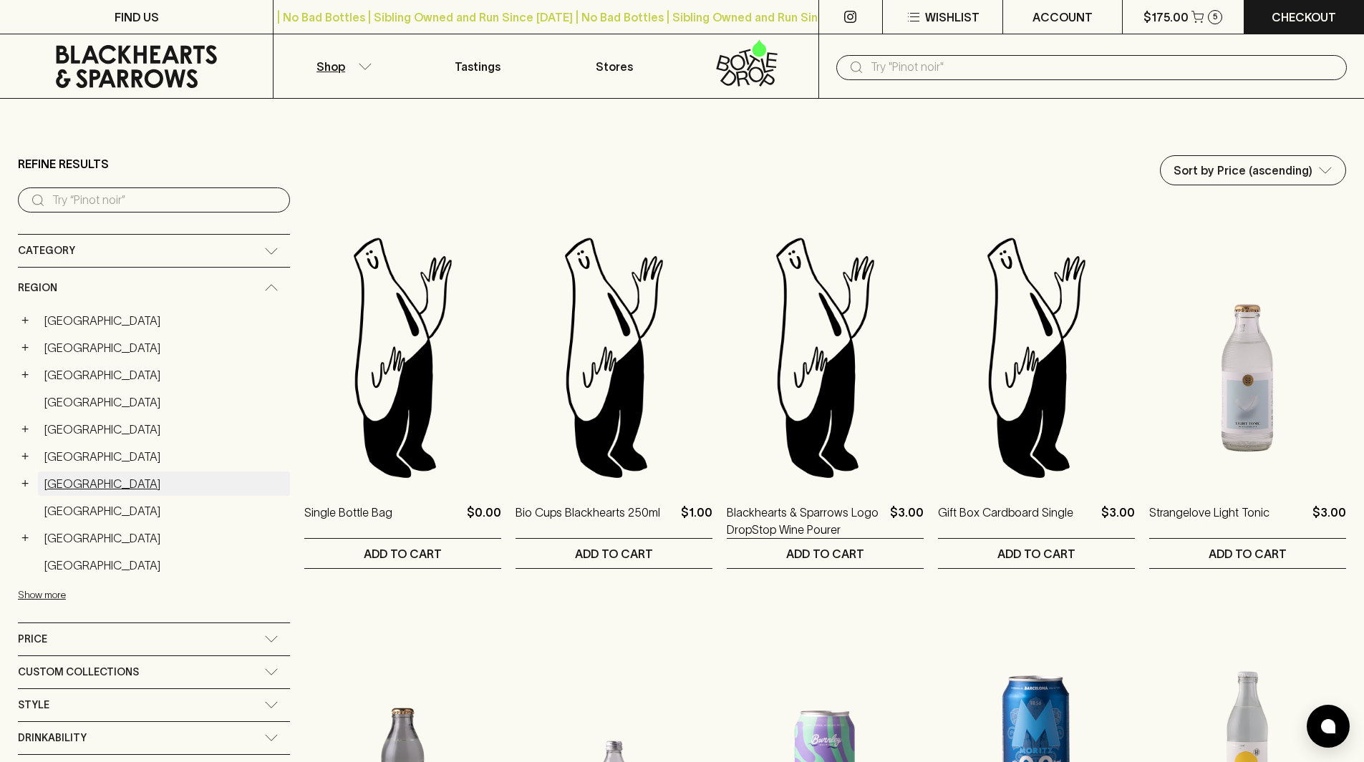
drag, startPoint x: 27, startPoint y: 483, endPoint x: 52, endPoint y: 472, distance: 27.5
click at [27, 483] on button "+" at bounding box center [25, 484] width 14 height 14
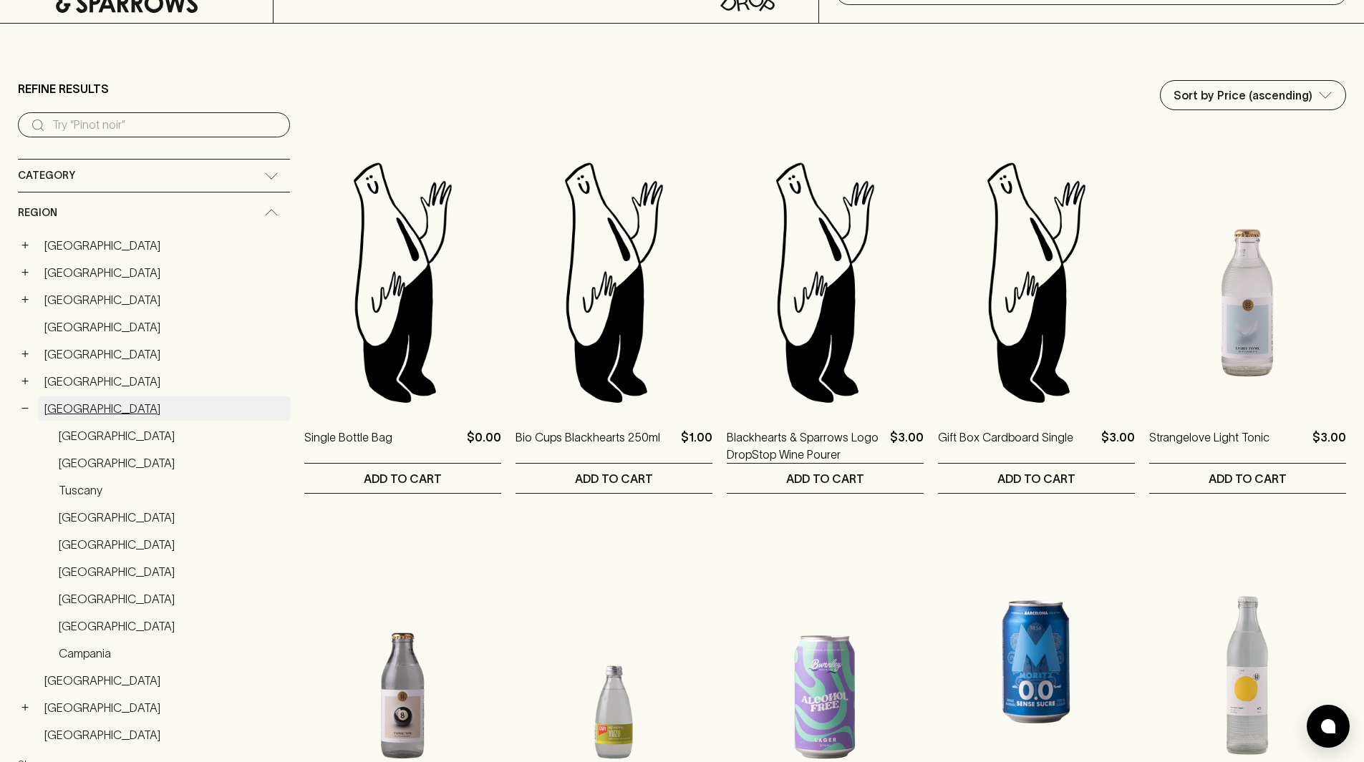
scroll to position [143, 0]
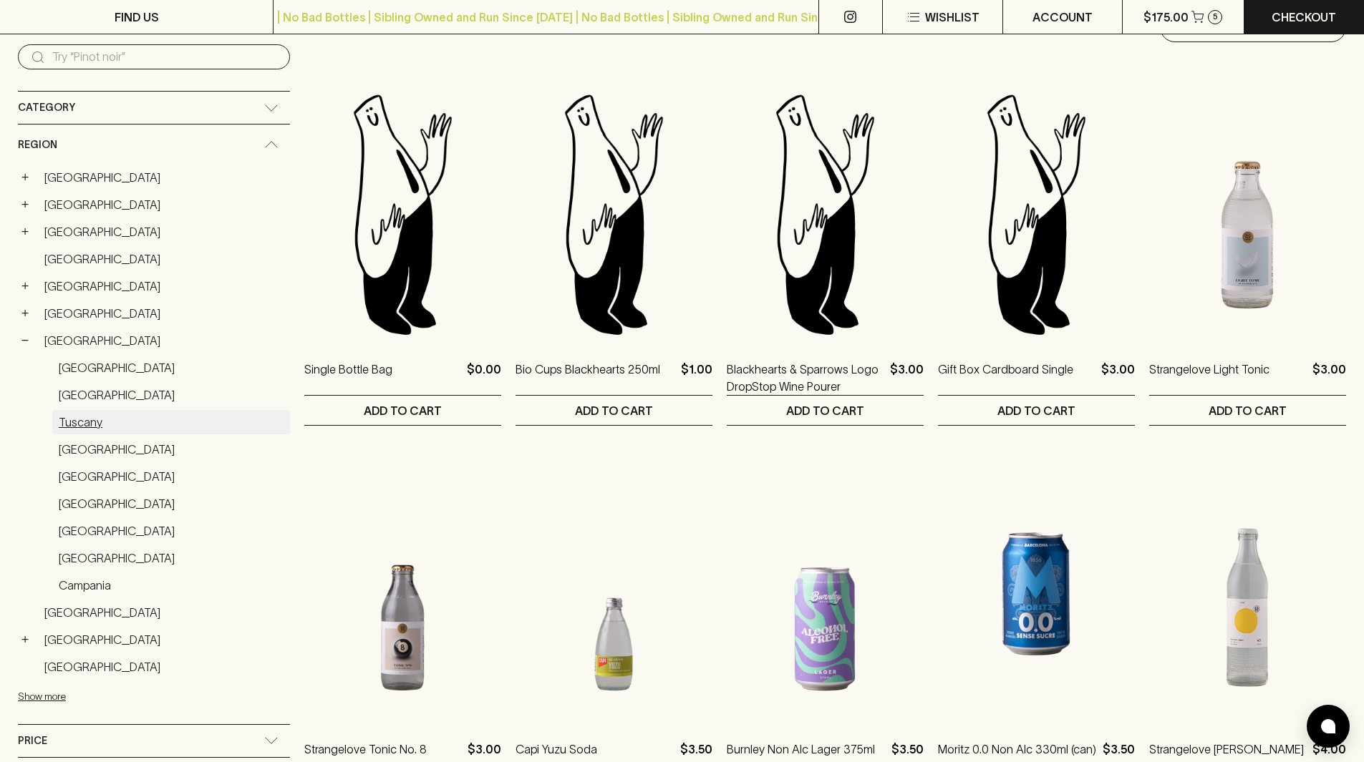
click at [81, 427] on link "Tuscany" at bounding box center [171, 422] width 238 height 24
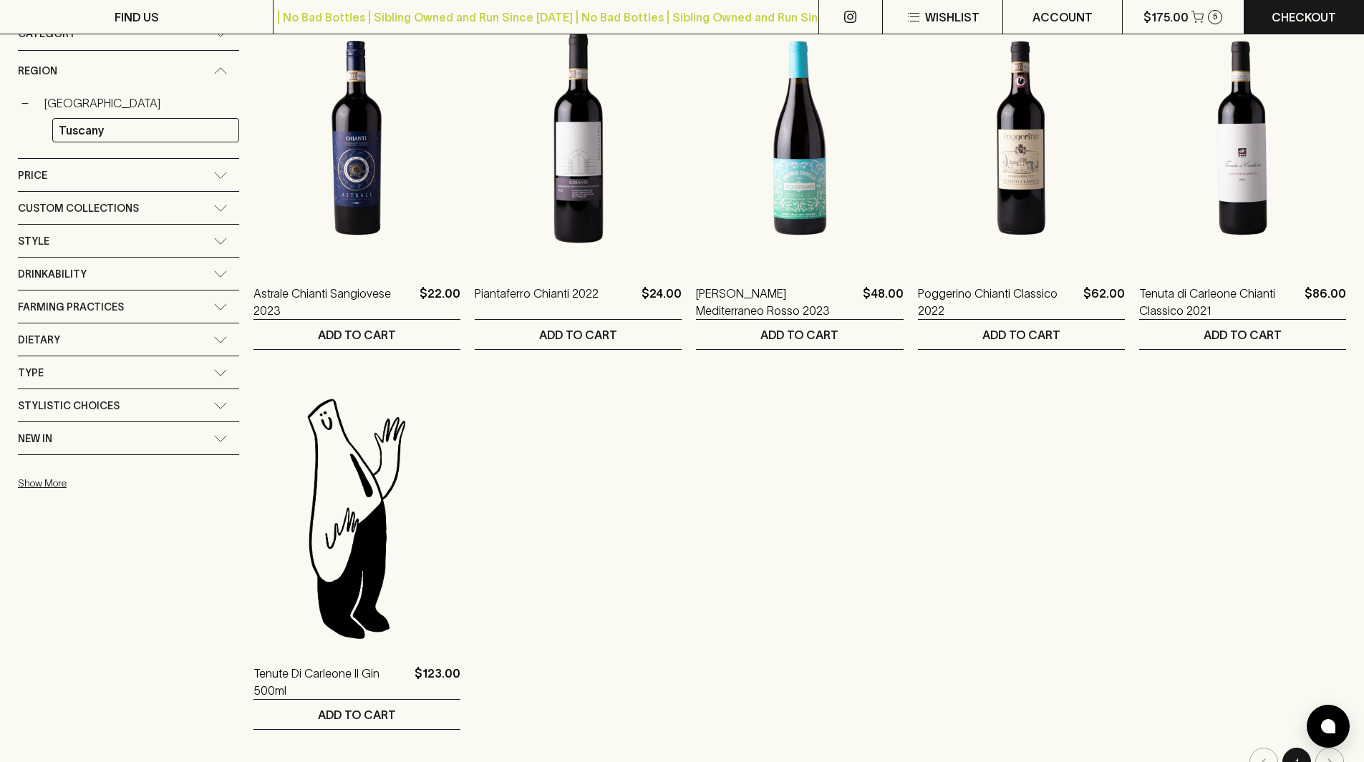
scroll to position [215, 0]
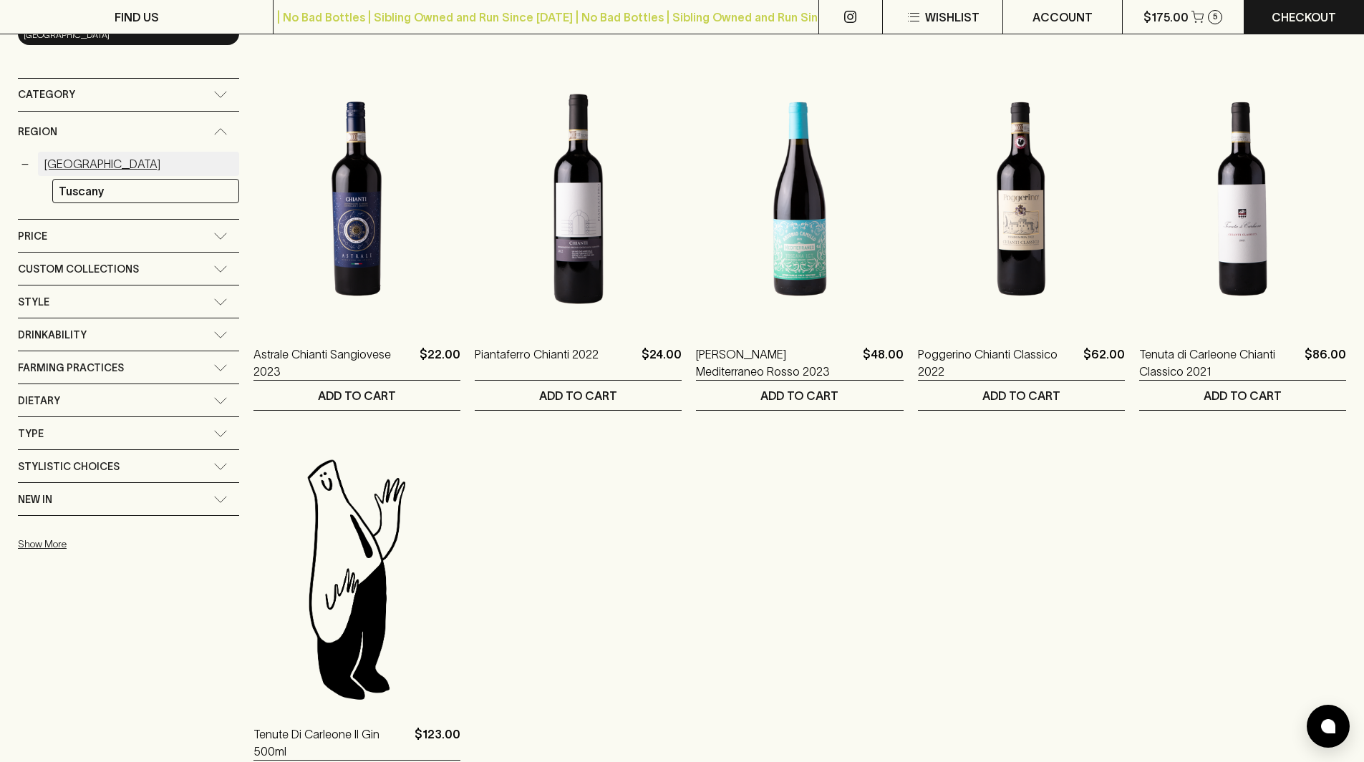
click at [63, 155] on link "Italy" at bounding box center [138, 164] width 201 height 24
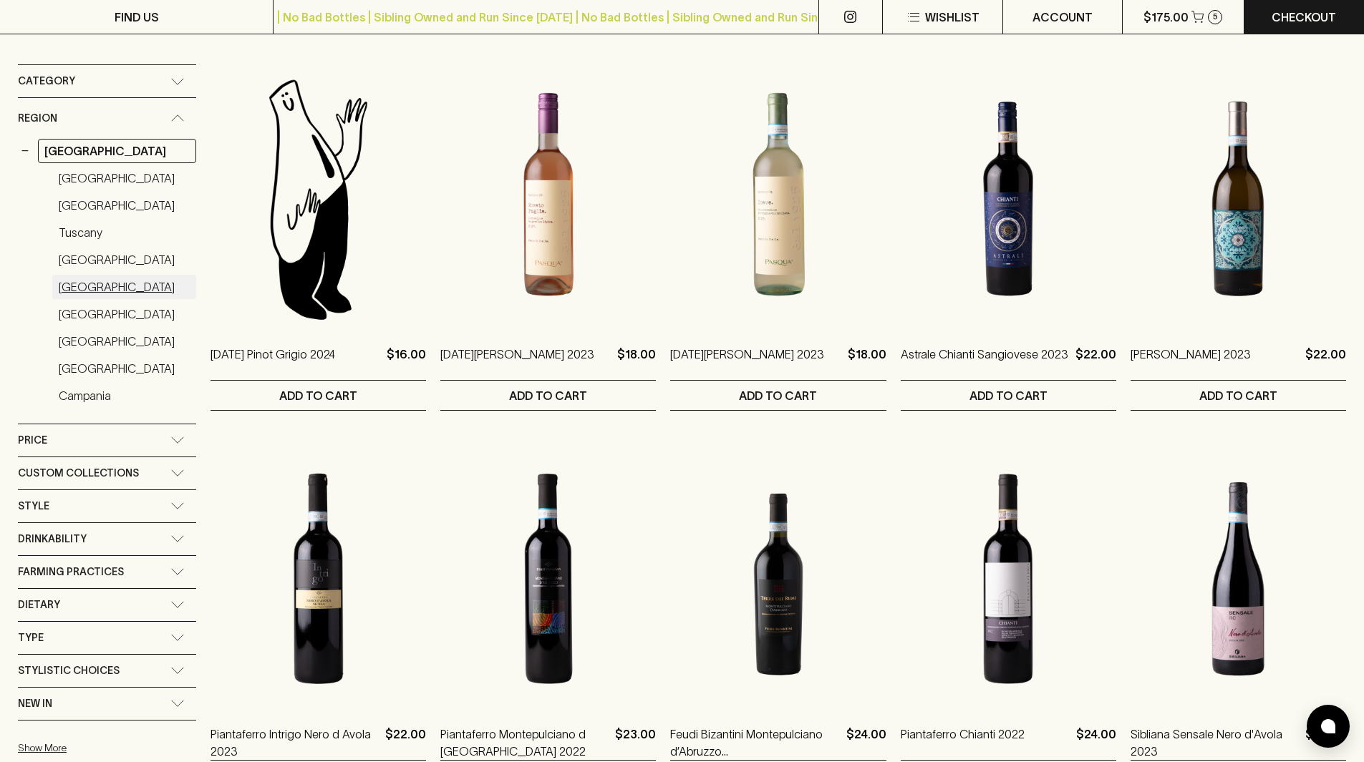
click at [94, 275] on link "Abruzzo" at bounding box center [124, 287] width 144 height 24
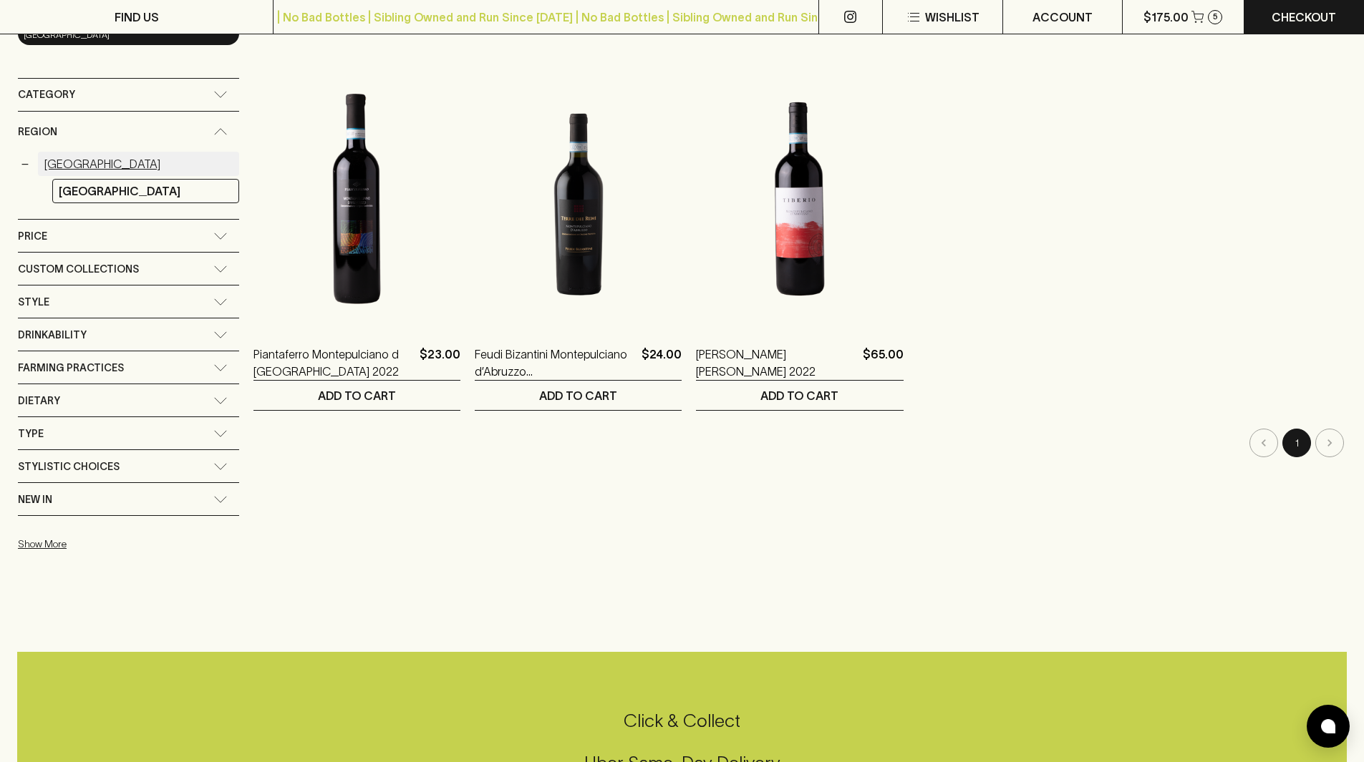
click at [54, 157] on link "Italy" at bounding box center [138, 164] width 201 height 24
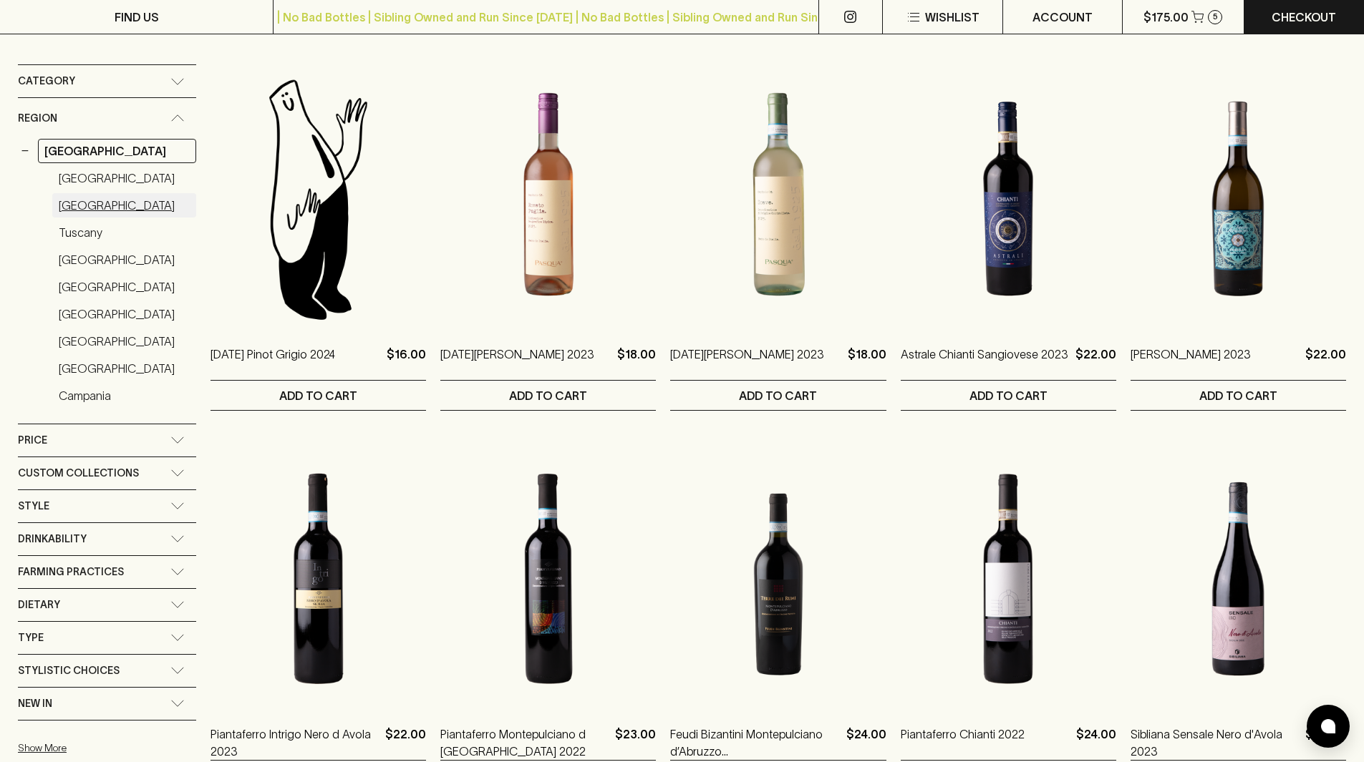
click at [100, 198] on link "Piedmont" at bounding box center [124, 205] width 144 height 24
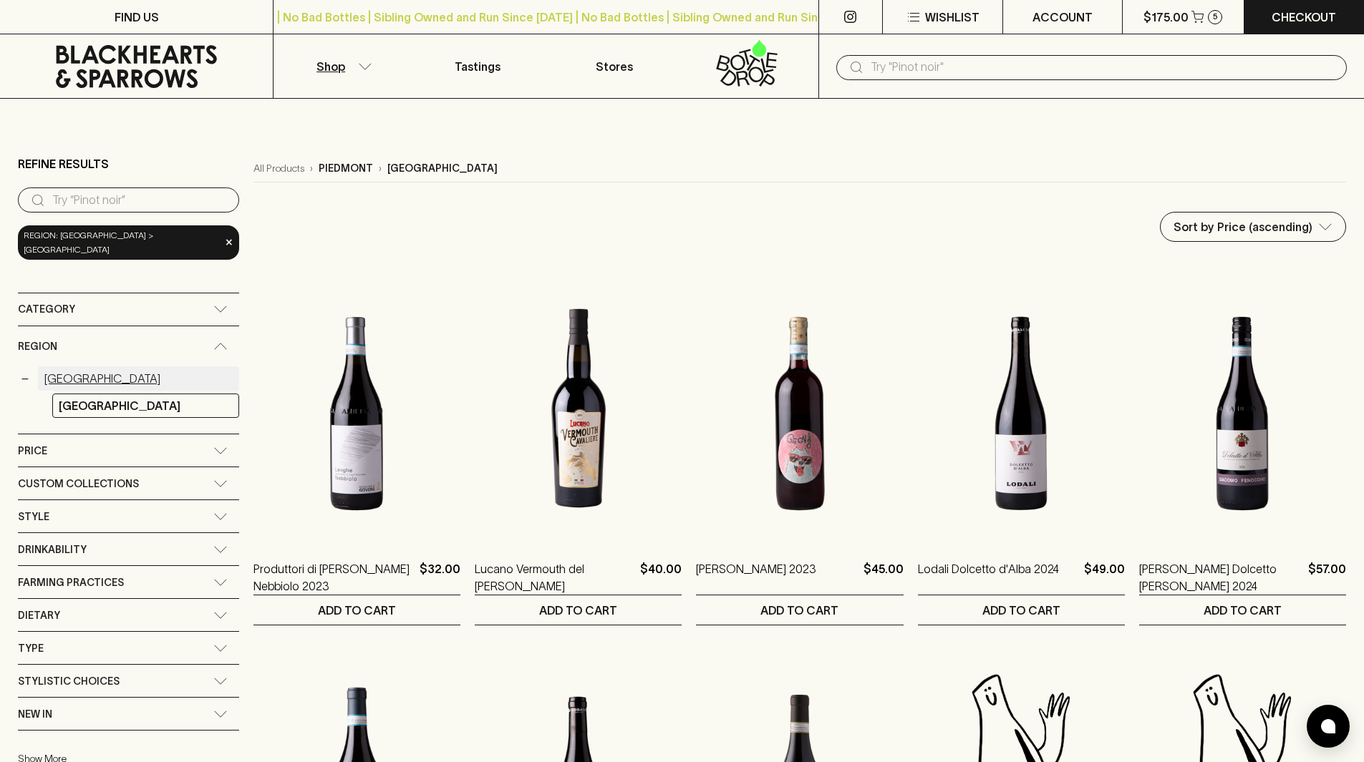
click at [63, 370] on link "Italy" at bounding box center [138, 379] width 201 height 24
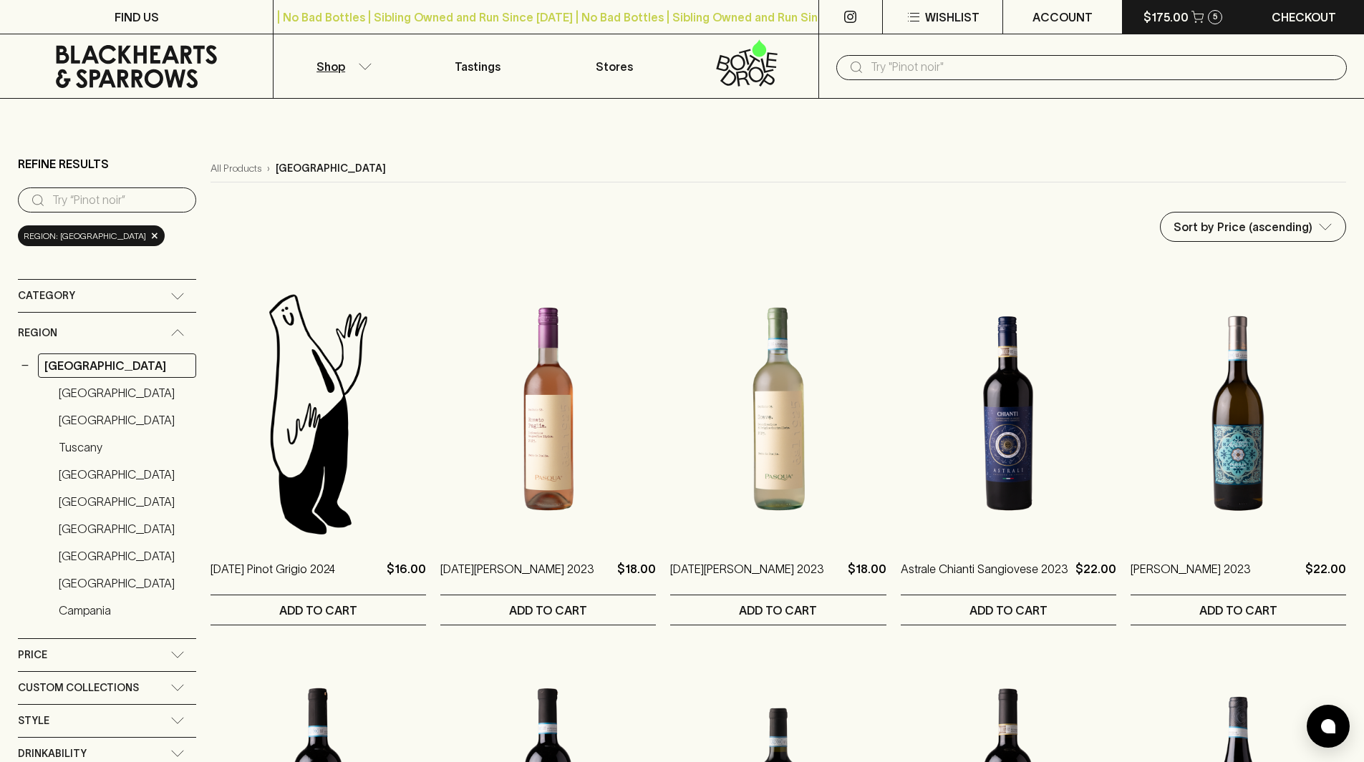
click at [1156, 15] on p "$175.00" at bounding box center [1165, 17] width 45 height 17
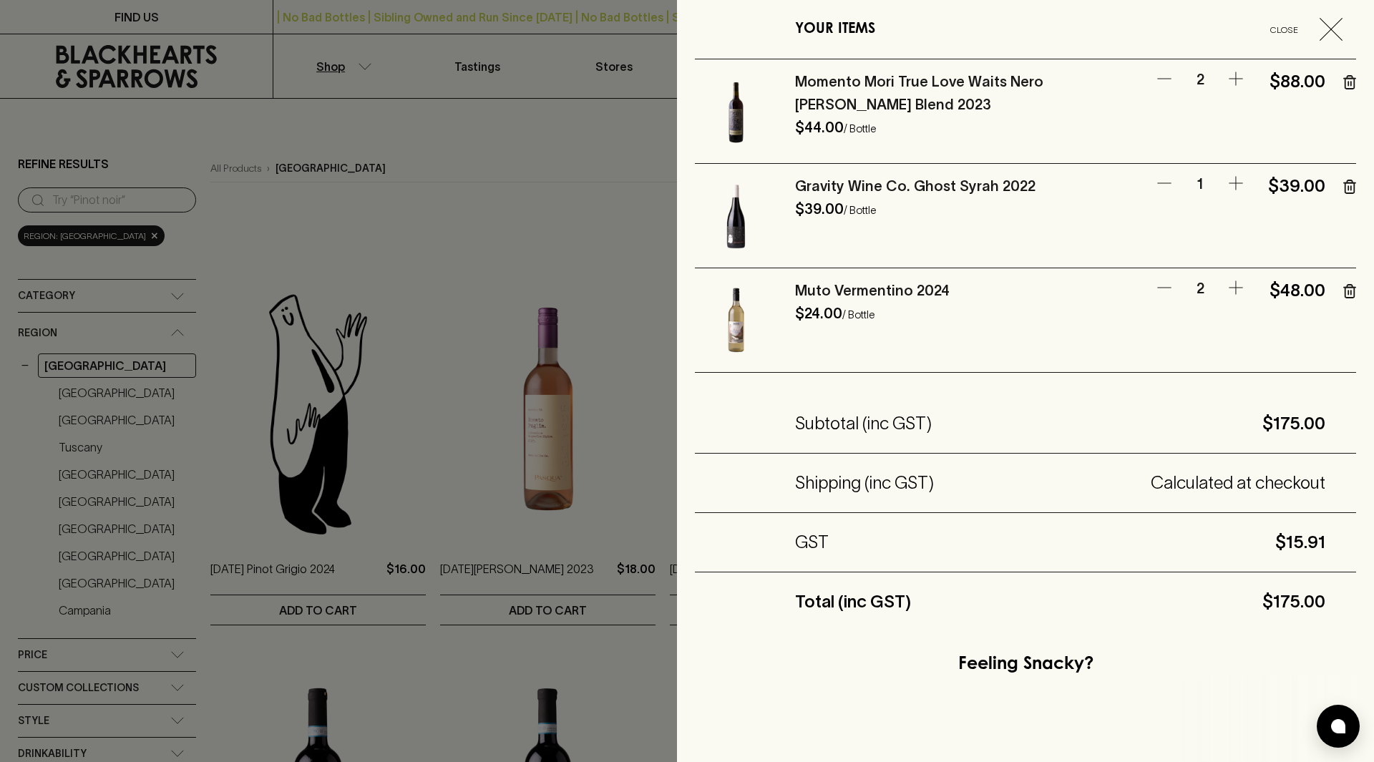
click at [482, 190] on div at bounding box center [687, 381] width 1374 height 762
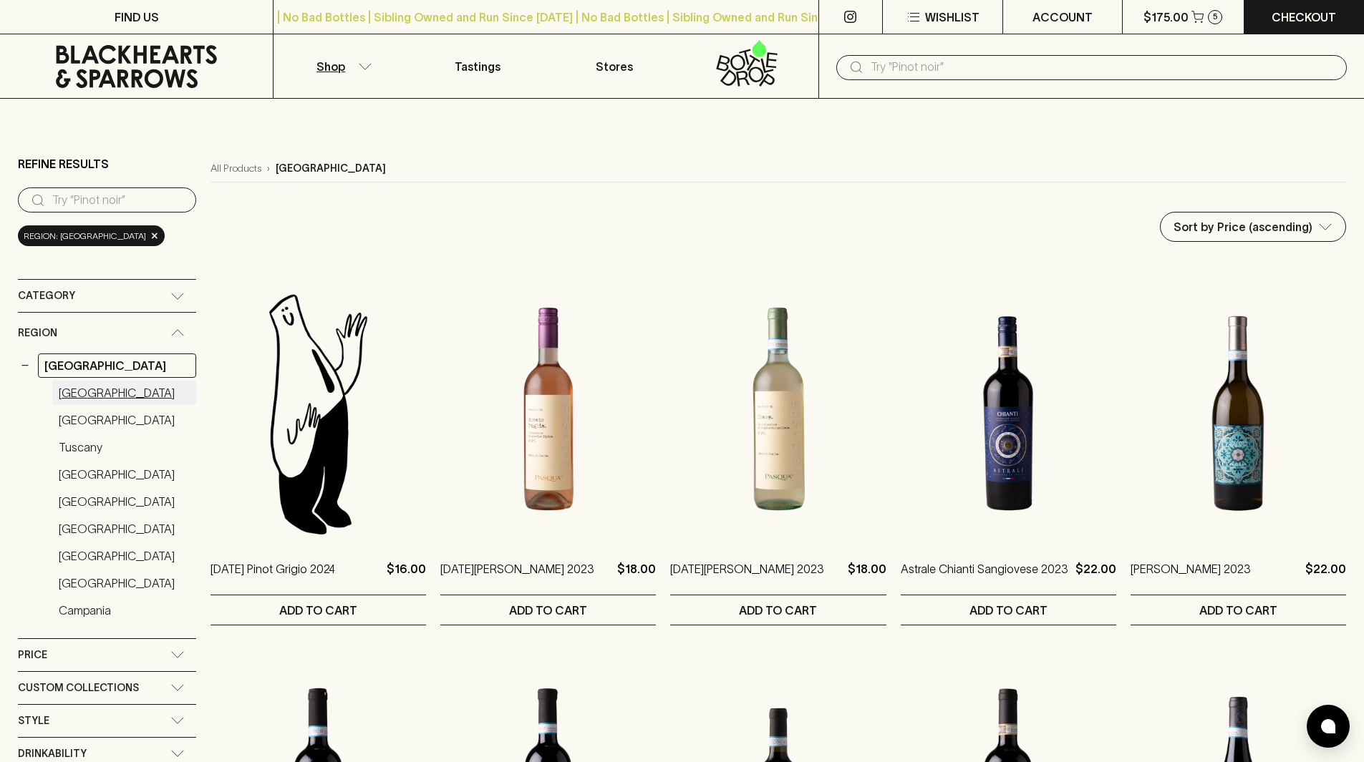
click at [55, 389] on link "Sicily" at bounding box center [124, 393] width 144 height 24
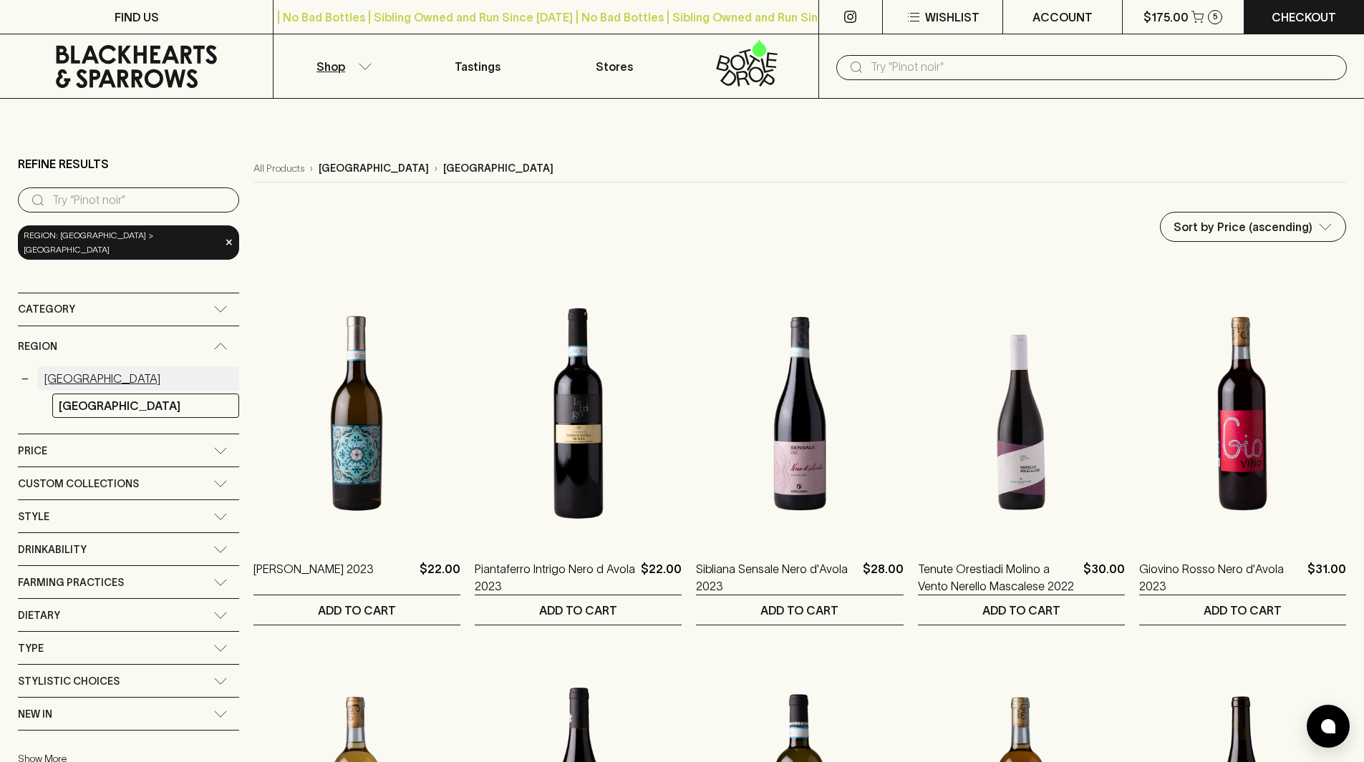
click at [54, 367] on link "Italy" at bounding box center [138, 379] width 201 height 24
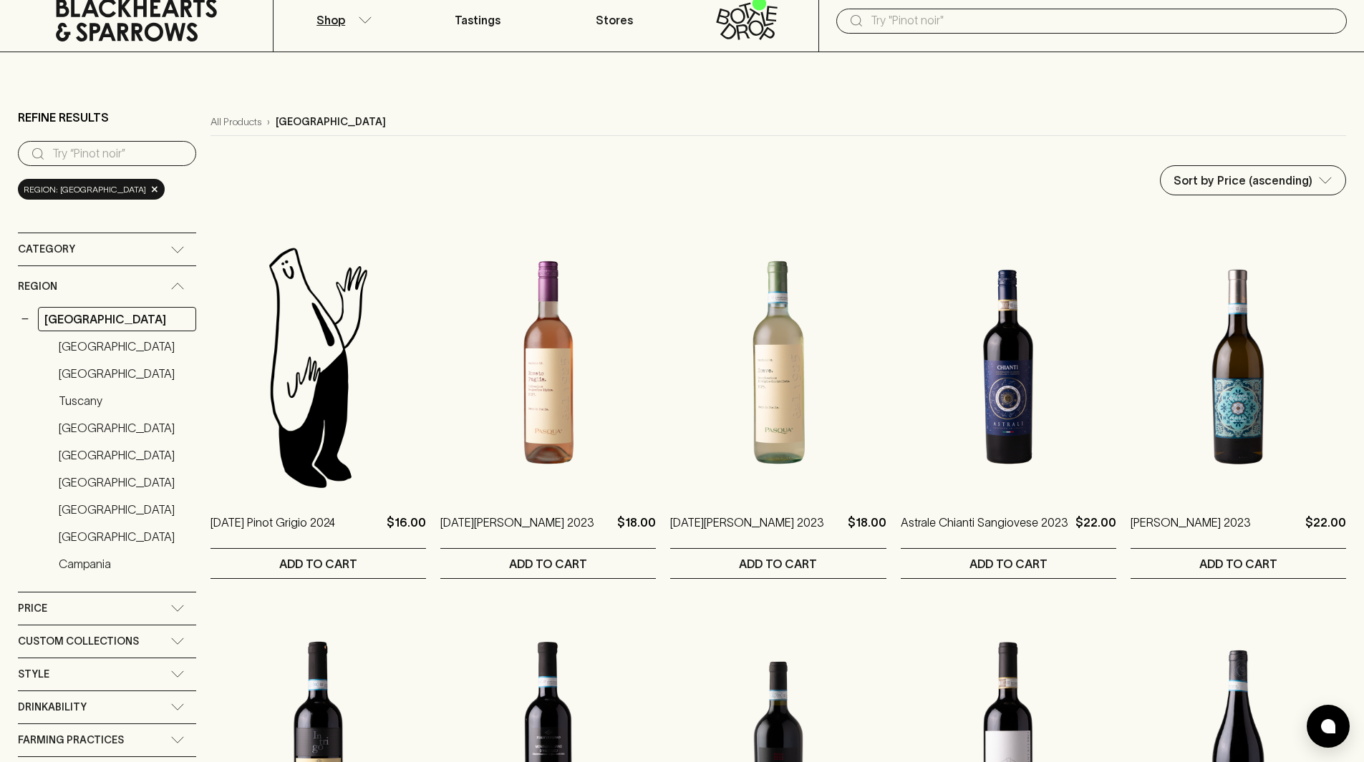
scroll to position [72, 0]
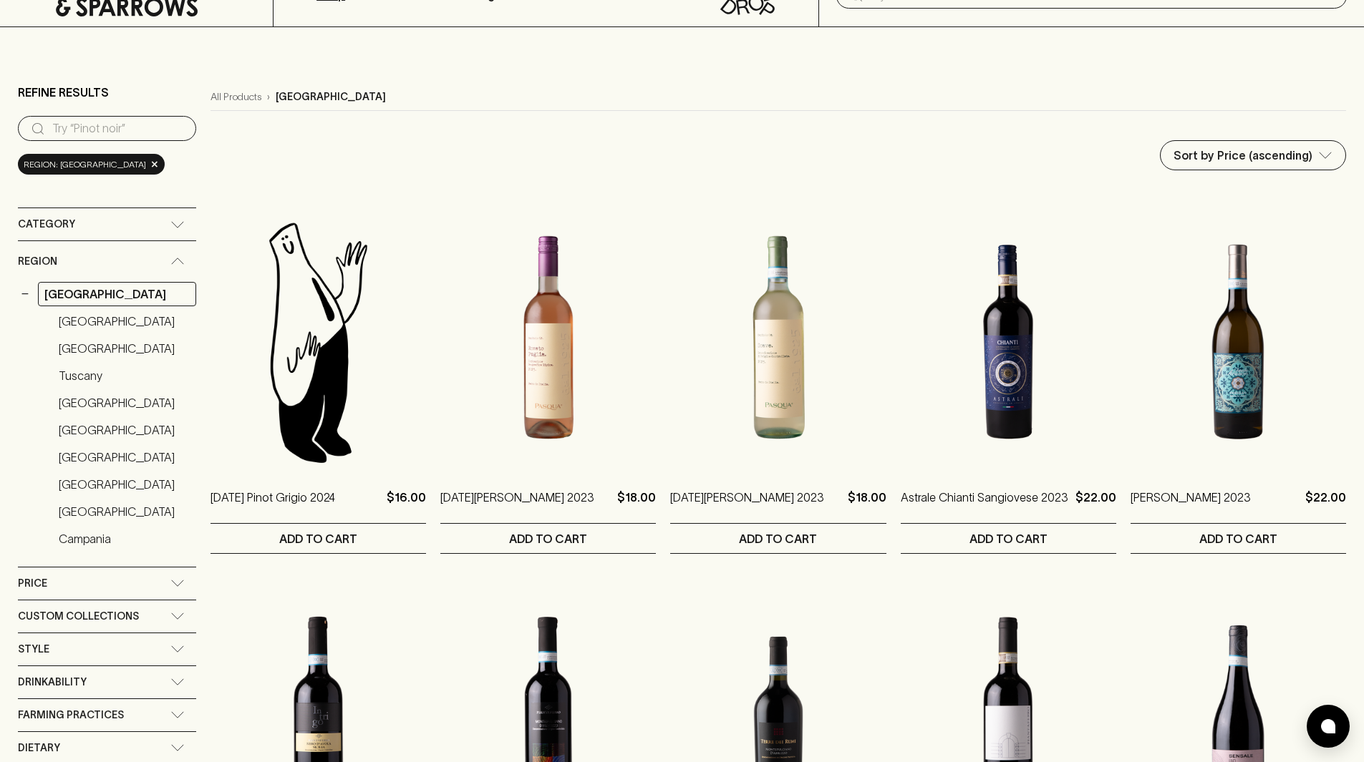
click at [180, 222] on icon at bounding box center [177, 224] width 14 height 7
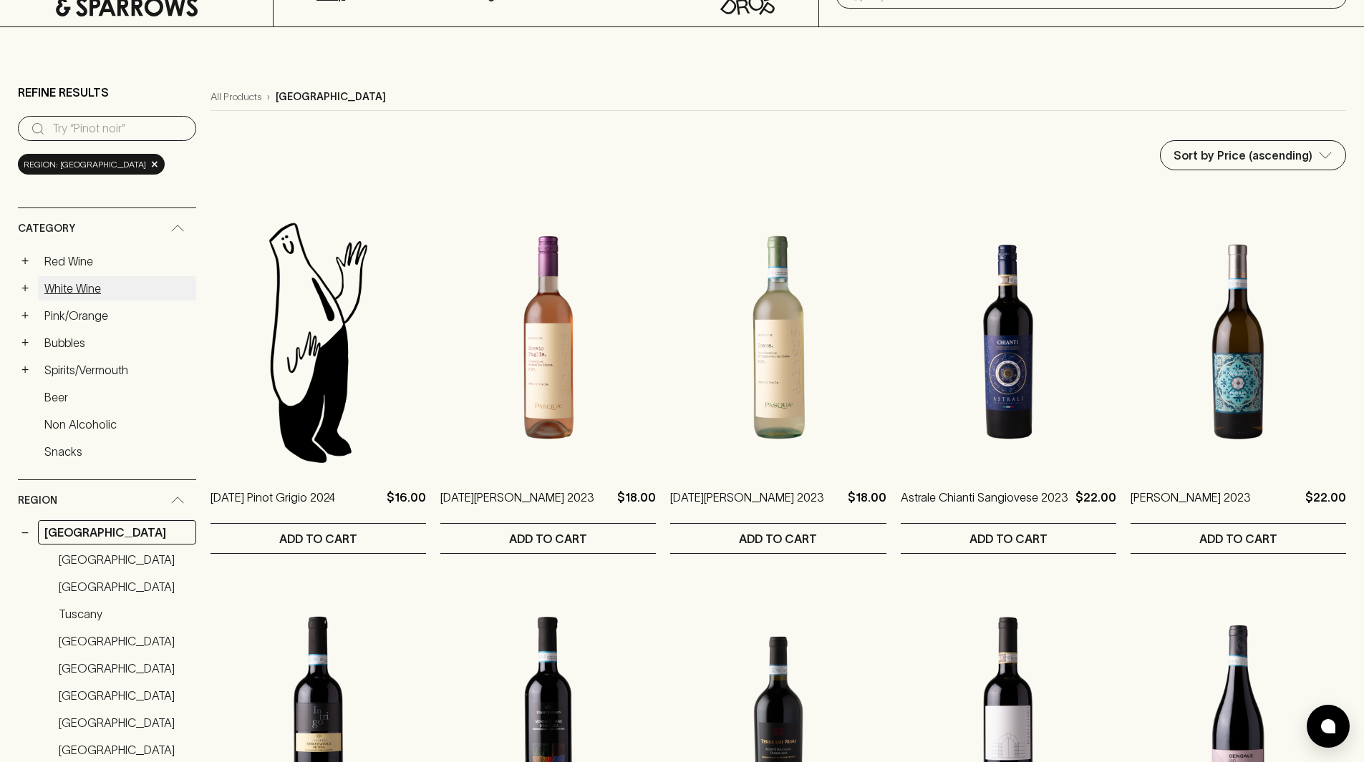
click at [107, 288] on link "White Wine" at bounding box center [117, 288] width 158 height 24
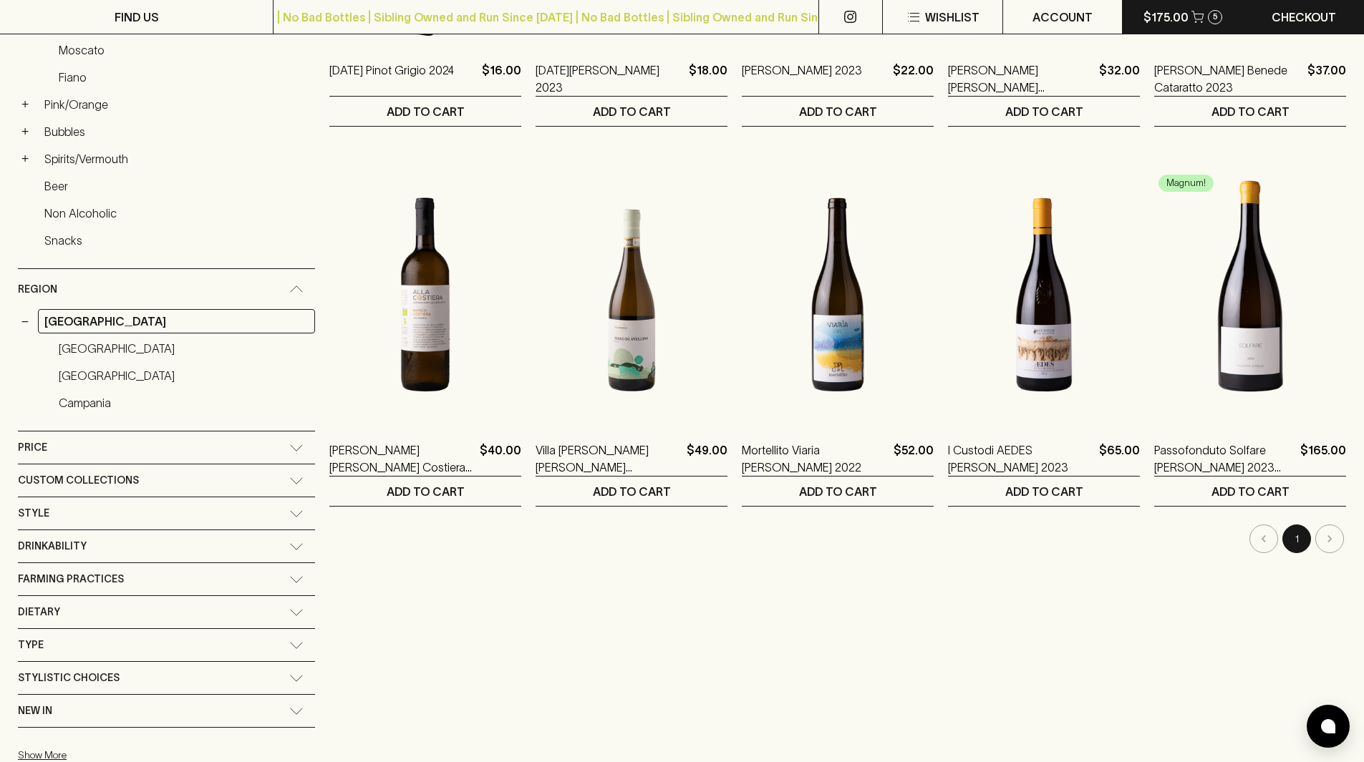
scroll to position [430, 0]
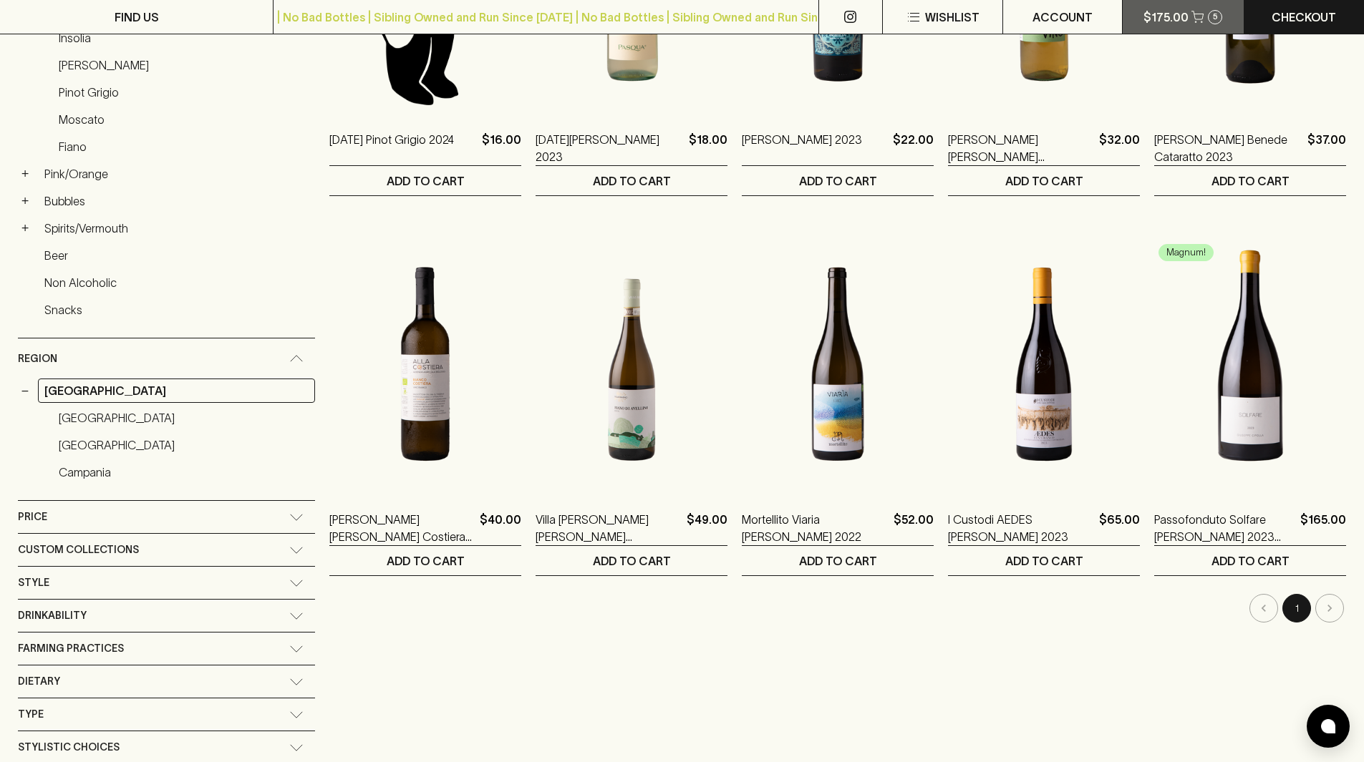
click at [1181, 20] on p "$175.00" at bounding box center [1165, 17] width 45 height 17
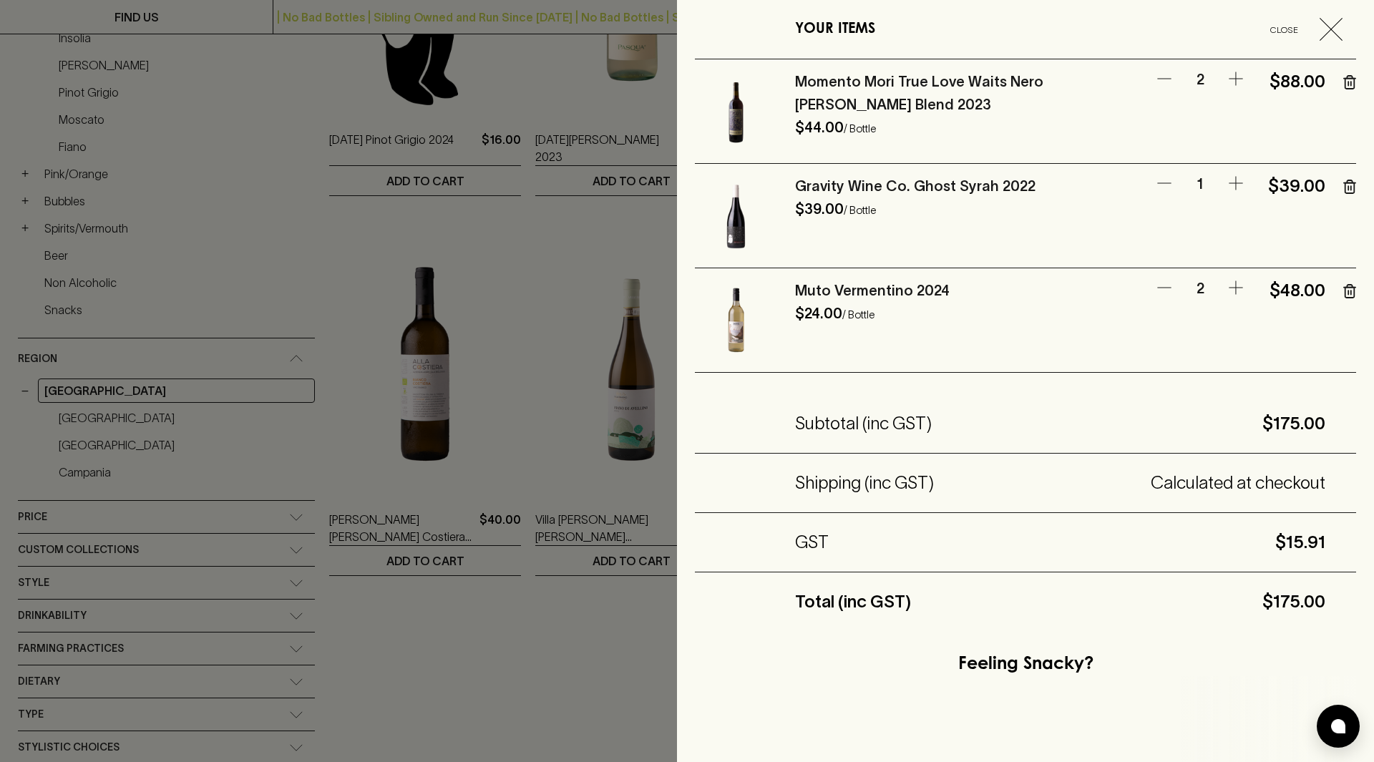
click at [467, 661] on div at bounding box center [687, 381] width 1374 height 762
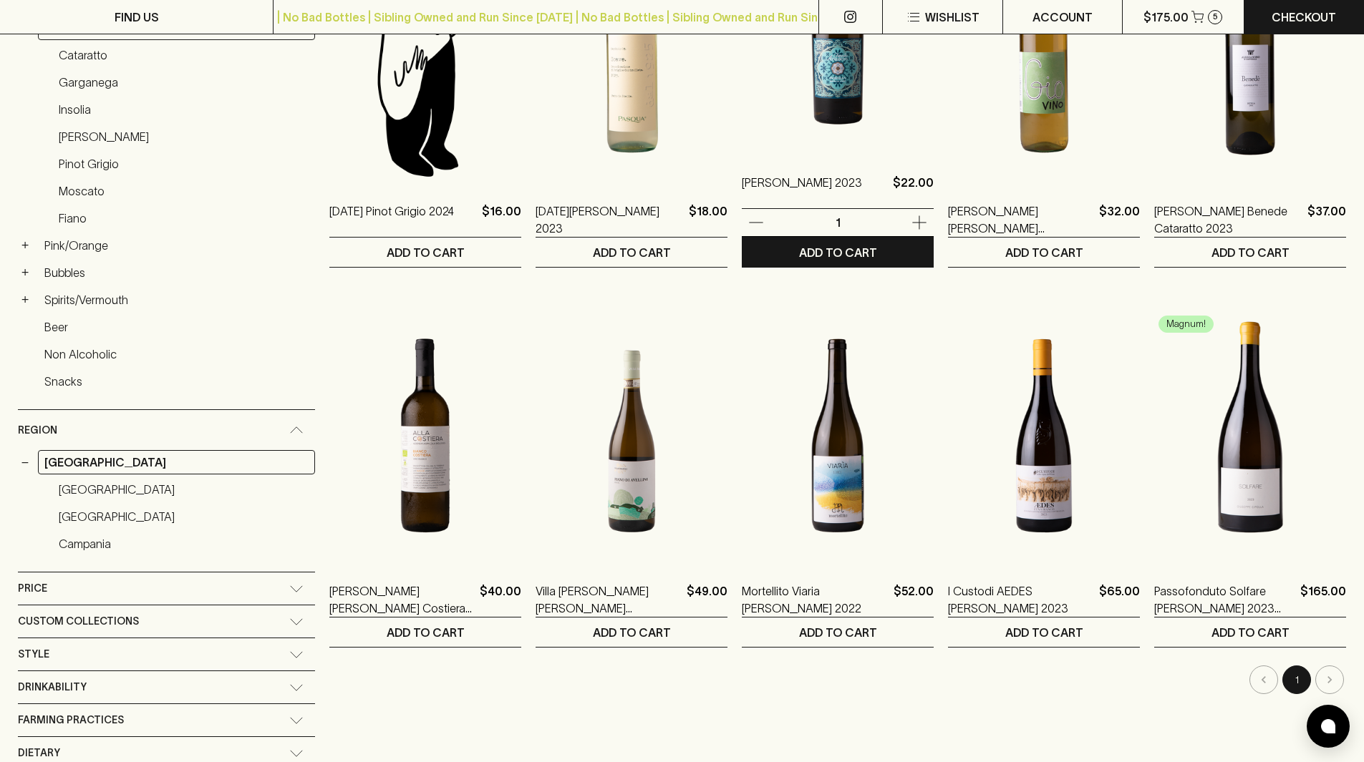
scroll to position [286, 0]
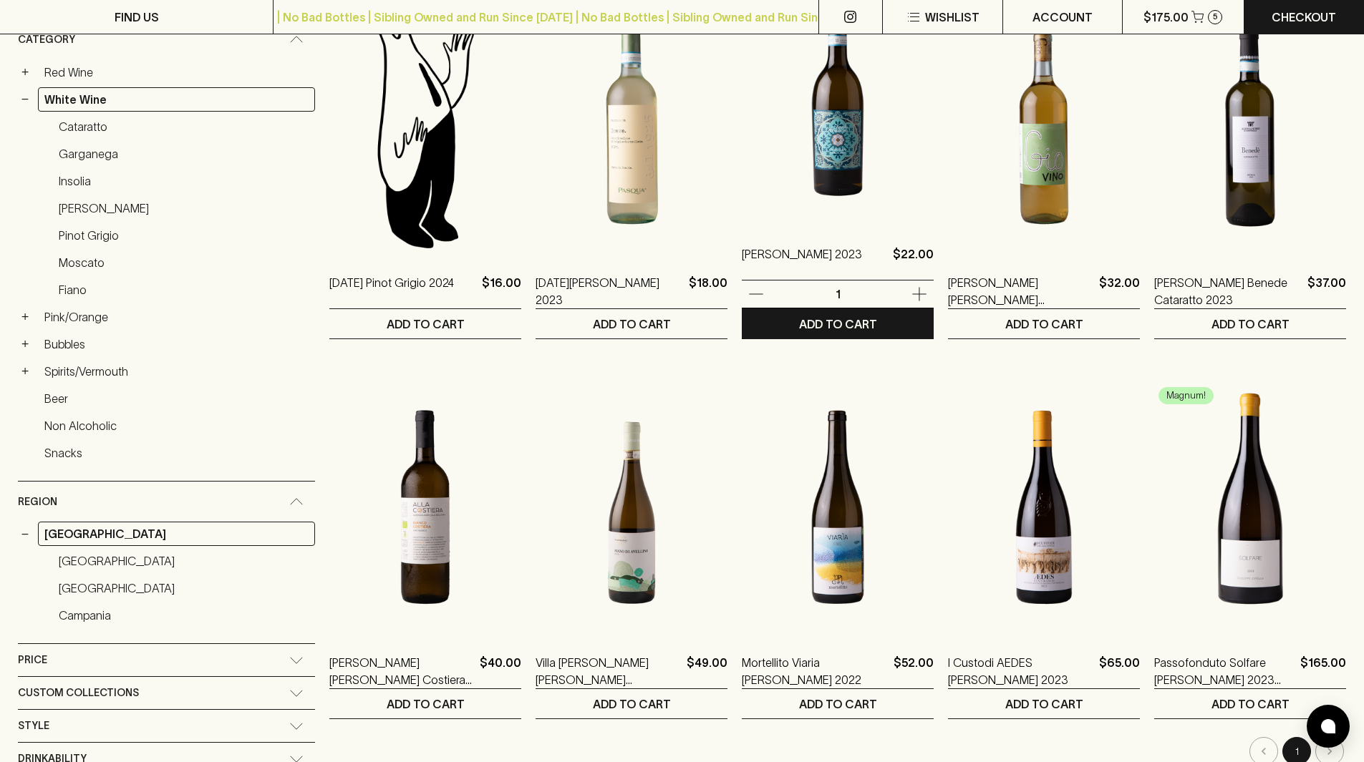
click at [813, 155] on img at bounding box center [838, 99] width 192 height 251
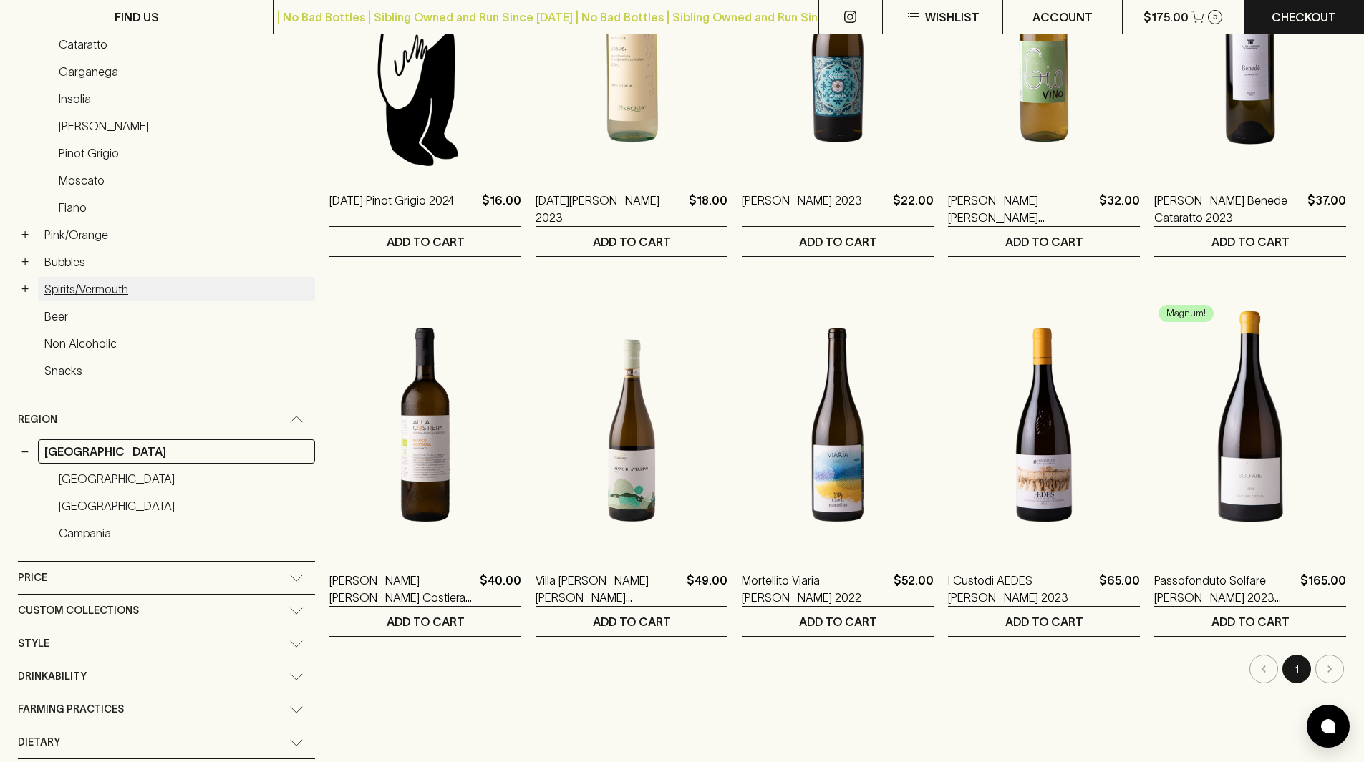
scroll to position [215, 0]
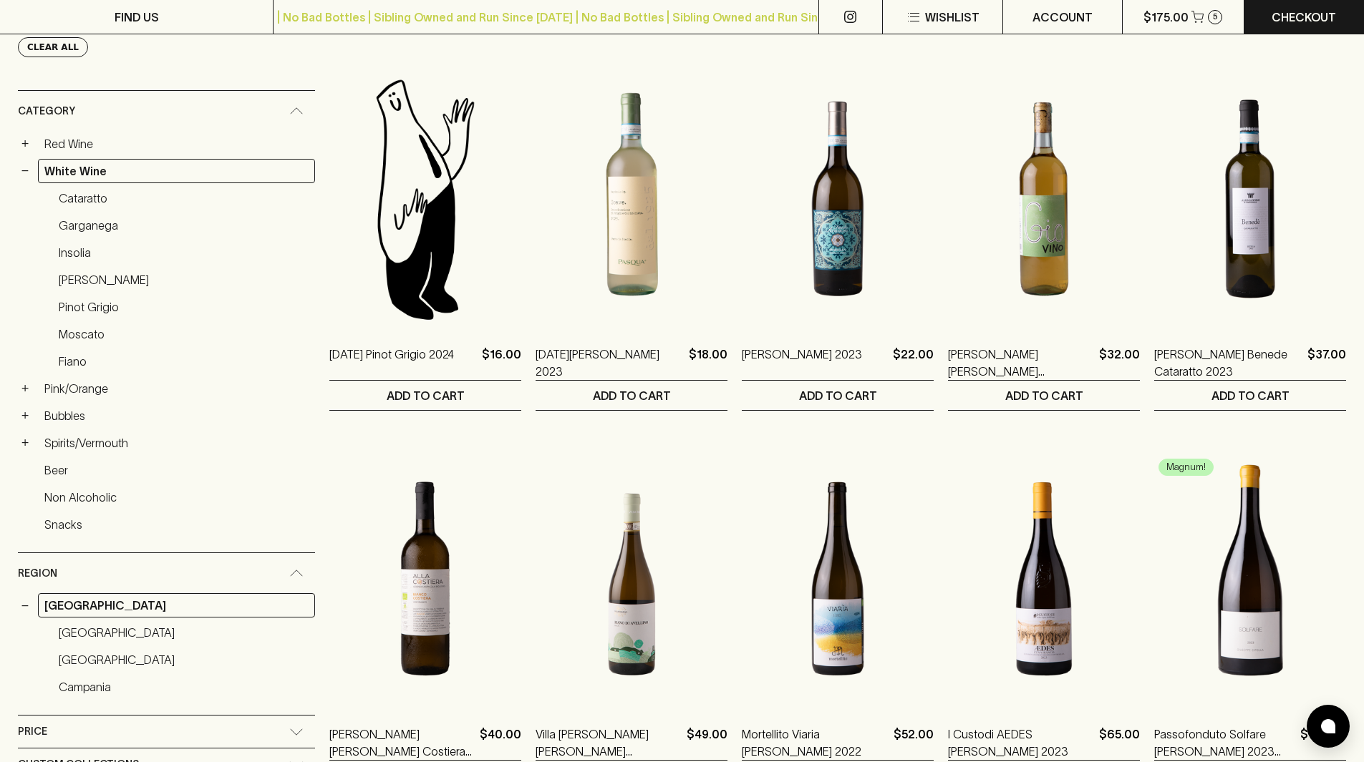
drag, startPoint x: 83, startPoint y: 364, endPoint x: 204, endPoint y: 374, distance: 121.4
click at [83, 364] on link "Fiano" at bounding box center [183, 361] width 263 height 24
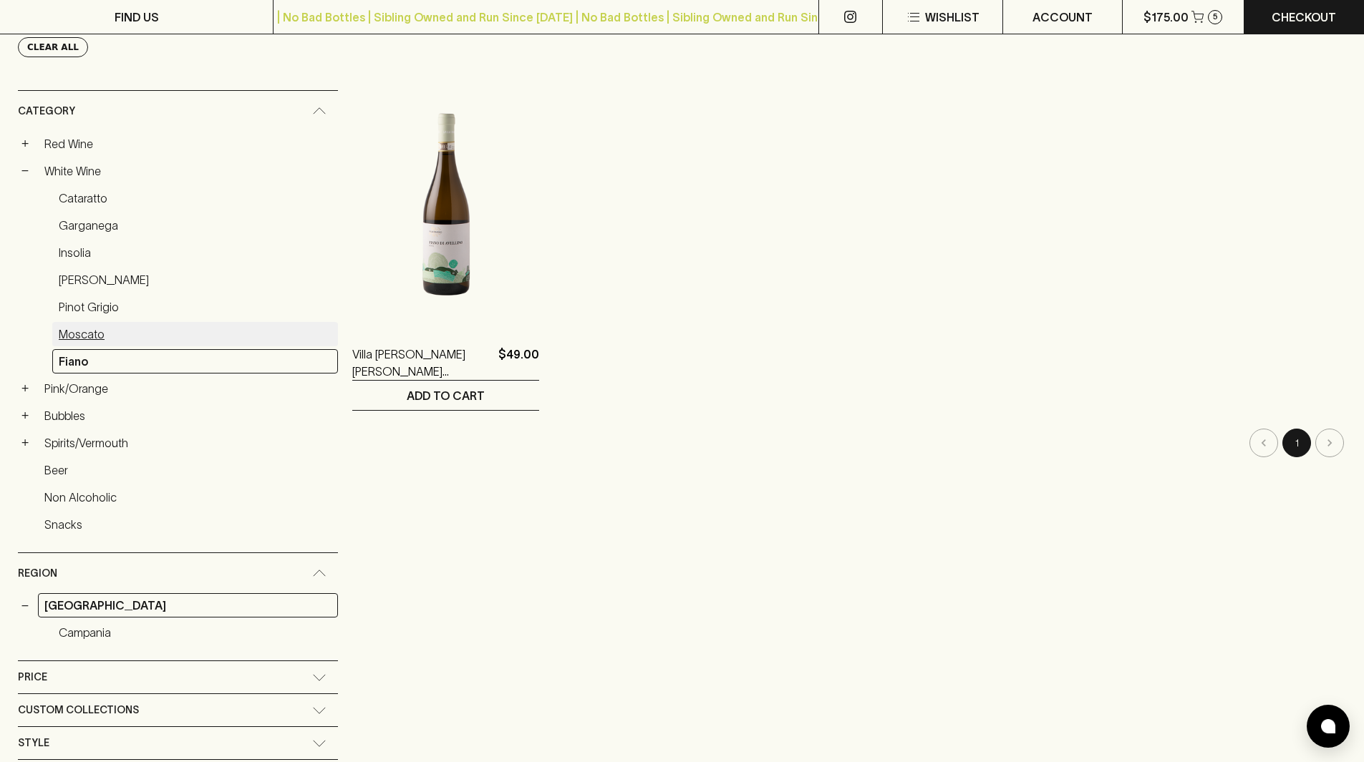
click at [85, 334] on link "Moscato" at bounding box center [195, 334] width 286 height 24
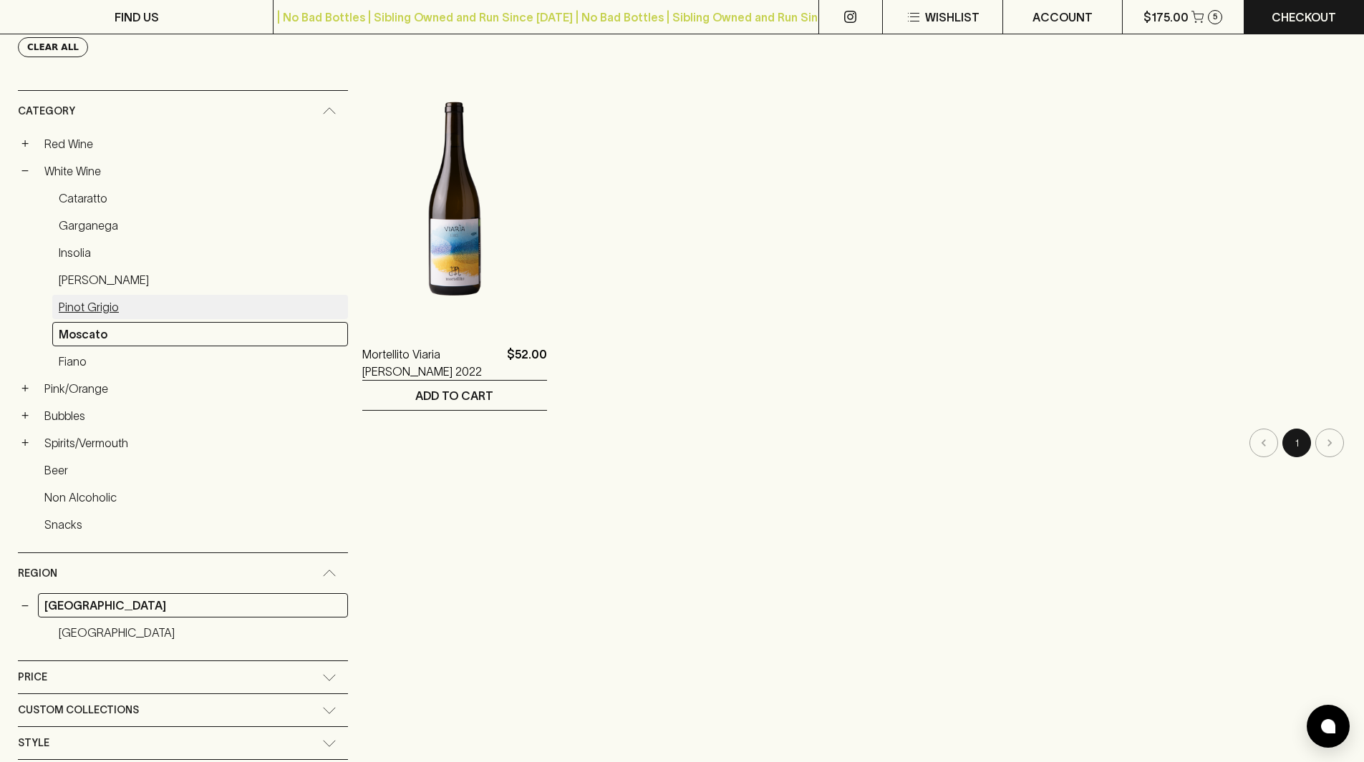
click at [92, 296] on link "Pinot Grigio" at bounding box center [200, 307] width 296 height 24
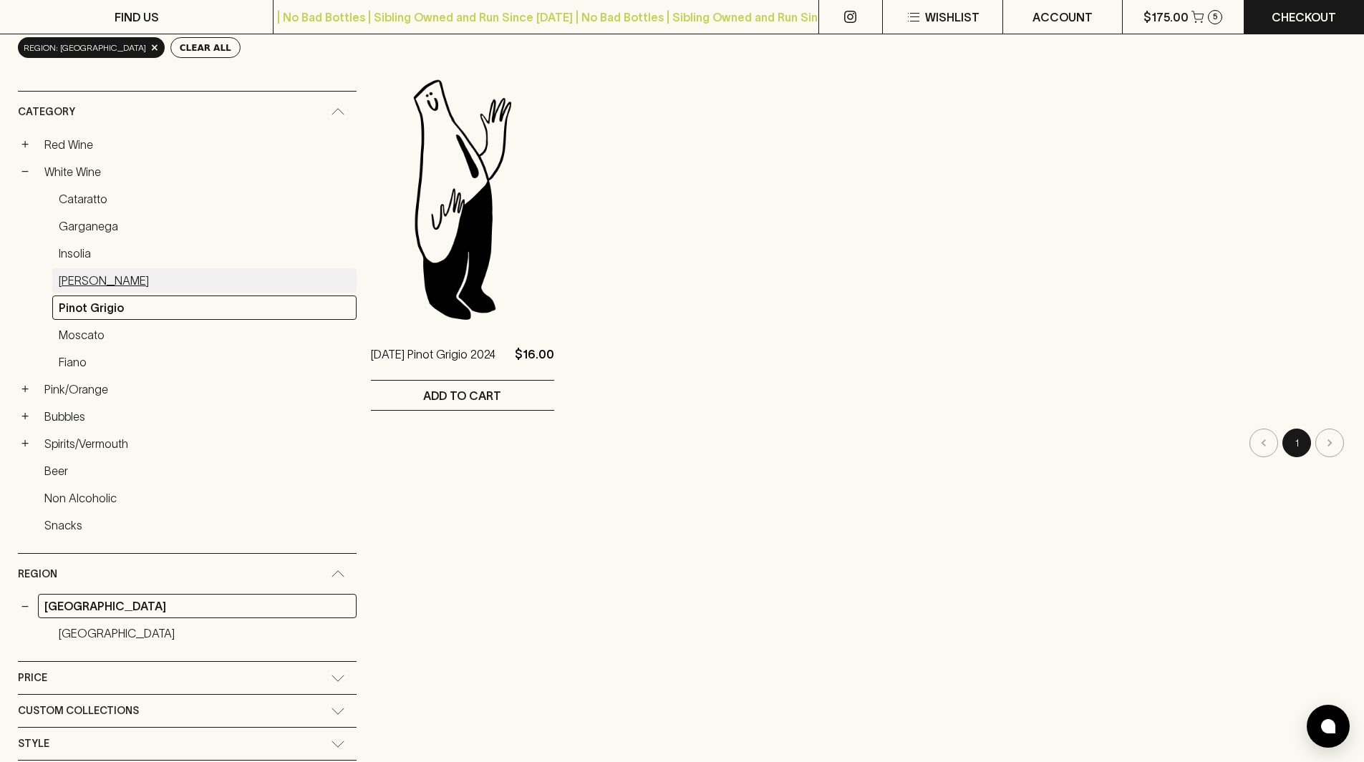
click at [75, 278] on link "Grillo" at bounding box center [204, 280] width 304 height 24
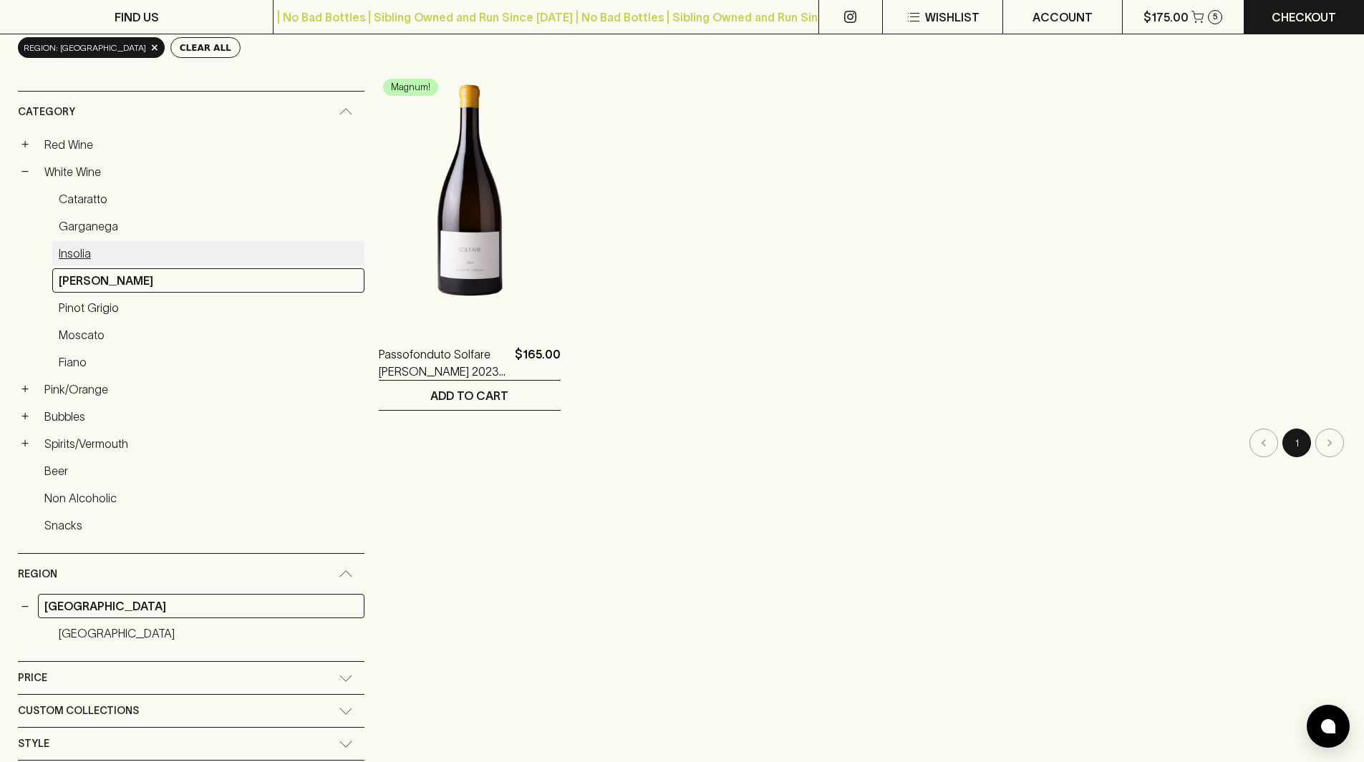
click at [86, 249] on link "Insolia" at bounding box center [208, 253] width 312 height 24
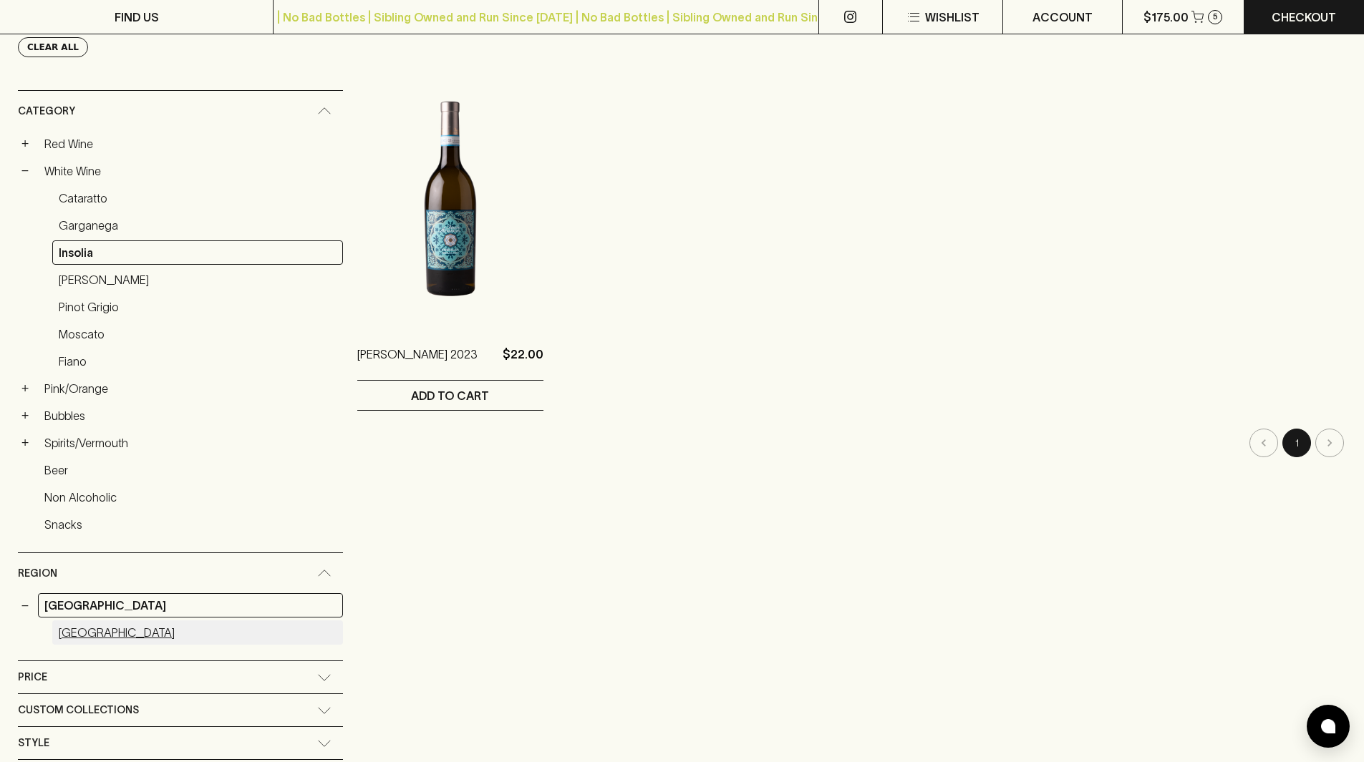
click at [74, 638] on link "Sicily" at bounding box center [197, 633] width 291 height 24
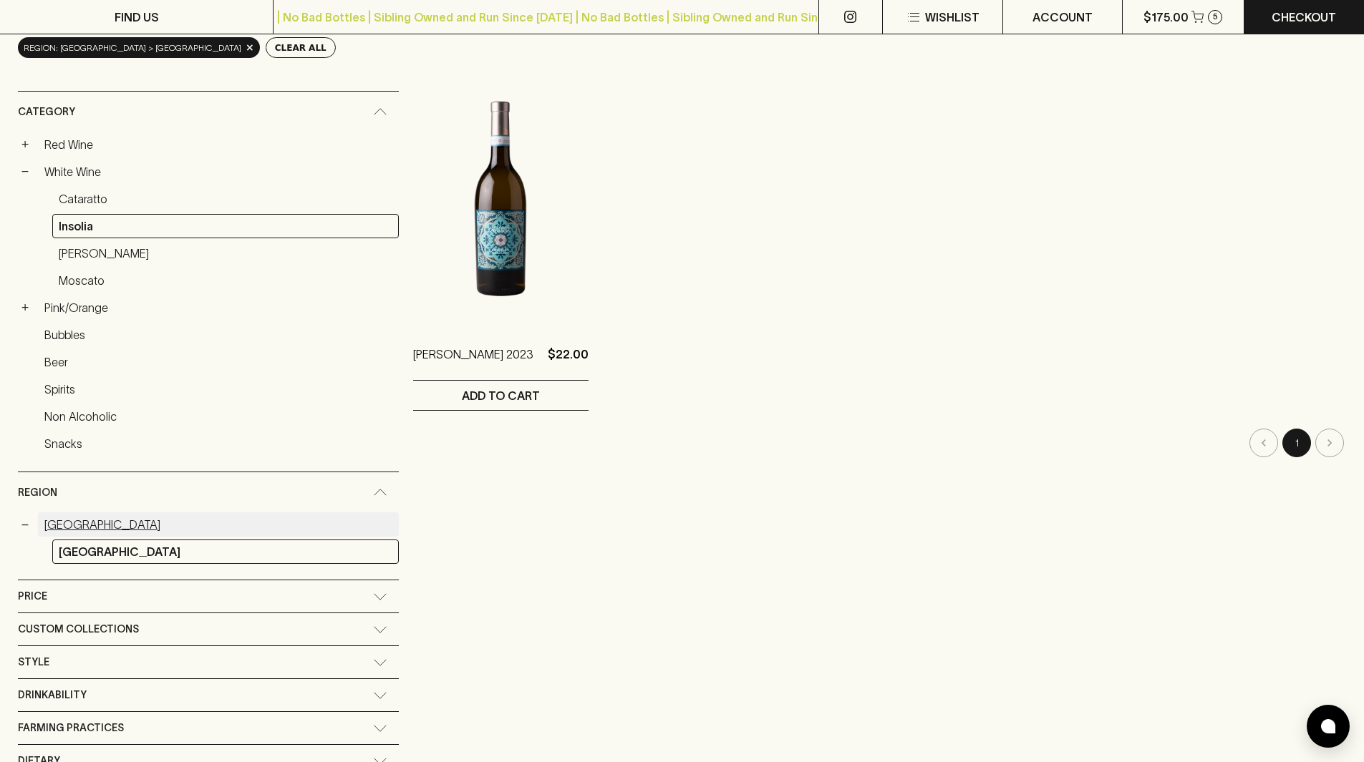
click at [56, 521] on link "Italy" at bounding box center [218, 525] width 361 height 24
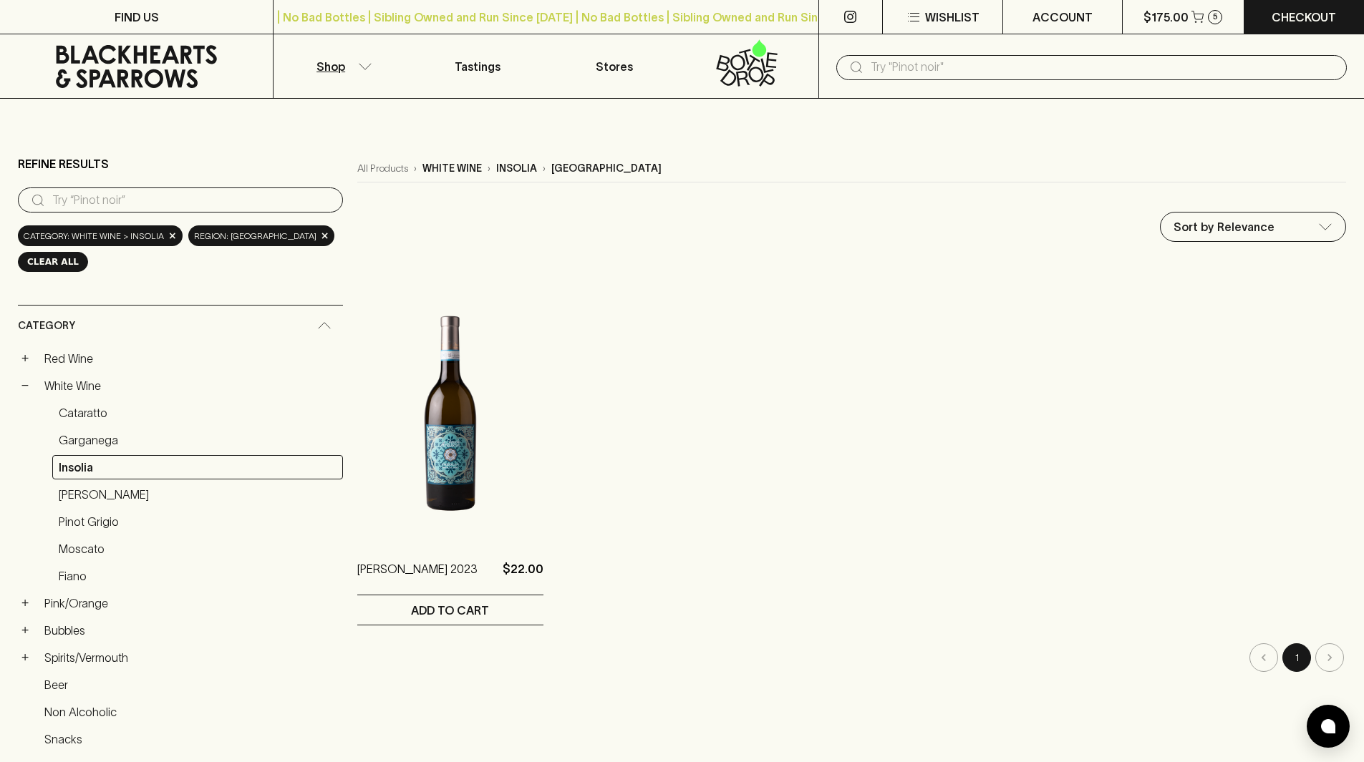
click at [48, 263] on button "Clear All" at bounding box center [53, 262] width 70 height 20
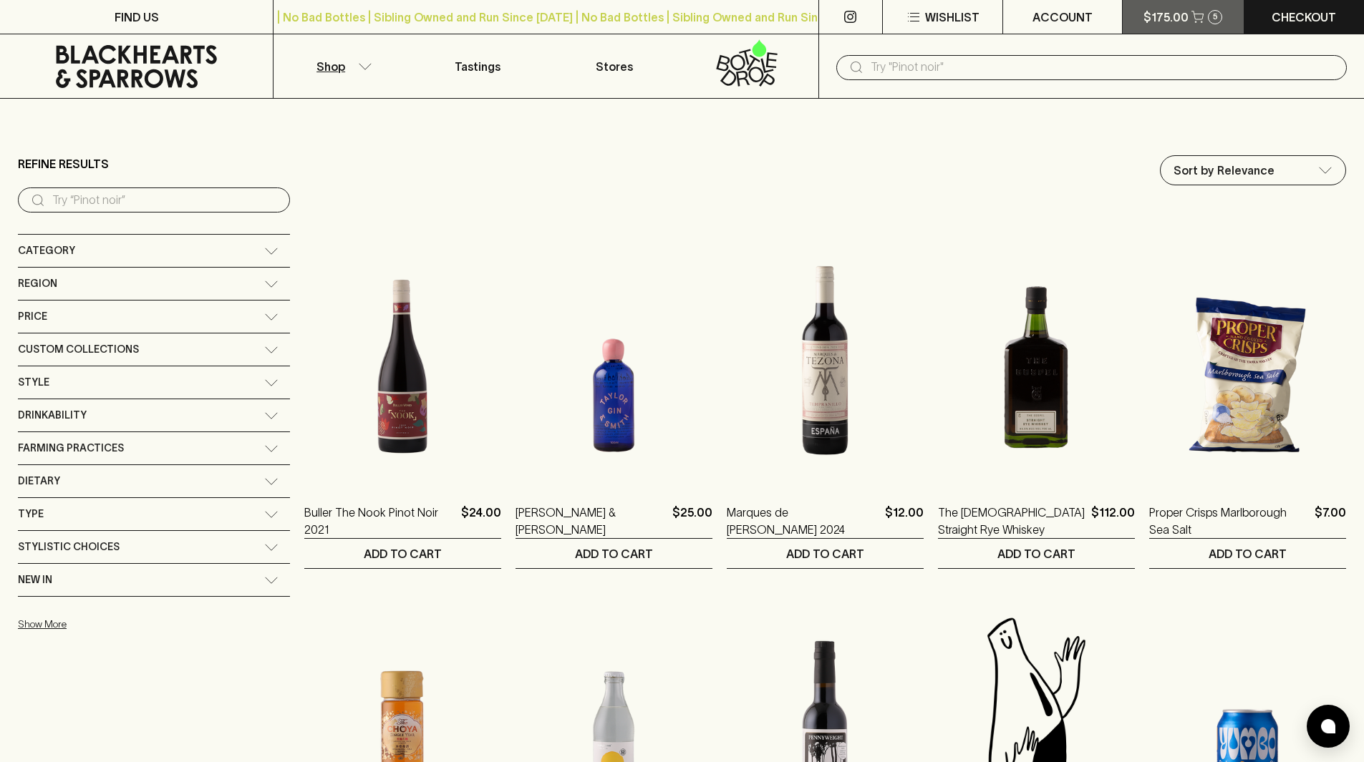
click at [1181, 11] on p "$175.00" at bounding box center [1165, 17] width 45 height 17
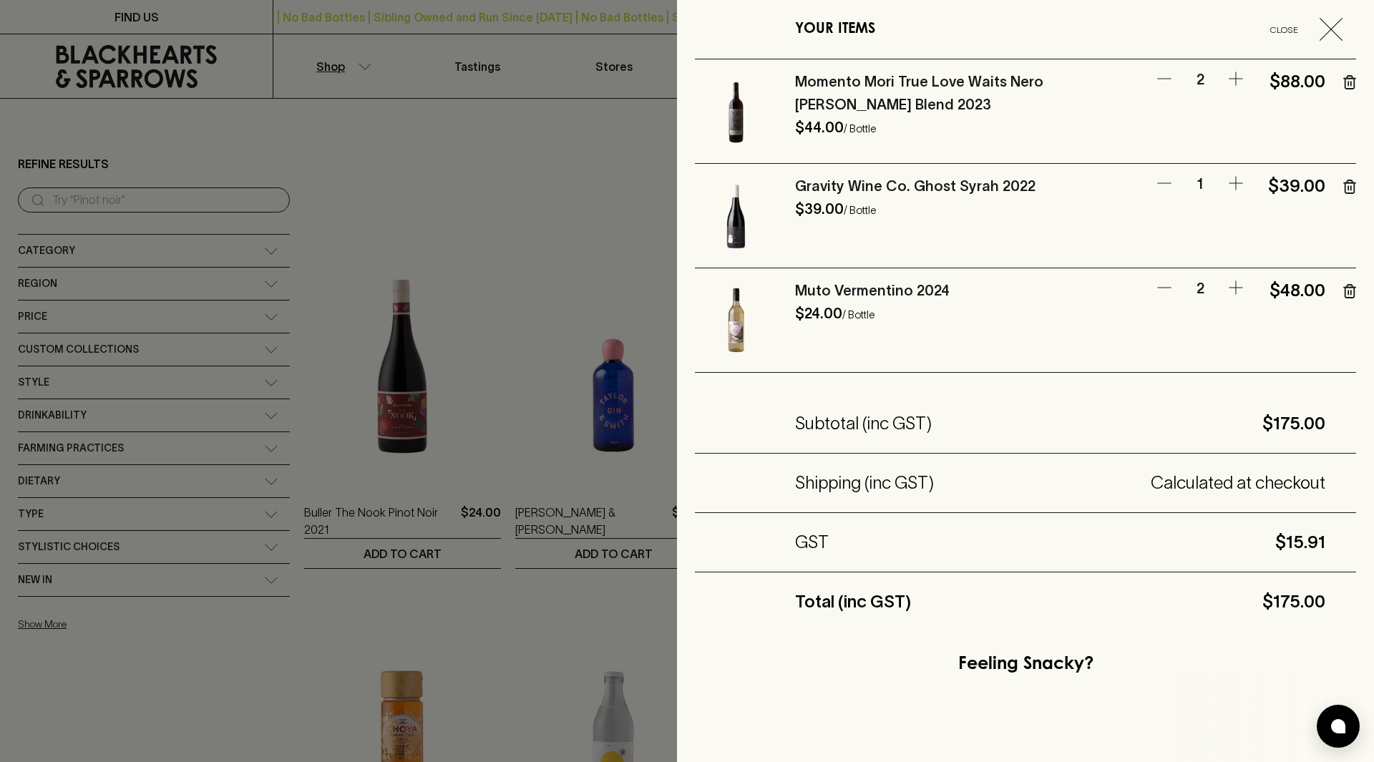
click at [895, 82] on link "Momento Mori True Love Waits Nero d'Avola Blend 2023" at bounding box center [919, 93] width 248 height 39
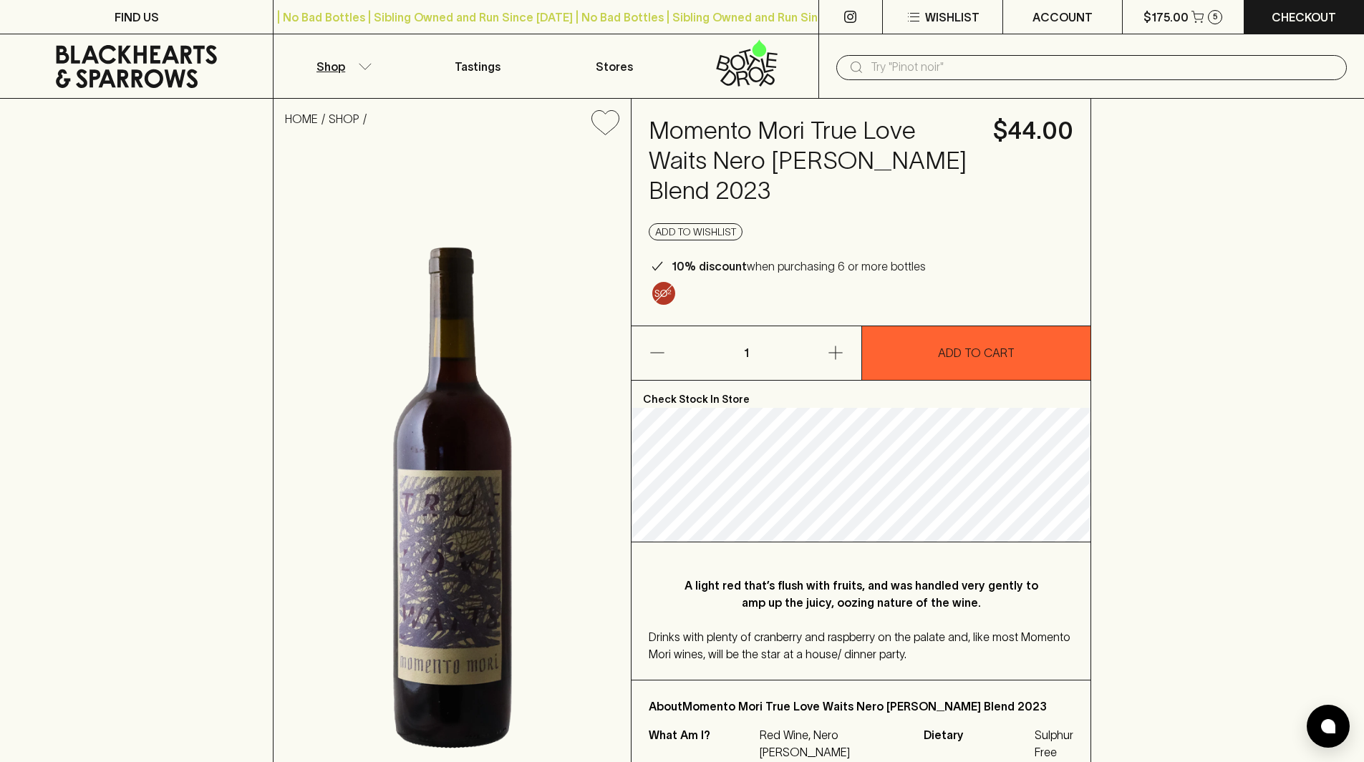
click at [330, 68] on p "Shop" at bounding box center [330, 66] width 29 height 17
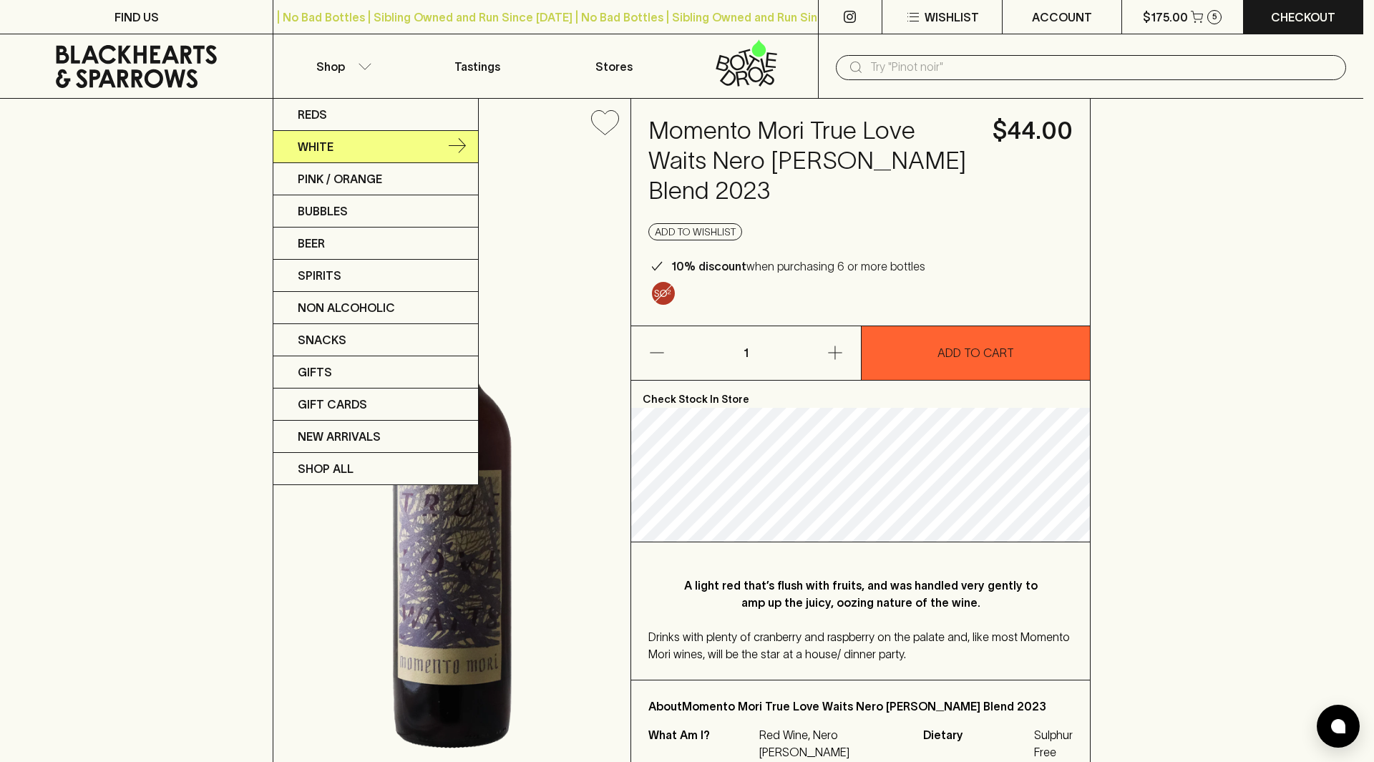
click at [313, 147] on p "White" at bounding box center [316, 146] width 36 height 17
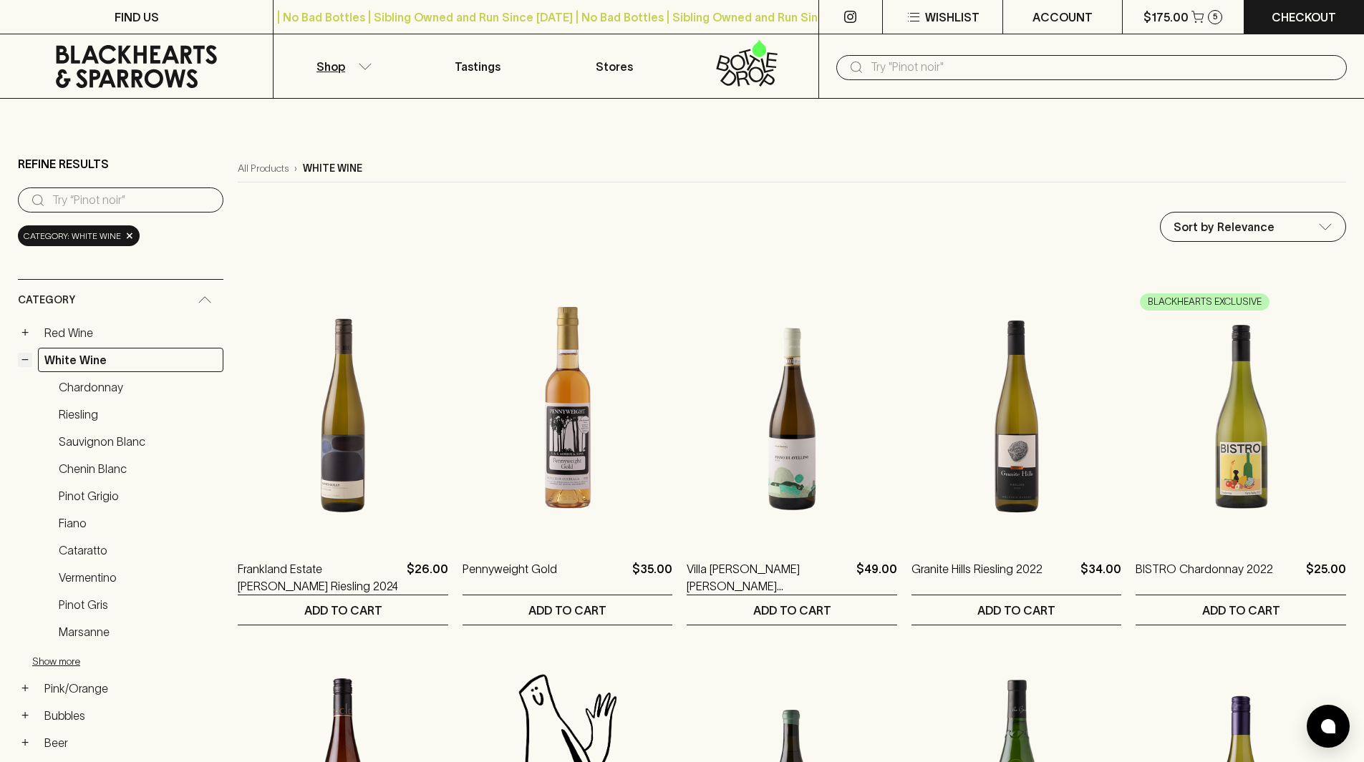
click at [27, 359] on button "−" at bounding box center [25, 360] width 14 height 14
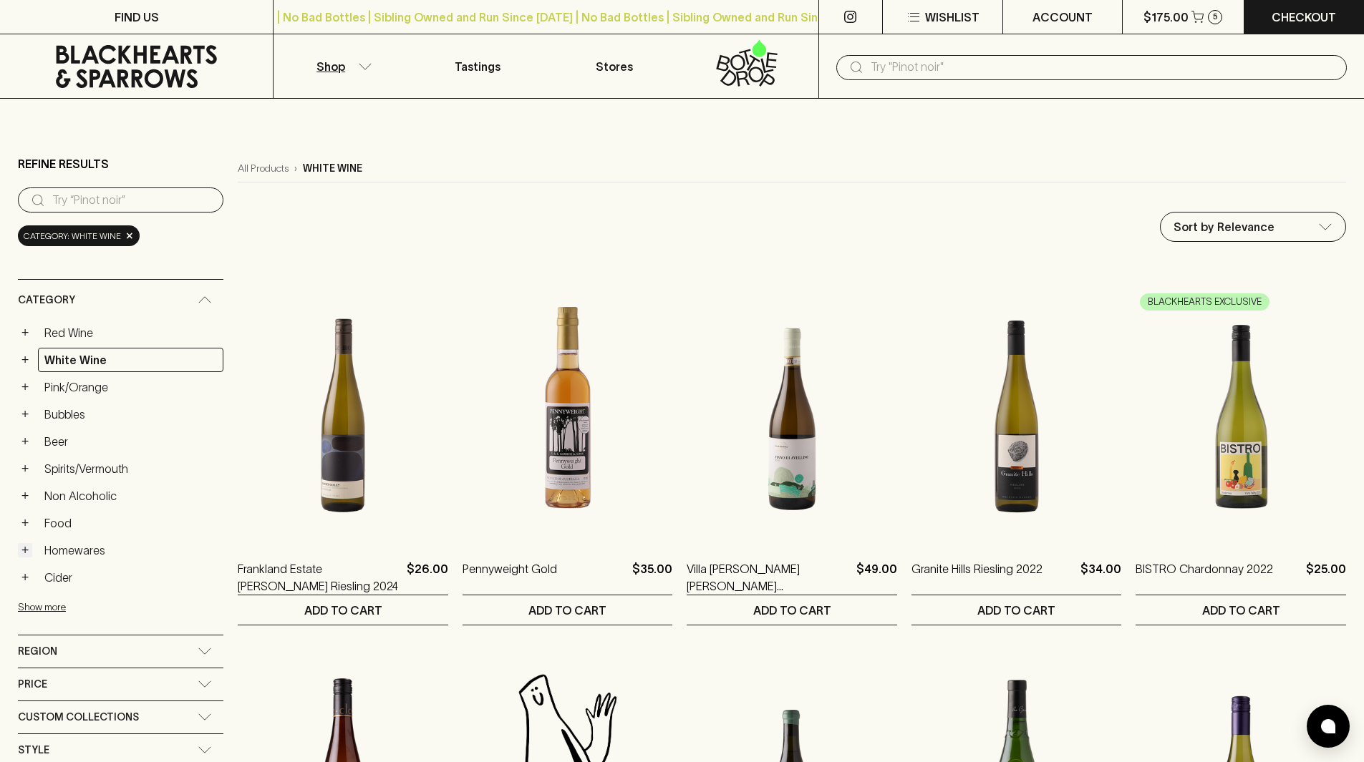
scroll to position [286, 0]
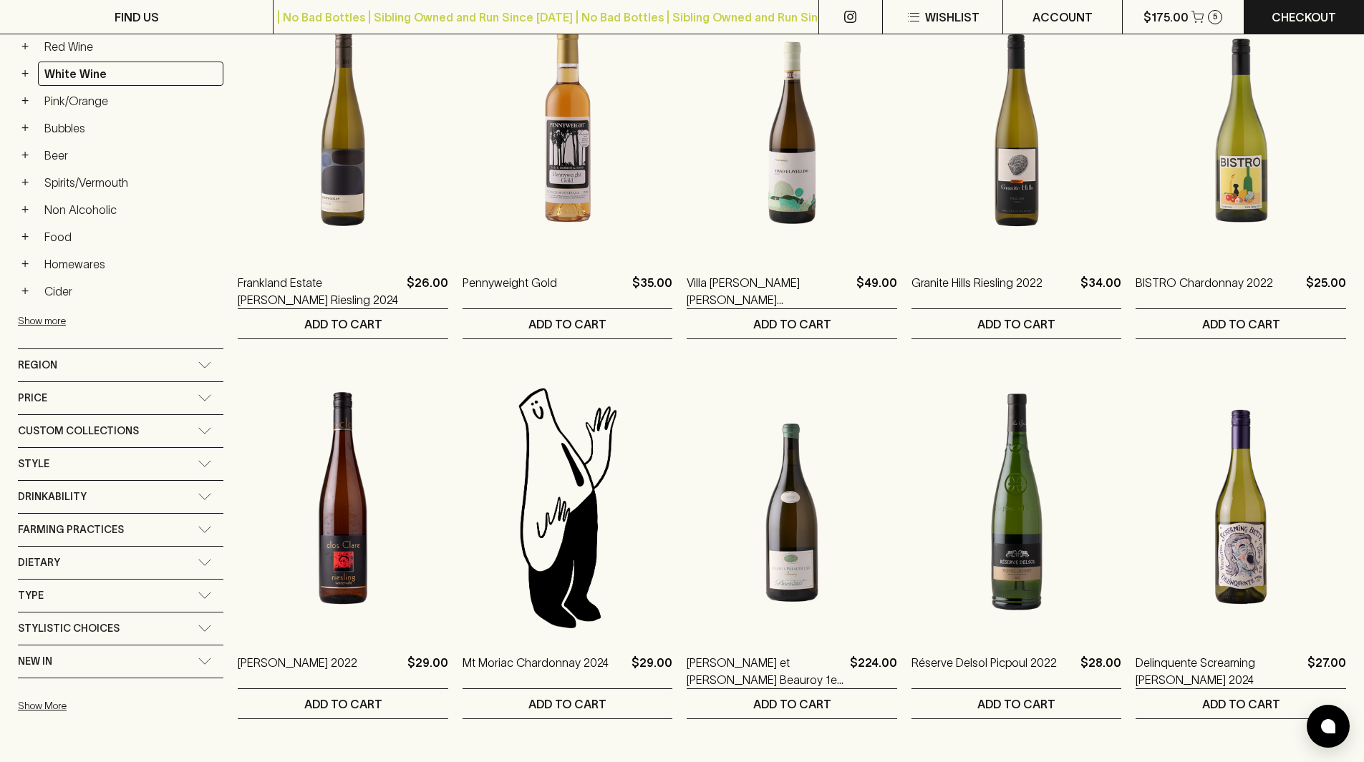
click at [163, 368] on div "Region" at bounding box center [108, 365] width 180 height 18
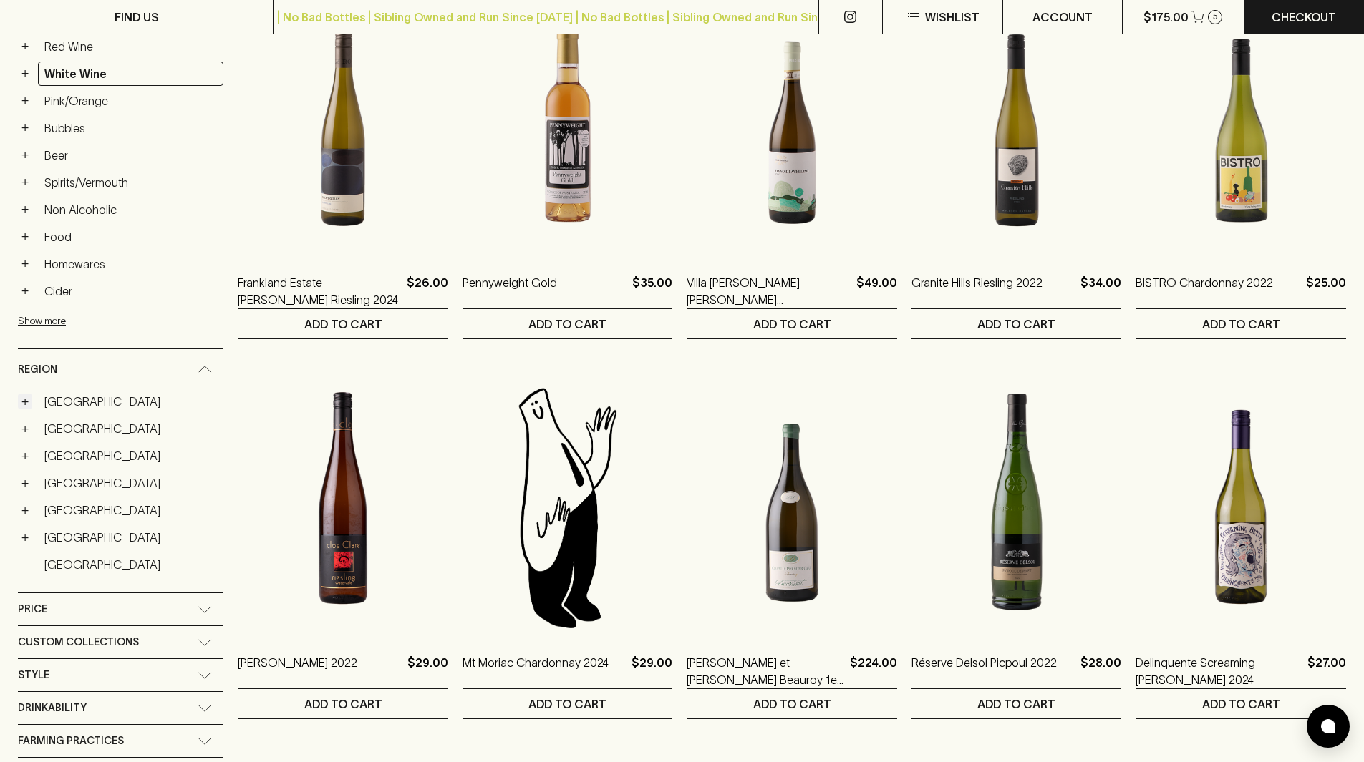
click at [29, 401] on button "+" at bounding box center [25, 401] width 14 height 14
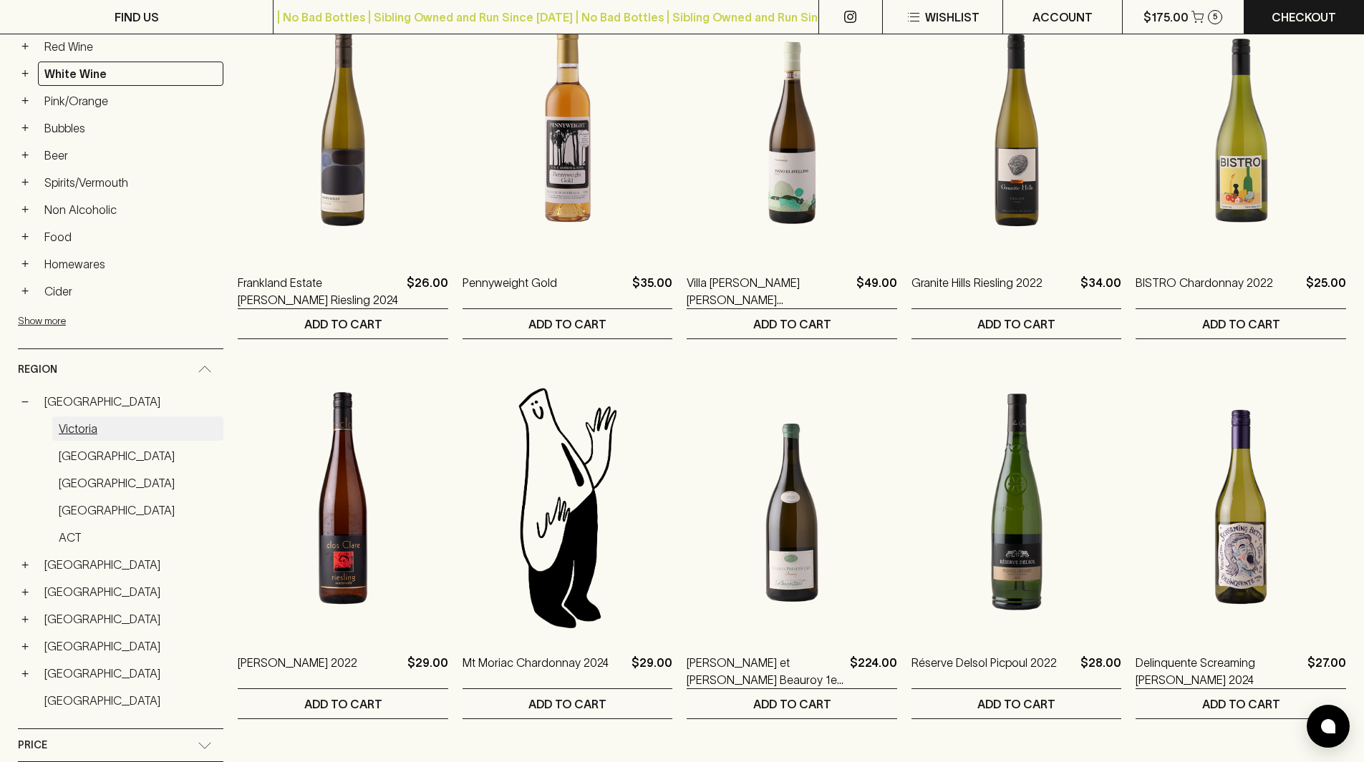
click at [69, 428] on link "Victoria" at bounding box center [137, 429] width 171 height 24
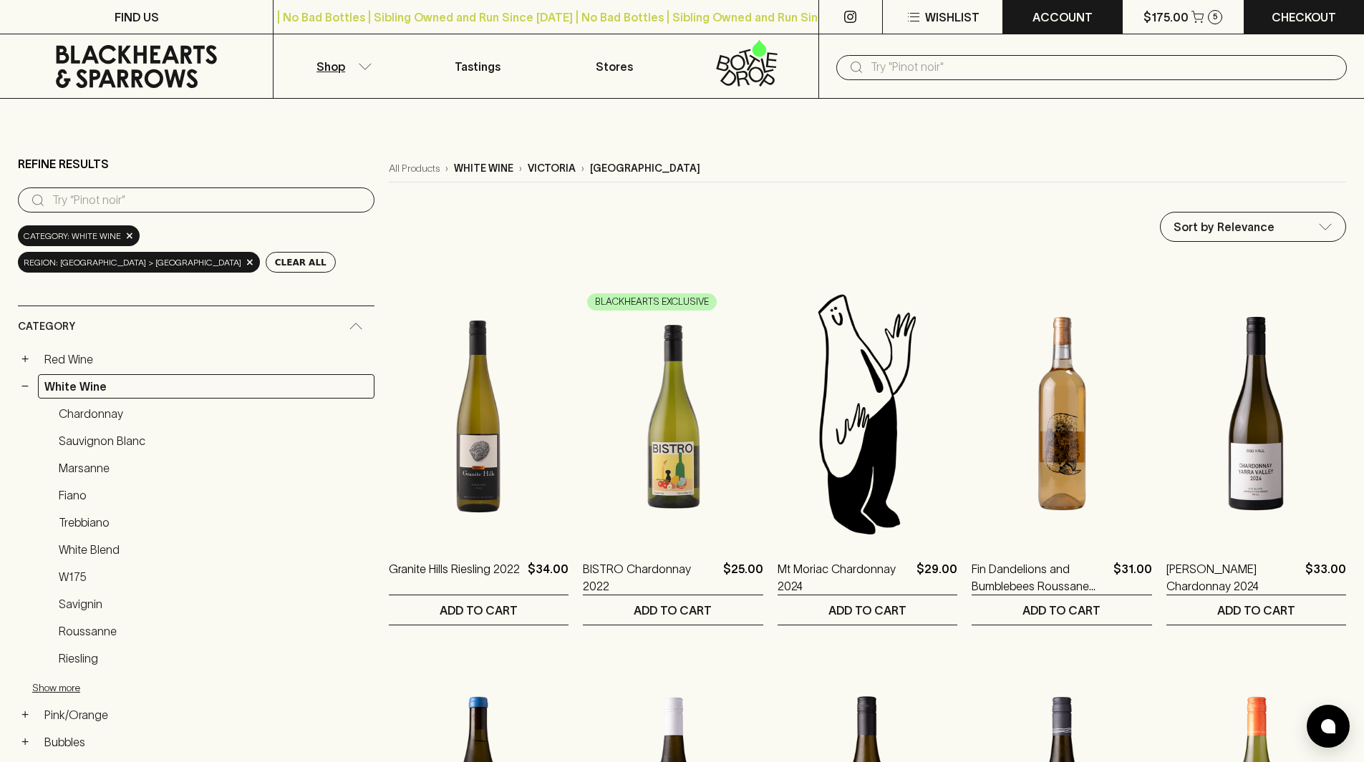
click at [1088, 12] on p "ACCOUNT" at bounding box center [1062, 17] width 60 height 17
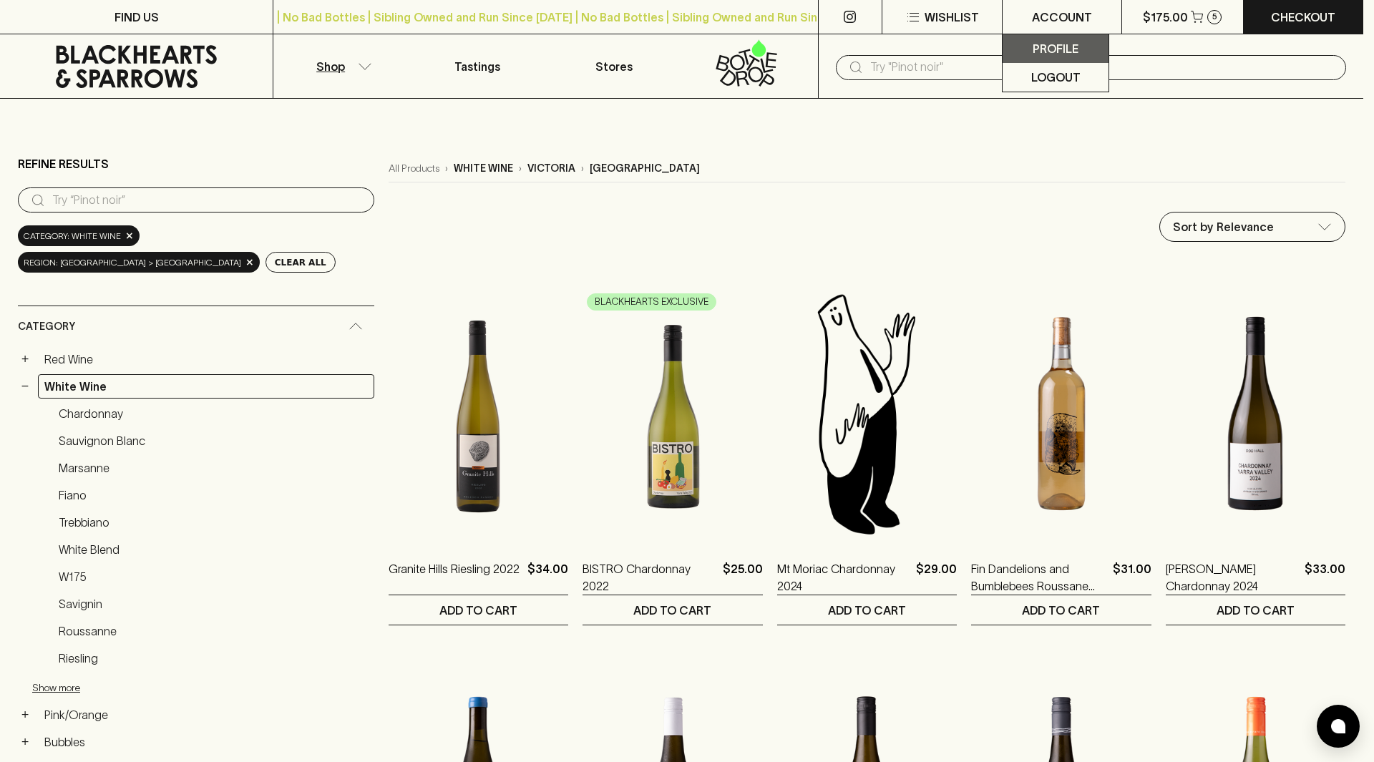
click at [1048, 50] on p "Profile" at bounding box center [1056, 48] width 46 height 17
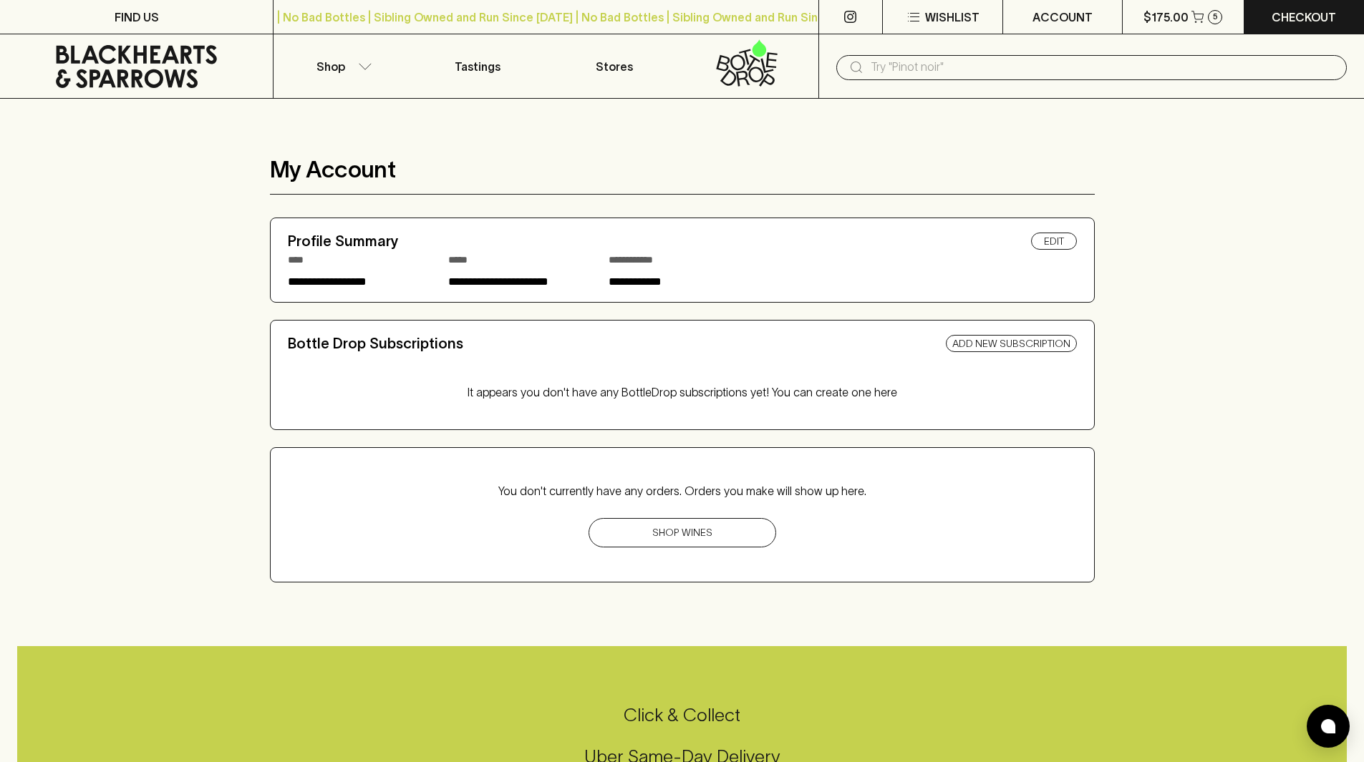
click at [159, 69] on icon at bounding box center [136, 66] width 251 height 43
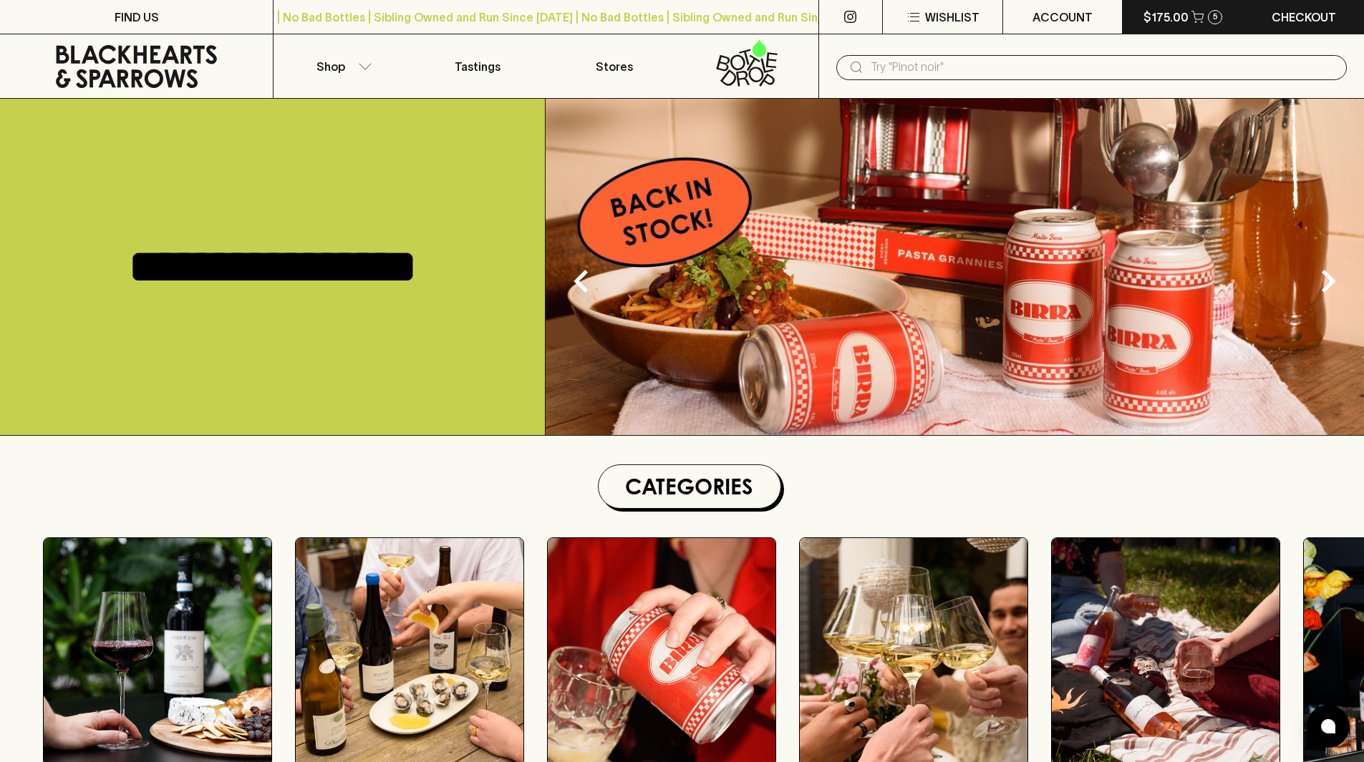
click at [1211, 21] on div "5" at bounding box center [1215, 17] width 14 height 14
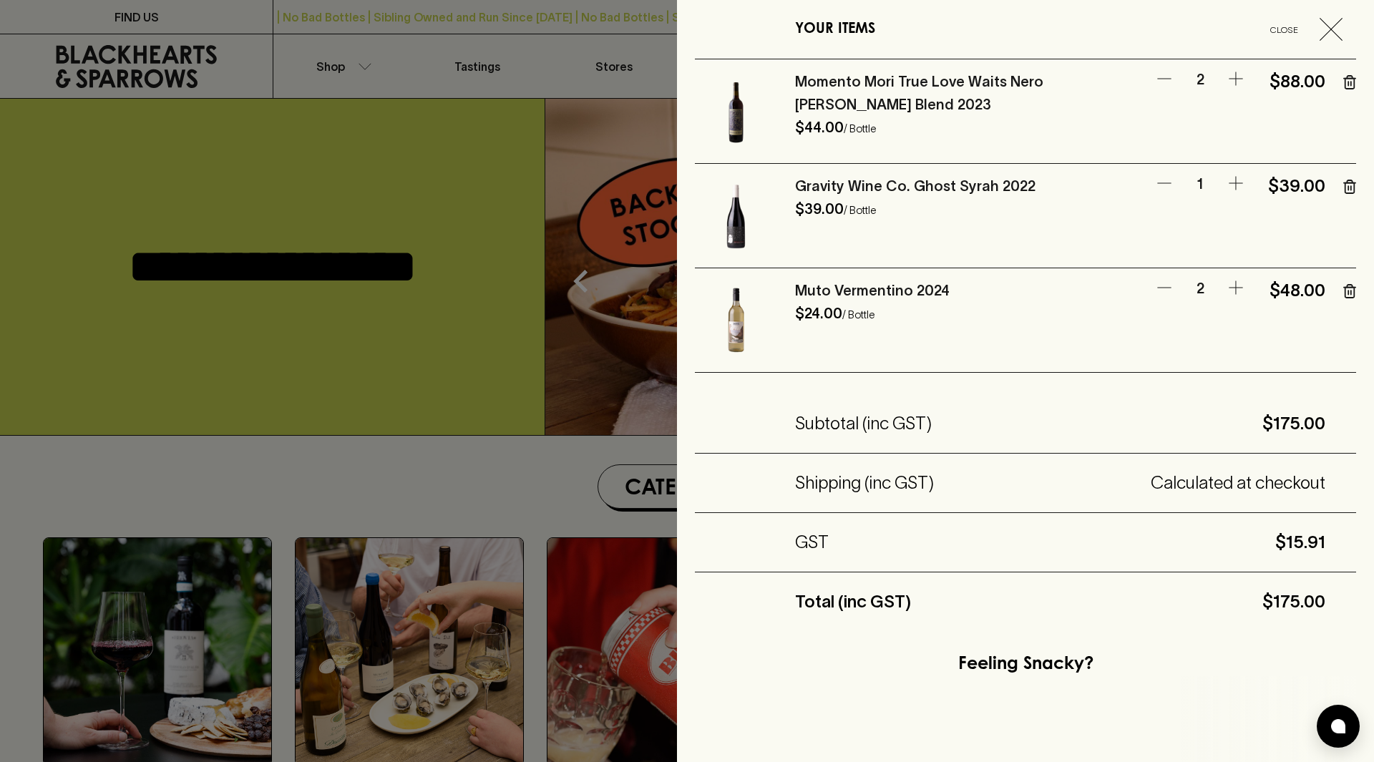
click at [1346, 293] on icon "button" at bounding box center [1350, 291] width 9 height 13
click at [1344, 180] on icon "button" at bounding box center [1350, 187] width 13 height 14
click at [1344, 76] on icon "button" at bounding box center [1350, 82] width 13 height 14
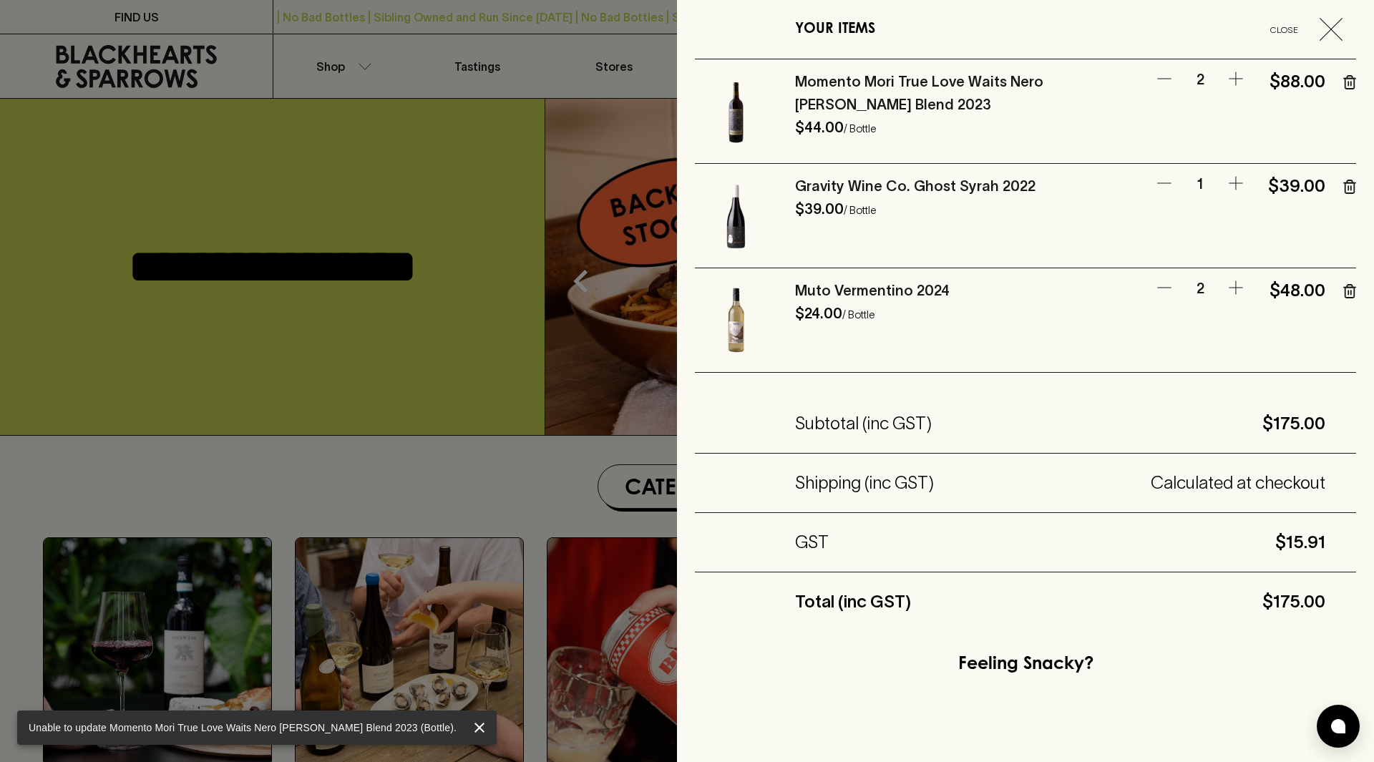
click at [471, 727] on icon "close" at bounding box center [479, 727] width 17 height 17
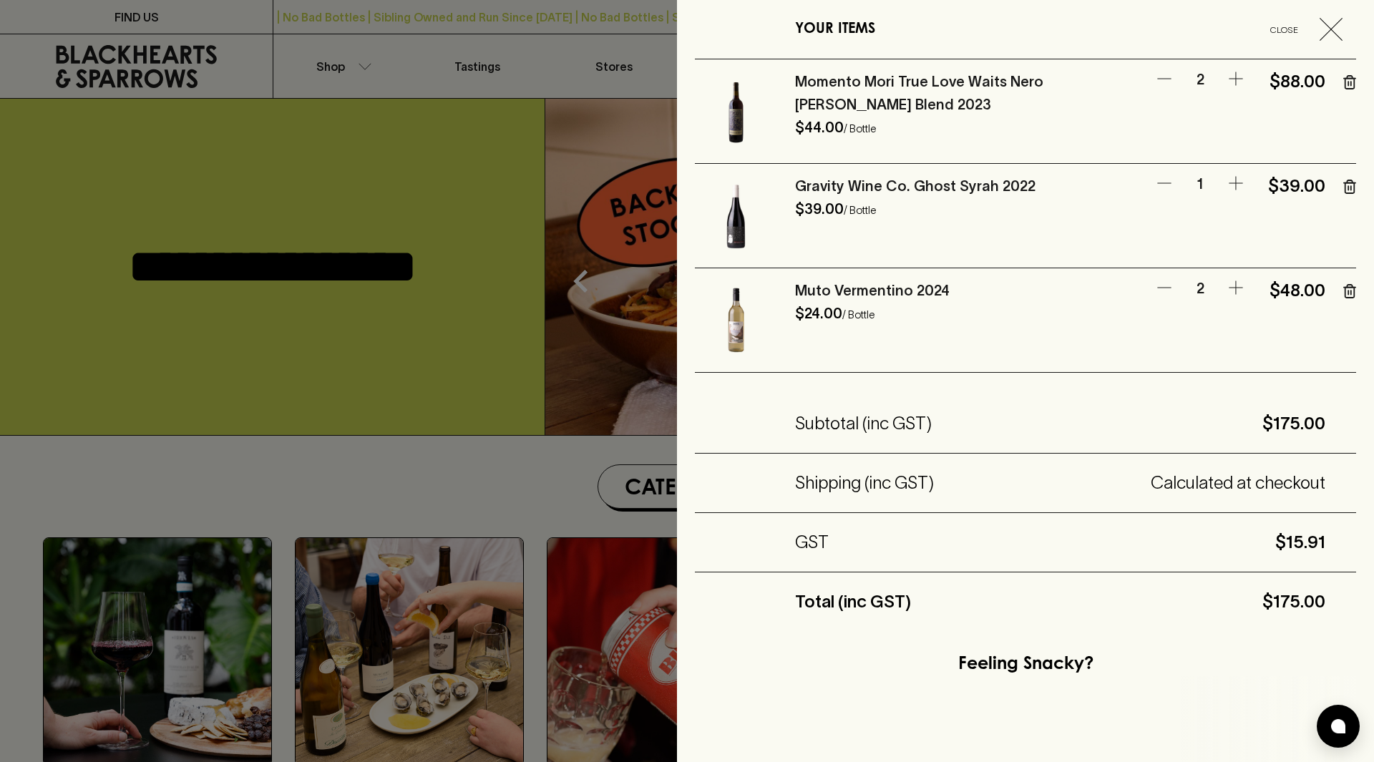
click at [741, 114] on img at bounding box center [736, 111] width 82 height 82
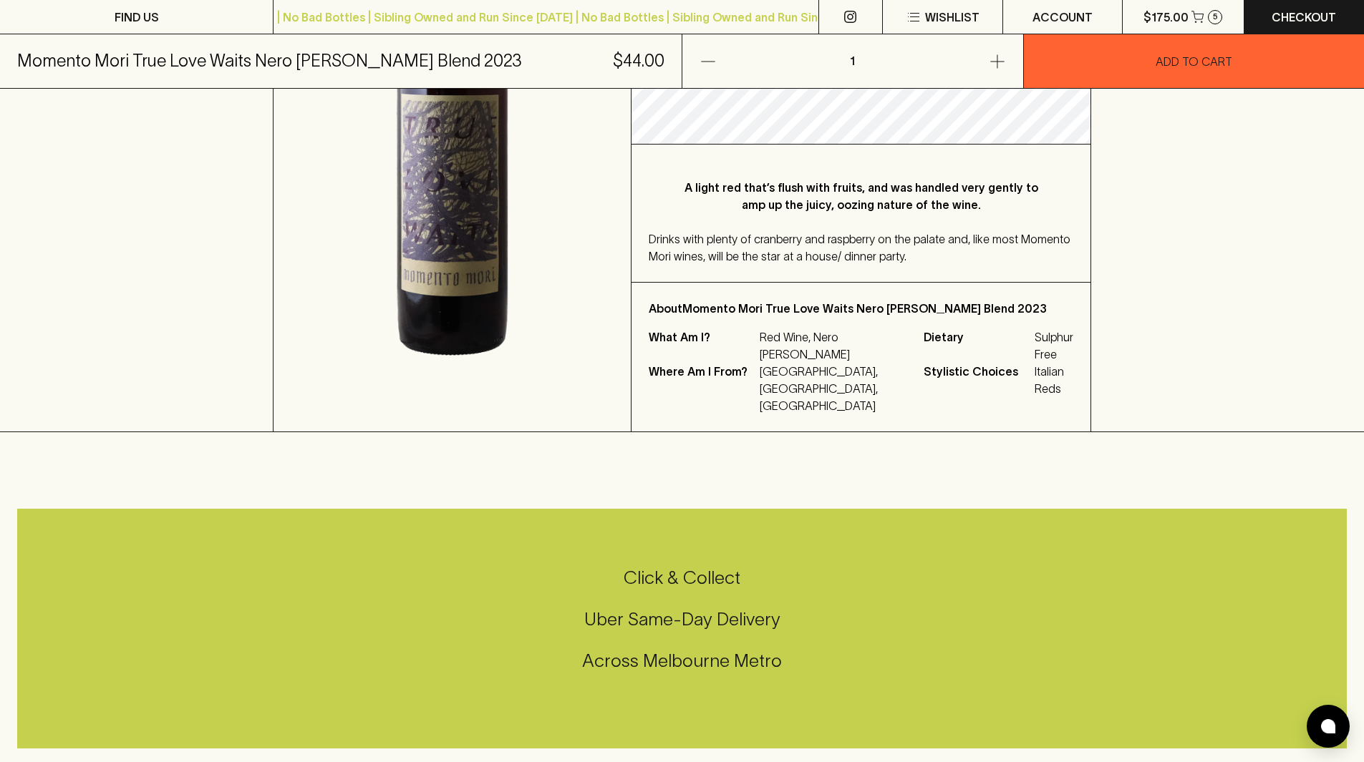
scroll to position [358, 0]
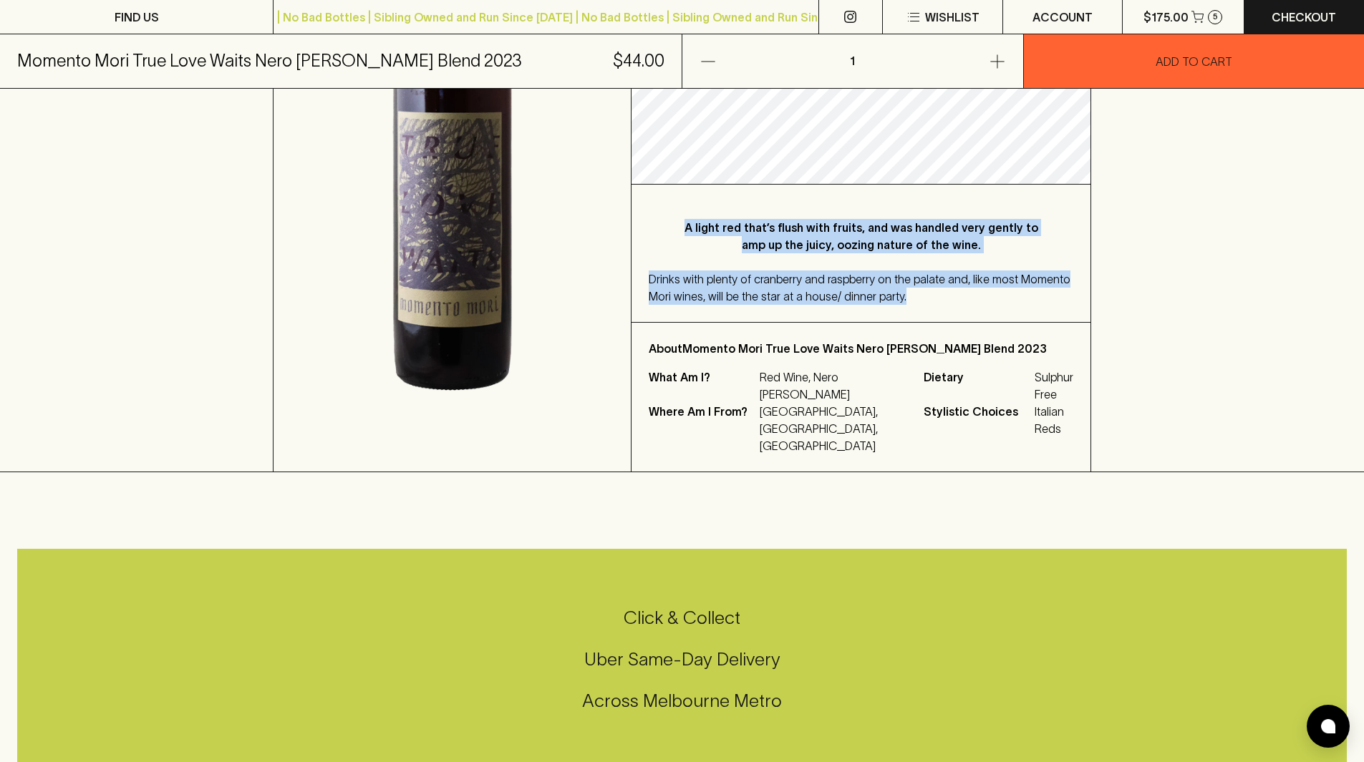
drag, startPoint x: 669, startPoint y: 186, endPoint x: 950, endPoint y: 274, distance: 294.8
click at [950, 274] on div "A light red that’s flush with fruits, and was handled very gently to amp up the…" at bounding box center [860, 253] width 459 height 137
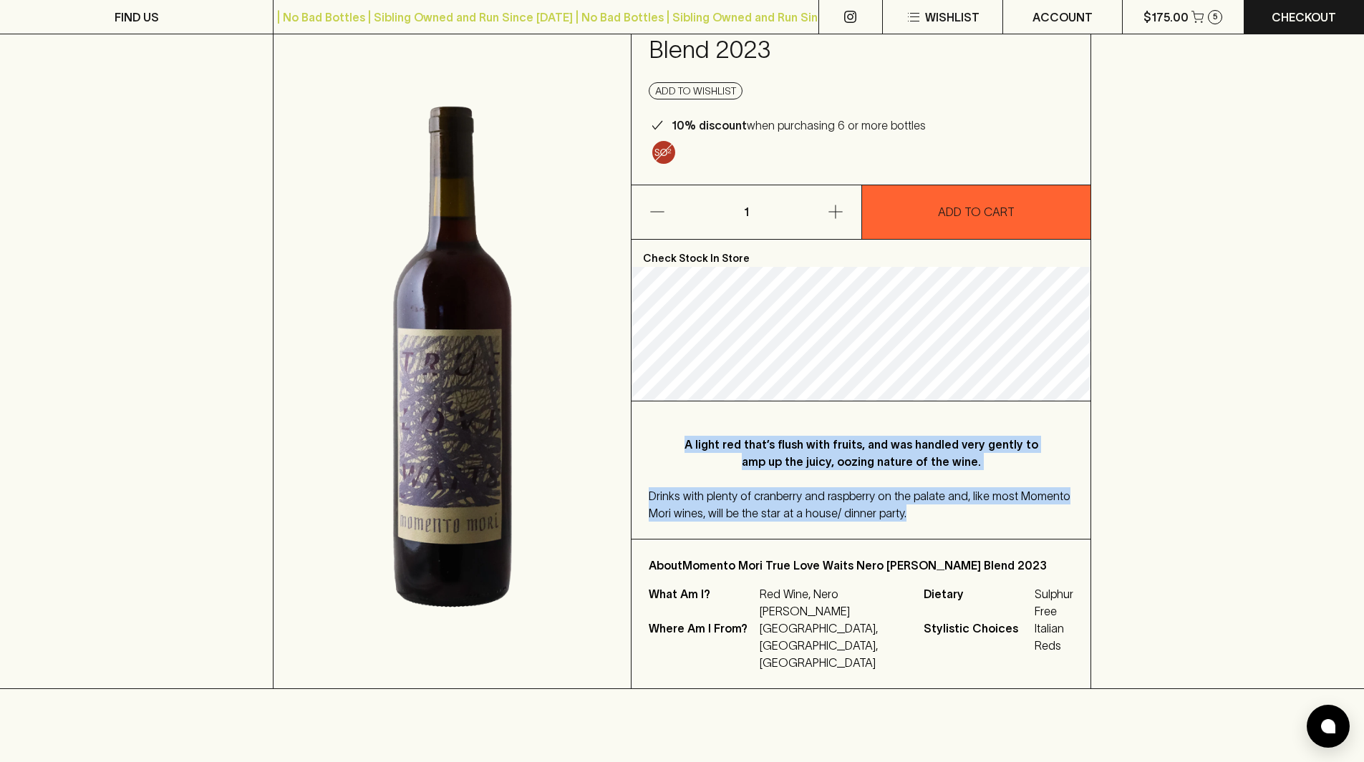
scroll to position [72, 0]
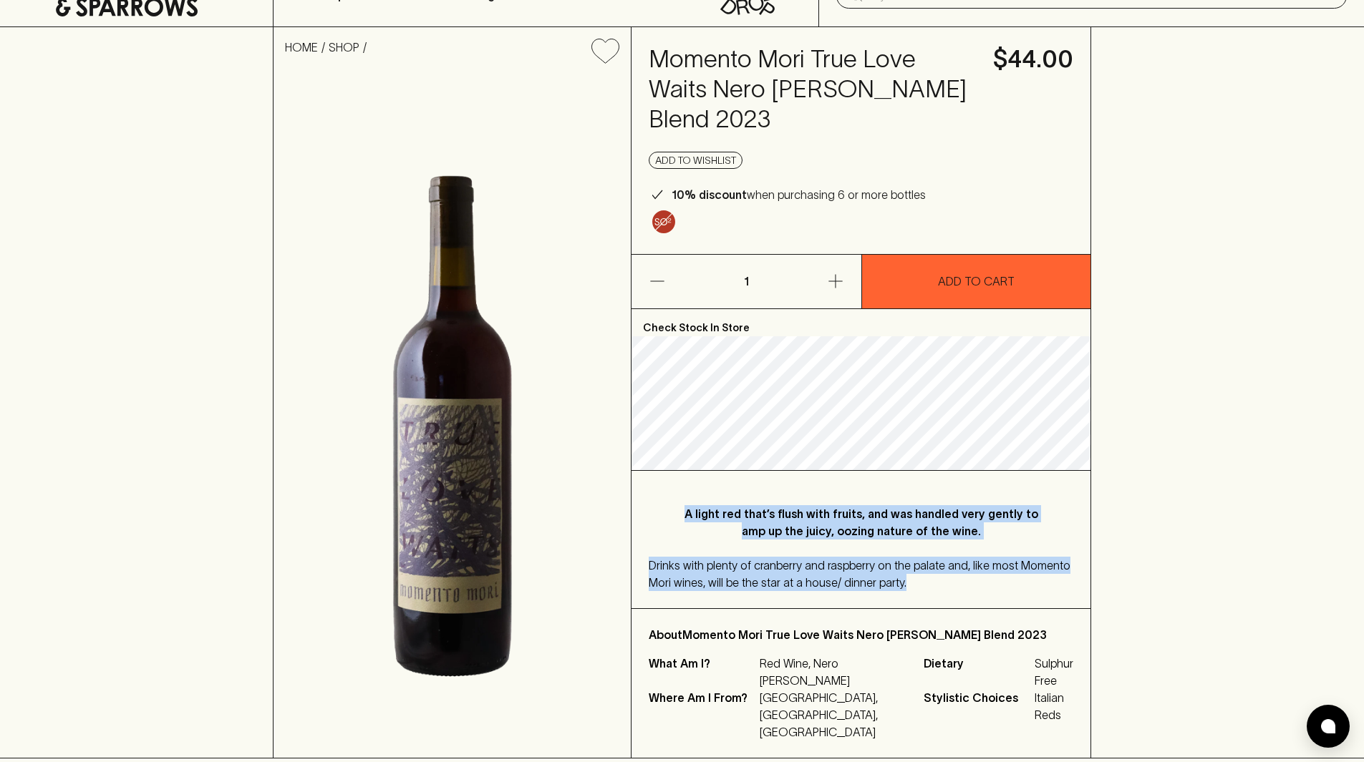
click at [907, 557] on div "Drinks with plenty of cranberry and raspberry on the palate and, like most Mome…" at bounding box center [861, 574] width 425 height 34
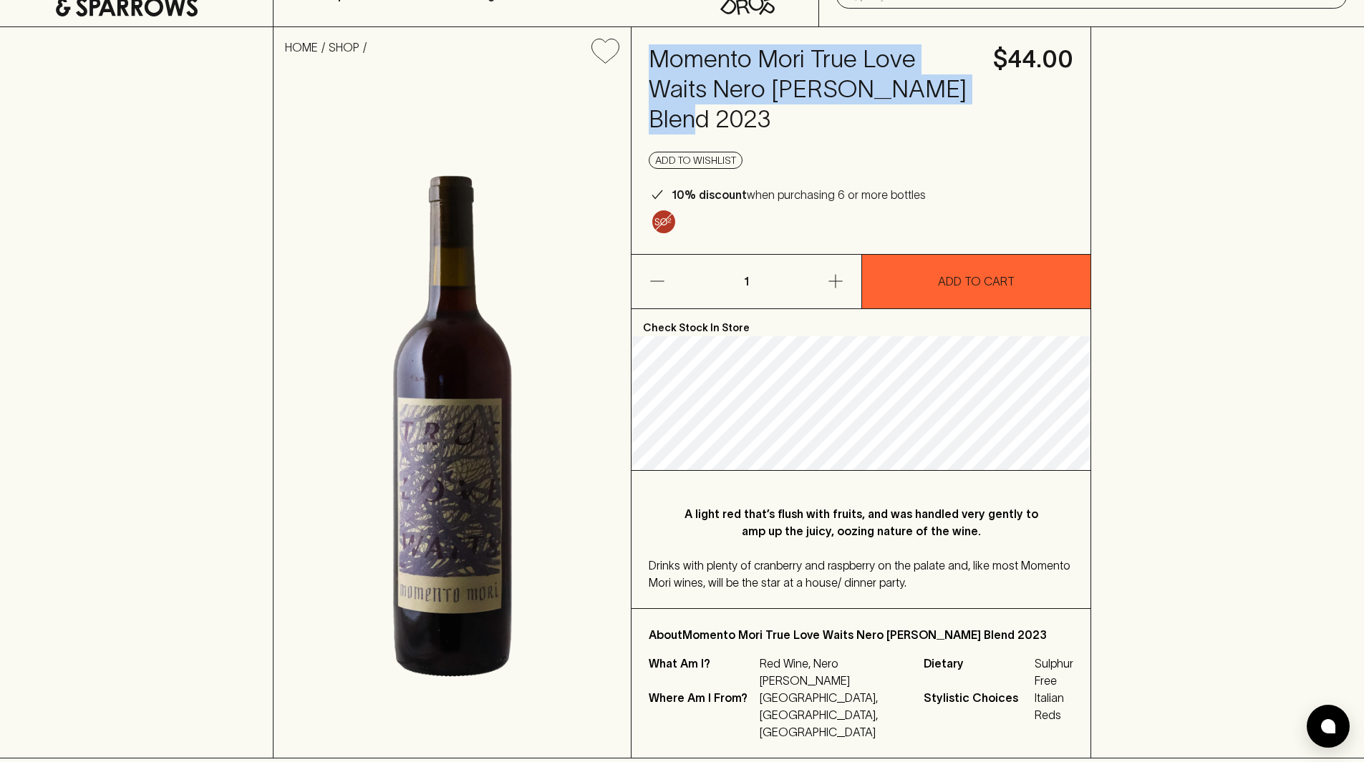
drag, startPoint x: 915, startPoint y: 89, endPoint x: 646, endPoint y: 44, distance: 272.8
click at [646, 44] on div "Momento Mori True Love Waits Nero d'Avola Blend 2023 $44.00 Add to wishlist 10%…" at bounding box center [860, 140] width 459 height 227
copy h4 "Momento Mori True Love Waits Nero d'Avola Blend 2023"
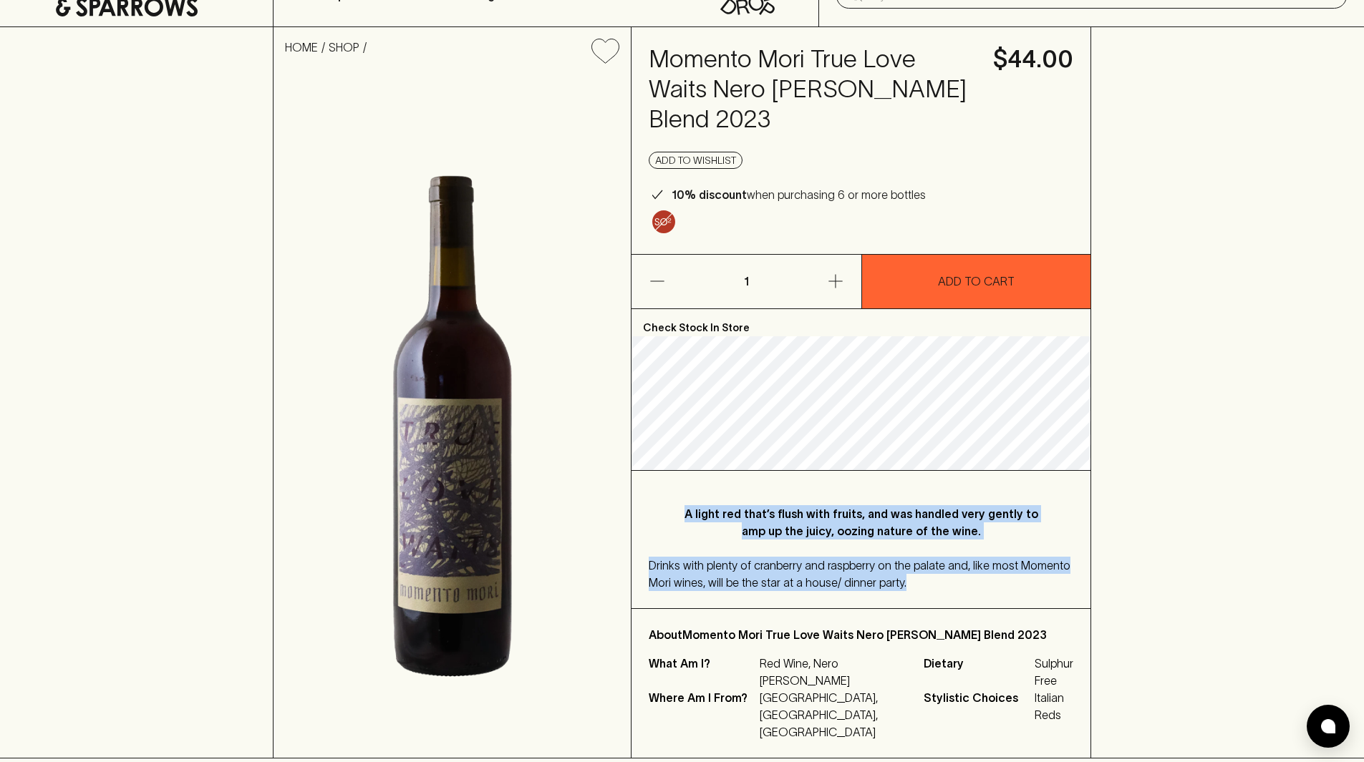
drag, startPoint x: 923, startPoint y: 562, endPoint x: 671, endPoint y: 481, distance: 264.6
click at [671, 481] on div "A light red that’s flush with fruits, and was handled very gently to amp up the…" at bounding box center [860, 539] width 459 height 137
copy div "A light red that’s flush with fruits, and was handled very gently to amp up the…"
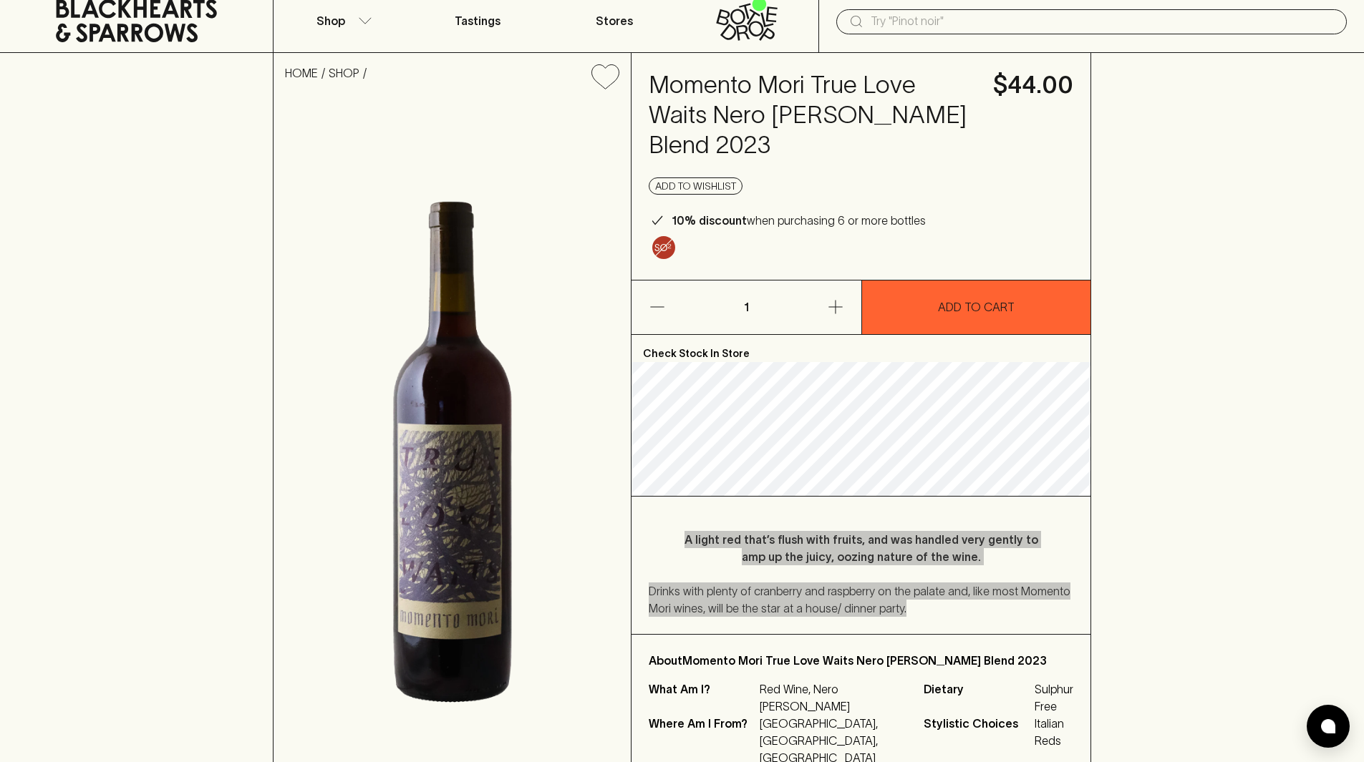
scroll to position [0, 0]
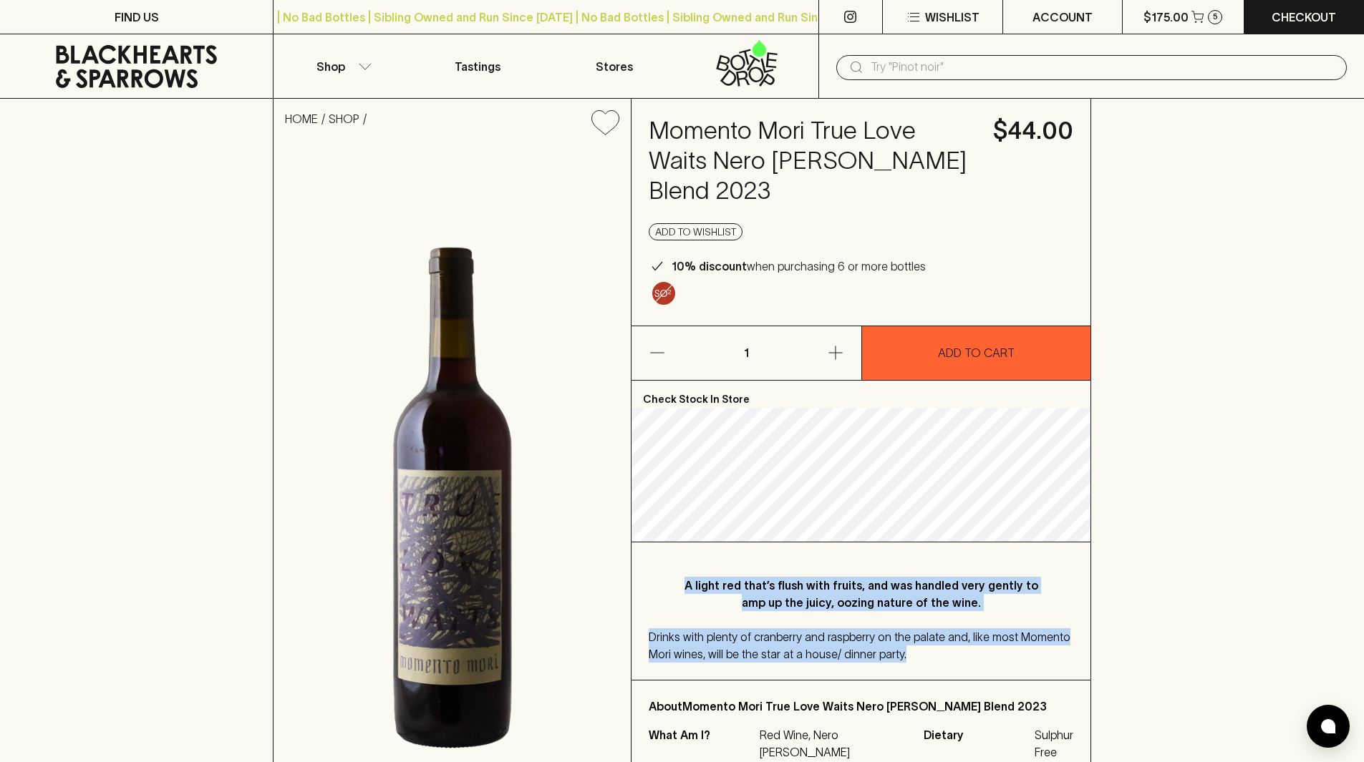
click at [128, 75] on icon at bounding box center [136, 66] width 161 height 43
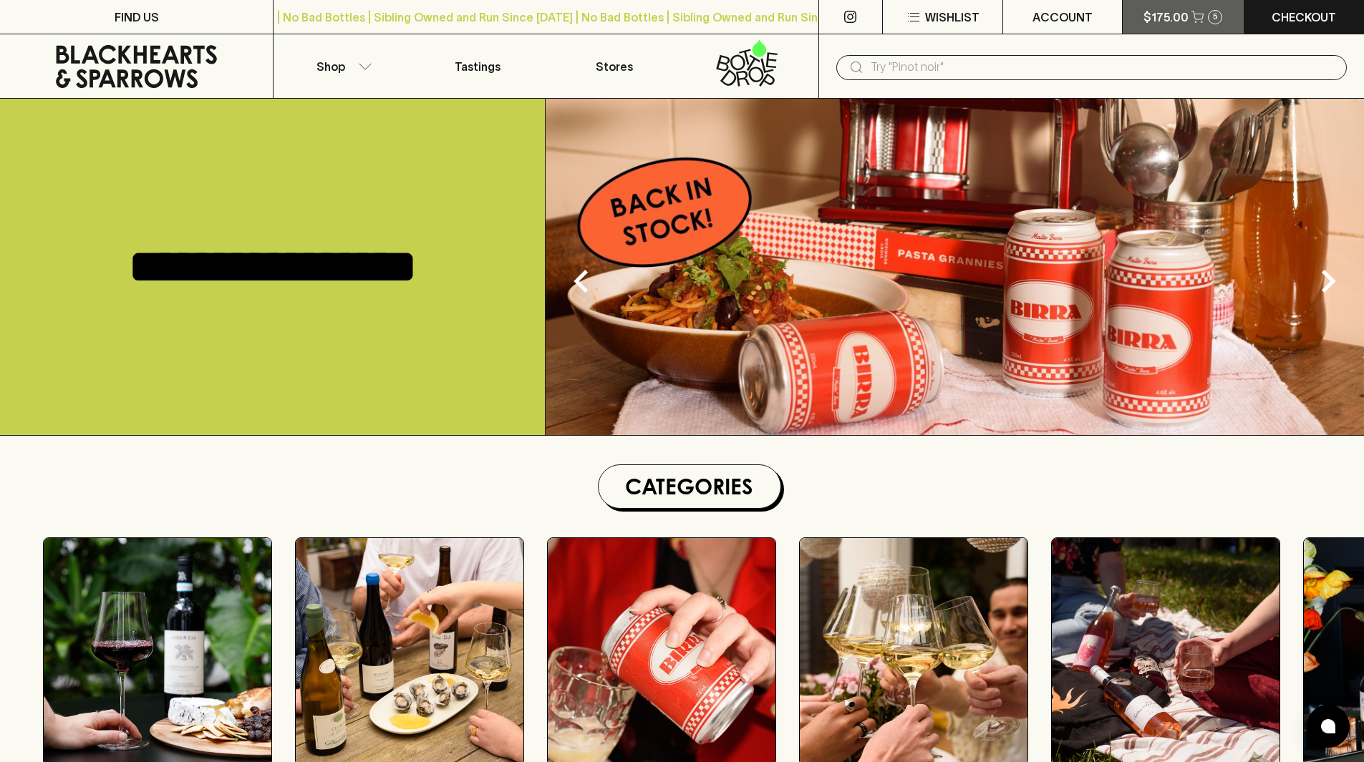
click at [1170, 16] on p "$175.00" at bounding box center [1165, 17] width 45 height 17
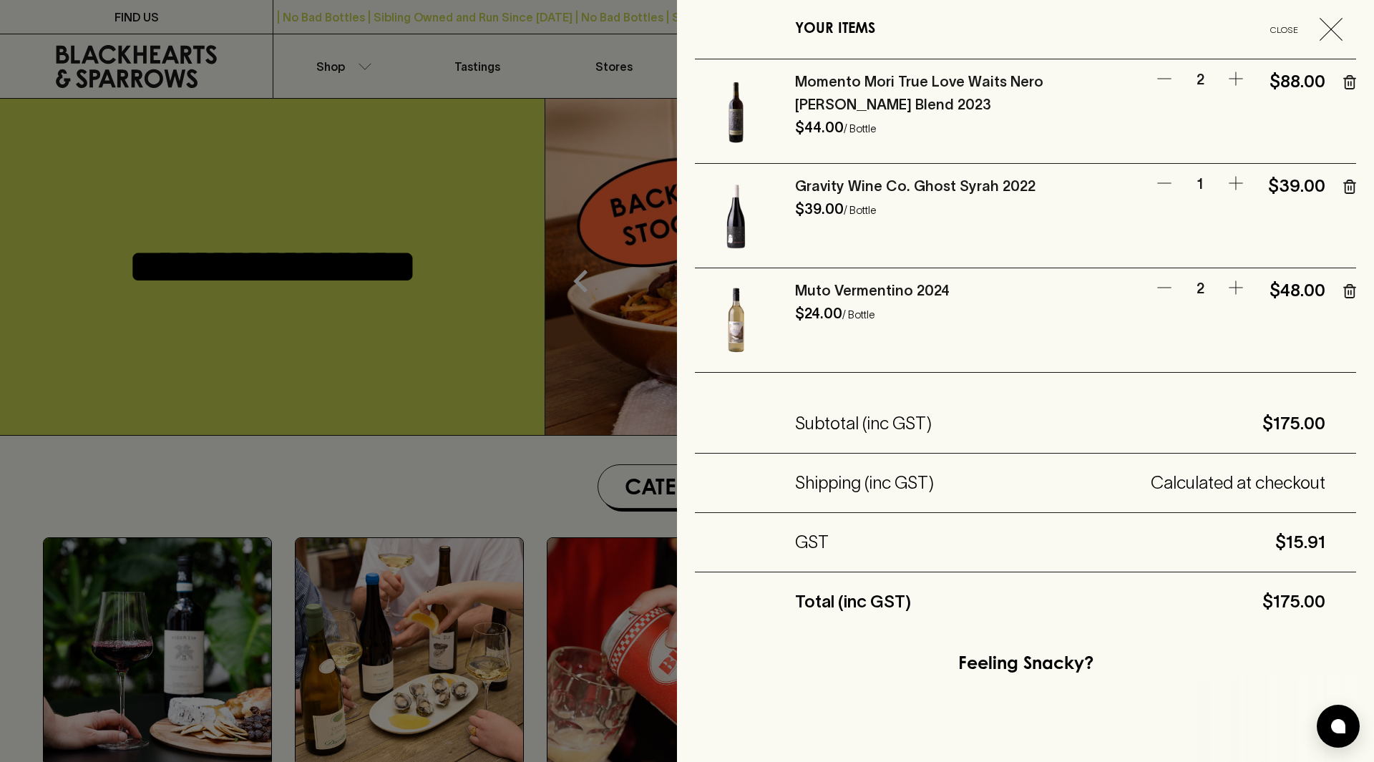
click at [1279, 29] on span "Close" at bounding box center [1284, 29] width 59 height 15
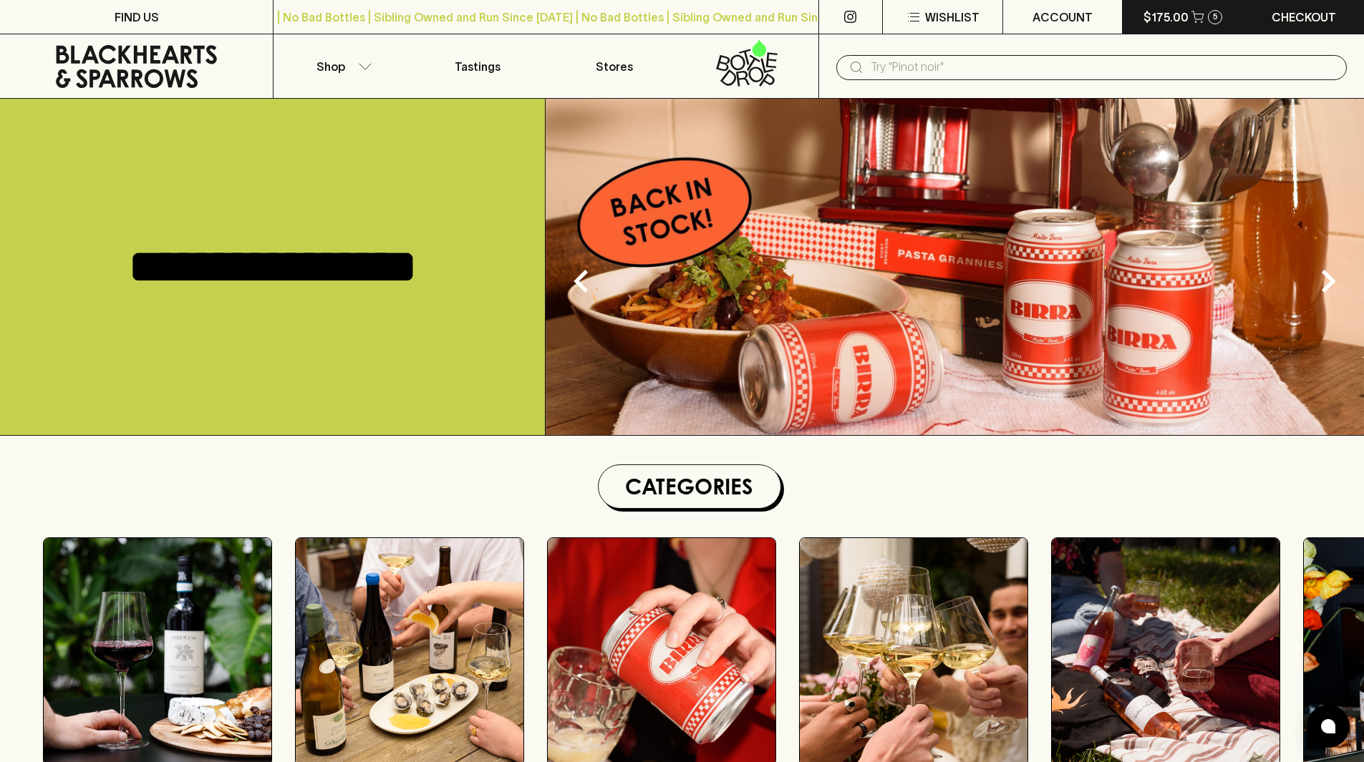
click at [1160, 14] on p "$175.00" at bounding box center [1165, 17] width 45 height 17
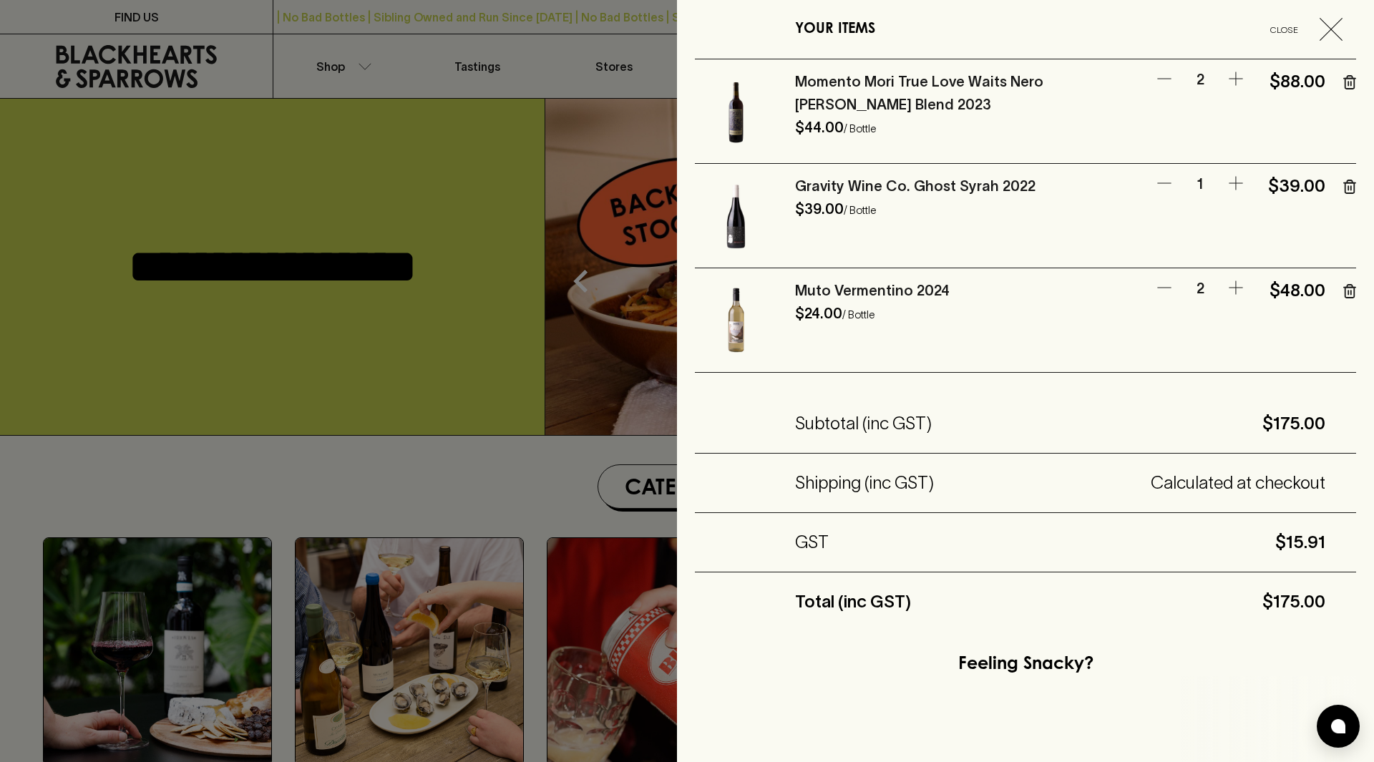
click at [865, 185] on link "Gravity Wine Co. Ghost Syrah 2022" at bounding box center [915, 186] width 241 height 16
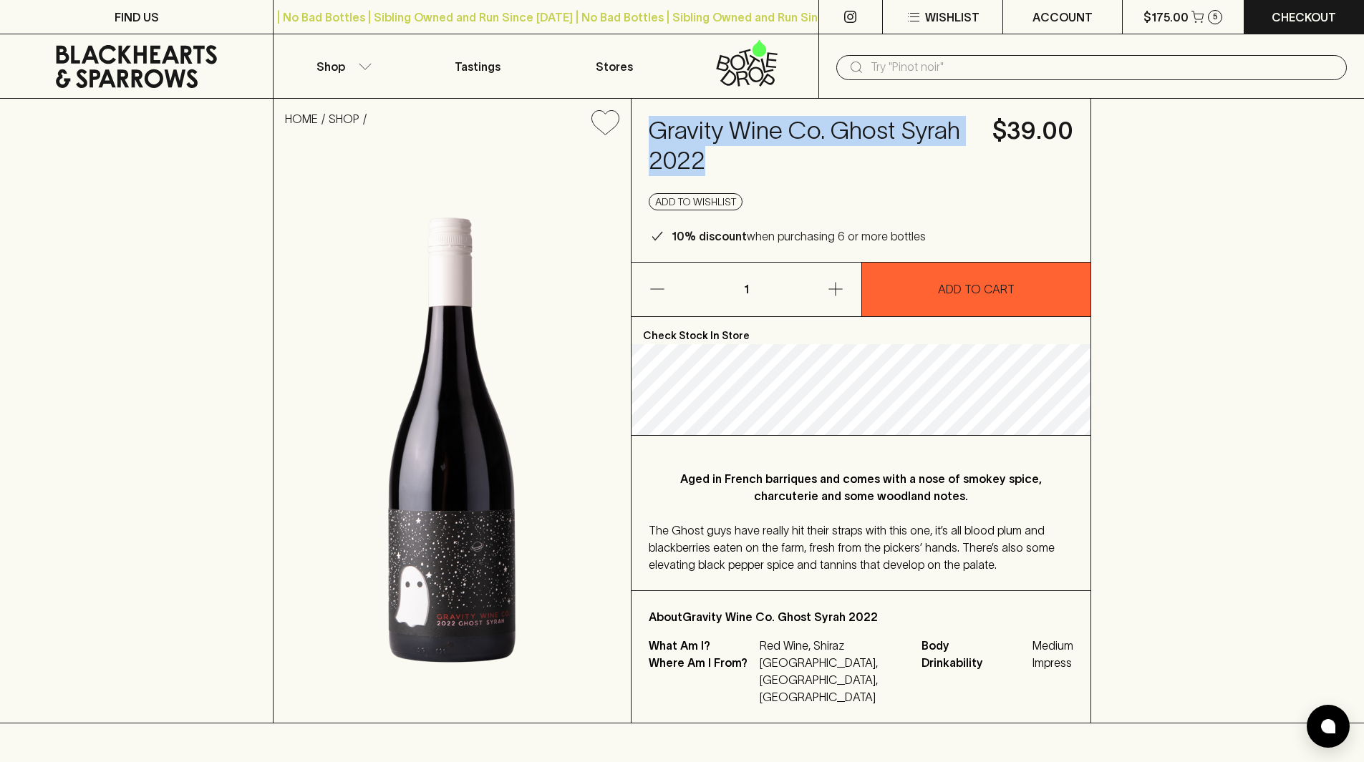
drag, startPoint x: 723, startPoint y: 165, endPoint x: 646, endPoint y: 123, distance: 88.1
click at [646, 123] on div "Gravity Wine Co. Ghost Syrah 2022 $39.00 Add to wishlist 10% discount when purc…" at bounding box center [860, 180] width 459 height 163
copy h4 "Gravity Wine Co. Ghost Syrah 2022"
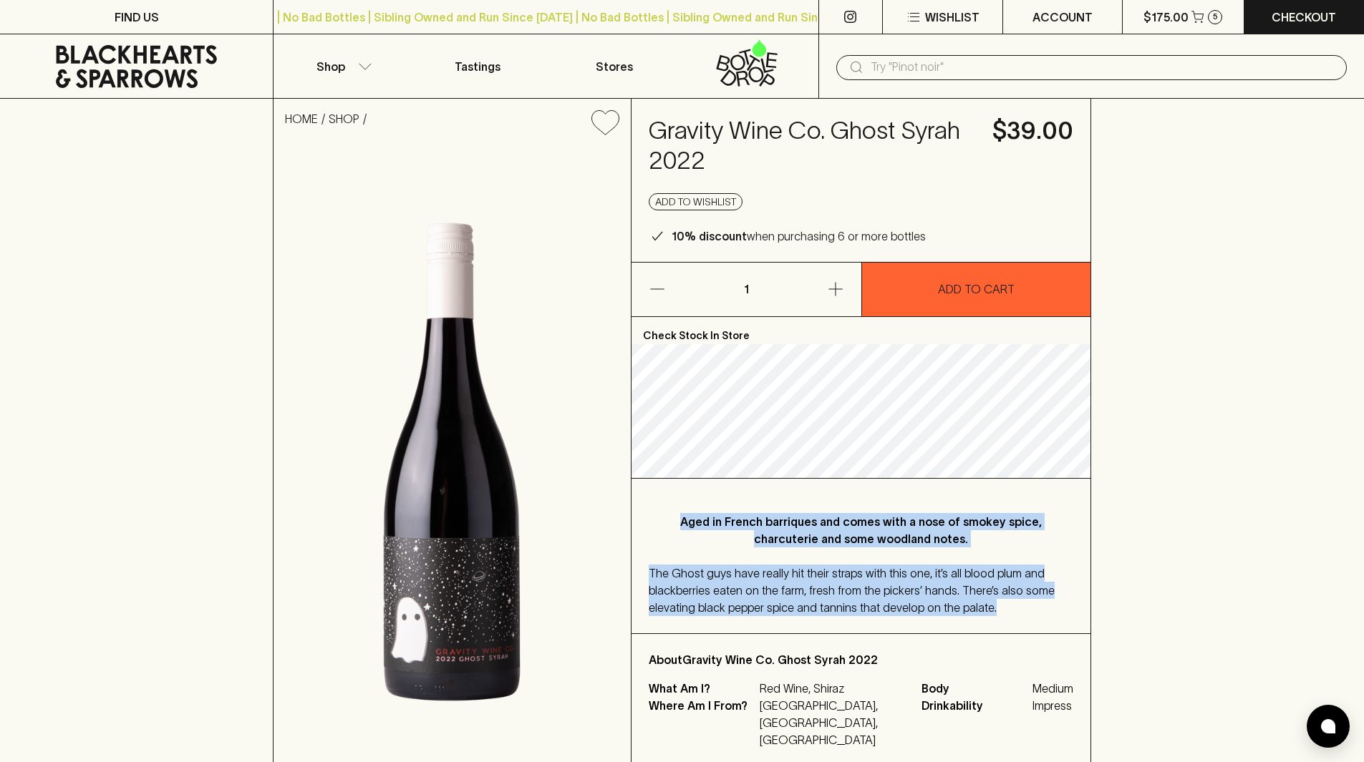
drag, startPoint x: 997, startPoint y: 608, endPoint x: 685, endPoint y: 510, distance: 326.9
click at [685, 510] on div "Aged in French barriques and comes with a nose of smokey spice, charcuterie and…" at bounding box center [860, 556] width 459 height 155
copy div "Aged in French barriques and comes with a nose of smokey spice, charcuterie and…"
click at [1140, 18] on button "$175.00 5" at bounding box center [1182, 17] width 120 height 34
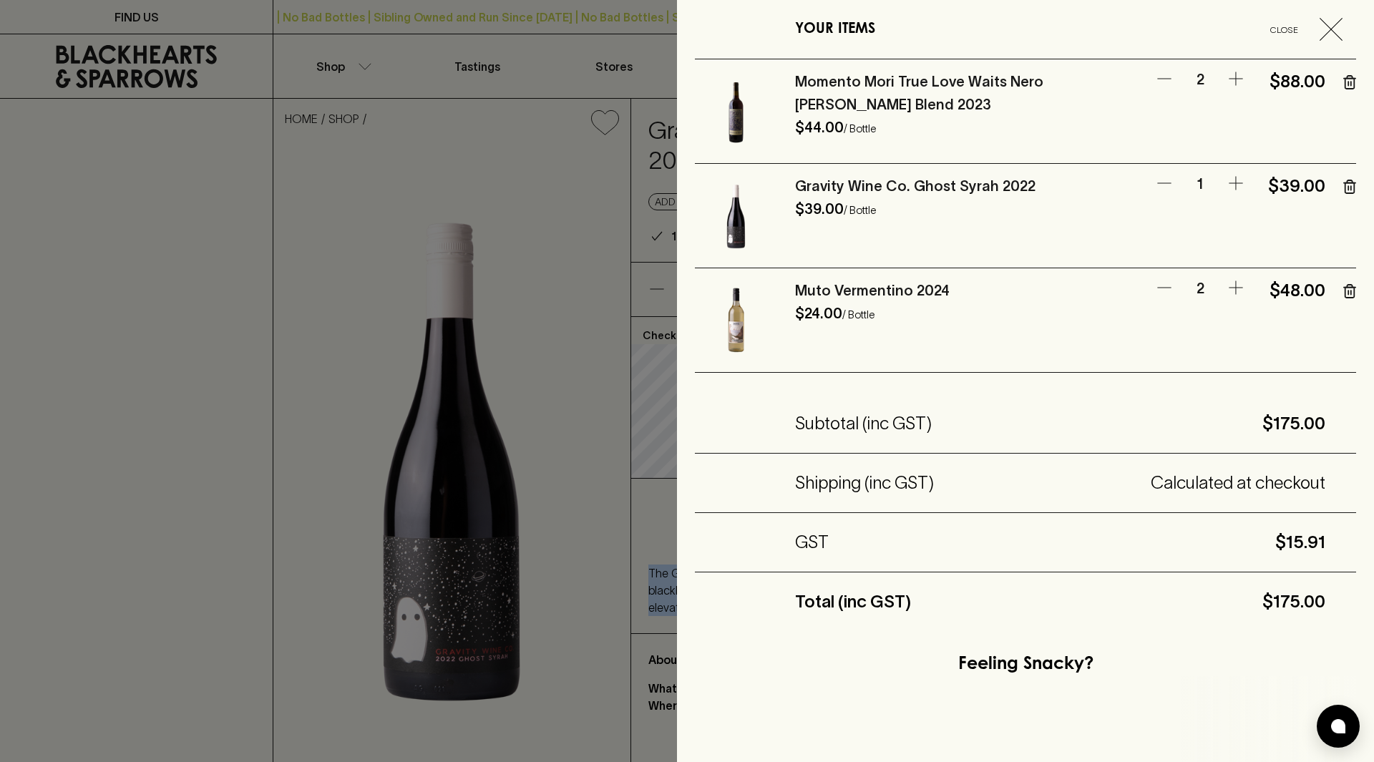
click at [874, 290] on link "Muto Vermentino 2024" at bounding box center [872, 291] width 155 height 16
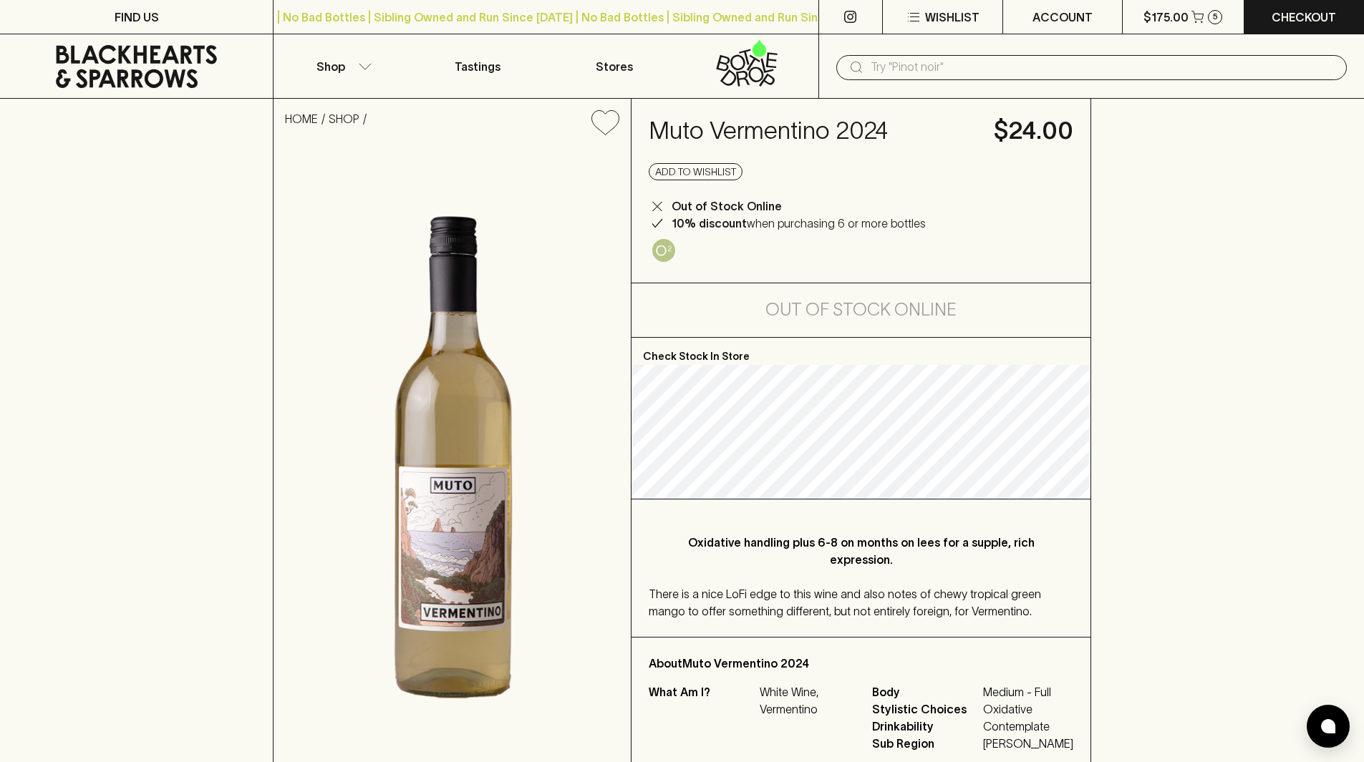
click at [983, 568] on div "Oxidative handling plus 6-8 on months on lees for a supple, rich expression. Th…" at bounding box center [860, 568] width 459 height 137
drag, startPoint x: 907, startPoint y: 129, endPoint x: 650, endPoint y: 124, distance: 257.0
click at [650, 124] on h4 "Muto Vermentino 2024" at bounding box center [813, 131] width 328 height 30
copy h4 "Muto Vermentino 2024"
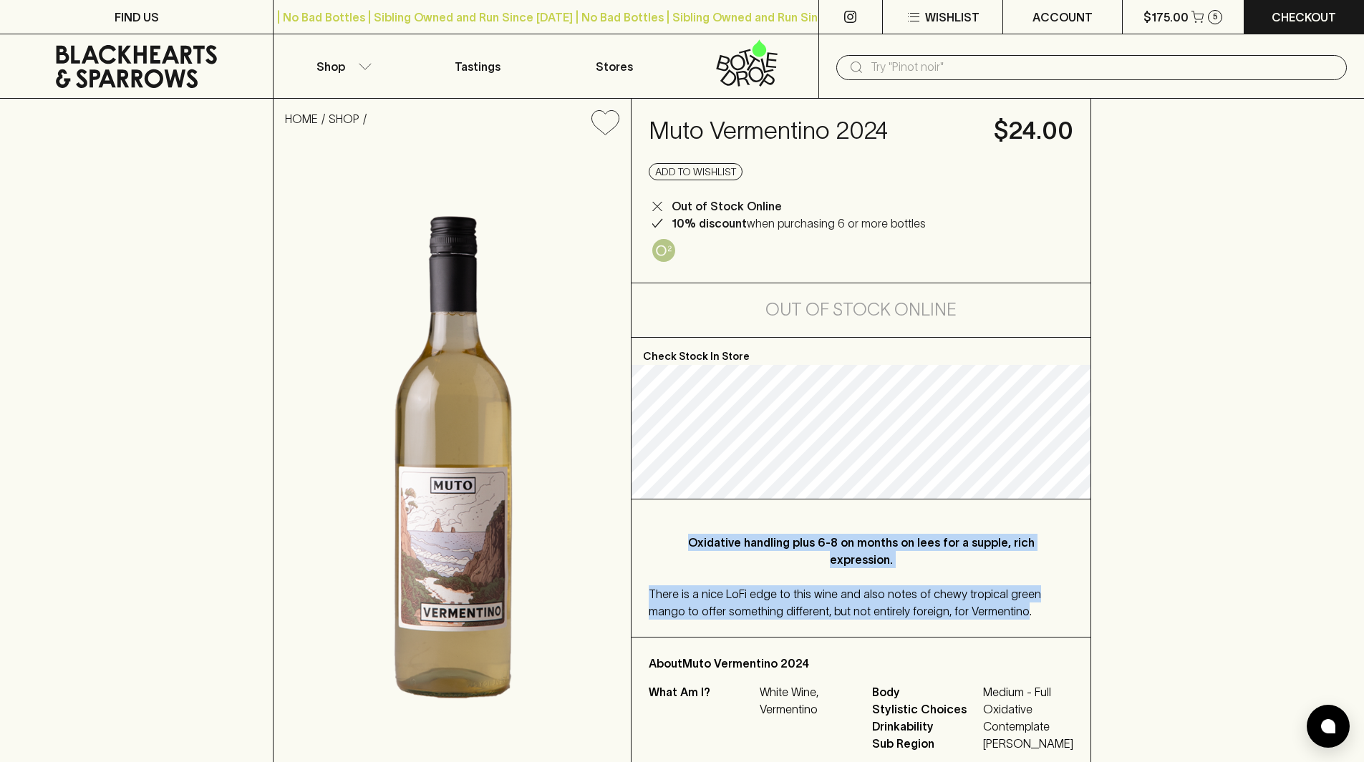
drag, startPoint x: 974, startPoint y: 609, endPoint x: 671, endPoint y: 523, distance: 315.4
click at [671, 523] on div "Oxidative handling plus 6-8 on months on lees for a supple, rich expression. Th…" at bounding box center [860, 568] width 459 height 137
copy div "Oxidative handling plus 6-8 on months on lees for a supple, rich expression. Th…"
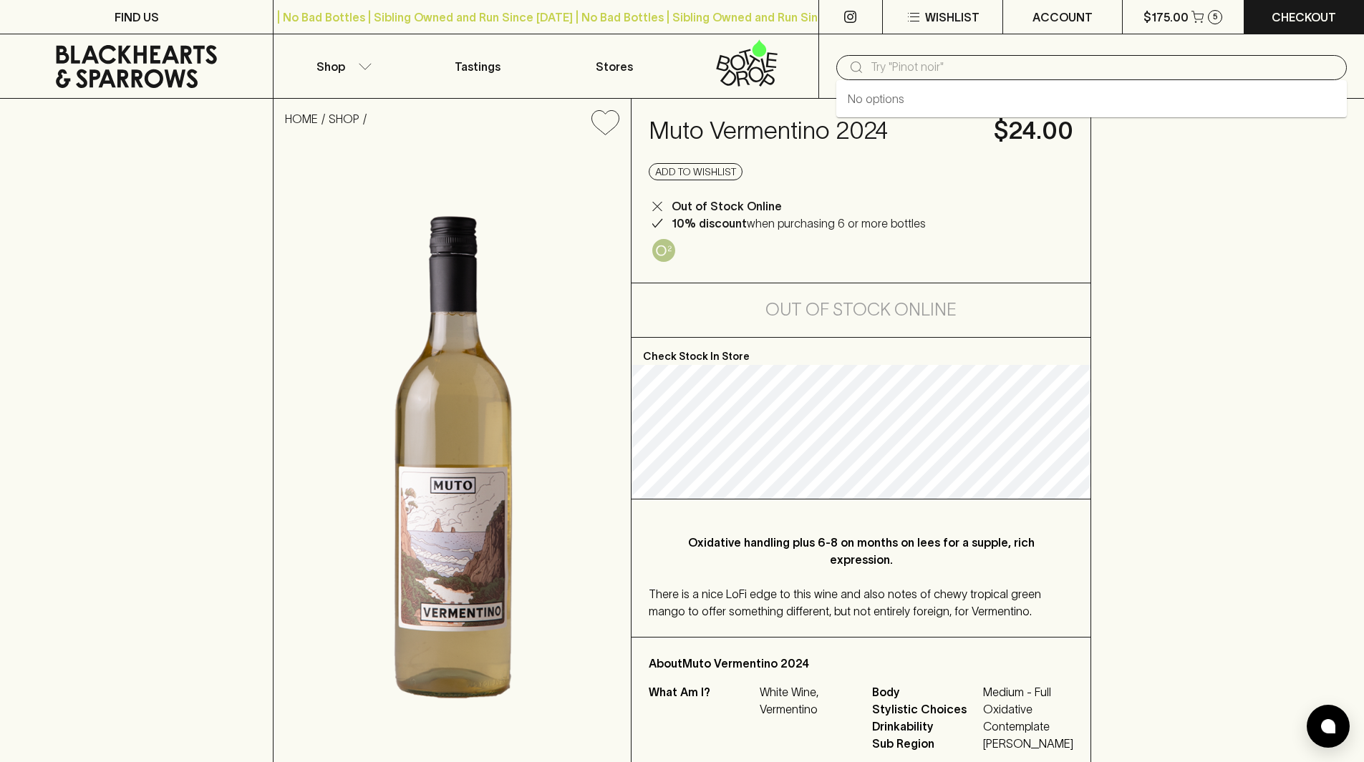
click at [908, 73] on input "text" at bounding box center [1102, 67] width 465 height 23
paste input "[PERSON_NAME] Chardonnay 2024 (Bottle)"
click at [942, 104] on link "[PERSON_NAME] Chardonnay 2024" at bounding box center [940, 98] width 185 height 17
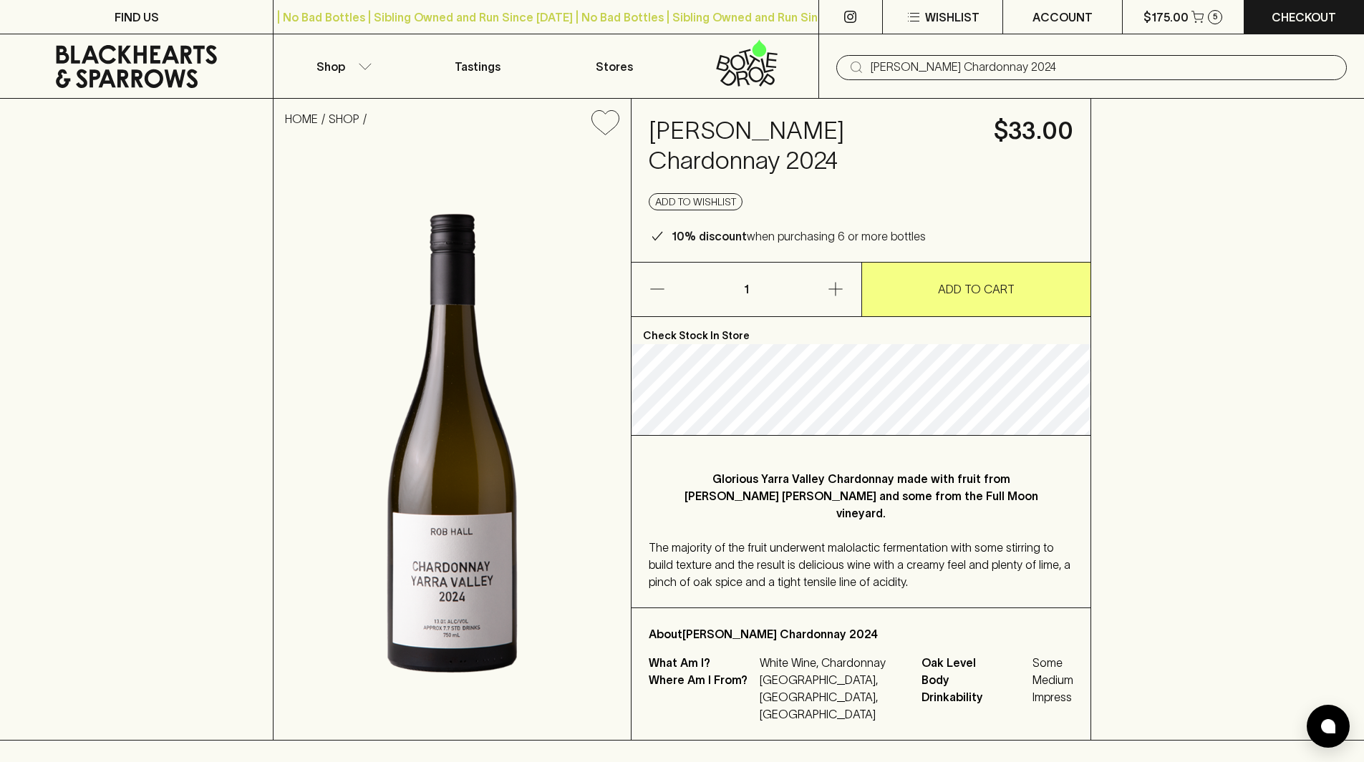
type input "[PERSON_NAME] Chardonnay 2024"
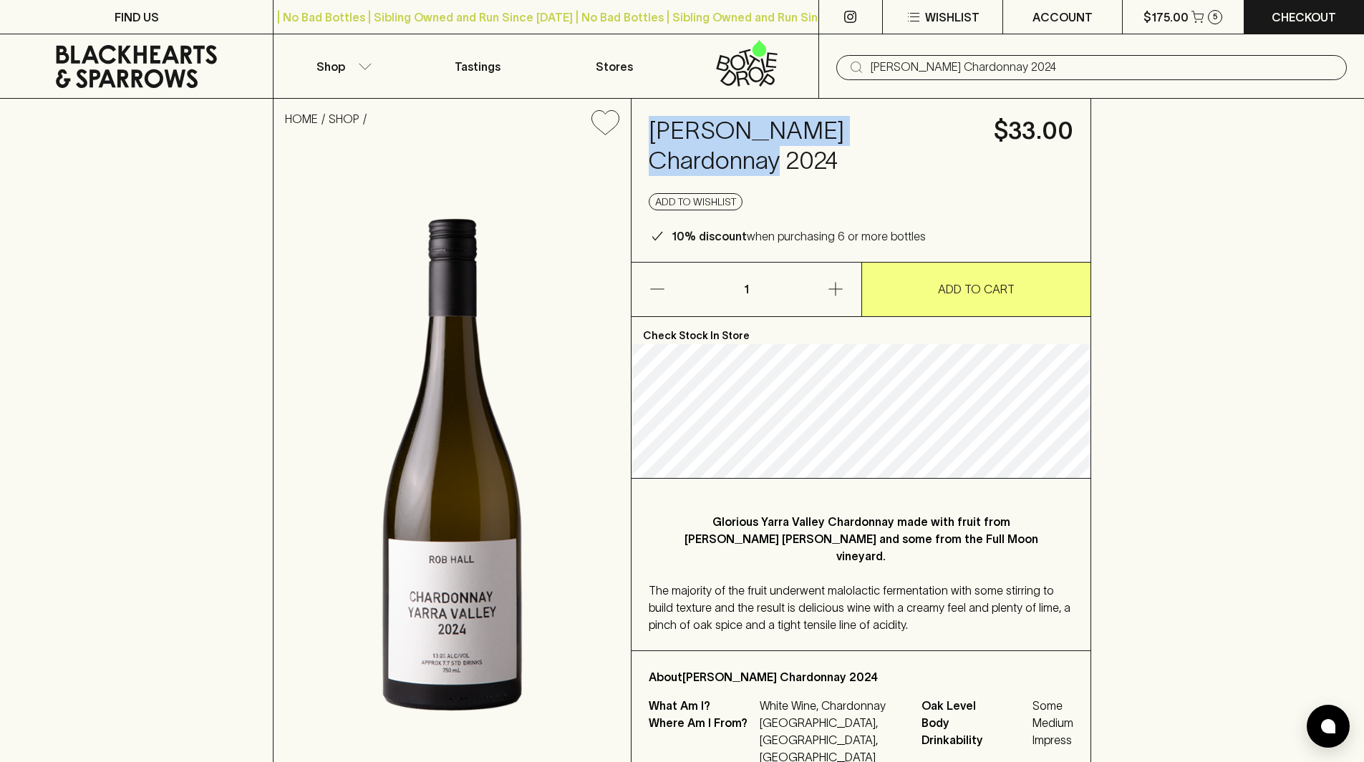
drag, startPoint x: 904, startPoint y: 132, endPoint x: 644, endPoint y: 128, distance: 259.9
click at [644, 128] on div "Rob Hall Chardonnay 2024 $33.00 Add to wishlist 10% discount when purchasing 6 …" at bounding box center [860, 180] width 459 height 163
copy h4 "[PERSON_NAME] Chardonnay 2024"
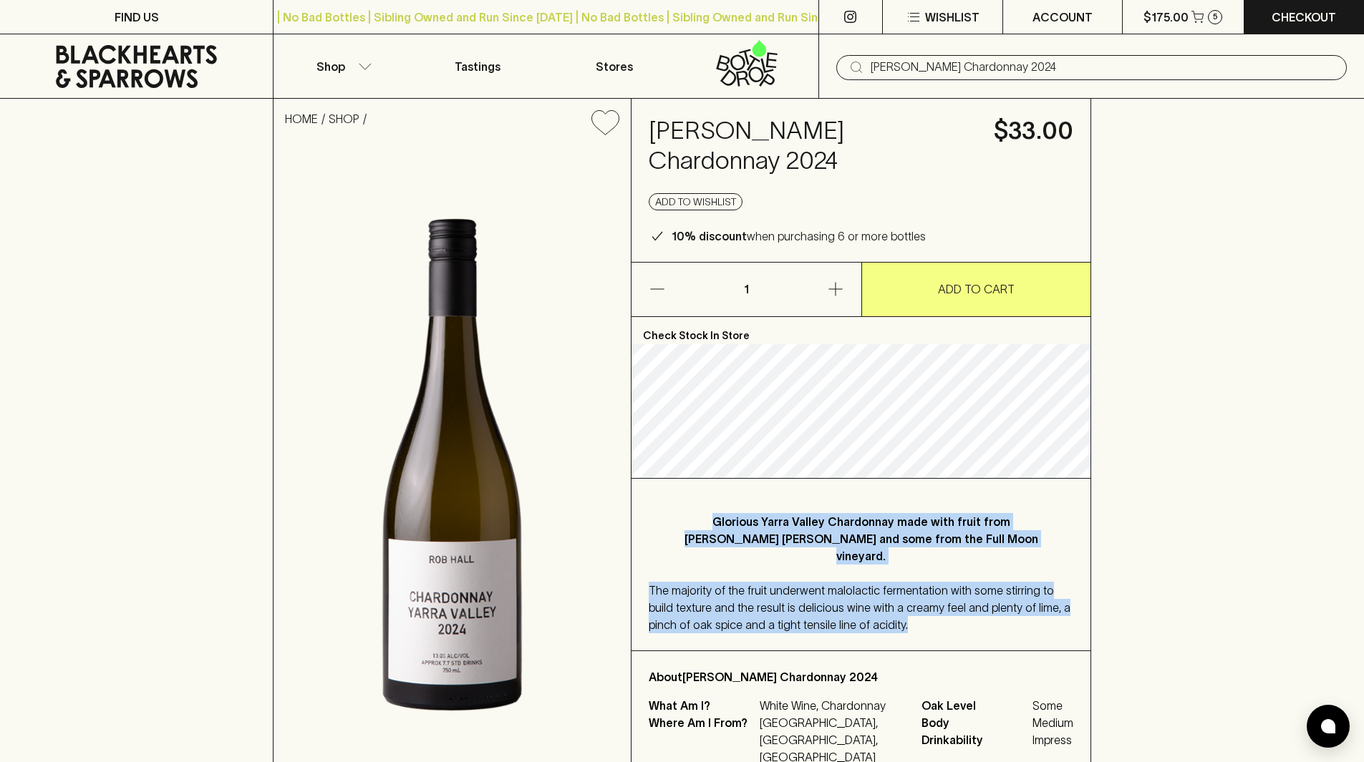
drag, startPoint x: 861, startPoint y: 583, endPoint x: 679, endPoint y: 486, distance: 206.9
click at [679, 486] on div "Glorious Yarra Valley Chardonnay made with fruit from Rob Hall's Harriet vineya…" at bounding box center [860, 565] width 459 height 172
copy div "Glorious Yarra Valley Chardonnay made with fruit from Rob Hall's Harriet vineya…"
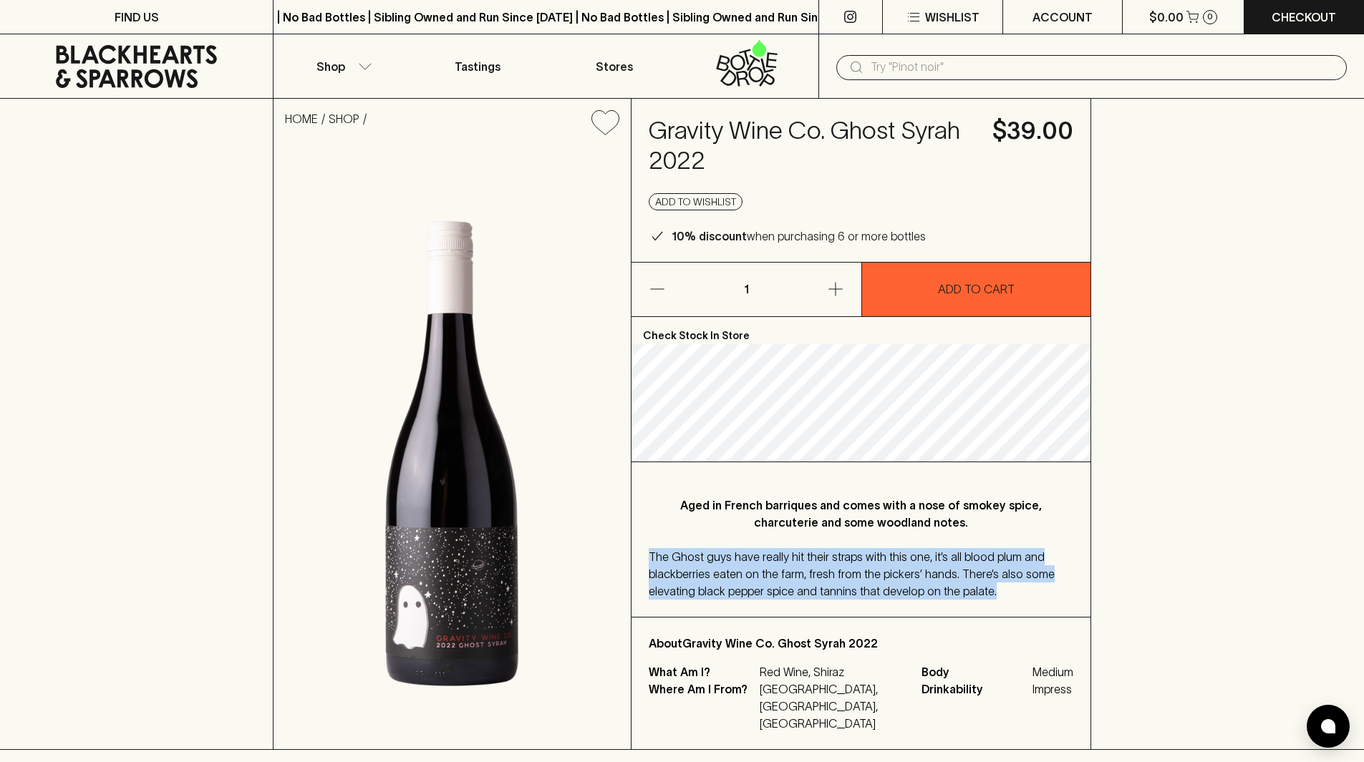
drag, startPoint x: 989, startPoint y: 592, endPoint x: 638, endPoint y: 548, distance: 353.6
click at [638, 548] on div "Aged in French barriques and comes with a nose of smokey spice, charcuterie and…" at bounding box center [860, 539] width 459 height 155
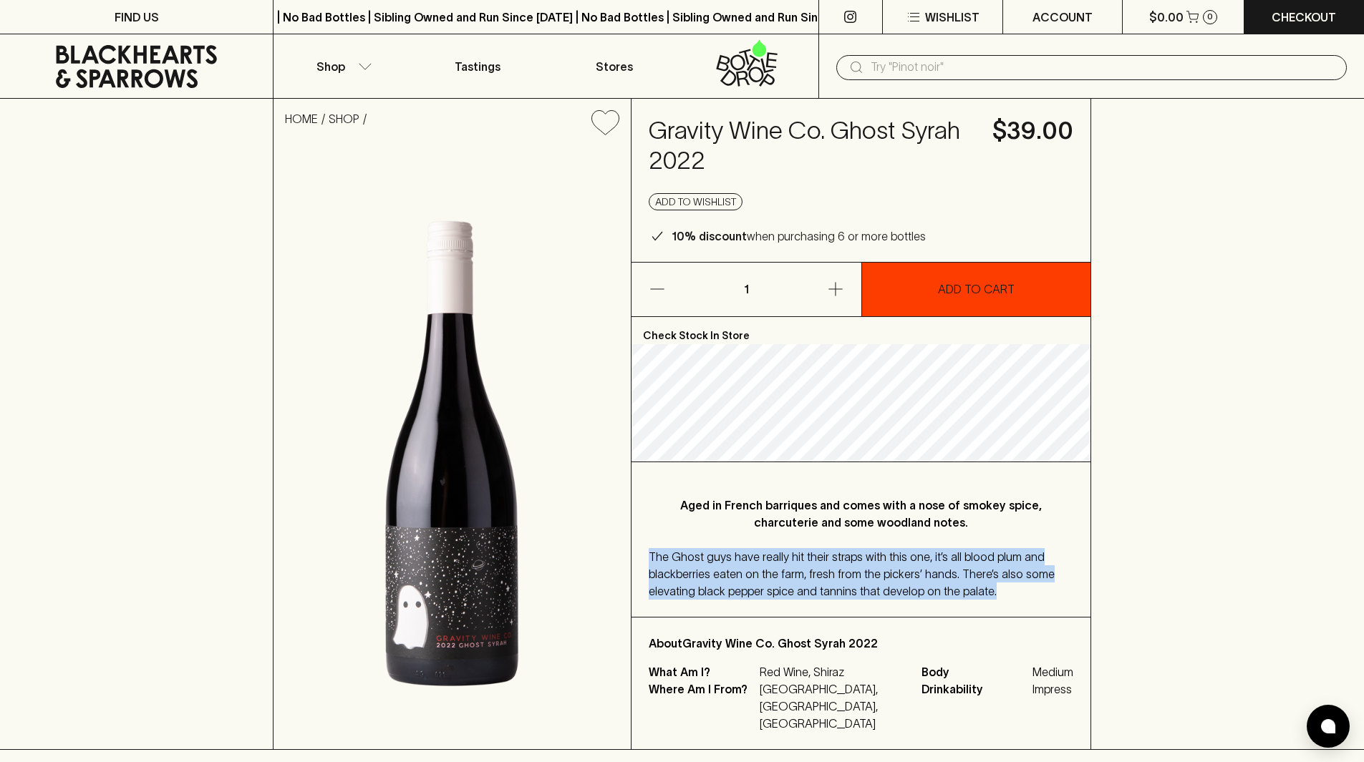
click at [903, 289] on button "ADD TO CART" at bounding box center [976, 290] width 229 height 54
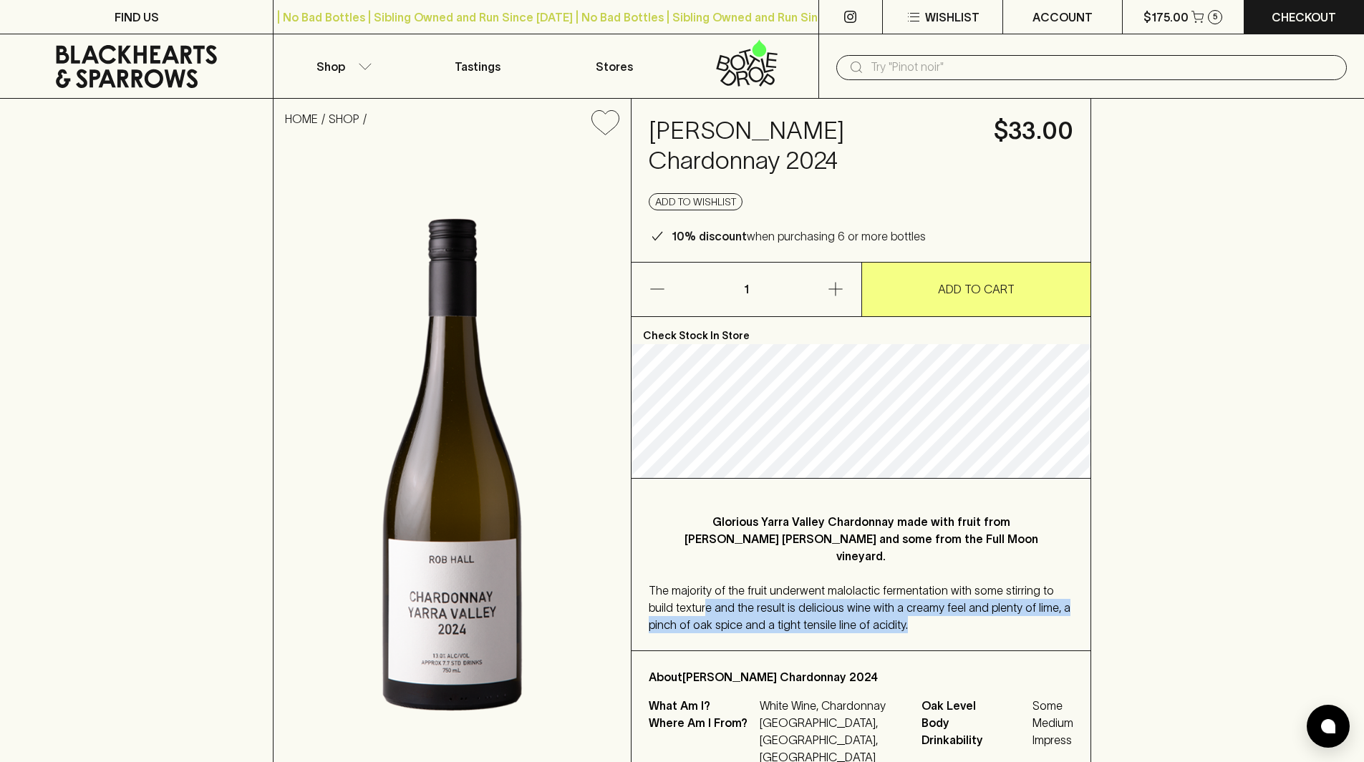
drag, startPoint x: 869, startPoint y: 582, endPoint x: 678, endPoint y: 552, distance: 193.5
click at [678, 582] on div "The majority of the fruit underwent malolactic fermentation with some stirring …" at bounding box center [861, 608] width 425 height 52
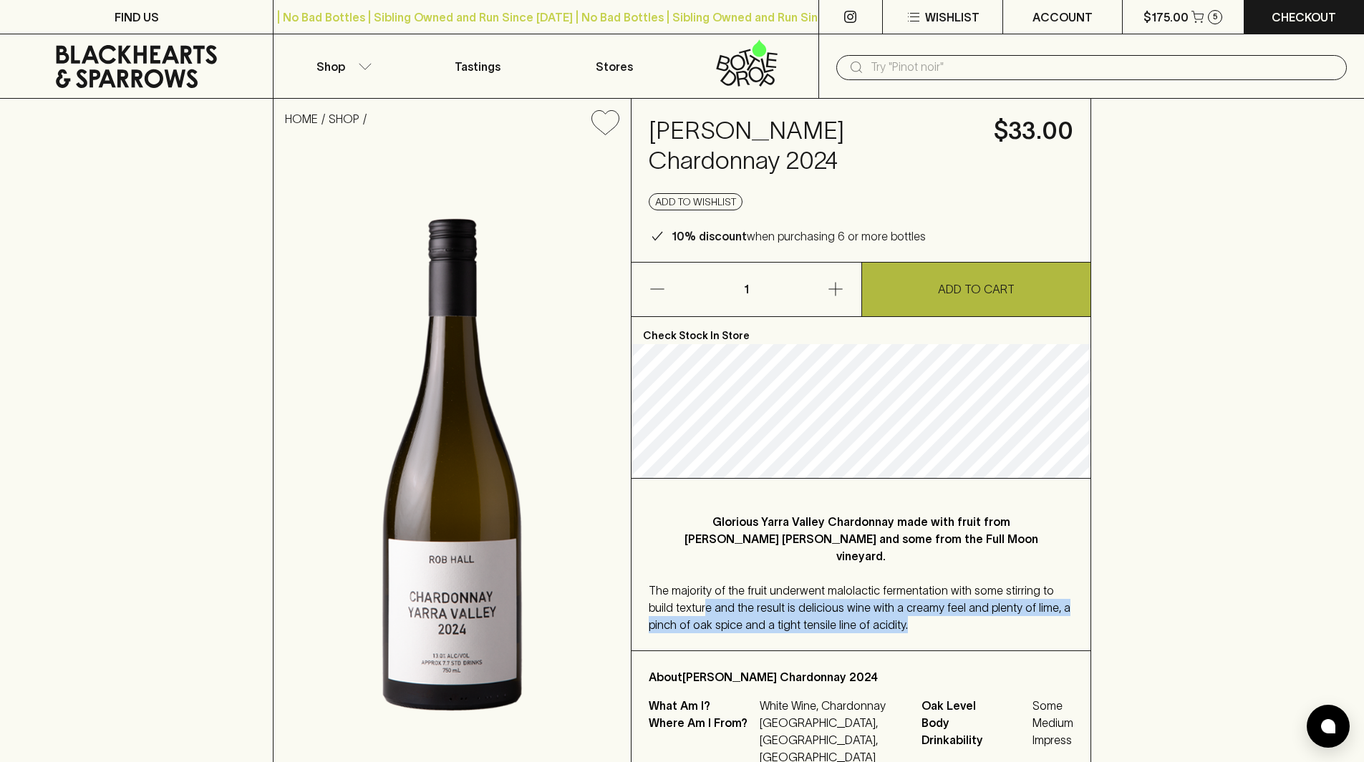
click at [966, 281] on p "ADD TO CART" at bounding box center [976, 289] width 77 height 17
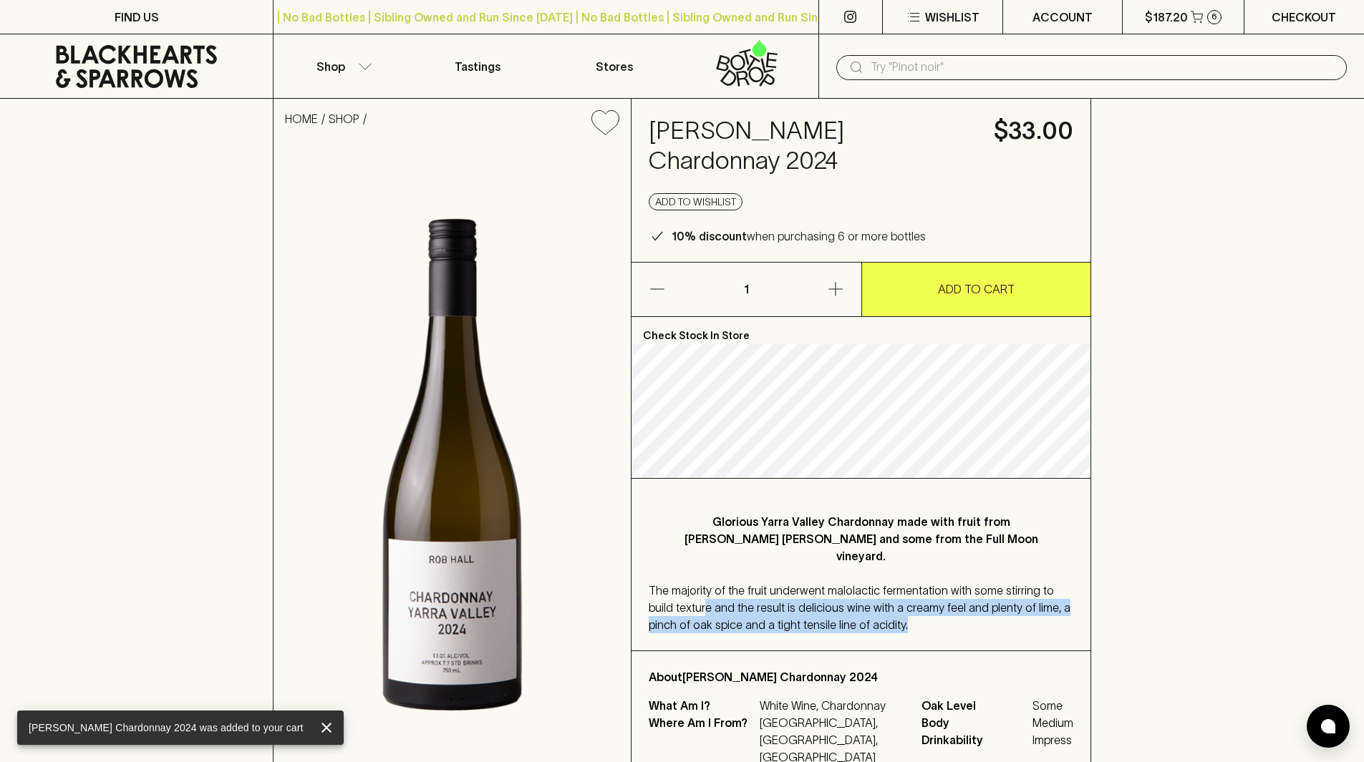
click at [1290, 19] on p "Checkout" at bounding box center [1303, 17] width 64 height 17
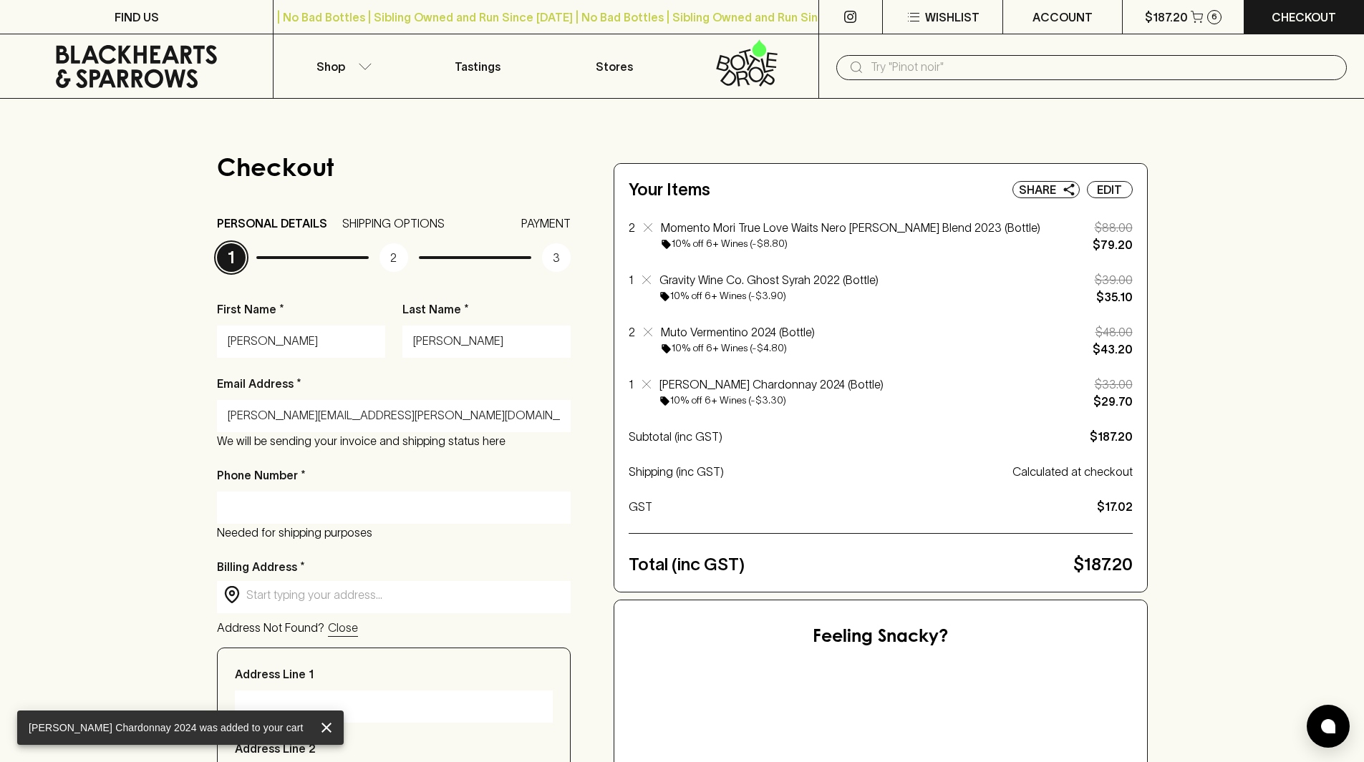
click at [311, 509] on input "Phone Number *" at bounding box center [394, 507] width 333 height 23
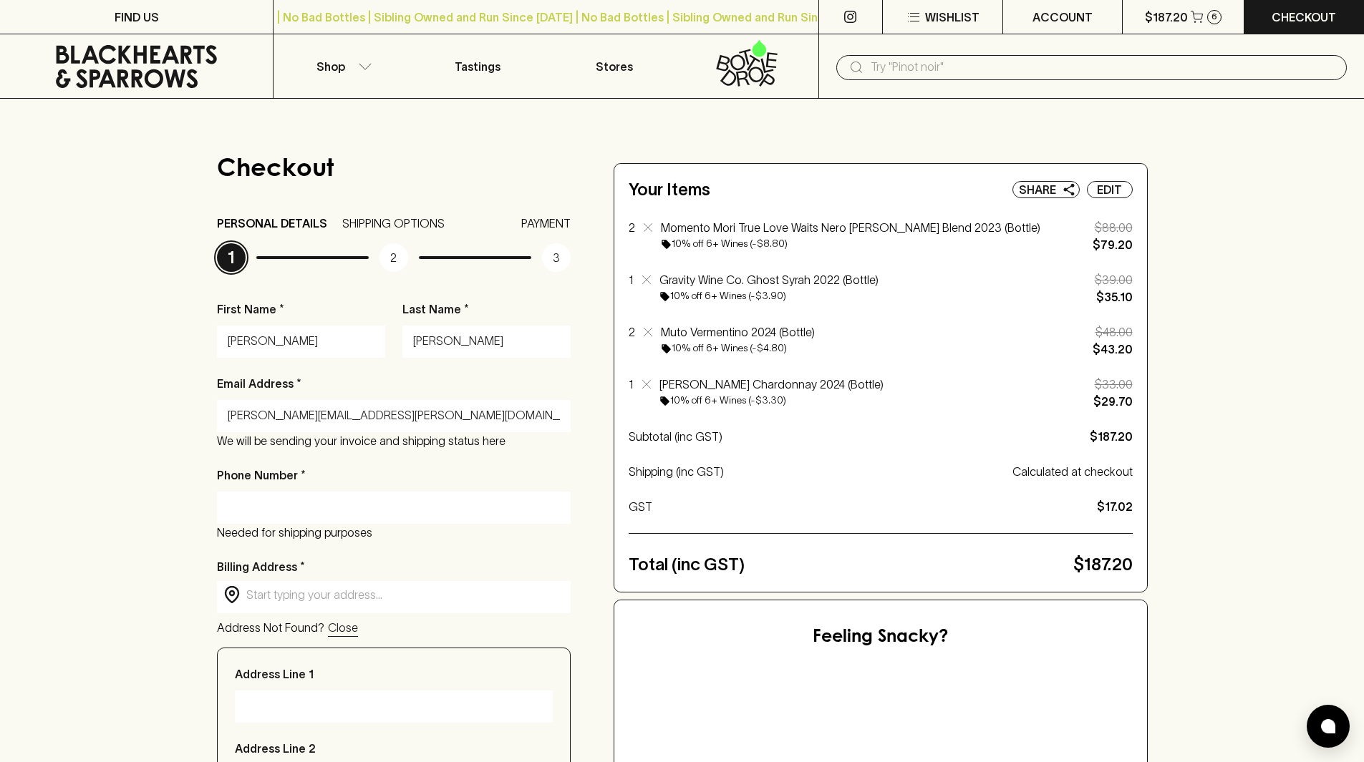
click at [369, 504] on input "Phone Number *" at bounding box center [394, 507] width 333 height 23
type input "0432608451"
type input "[STREET_ADDRESS][PERSON_NAME]"
type input "[GEOGRAPHIC_DATA]"
type input "3067"
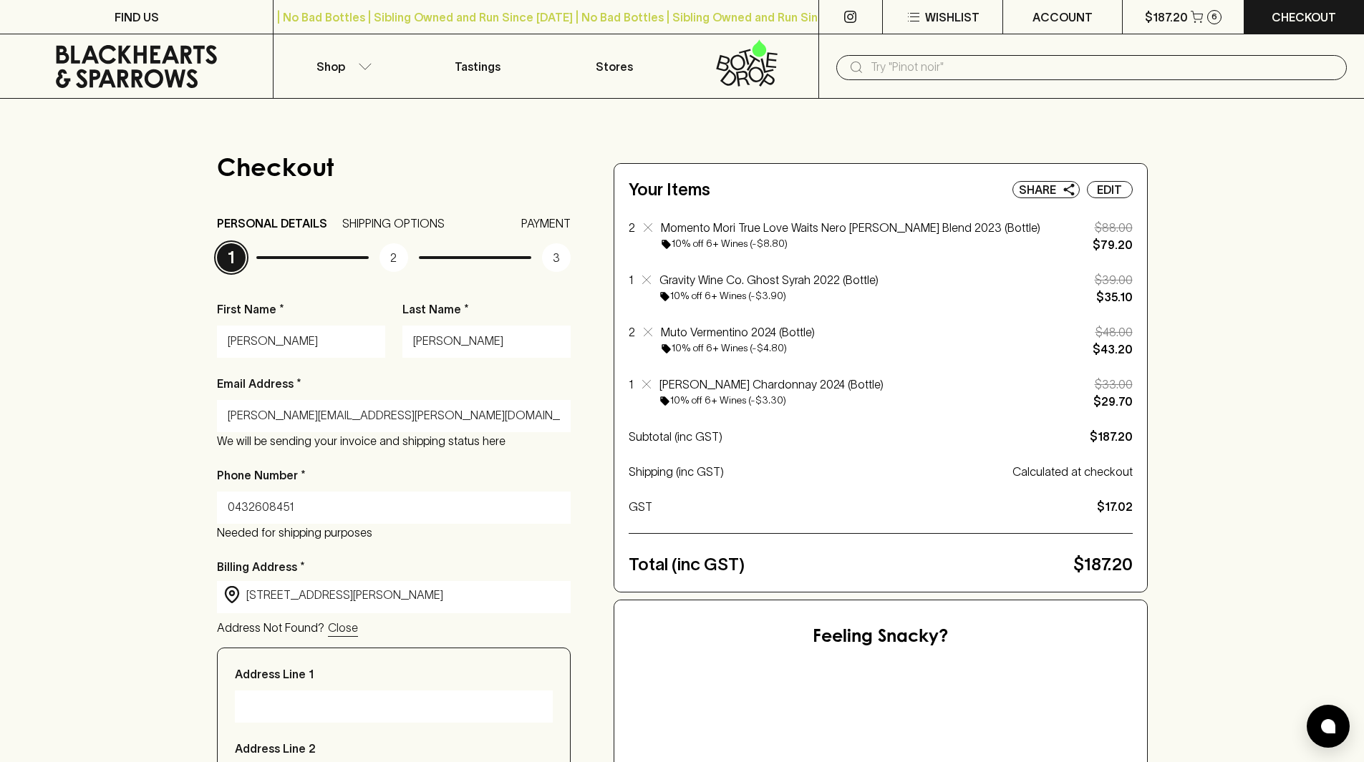
type input "Victoria"
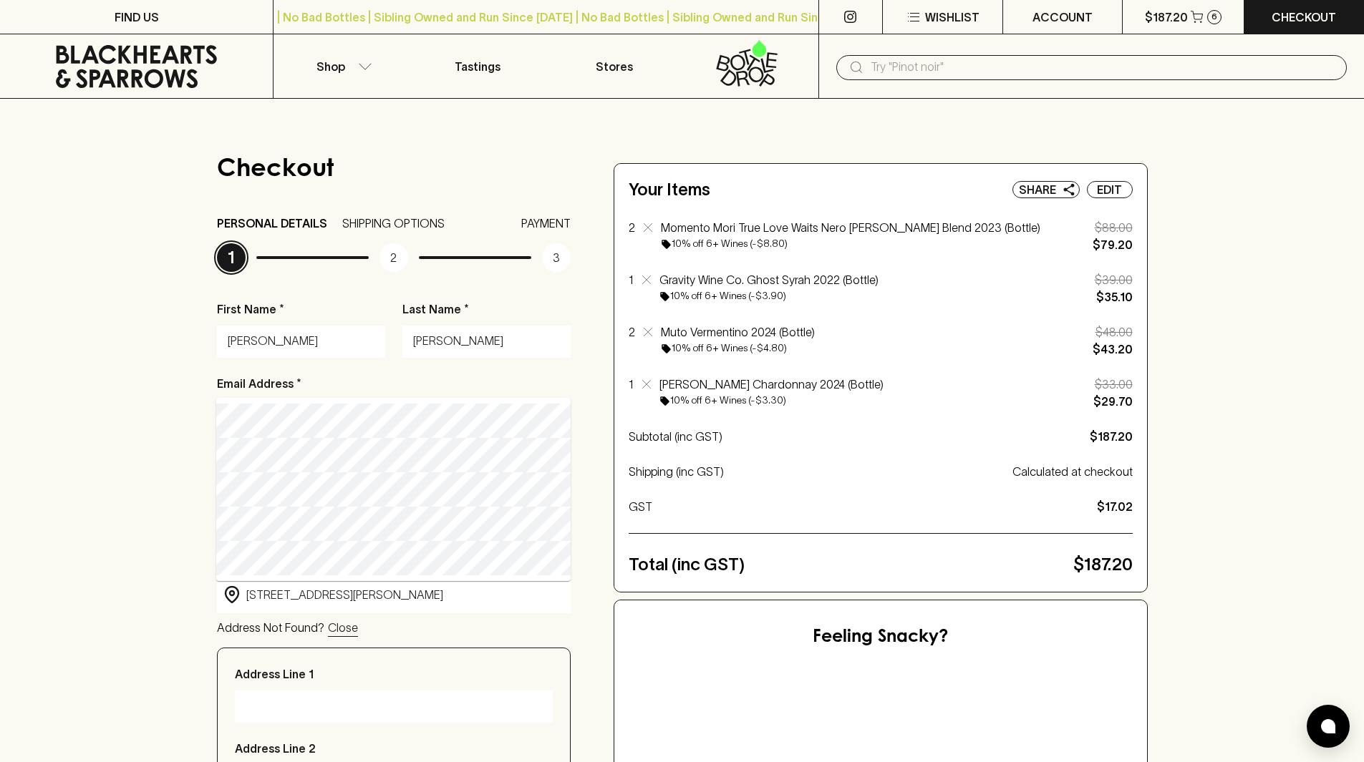
click at [122, 533] on div "Checkout PERSONAL DETAILS 1 SHIPPING OPTIONS 2 PAYMENT 3 First Name * [PERSON_N…" at bounding box center [682, 665] width 1364 height 1133
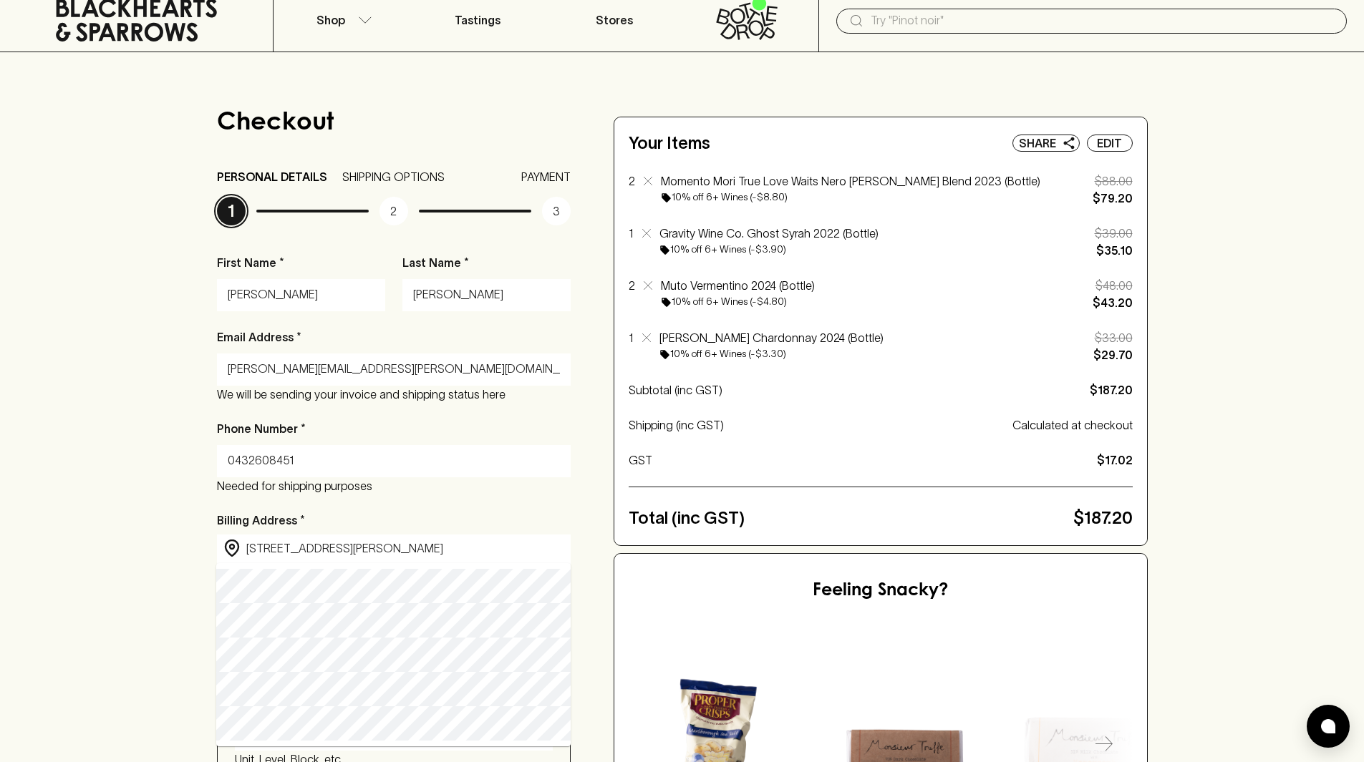
scroll to position [72, 0]
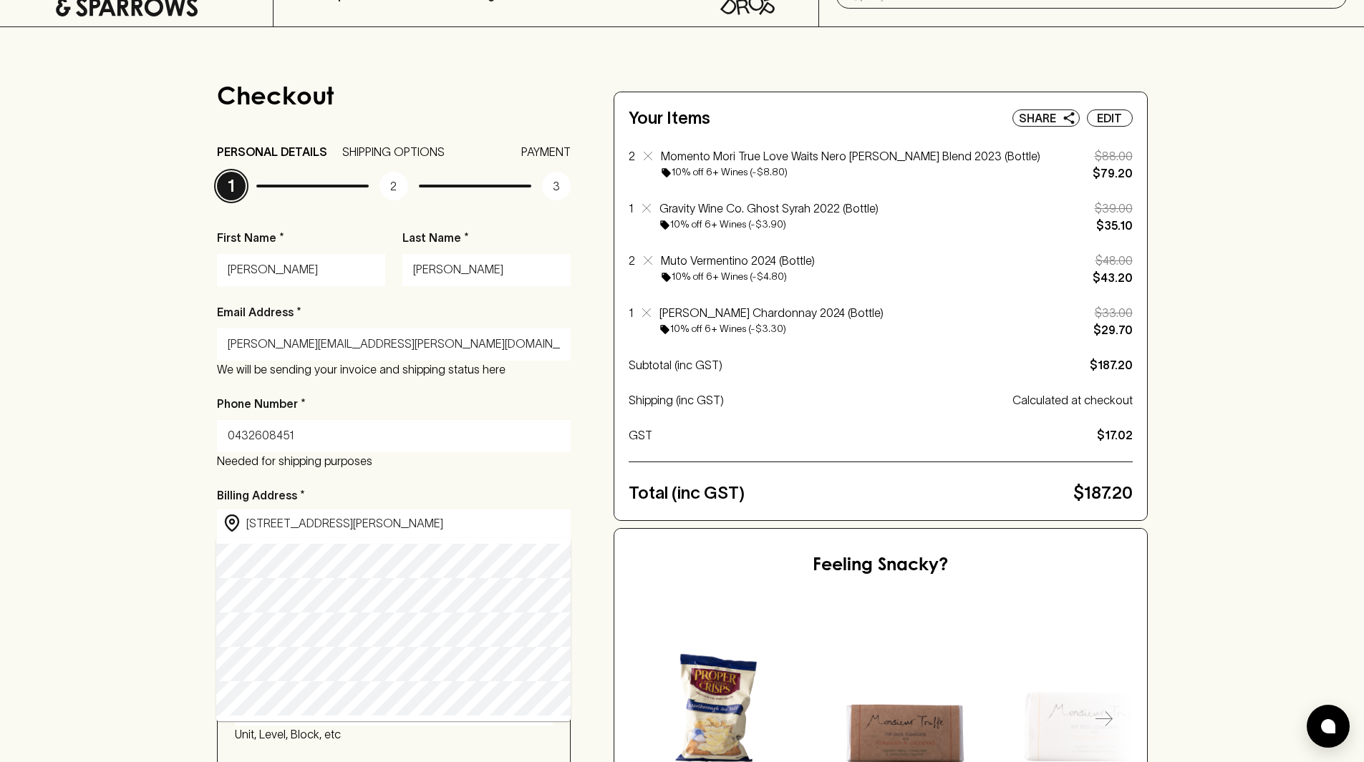
click at [165, 624] on div "Checkout PERSONAL DETAILS 1 SHIPPING OPTIONS 2 PAYMENT 3 First Name * [PERSON_N…" at bounding box center [682, 593] width 1364 height 1133
click at [364, 526] on input "[STREET_ADDRESS][PERSON_NAME]" at bounding box center [405, 523] width 319 height 16
type input "[STREET_ADDRESS][PERSON_NAME]"
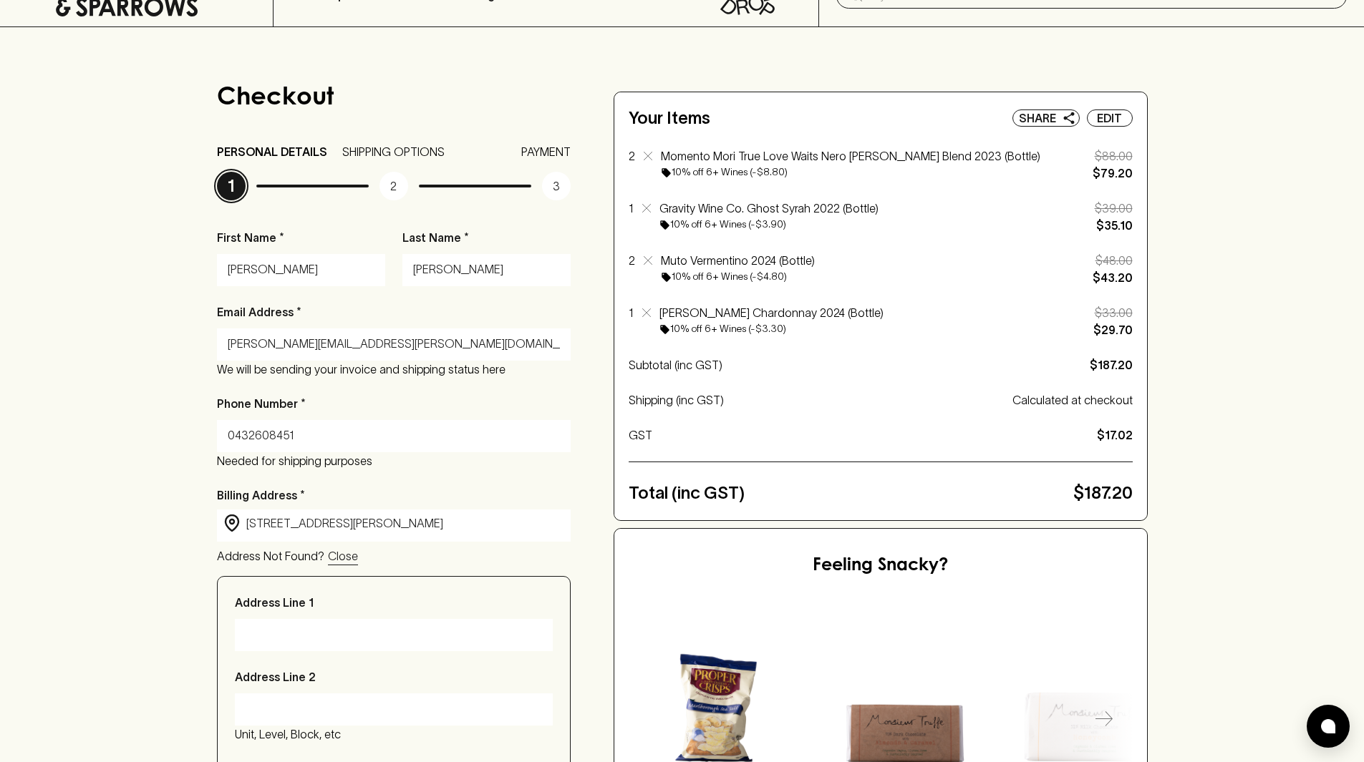
type input "[STREET_ADDRESS][PERSON_NAME]"
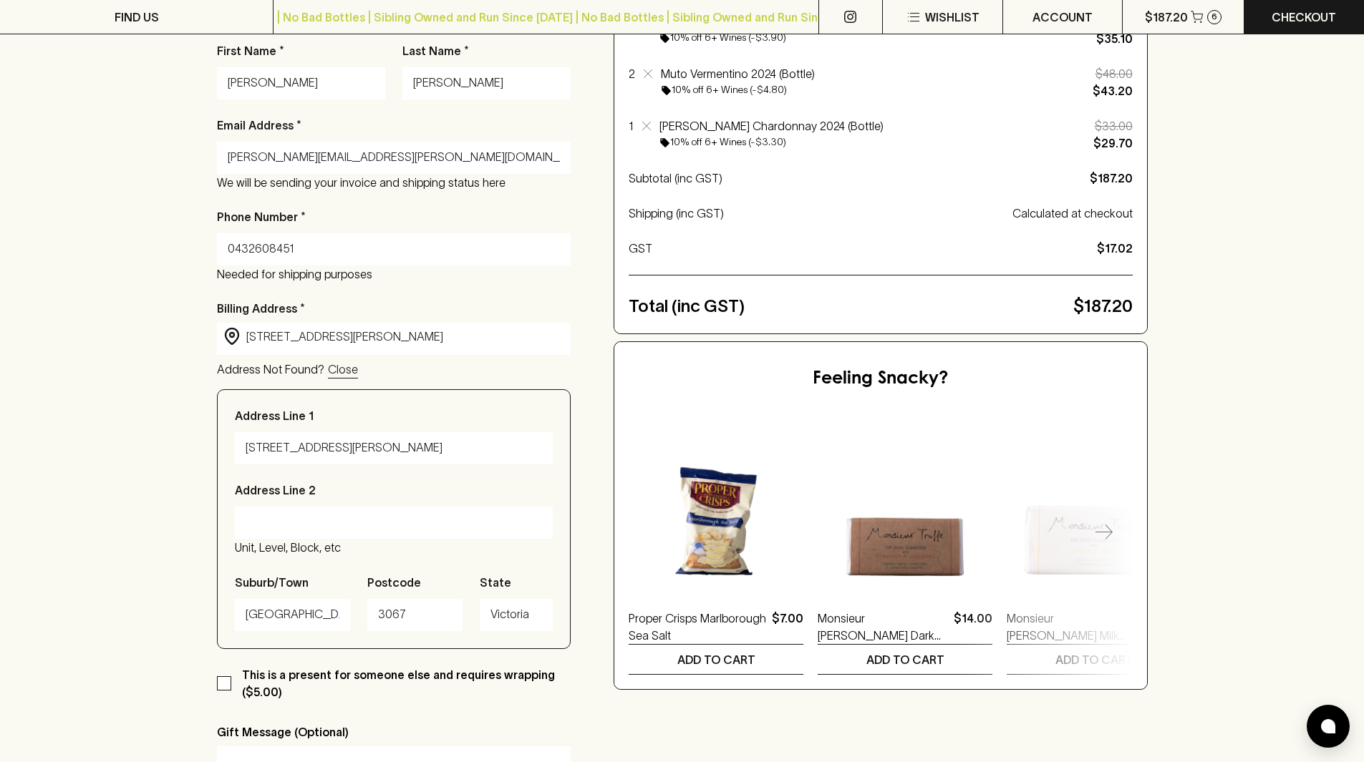
scroll to position [286, 0]
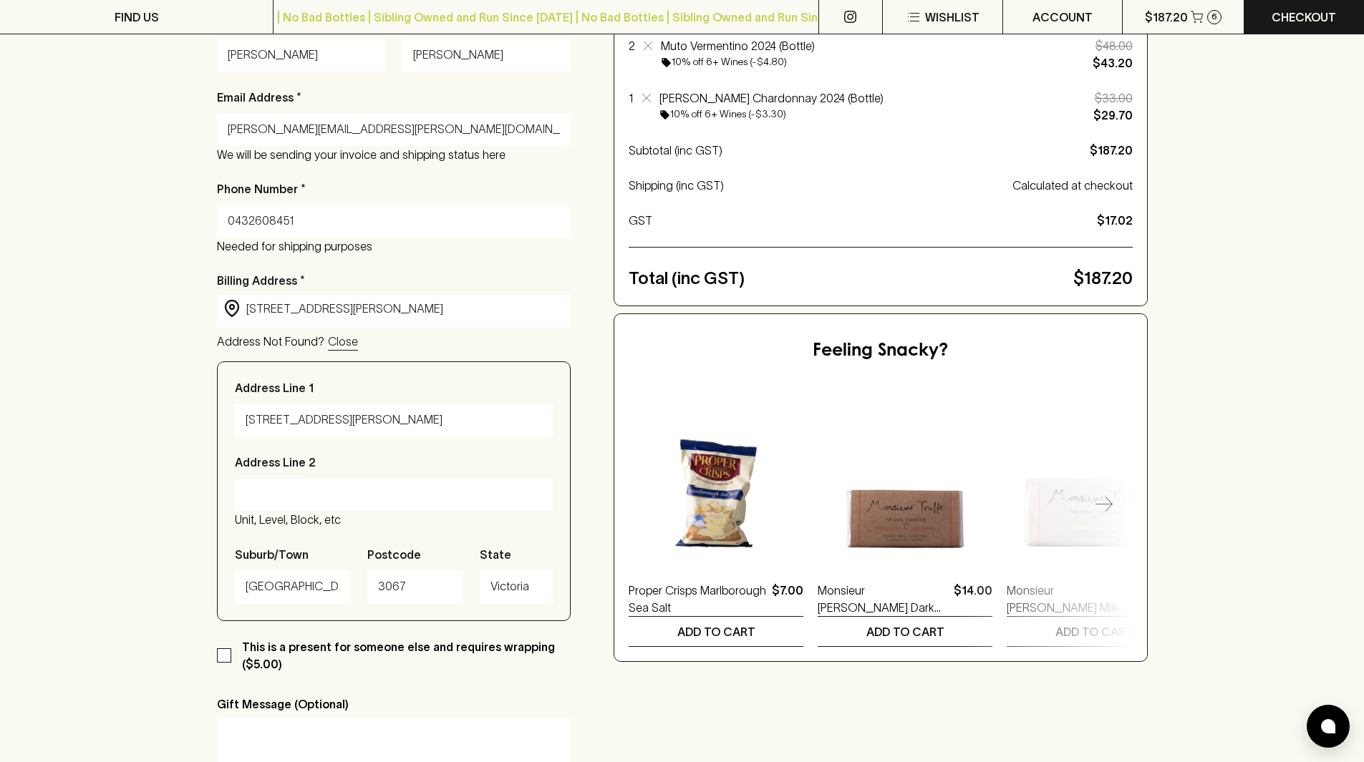
type input "[STREET_ADDRESS][PERSON_NAME]"
drag, startPoint x: 253, startPoint y: 420, endPoint x: 196, endPoint y: 420, distance: 57.3
click at [196, 420] on div "Checkout PERSONAL DETAILS 1 SHIPPING OPTIONS 2 PAYMENT 3 First Name * [PERSON_N…" at bounding box center [682, 378] width 1364 height 1133
type input "[STREET_ADDRESS][PERSON_NAME]"
type input "1"
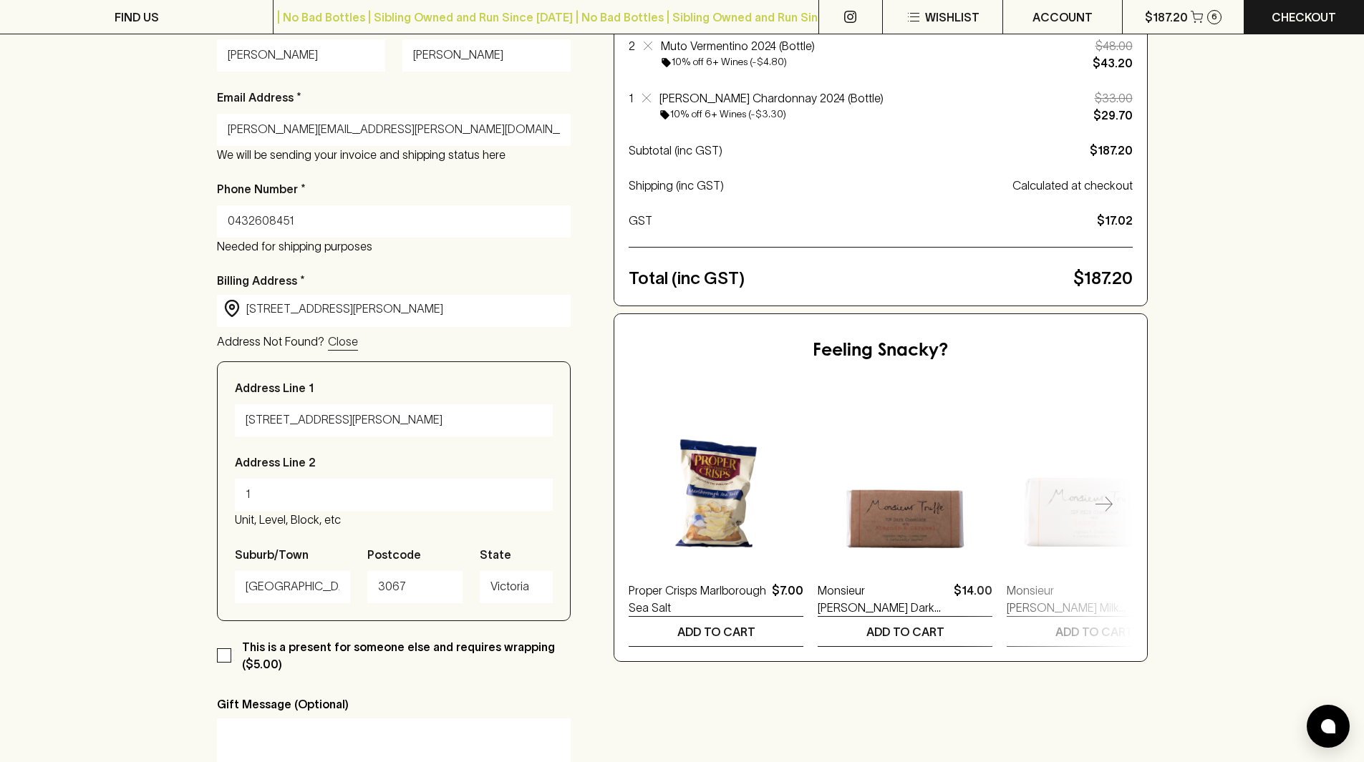
click at [178, 461] on div "Checkout PERSONAL DETAILS 1 SHIPPING OPTIONS 2 PAYMENT 3 First Name * [PERSON_N…" at bounding box center [682, 378] width 1364 height 1133
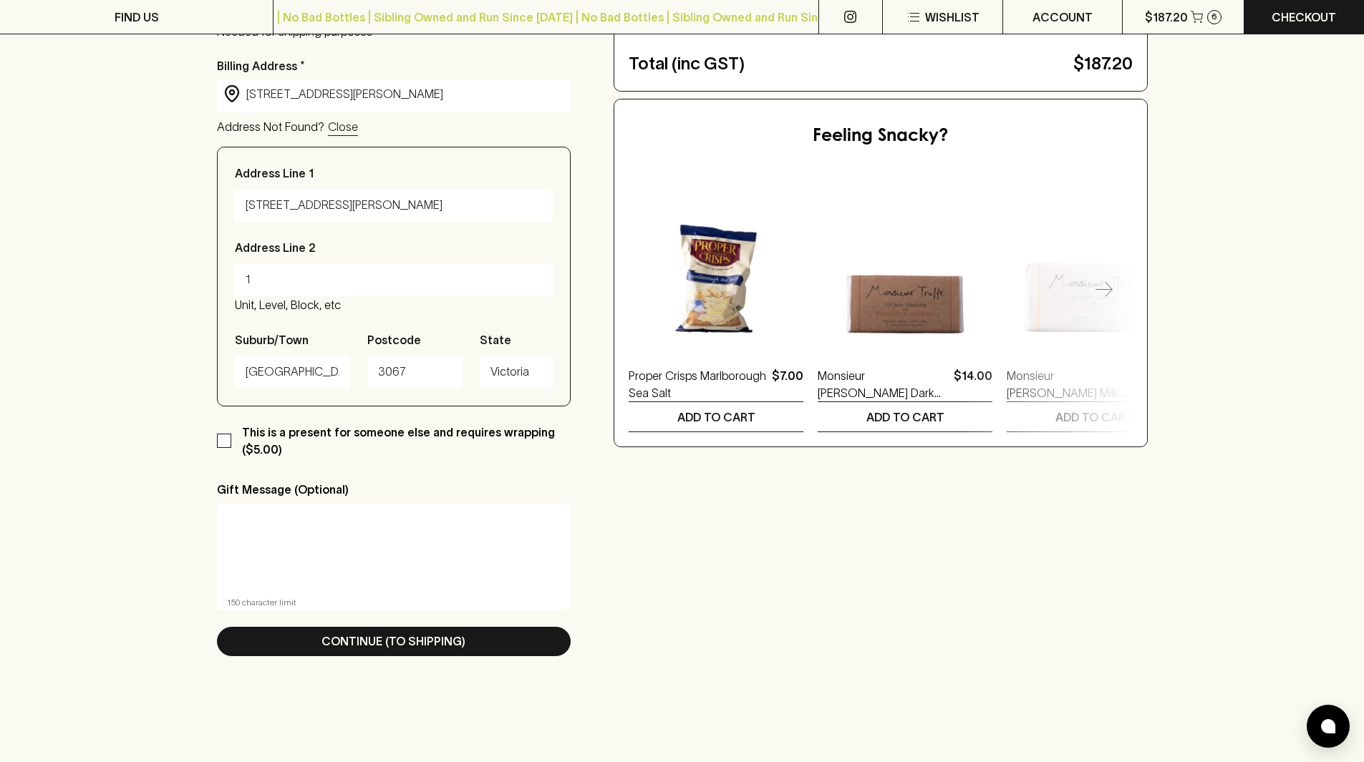
scroll to position [573, 0]
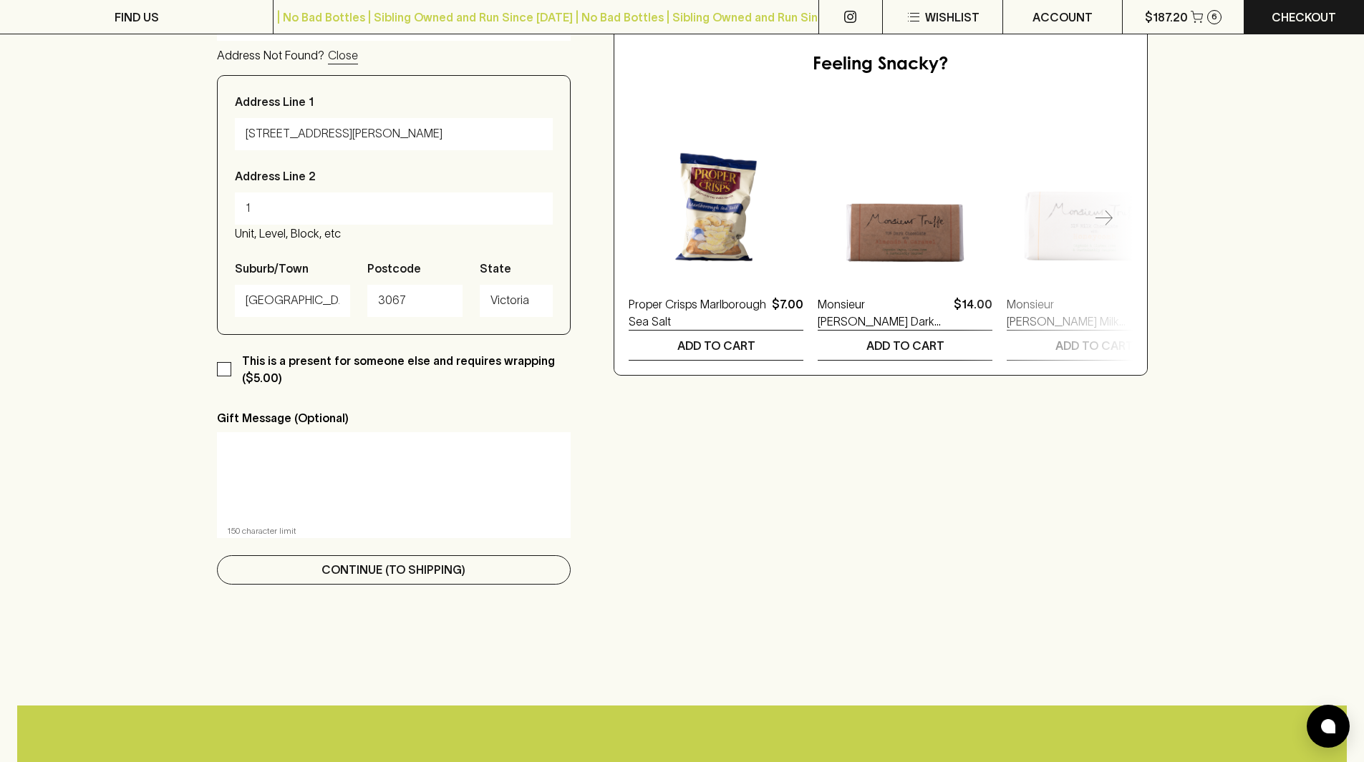
click at [360, 576] on p "Continue (To Shipping)" at bounding box center [393, 569] width 144 height 17
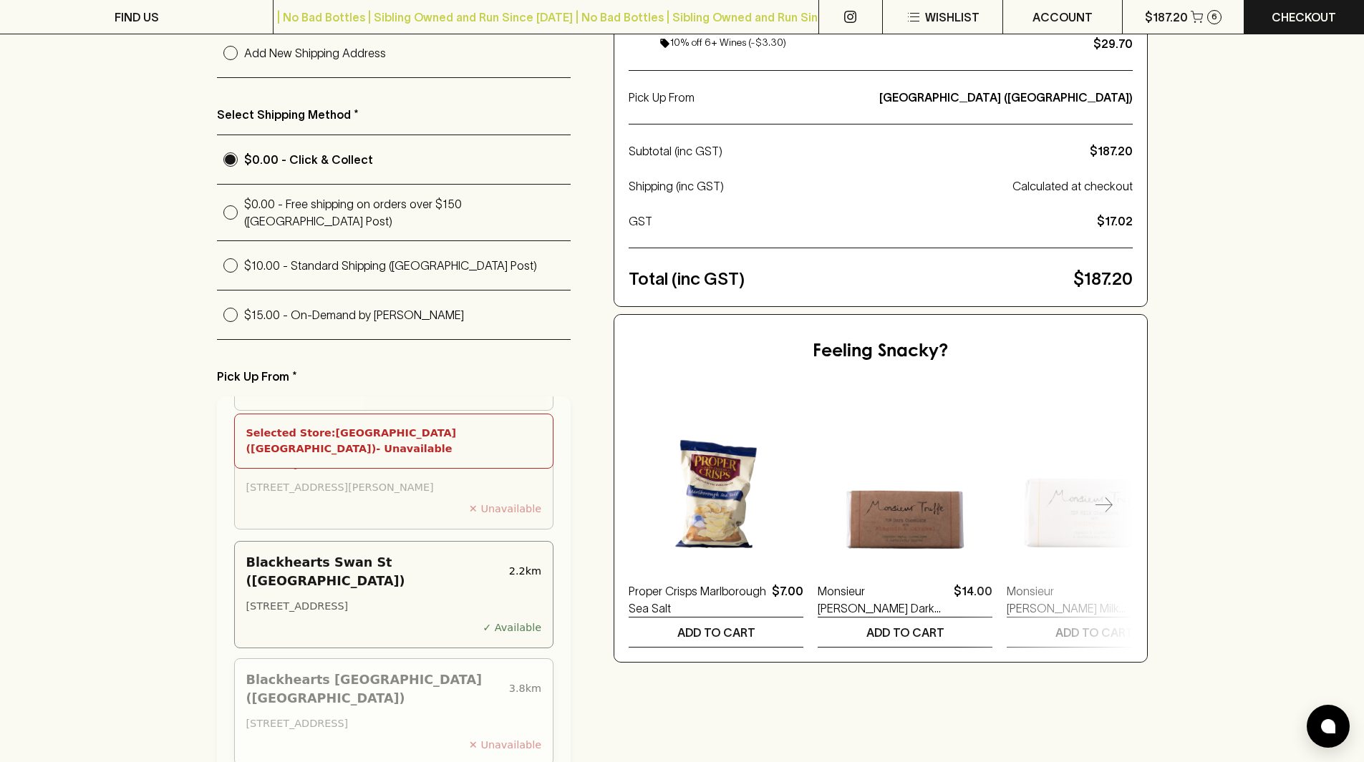
scroll to position [215, 0]
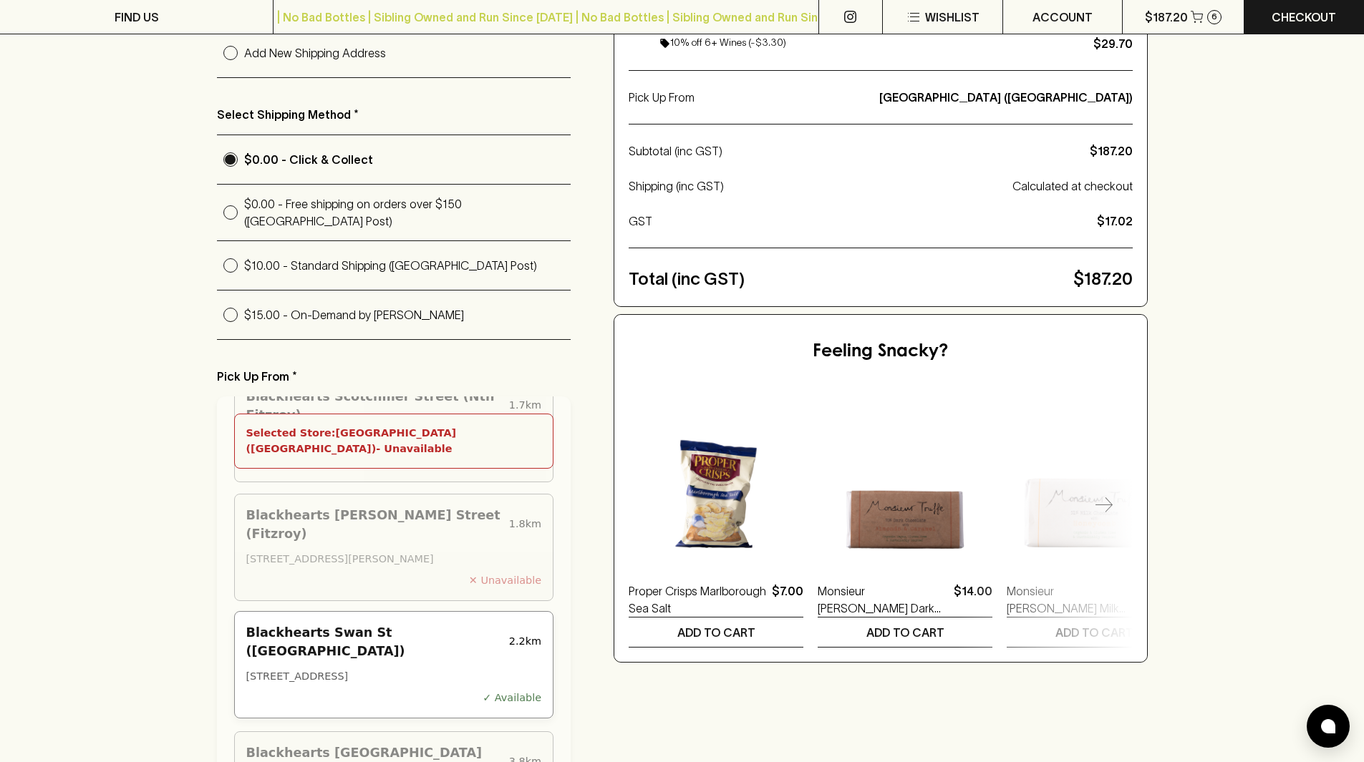
click at [436, 669] on div "[STREET_ADDRESS]" at bounding box center [394, 677] width 296 height 16
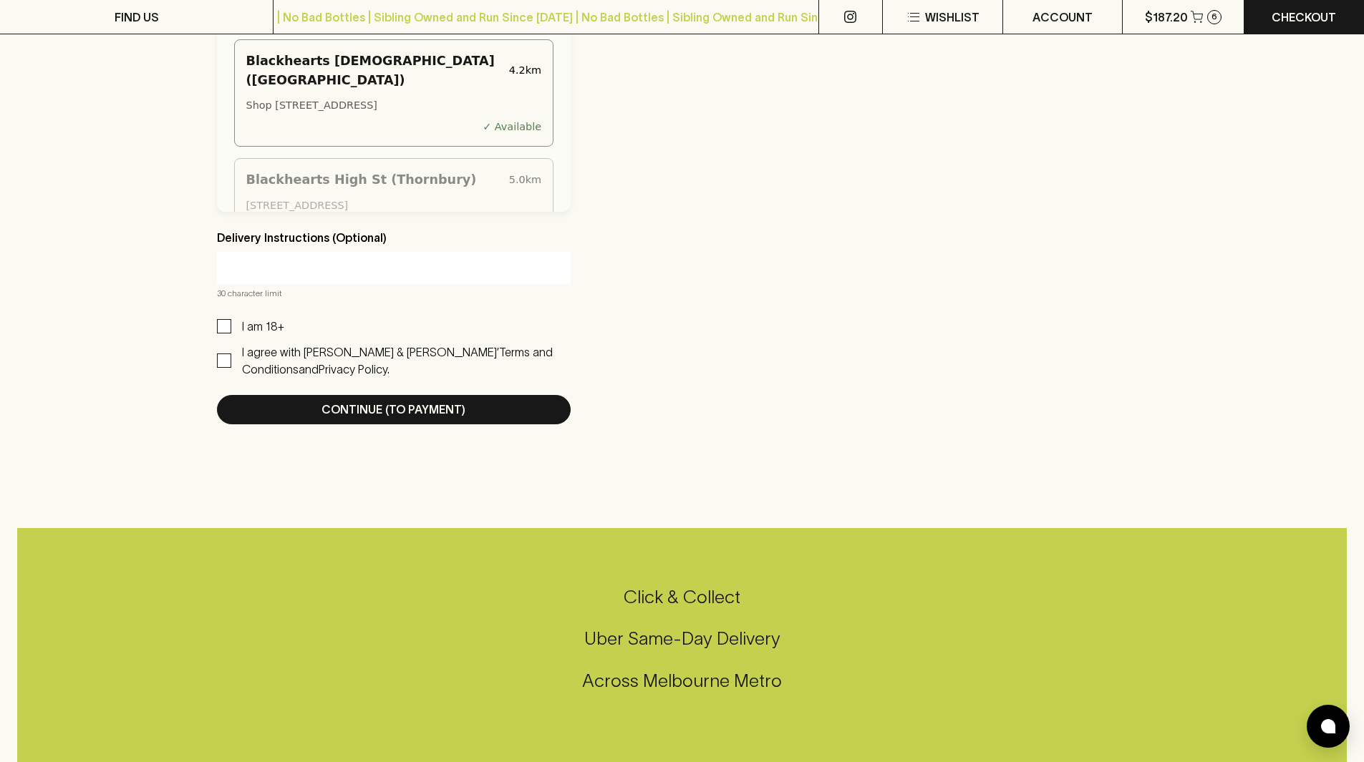
scroll to position [1002, 0]
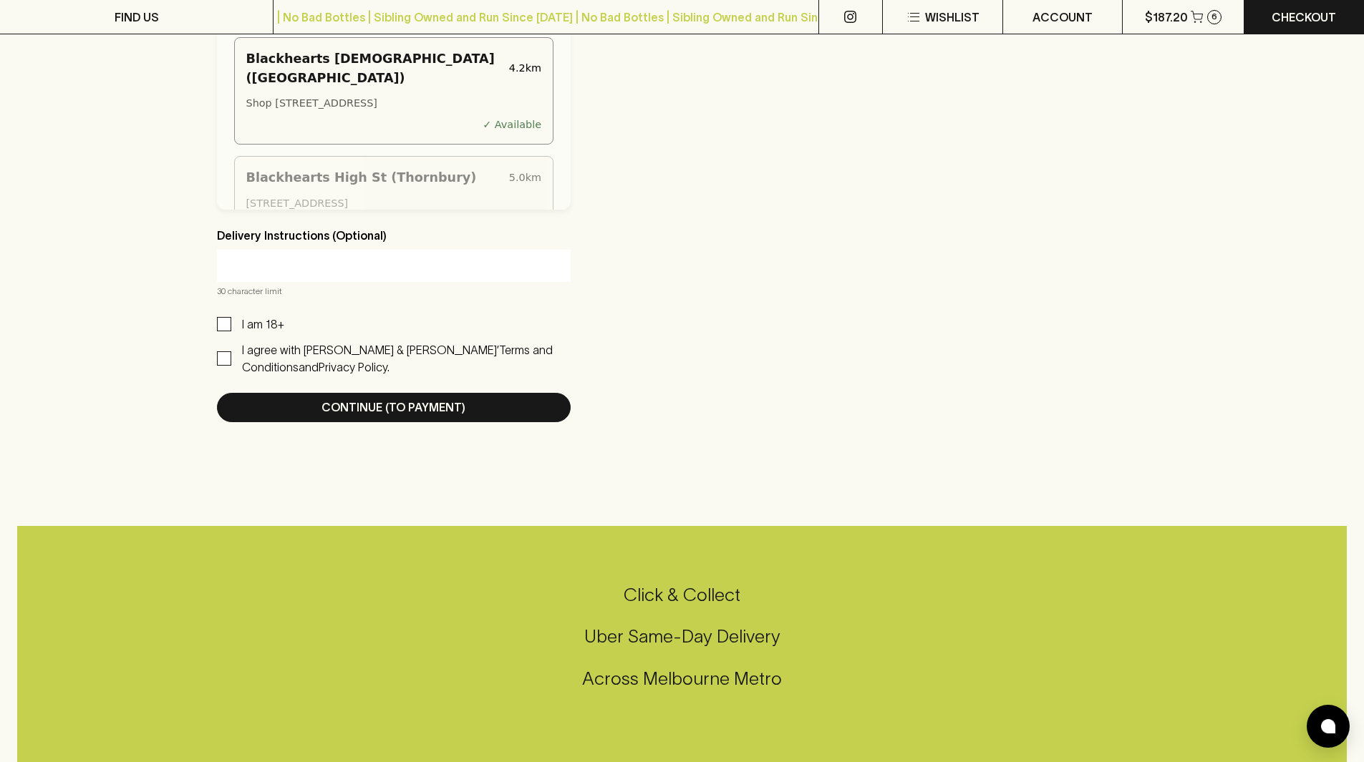
click at [220, 317] on input "I am 18+" at bounding box center [224, 324] width 14 height 14
checkbox input "true"
click at [218, 351] on input "I agree with [PERSON_NAME] & [PERSON_NAME]’ Terms and Conditions and Privacy Po…" at bounding box center [224, 358] width 14 height 14
checkbox input "true"
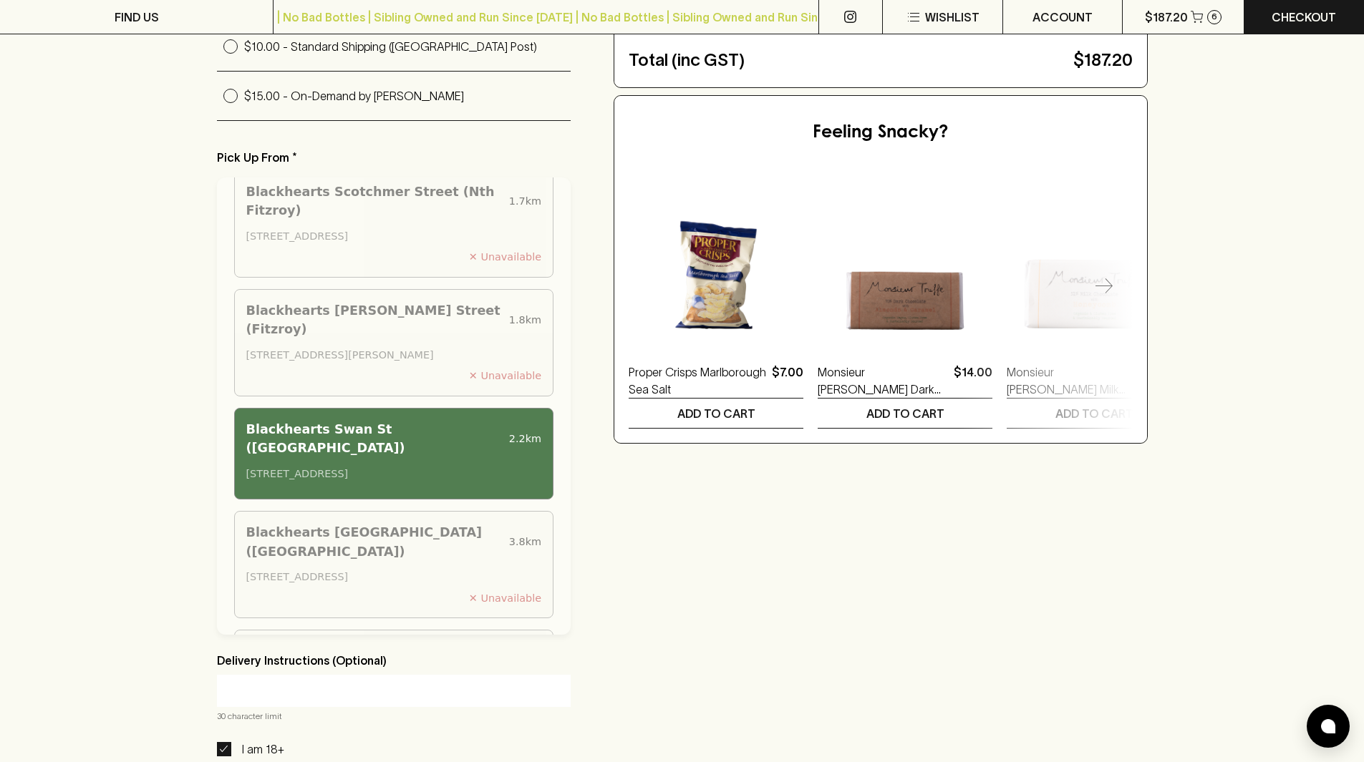
scroll to position [1145, 0]
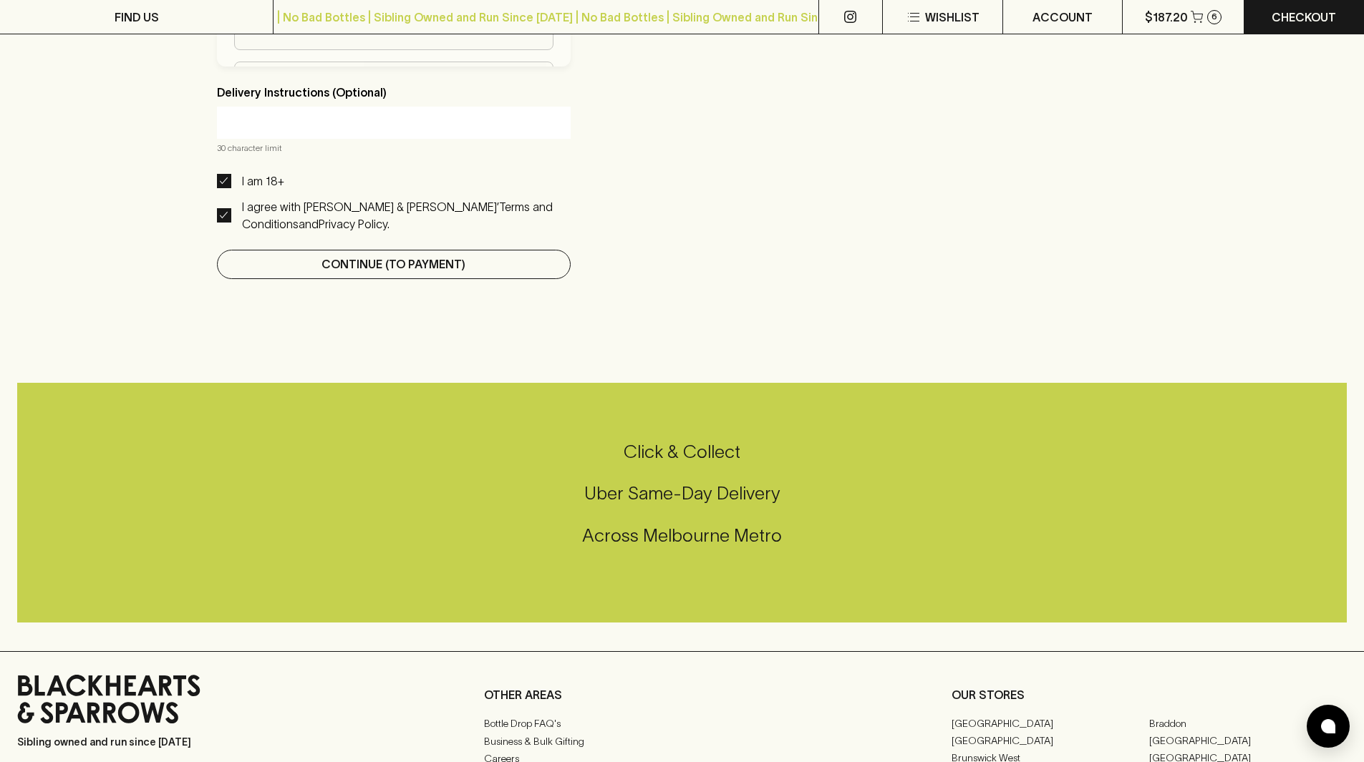
click at [445, 262] on p "Continue (To Payment)" at bounding box center [393, 264] width 144 height 17
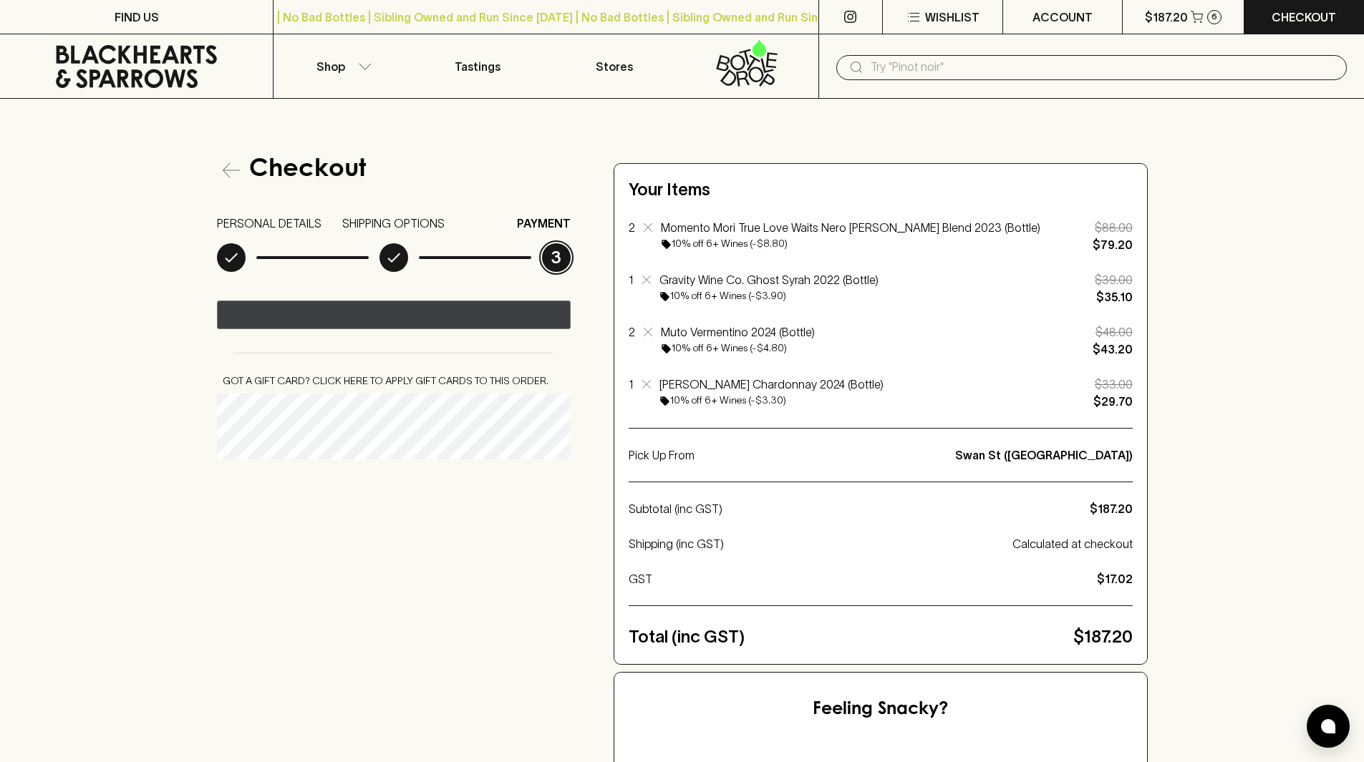
click at [339, 321] on div "Pay with GPay" at bounding box center [322, 316] width 89 height 14
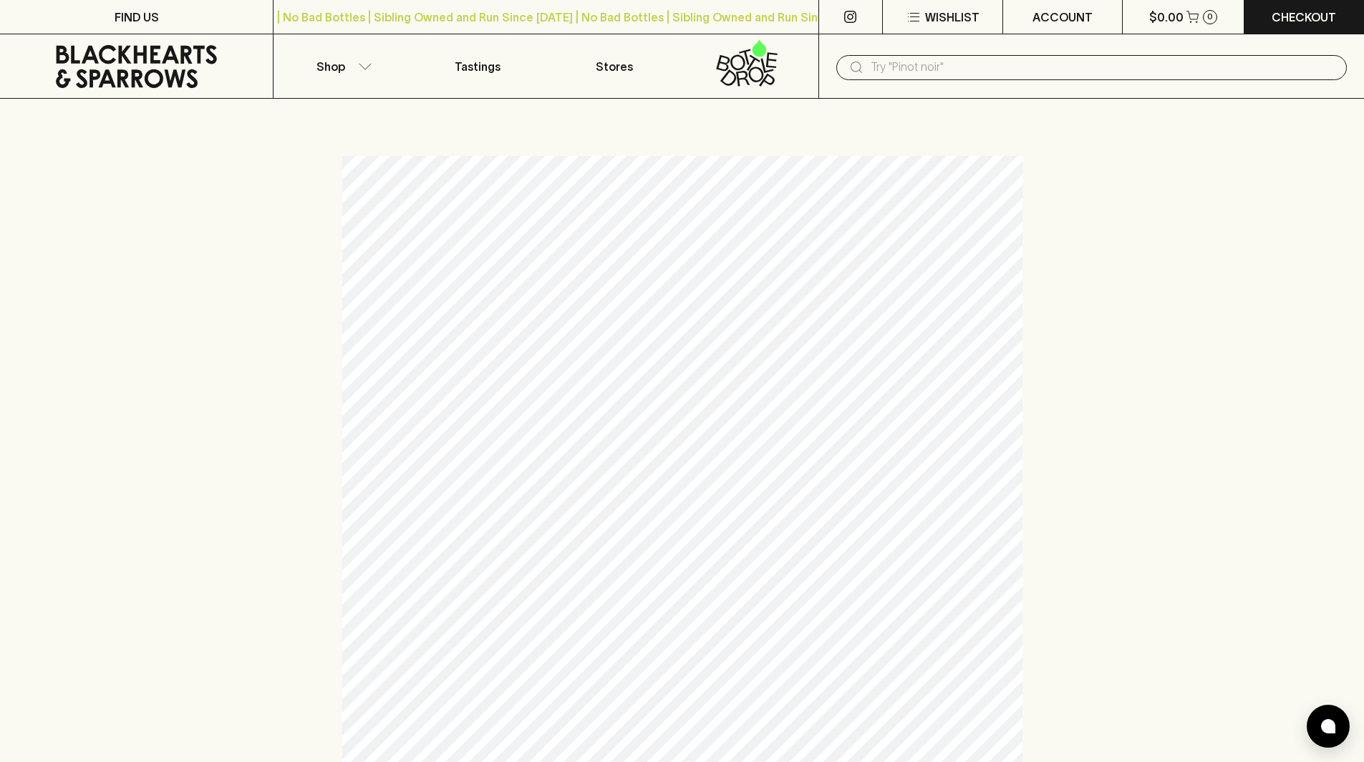
scroll to position [501, 0]
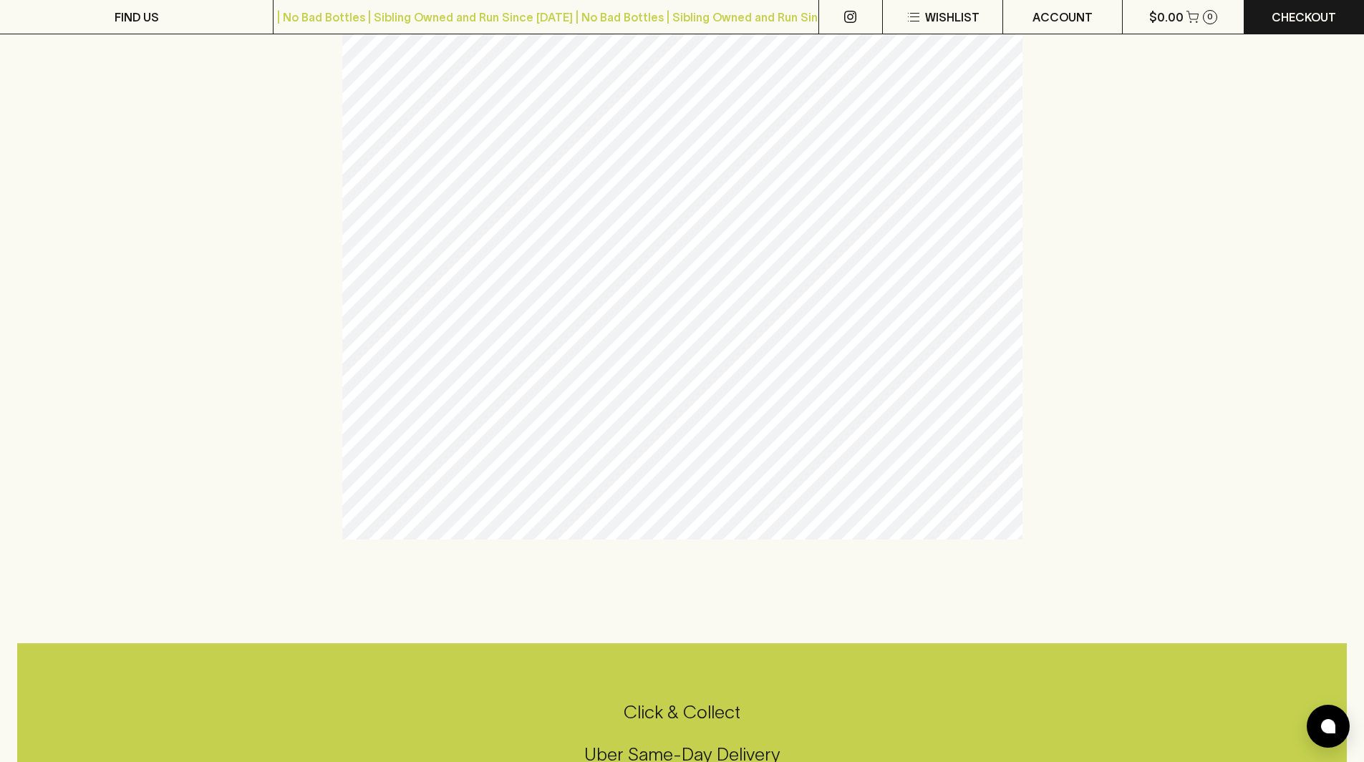
click at [263, 522] on div at bounding box center [682, 97] width 931 height 885
